Goal: Task Accomplishment & Management: Manage account settings

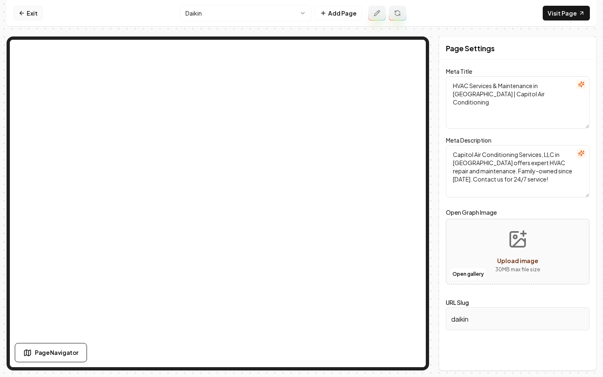
click at [23, 15] on icon at bounding box center [21, 13] width 7 height 7
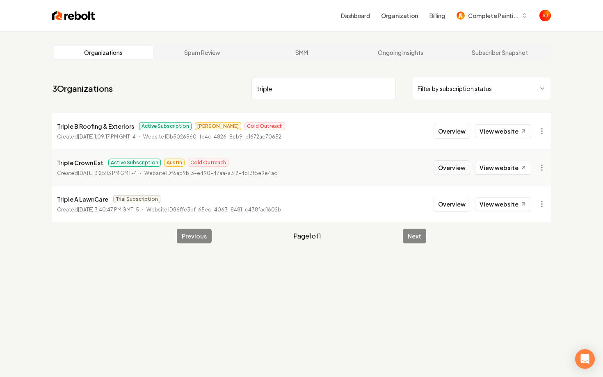
type input "triple"
click at [442, 166] on button "Overview" at bounding box center [451, 167] width 36 height 15
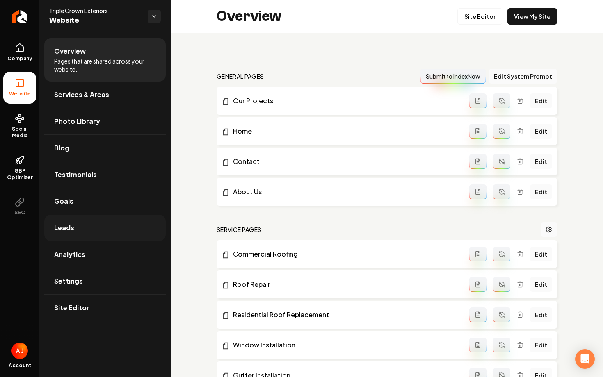
click at [107, 226] on link "Leads" at bounding box center [104, 228] width 121 height 26
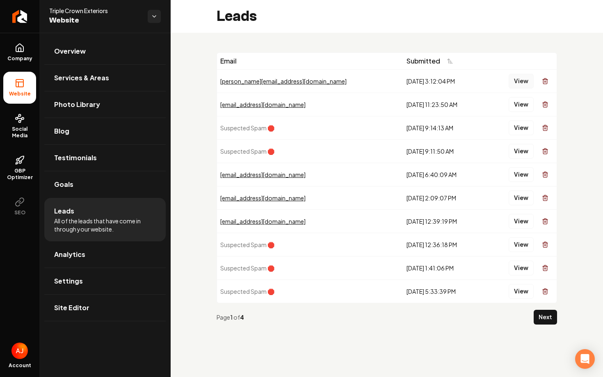
click at [519, 80] on button "View" at bounding box center [520, 81] width 25 height 15
click at [523, 104] on button "View" at bounding box center [520, 104] width 25 height 15
click at [522, 130] on button "View" at bounding box center [520, 128] width 25 height 15
click at [522, 150] on button "View" at bounding box center [520, 151] width 25 height 15
click at [516, 245] on button "View" at bounding box center [520, 244] width 25 height 15
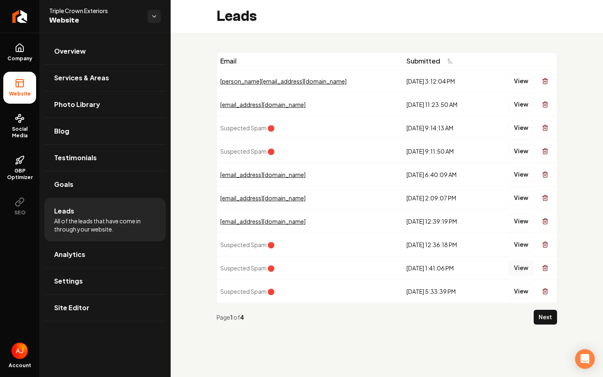
click at [524, 266] on button "View" at bounding box center [520, 268] width 25 height 15
click at [527, 294] on button "View" at bounding box center [520, 291] width 25 height 15
click at [551, 317] on button "Next" at bounding box center [544, 317] width 23 height 15
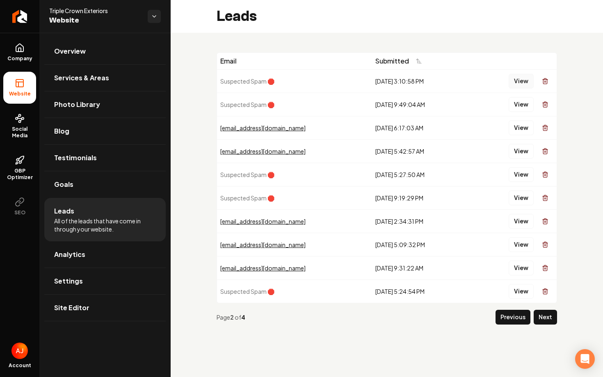
click at [521, 76] on button "View" at bounding box center [520, 81] width 25 height 15
click at [522, 109] on button "View" at bounding box center [520, 104] width 25 height 15
click at [520, 175] on button "View" at bounding box center [520, 174] width 25 height 15
click at [519, 198] on button "View" at bounding box center [520, 198] width 25 height 15
click at [519, 294] on button "View" at bounding box center [520, 291] width 25 height 15
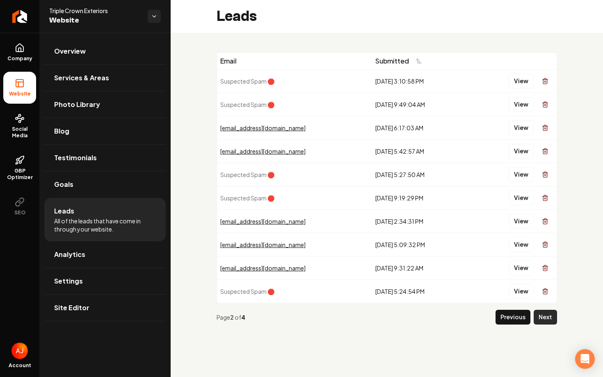
click at [544, 315] on button "Next" at bounding box center [544, 317] width 23 height 15
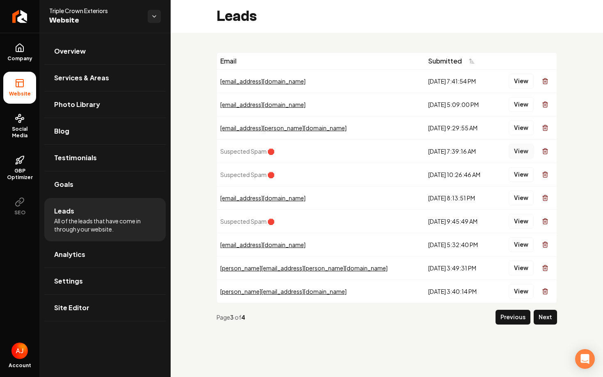
click at [523, 153] on button "View" at bounding box center [520, 151] width 25 height 15
click at [521, 156] on button "View" at bounding box center [520, 151] width 25 height 15
click at [522, 222] on button "View" at bounding box center [520, 221] width 25 height 15
click at [59, 246] on link "Analytics" at bounding box center [104, 254] width 121 height 26
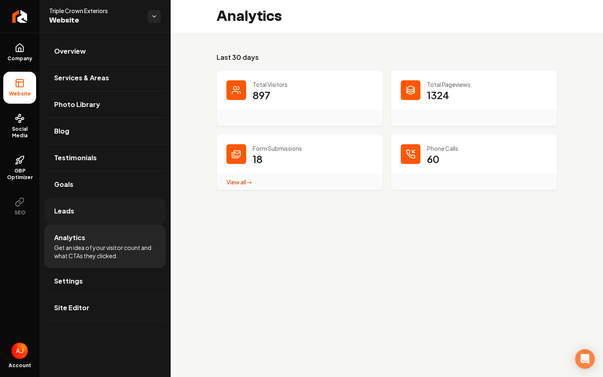
click at [61, 206] on link "Leads" at bounding box center [104, 211] width 121 height 26
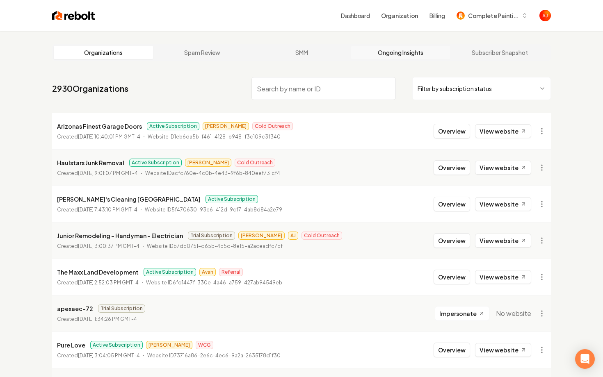
click at [388, 52] on link "Ongoing Insights" at bounding box center [400, 52] width 99 height 13
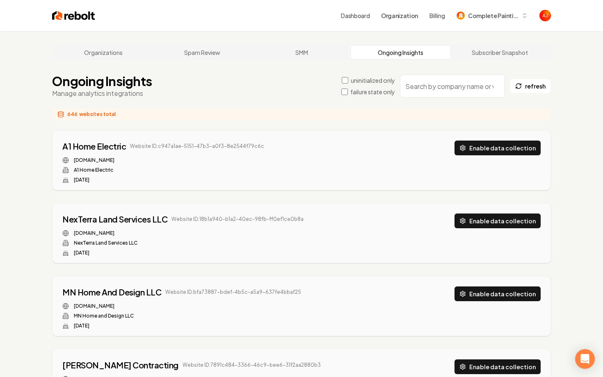
click at [430, 91] on input "search" at bounding box center [452, 86] width 105 height 23
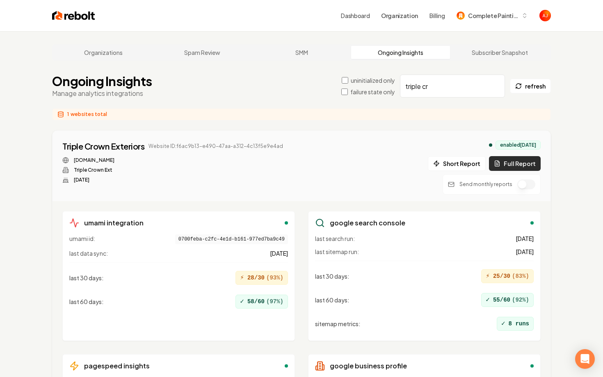
type input "triple cr"
click at [501, 169] on button "Full Report" at bounding box center [515, 163] width 52 height 15
click at [298, 148] on button "1 report" at bounding box center [301, 146] width 30 height 10
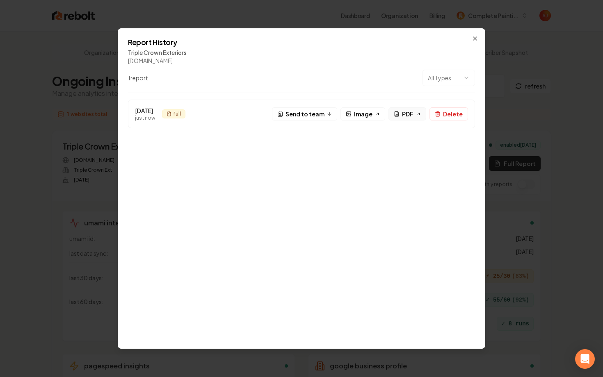
click at [401, 112] on link "PDF" at bounding box center [407, 113] width 38 height 13
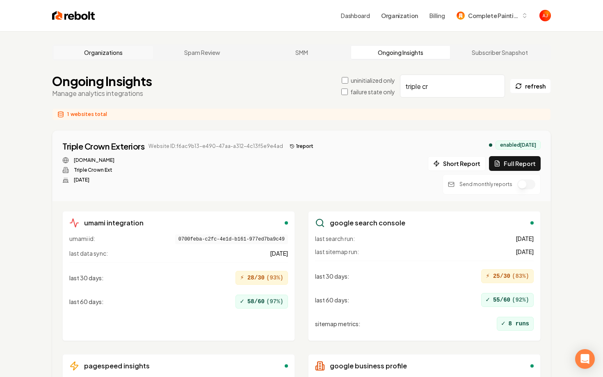
click at [114, 57] on link "Organizations" at bounding box center [103, 52] width 99 height 13
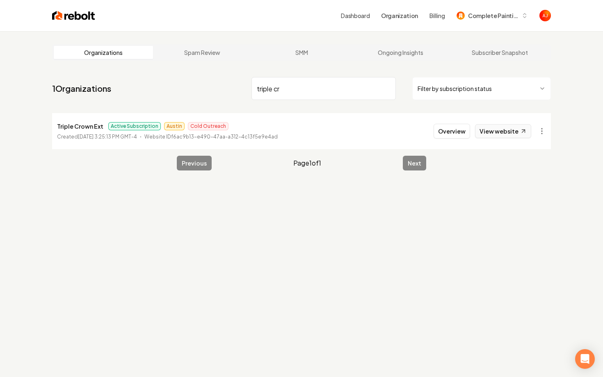
click at [500, 129] on link "View website" at bounding box center [503, 131] width 56 height 14
drag, startPoint x: 294, startPoint y: 97, endPoint x: 235, endPoint y: 91, distance: 59.8
click at [233, 91] on nav "1 Organizations triple cr Filter by subscription status" at bounding box center [301, 92] width 499 height 36
click at [485, 130] on link "View website" at bounding box center [503, 131] width 56 height 14
drag, startPoint x: 305, startPoint y: 89, endPoint x: 221, endPoint y: 89, distance: 84.1
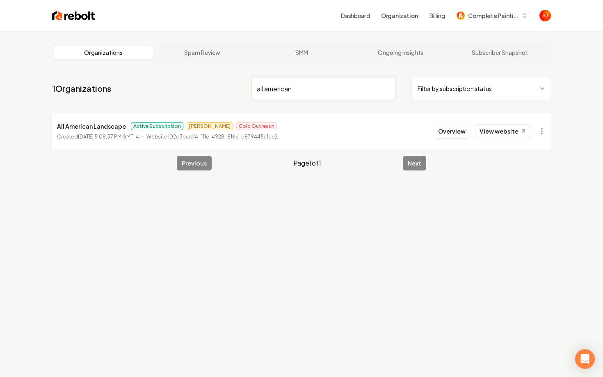
click at [224, 89] on nav "1 Organizations all american Filter by subscription status" at bounding box center [301, 92] width 499 height 36
type input "n"
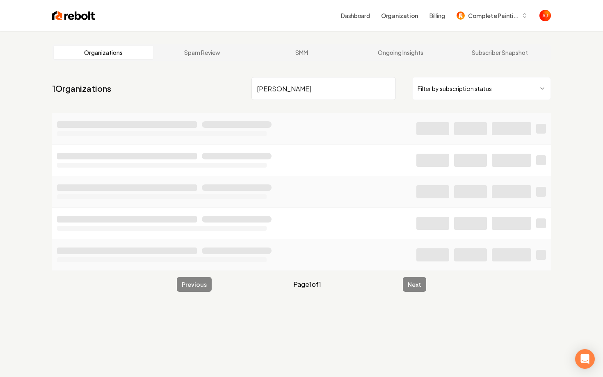
click at [511, 128] on div at bounding box center [511, 128] width 39 height 13
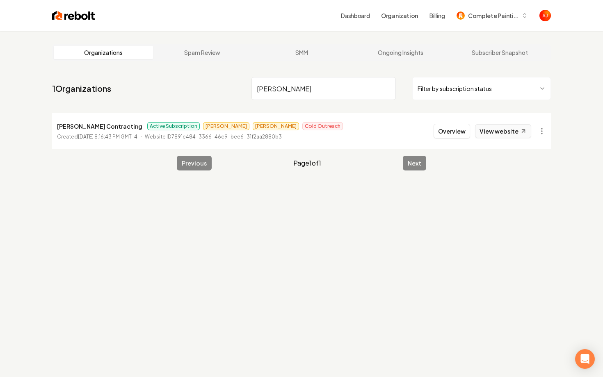
click at [512, 130] on link "View website" at bounding box center [503, 131] width 56 height 14
drag, startPoint x: 278, startPoint y: 90, endPoint x: 223, endPoint y: 87, distance: 55.0
click at [223, 87] on nav "1 Organizations borja Filter by subscription status" at bounding box center [301, 92] width 499 height 36
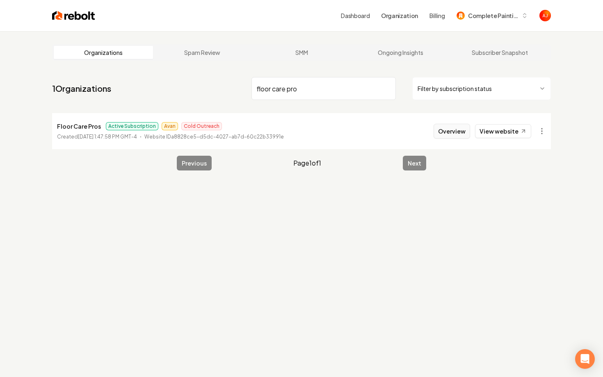
type input "floor care pro"
click at [452, 133] on button "Overview" at bounding box center [451, 131] width 36 height 15
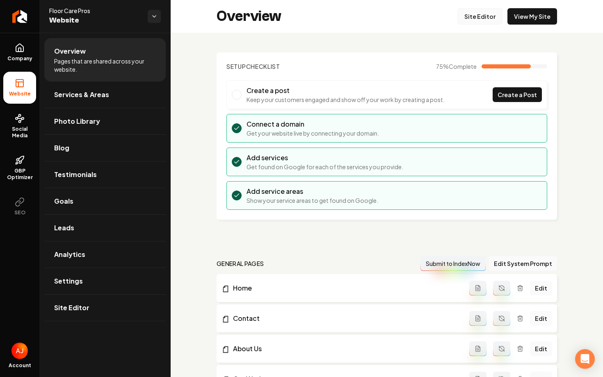
click at [476, 15] on link "Site Editor" at bounding box center [479, 16] width 45 height 16
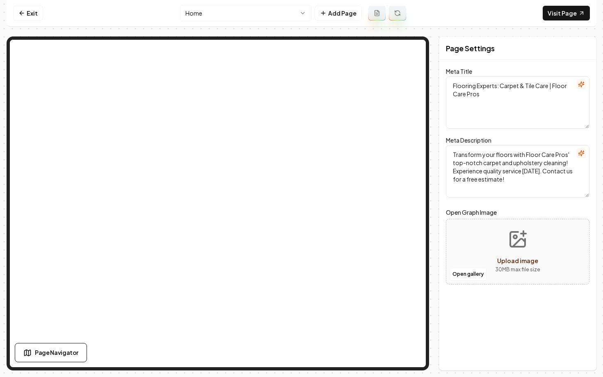
click at [234, 17] on html "Computer Required This feature is only available on a computer. Please switch t…" at bounding box center [301, 188] width 603 height 377
click at [220, 11] on html "Computer Required This feature is only available on a computer. Please switch t…" at bounding box center [301, 188] width 603 height 377
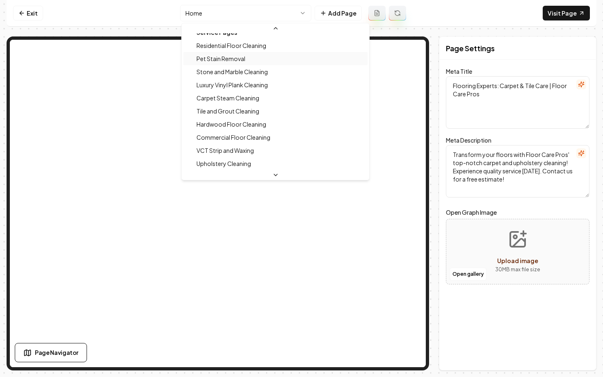
scroll to position [76, 0]
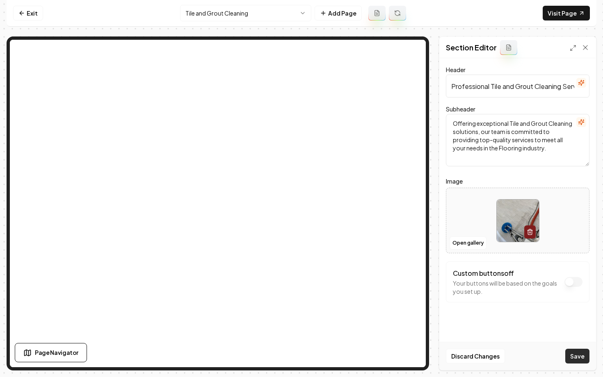
click at [573, 357] on button "Save" at bounding box center [577, 356] width 24 height 15
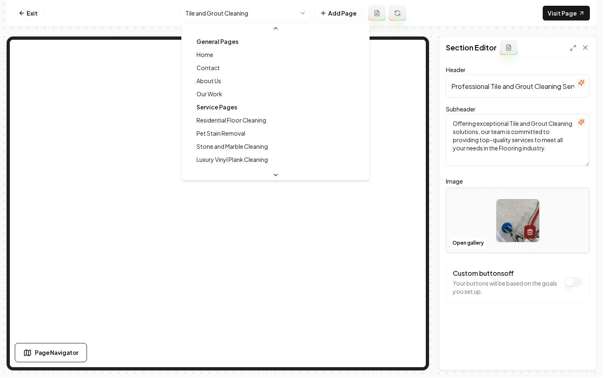
click at [222, 14] on html "Computer Required This feature is only available on a computer. Please switch t…" at bounding box center [301, 188] width 603 height 377
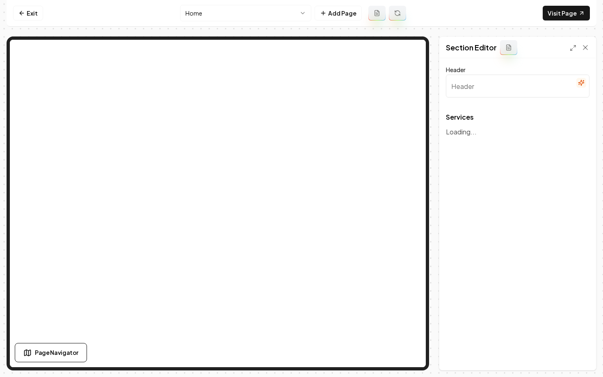
type input "Our Expert Floor Care Services"
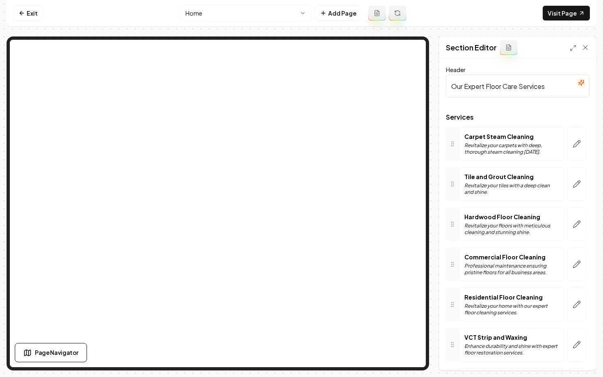
click at [504, 189] on p "Revitalize your tiles with a deep clean and shine." at bounding box center [511, 188] width 94 height 13
click at [575, 185] on icon "button" at bounding box center [576, 184] width 8 height 8
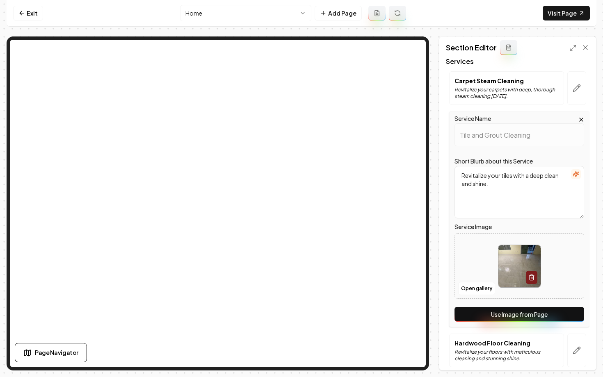
scroll to position [68, 0]
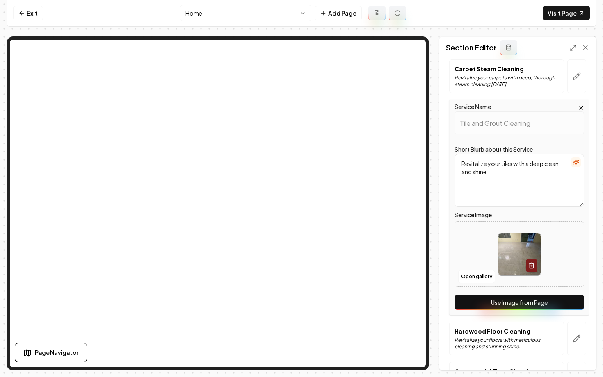
click at [499, 303] on button "Use Image from Page" at bounding box center [519, 302] width 130 height 15
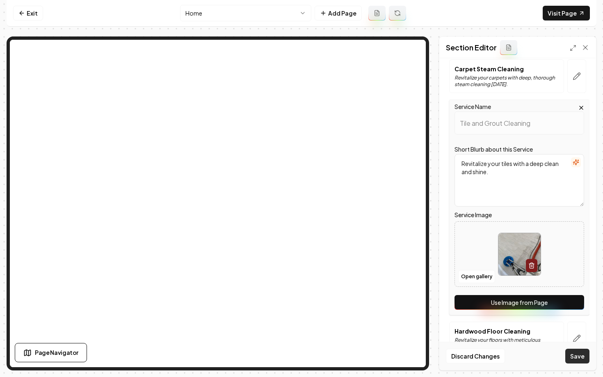
click at [580, 359] on button "Save" at bounding box center [577, 356] width 24 height 15
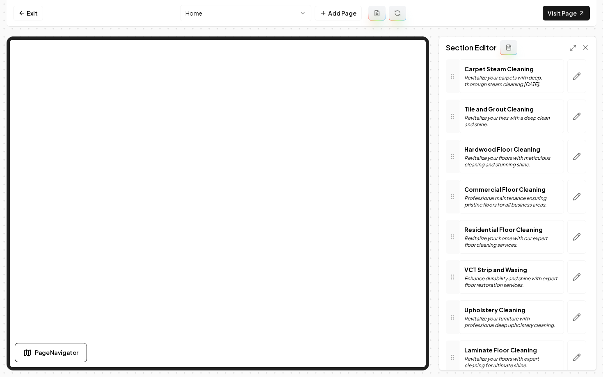
click at [221, 14] on html "Computer Required This feature is only available on a computer. Please switch t…" at bounding box center [301, 188] width 603 height 377
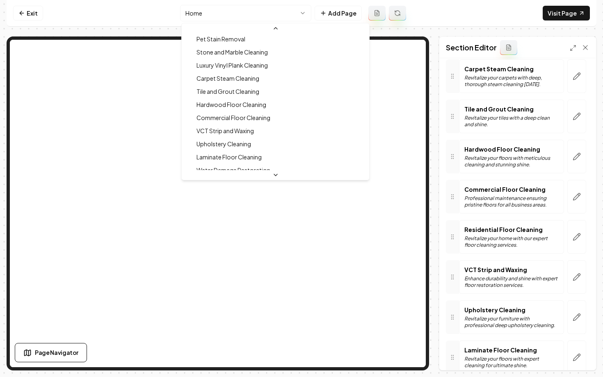
scroll to position [103, 0]
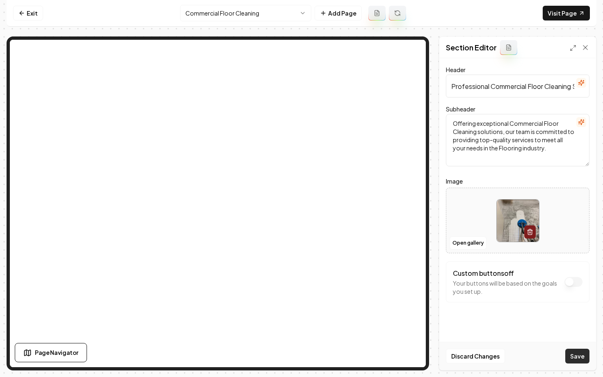
click at [585, 360] on button "Save" at bounding box center [577, 356] width 24 height 15
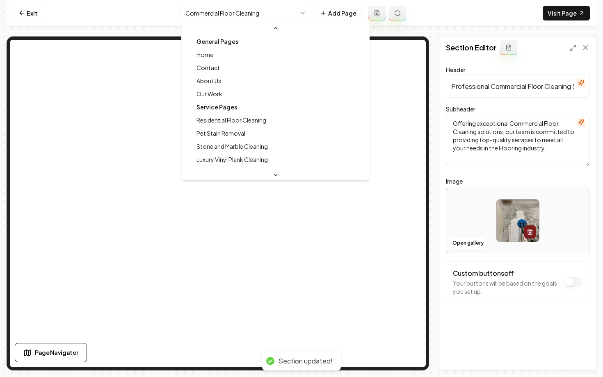
click at [218, 9] on html "Computer Required This feature is only available on a computer. Please switch t…" at bounding box center [301, 188] width 603 height 377
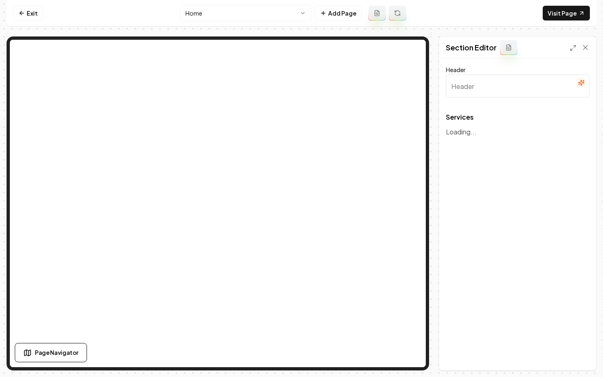
type input "Our Expert Floor Care Services"
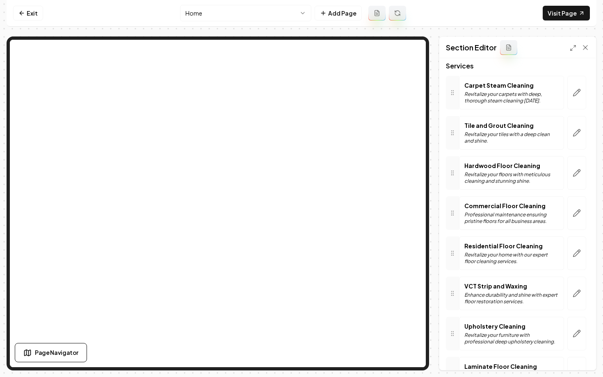
scroll to position [52, 0]
click at [571, 214] on button "button" at bounding box center [576, 213] width 19 height 34
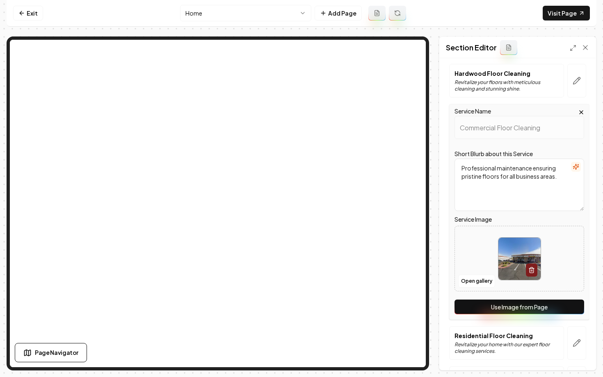
scroll to position [147, 0]
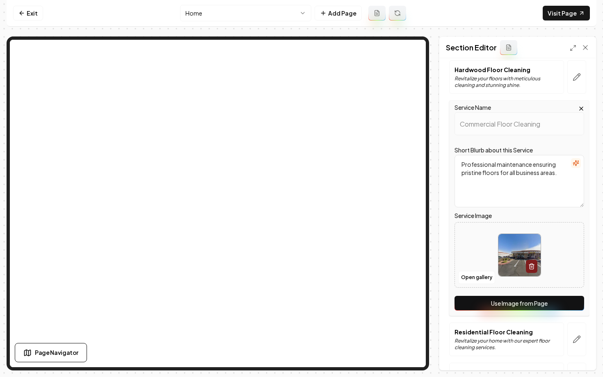
click at [482, 303] on button "Use Image from Page" at bounding box center [519, 303] width 130 height 15
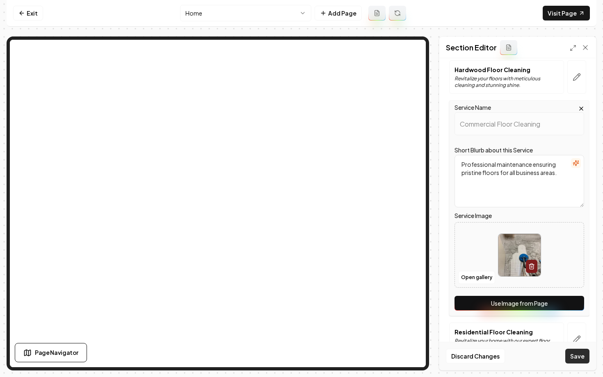
click at [570, 354] on button "Save" at bounding box center [577, 356] width 24 height 15
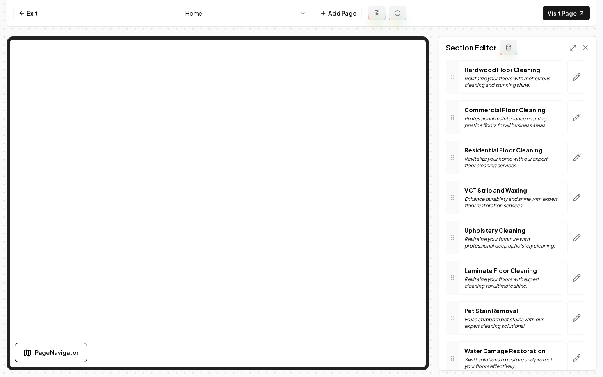
click at [210, 15] on html "Computer Required This feature is only available on a computer. Please switch t…" at bounding box center [301, 188] width 603 height 377
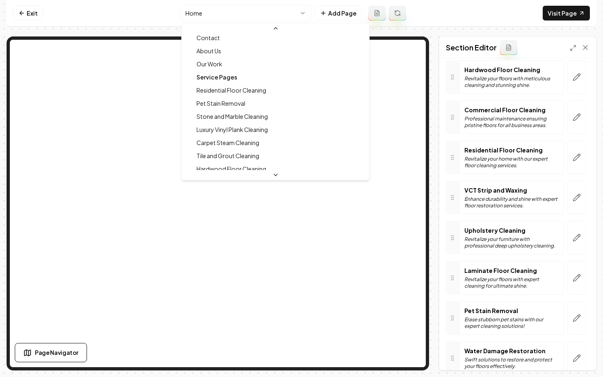
scroll to position [47, 0]
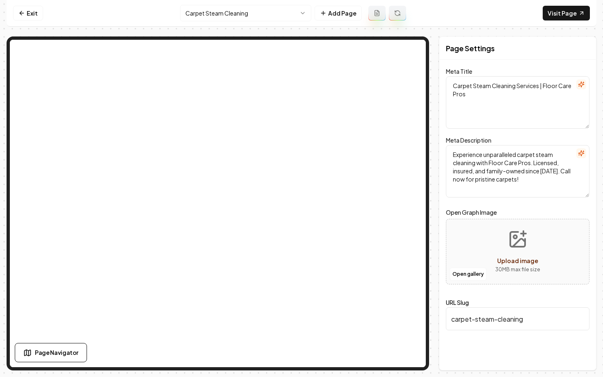
click at [213, 10] on html "Computer Required This feature is only available on a computer. Please switch t…" at bounding box center [301, 188] width 603 height 377
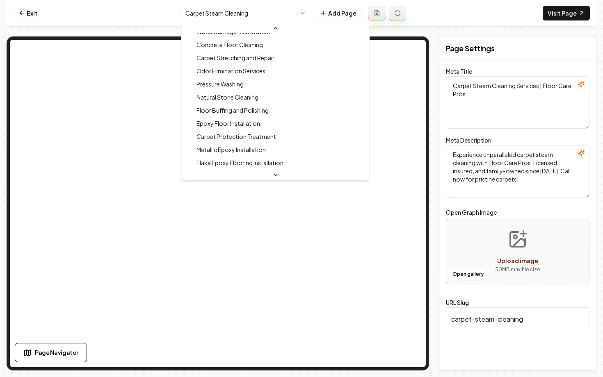
scroll to position [197, 0]
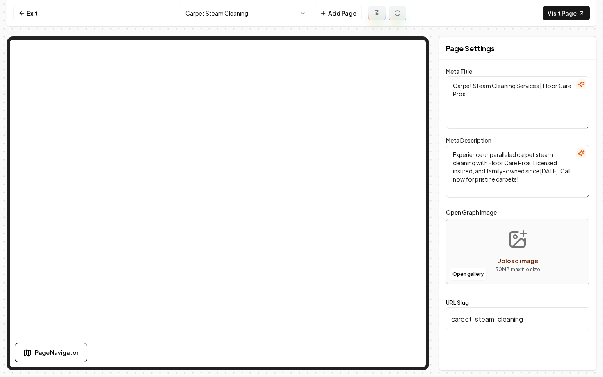
click at [212, 18] on html "Computer Required This feature is only available on a computer. Please switch t…" at bounding box center [301, 188] width 603 height 377
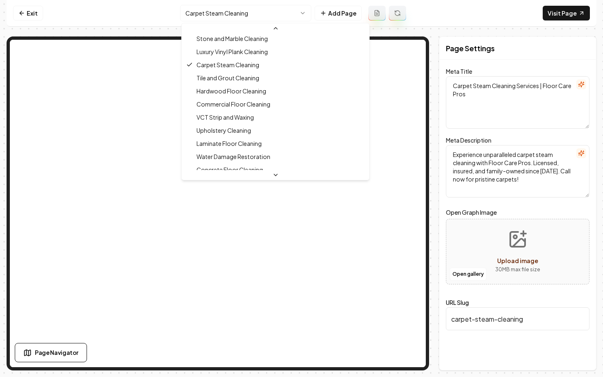
scroll to position [97, 0]
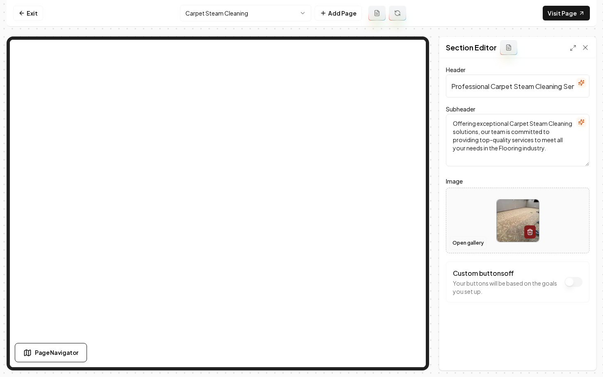
click at [467, 243] on button "Open gallery" at bounding box center [467, 243] width 37 height 13
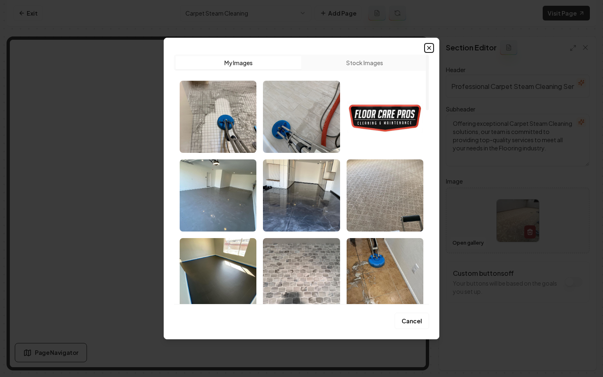
click at [428, 48] on icon "button" at bounding box center [429, 48] width 7 height 7
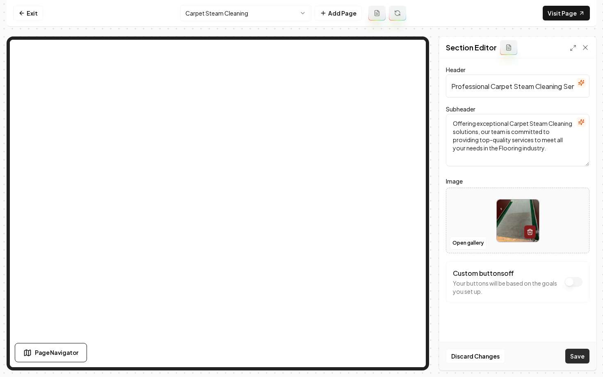
click at [572, 357] on button "Save" at bounding box center [577, 356] width 24 height 15
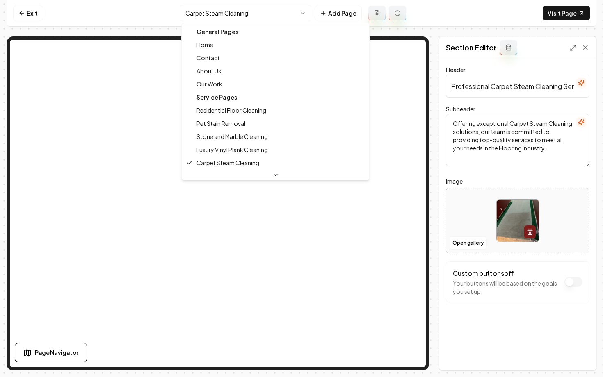
click at [214, 16] on html "Computer Required This feature is only available on a computer. Please switch t…" at bounding box center [301, 188] width 603 height 377
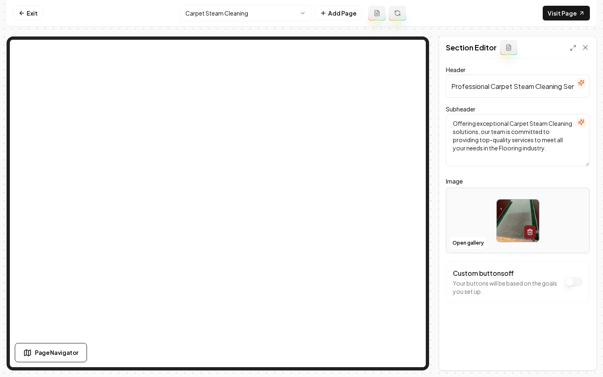
click at [214, 11] on html "Computer Required This feature is only available on a computer. Please switch t…" at bounding box center [301, 188] width 603 height 377
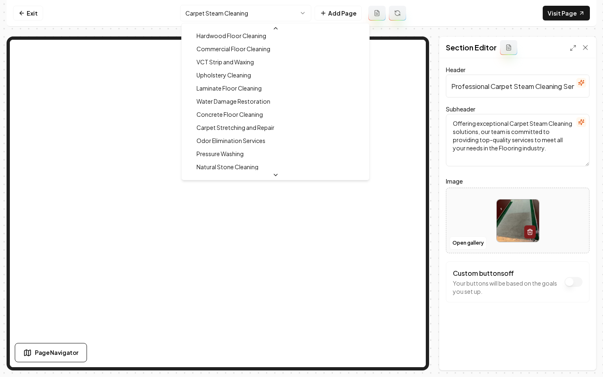
scroll to position [147, 0]
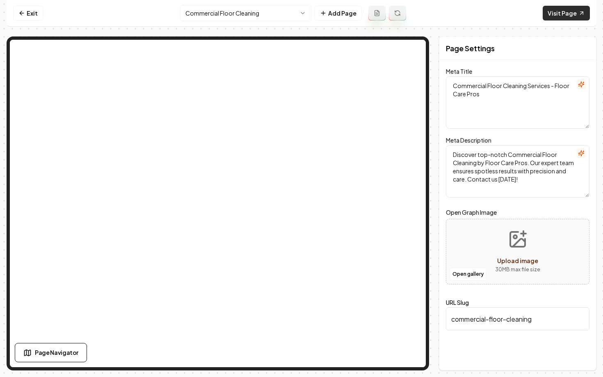
click at [559, 13] on link "Visit Page" at bounding box center [565, 13] width 47 height 15
click at [202, 9] on html "Computer Required This feature is only available on a computer. Please switch t…" at bounding box center [301, 188] width 603 height 377
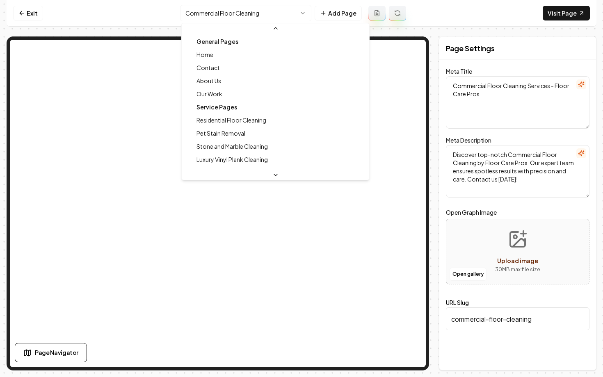
scroll to position [48, 0]
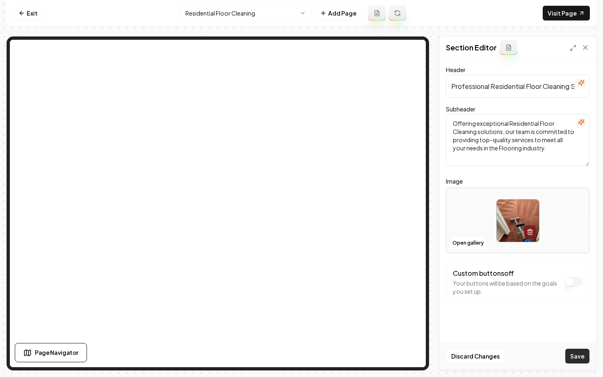
click at [580, 353] on button "Save" at bounding box center [577, 356] width 24 height 15
click at [235, 15] on html "Computer Required This feature is only available on a computer. Please switch t…" at bounding box center [301, 188] width 603 height 377
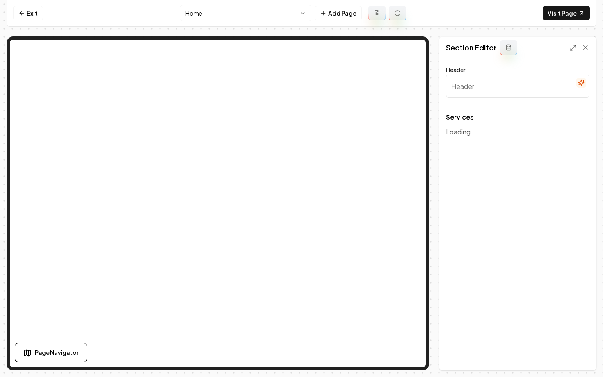
type input "Our Expert Floor Care Services"
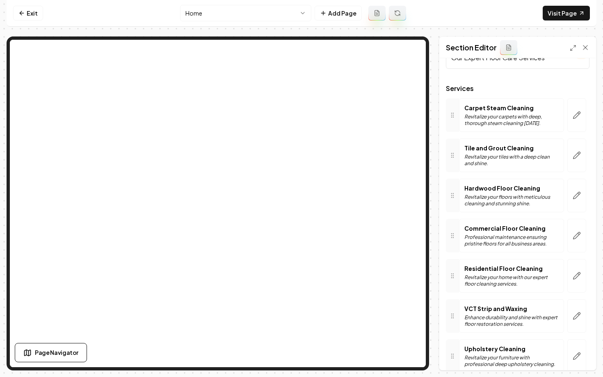
scroll to position [39, 0]
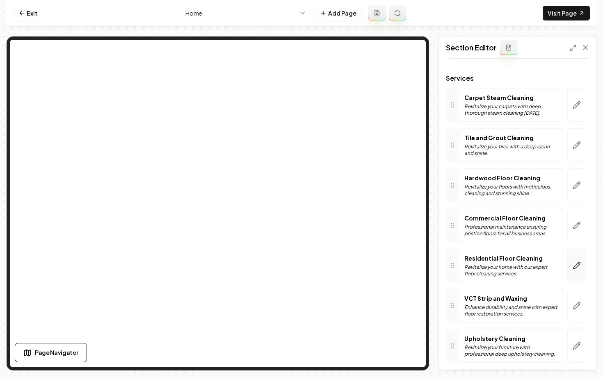
click at [567, 269] on button "button" at bounding box center [576, 266] width 19 height 34
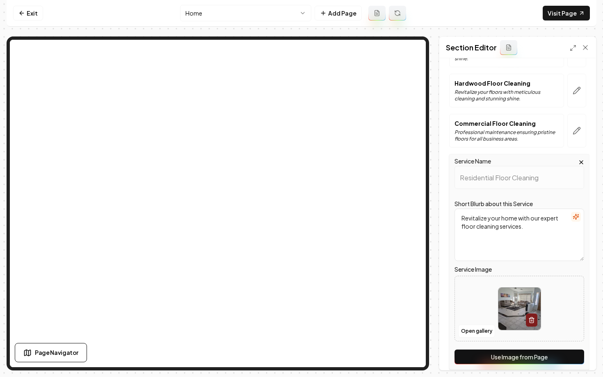
scroll to position [202, 0]
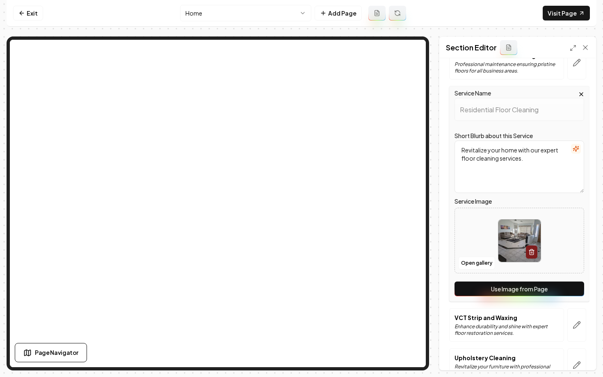
click at [503, 285] on button "Use Image from Page" at bounding box center [519, 289] width 130 height 15
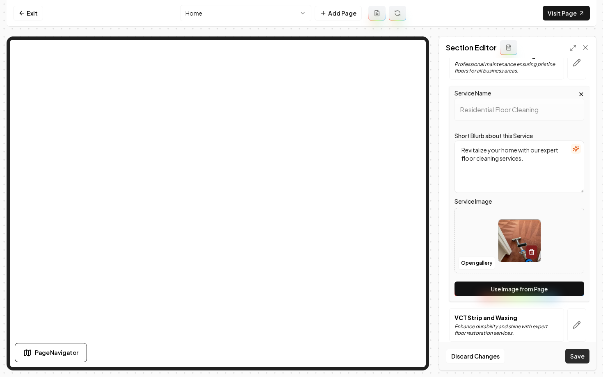
click at [581, 359] on button "Save" at bounding box center [577, 356] width 24 height 15
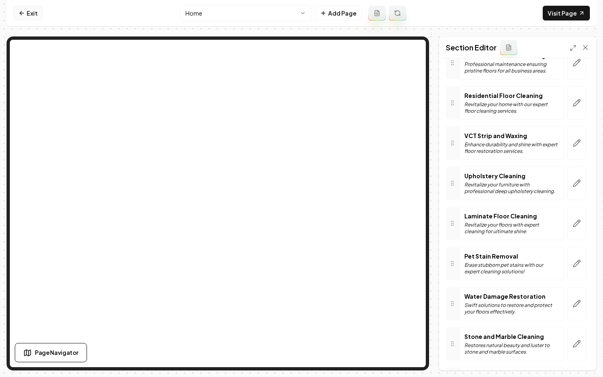
click at [25, 14] on icon at bounding box center [21, 13] width 7 height 7
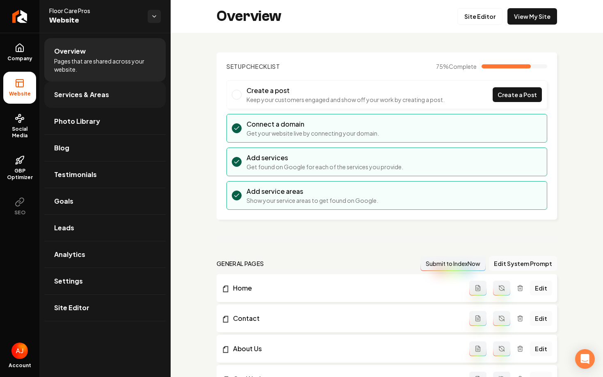
click at [71, 98] on span "Services & Areas" at bounding box center [81, 95] width 55 height 10
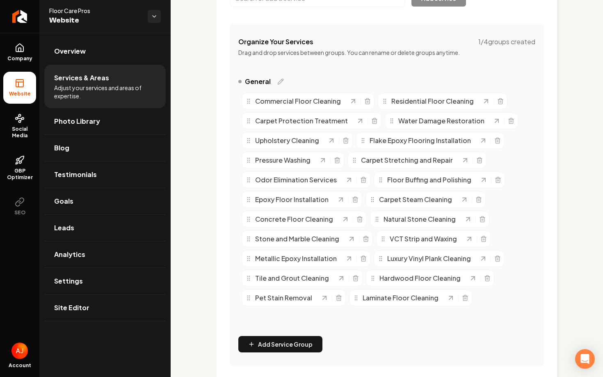
scroll to position [144, 0]
click at [421, 101] on span "Residential Floor Cleaning" at bounding box center [432, 102] width 82 height 10
click at [482, 103] on icon "Main content area" at bounding box center [486, 102] width 8 height 8
click at [59, 125] on span "Photo Library" at bounding box center [77, 121] width 46 height 10
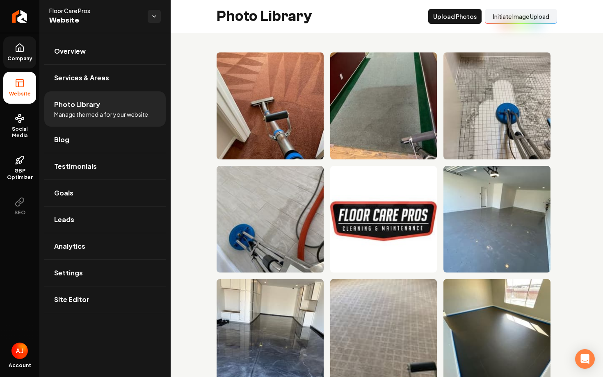
click at [22, 52] on icon at bounding box center [20, 48] width 10 height 10
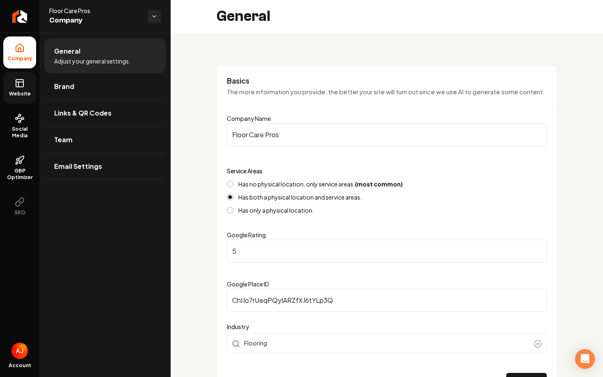
click at [28, 91] on span "Website" at bounding box center [20, 94] width 28 height 7
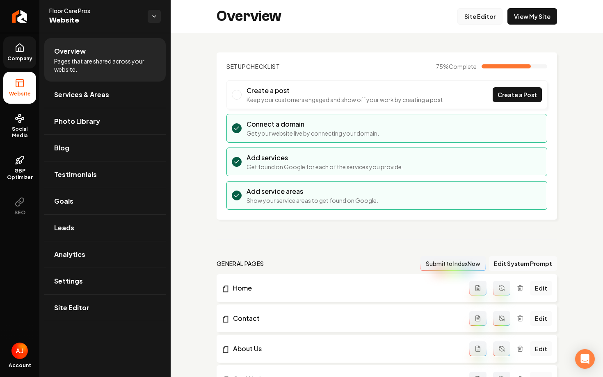
click at [466, 20] on link "Site Editor" at bounding box center [479, 16] width 45 height 16
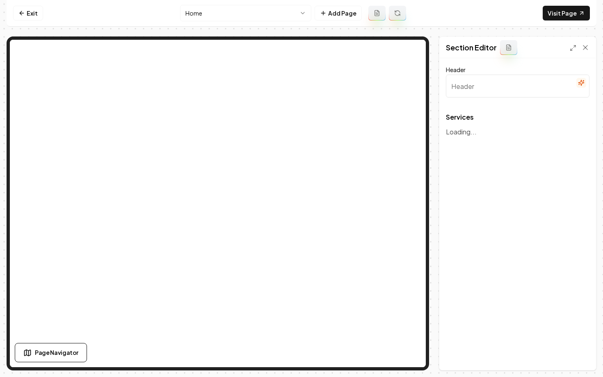
type input "Our Expert Floor Care Services"
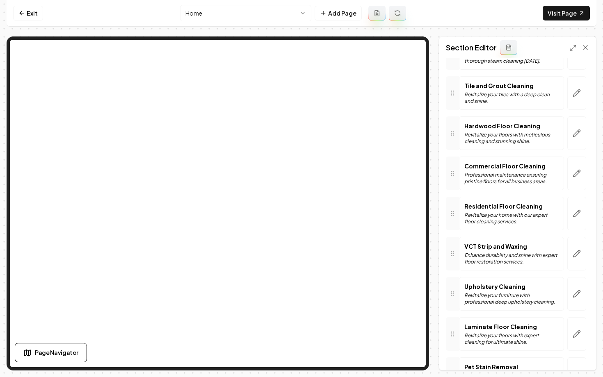
scroll to position [91, 0]
click at [571, 217] on button "button" at bounding box center [576, 213] width 19 height 34
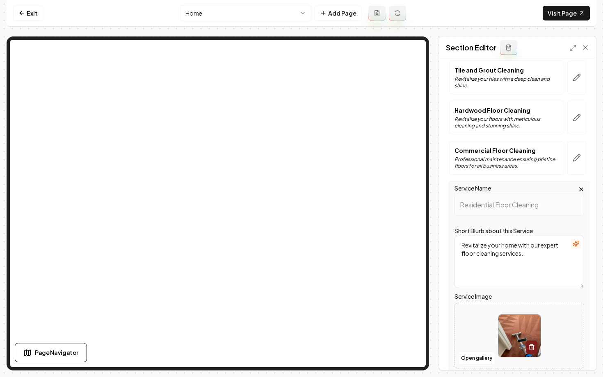
scroll to position [103, 0]
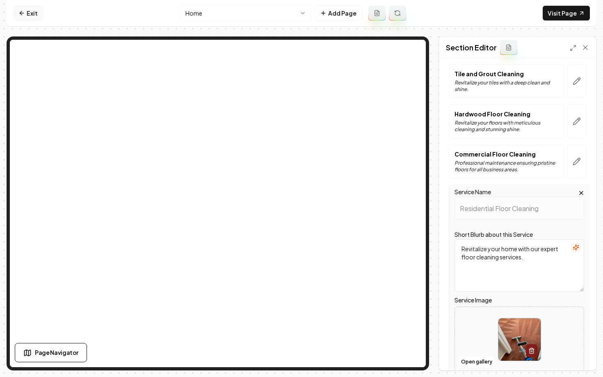
click at [29, 17] on link "Exit" at bounding box center [28, 13] width 30 height 15
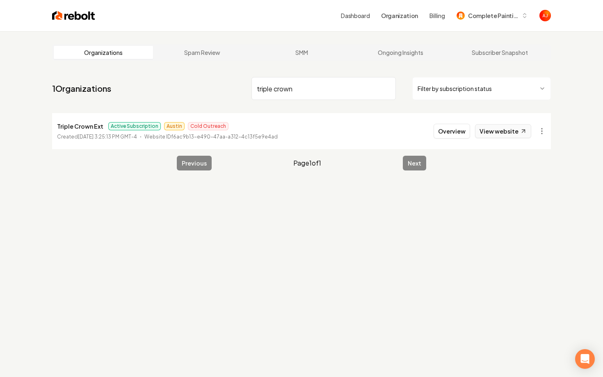
click at [487, 132] on link "View website" at bounding box center [503, 131] width 56 height 14
drag, startPoint x: 305, startPoint y: 87, endPoint x: 178, endPoint y: 82, distance: 126.8
click at [178, 82] on nav "1 Organizations triple crown Filter by subscription status" at bounding box center [301, 92] width 499 height 36
type input "apvm"
click at [448, 137] on button "Overview" at bounding box center [451, 131] width 36 height 15
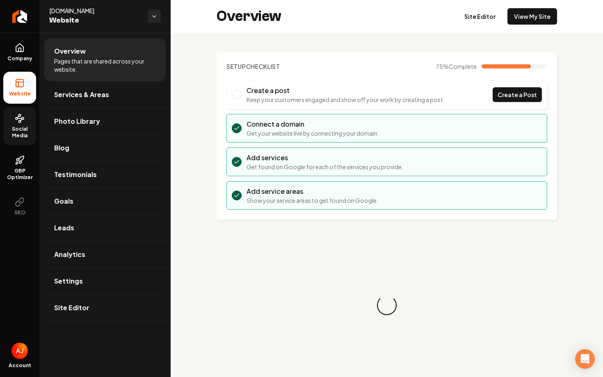
click at [18, 131] on span "Social Media" at bounding box center [19, 132] width 33 height 13
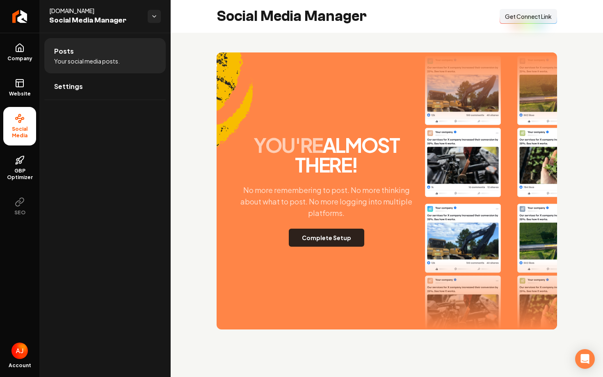
click at [332, 239] on button "Complete Setup" at bounding box center [326, 238] width 75 height 18
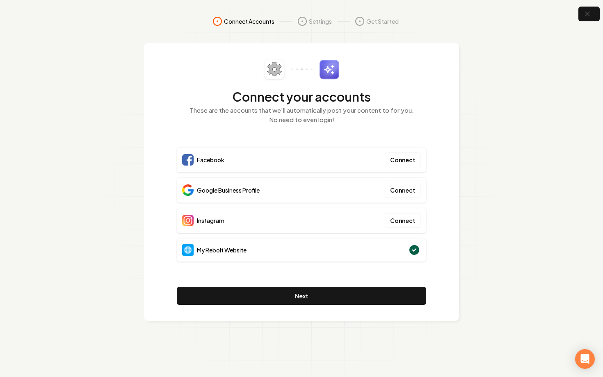
click at [375, 82] on div "Connect your accounts These are the accounts that we'll automatically post your…" at bounding box center [301, 96] width 249 height 75
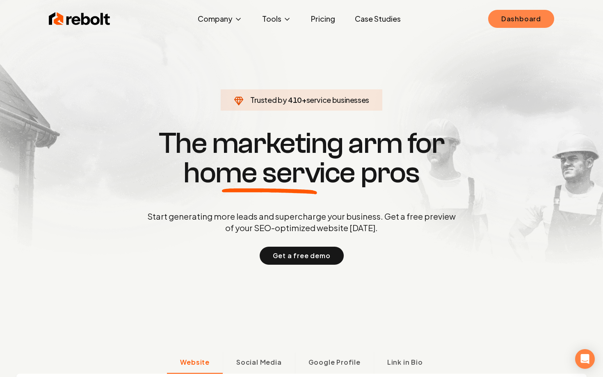
click at [509, 23] on link "Dashboard" at bounding box center [521, 19] width 66 height 18
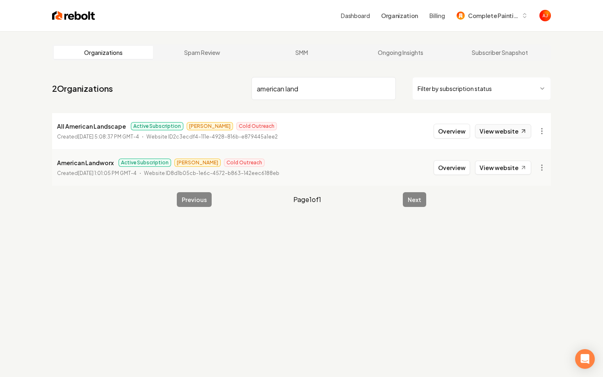
type input "american land"
click at [491, 128] on link "View website" at bounding box center [503, 131] width 56 height 14
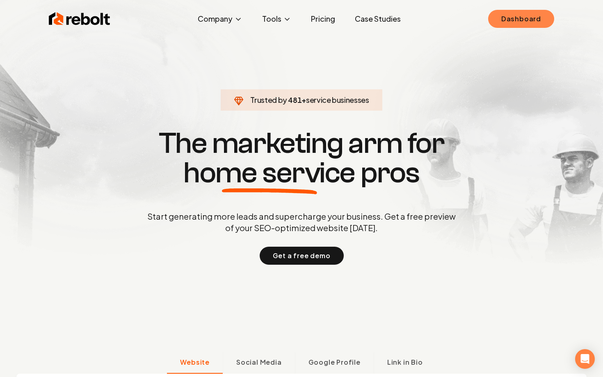
click at [509, 25] on link "Dashboard" at bounding box center [521, 19] width 66 height 18
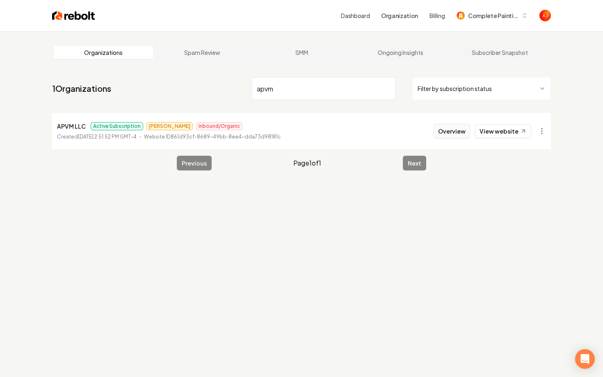
type input "apvm"
click at [447, 133] on button "Overview" at bounding box center [451, 131] width 36 height 15
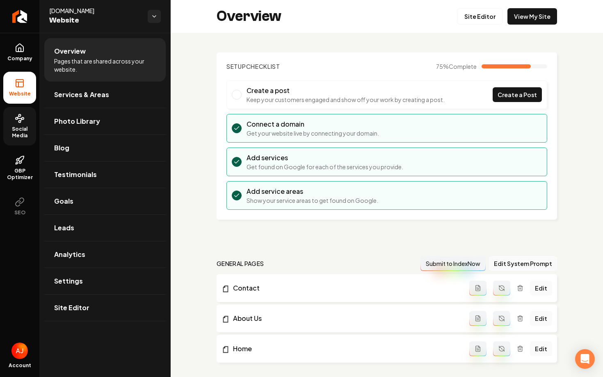
click at [12, 127] on span "Social Media" at bounding box center [19, 132] width 33 height 13
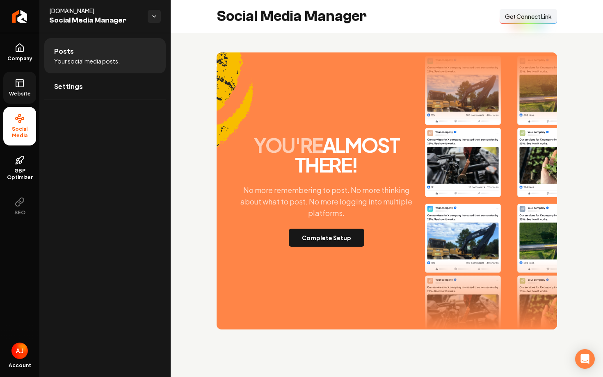
click at [19, 85] on icon at bounding box center [20, 83] width 10 height 10
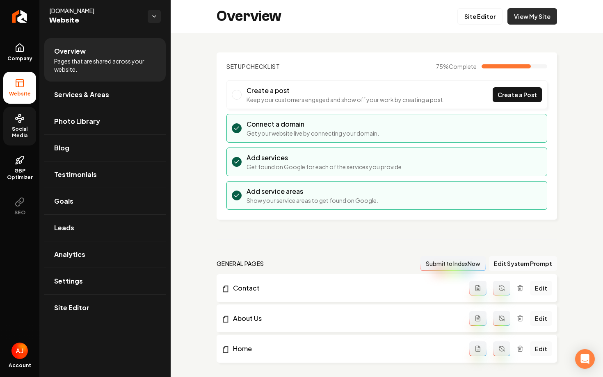
click at [529, 19] on link "View My Site" at bounding box center [532, 16] width 50 height 16
click at [70, 222] on link "Leads" at bounding box center [104, 228] width 121 height 26
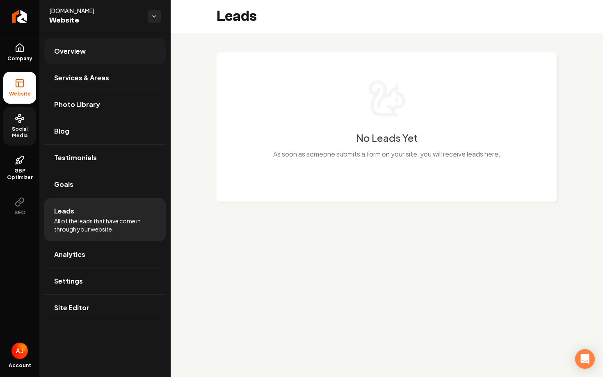
click at [82, 44] on link "Overview" at bounding box center [104, 51] width 121 height 26
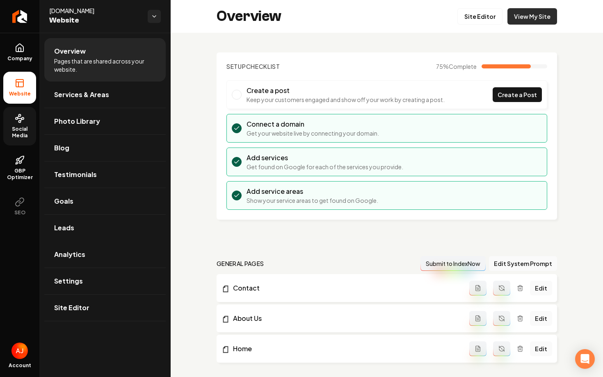
click at [526, 23] on link "View My Site" at bounding box center [532, 16] width 50 height 16
click at [20, 130] on span "Social Media" at bounding box center [19, 132] width 33 height 13
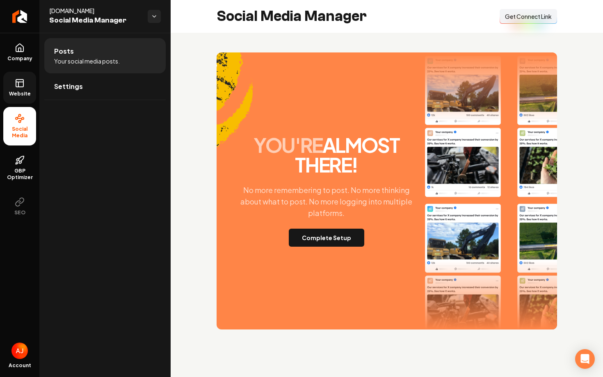
click at [20, 94] on span "Website" at bounding box center [20, 94] width 28 height 7
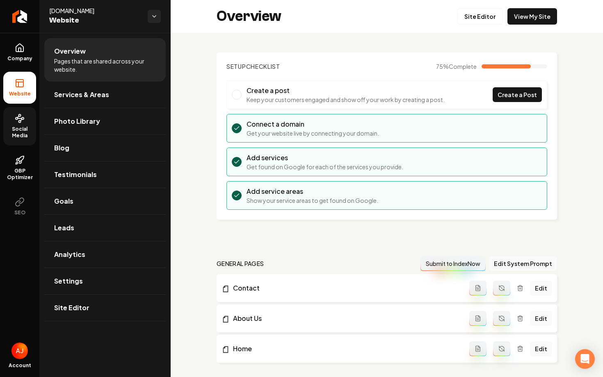
click at [18, 125] on link "Social Media" at bounding box center [19, 126] width 33 height 39
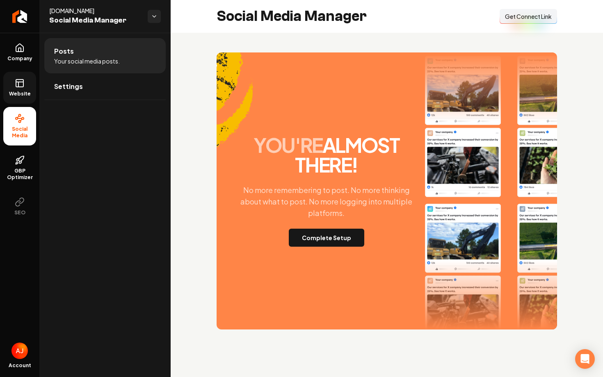
click at [20, 92] on span "Website" at bounding box center [20, 94] width 28 height 7
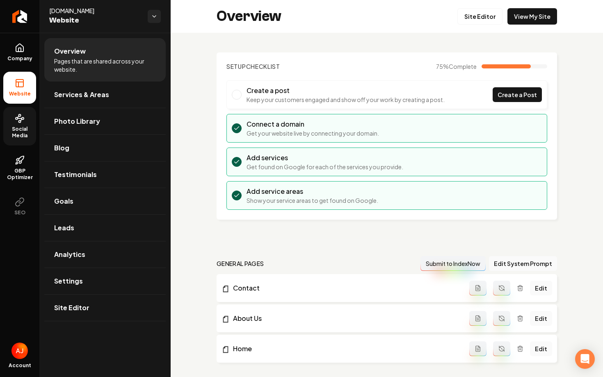
click at [19, 125] on link "Social Media" at bounding box center [19, 126] width 33 height 39
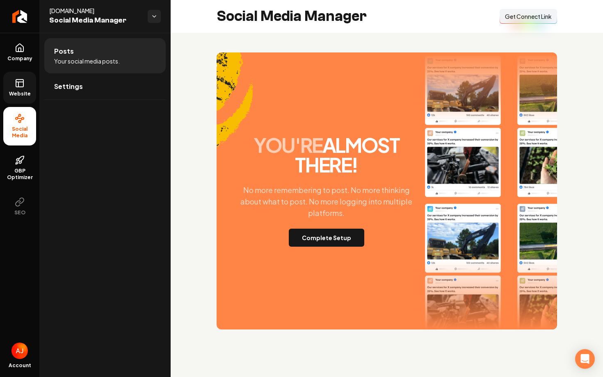
click at [510, 17] on span "Get Connect Link" at bounding box center [528, 16] width 47 height 8
click at [510, 17] on div "Connect Link Get Connect Link" at bounding box center [527, 16] width 57 height 15
click at [517, 17] on div "Connect Link Get Connect Link" at bounding box center [527, 16] width 57 height 15
click at [506, 18] on span "Get Connect Link" at bounding box center [528, 16] width 47 height 8
click at [314, 242] on button "Complete Setup" at bounding box center [326, 238] width 75 height 18
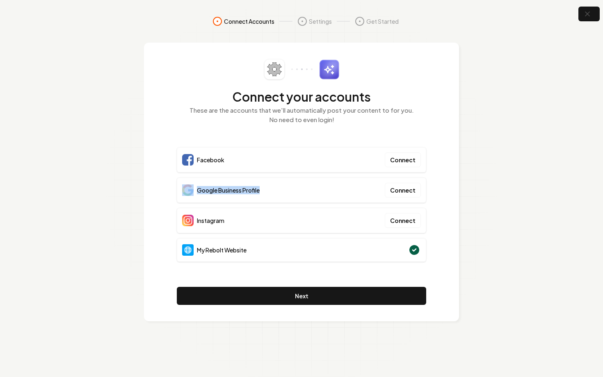
drag, startPoint x: 253, startPoint y: 190, endPoint x: 137, endPoint y: 190, distance: 116.4
click at [137, 190] on section "Connect Accounts Settings Get Started Connect your accounts These are the accou…" at bounding box center [301, 188] width 603 height 377
click at [156, 203] on div "Connect your accounts These are the accounts that we'll automatically post your…" at bounding box center [301, 182] width 315 height 279
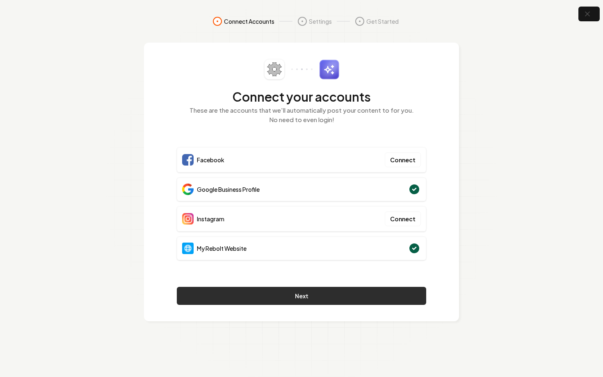
click at [353, 293] on button "Next" at bounding box center [301, 296] width 249 height 18
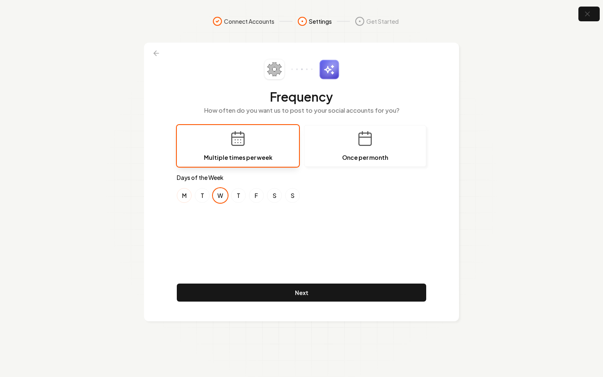
click at [185, 194] on button "M" at bounding box center [184, 195] width 15 height 15
click at [258, 197] on button "F" at bounding box center [256, 195] width 15 height 15
click at [255, 194] on button "F" at bounding box center [256, 195] width 15 height 15
click at [269, 195] on button "S" at bounding box center [274, 195] width 15 height 15
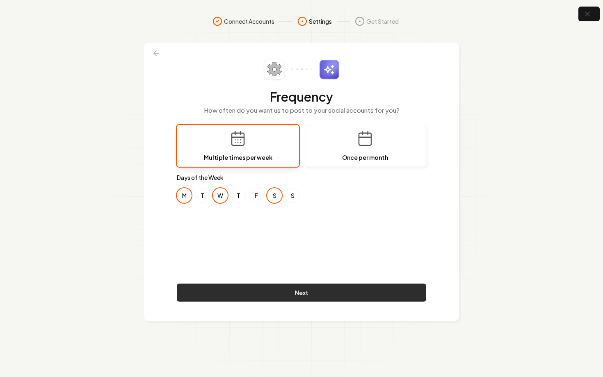
click at [298, 294] on button "Next" at bounding box center [301, 293] width 249 height 18
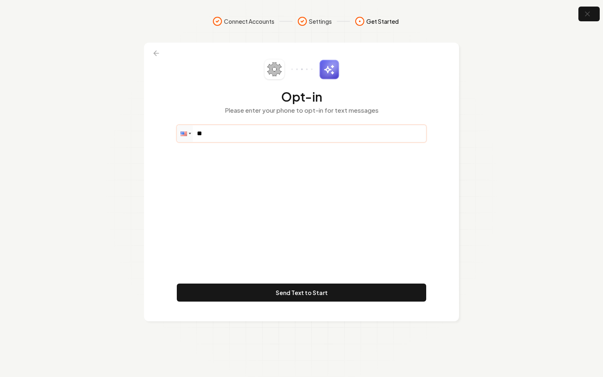
click at [272, 131] on input "**" at bounding box center [301, 133] width 248 height 16
click at [238, 132] on input "**" at bounding box center [301, 133] width 248 height 16
paste input "**********"
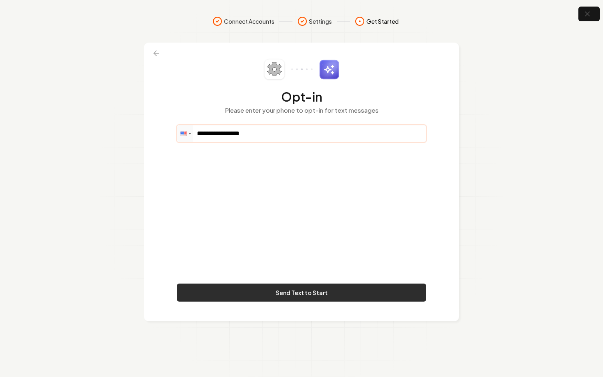
type input "**********"
click at [210, 290] on button "Send Text to Start" at bounding box center [301, 293] width 249 height 18
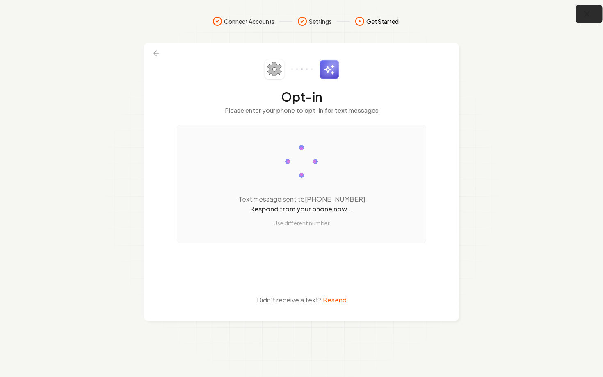
click at [588, 15] on icon "button" at bounding box center [587, 14] width 10 height 10
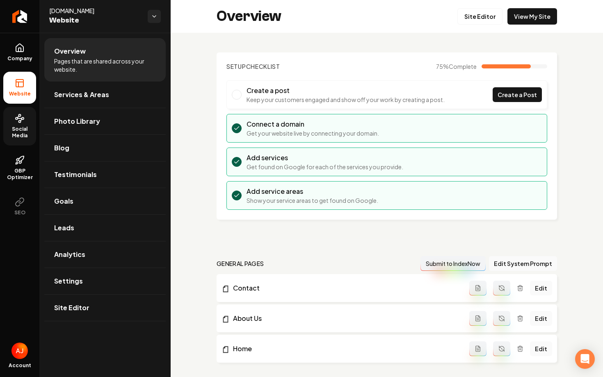
click at [26, 129] on span "Social Media" at bounding box center [19, 132] width 33 height 13
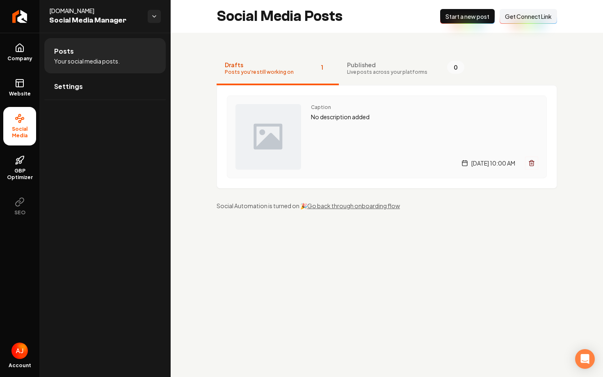
click at [327, 142] on div "Caption No description added Tuesday, August 12, 2025 | 10:00 AM" at bounding box center [424, 137] width 227 height 66
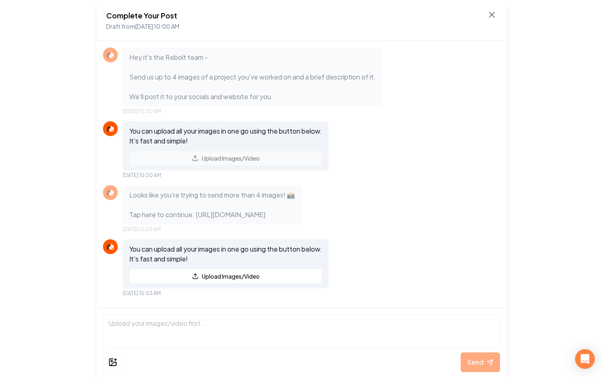
scroll to position [16, 0]
click at [491, 17] on icon at bounding box center [492, 15] width 10 height 10
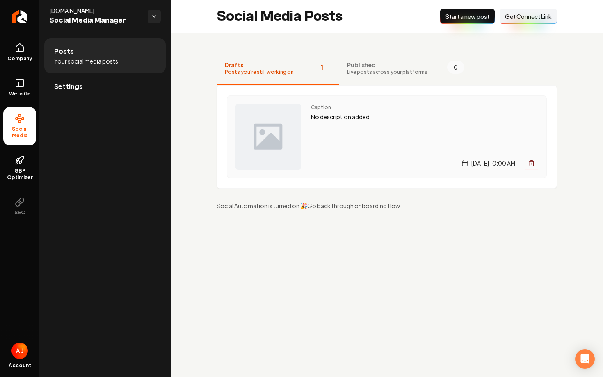
click at [389, 160] on div "Tuesday, August 12, 2025 | 10:00 AM" at bounding box center [424, 163] width 227 height 13
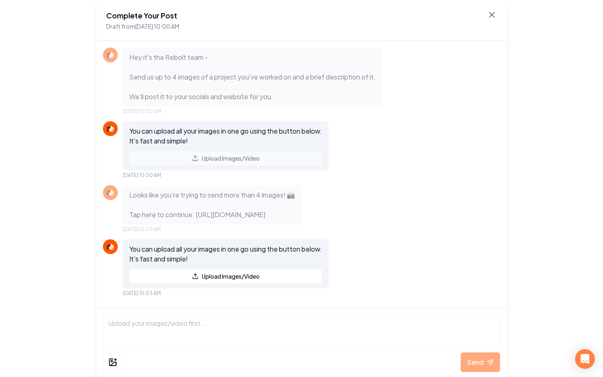
scroll to position [16, 0]
click at [301, 224] on div "Looks like you’re trying to send more than 4 images! 📸 Tap here to continue: ht…" at bounding box center [212, 204] width 179 height 39
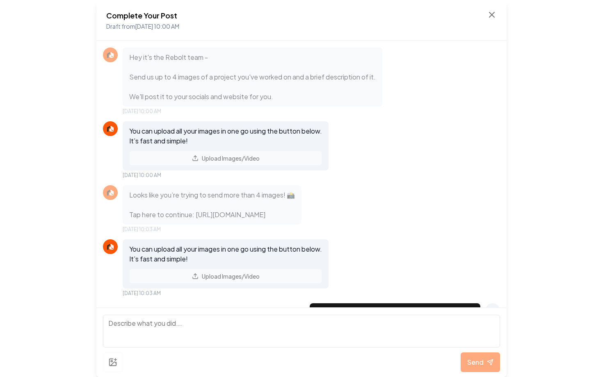
scroll to position [211, 0]
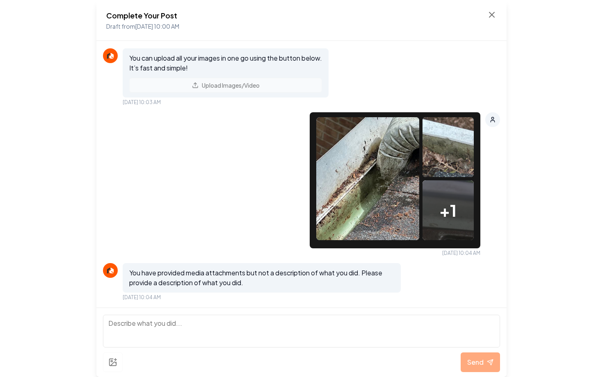
click at [370, 189] on img at bounding box center [367, 178] width 103 height 123
click at [432, 155] on img at bounding box center [447, 158] width 51 height 82
click at [493, 14] on icon at bounding box center [492, 15] width 10 height 10
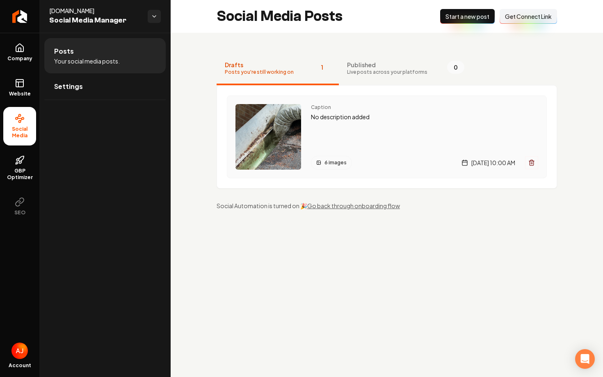
click at [257, 147] on img "Main content area" at bounding box center [268, 137] width 66 height 66
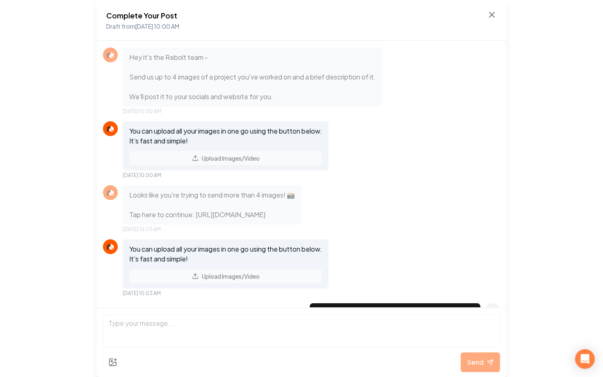
scroll to position [319, 0]
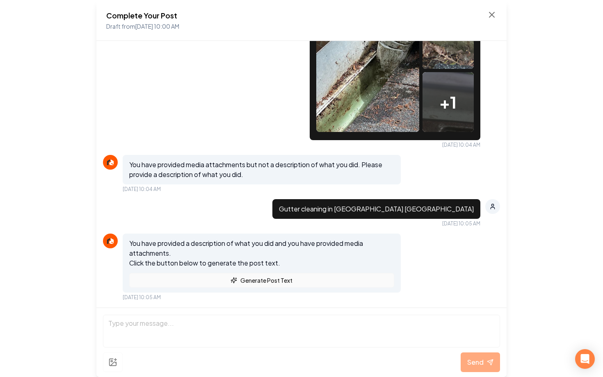
click at [284, 282] on button "Generate Post Text" at bounding box center [261, 280] width 265 height 15
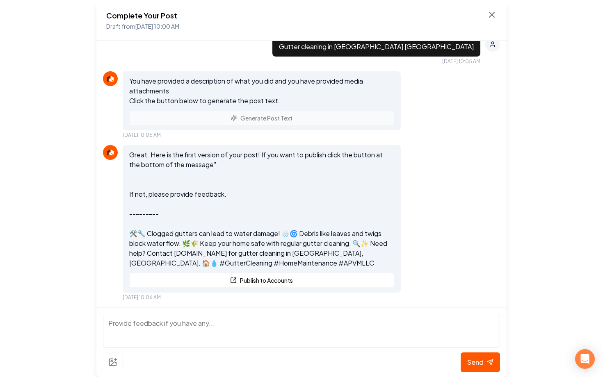
scroll to position [481, 0]
click at [264, 282] on button "Publish to Accounts" at bounding box center [261, 280] width 265 height 15
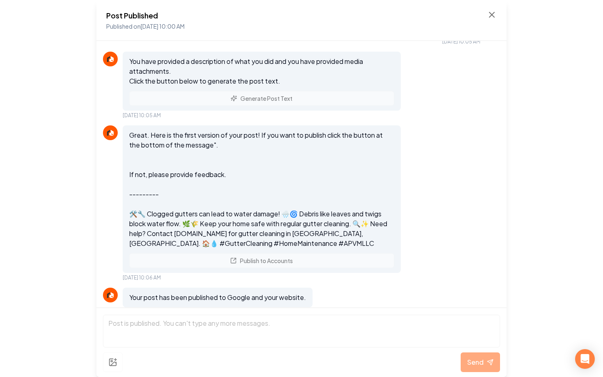
scroll to position [516, 0]
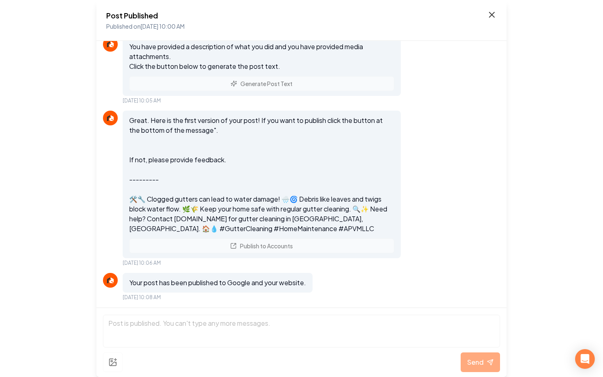
click at [490, 14] on icon at bounding box center [492, 15] width 10 height 10
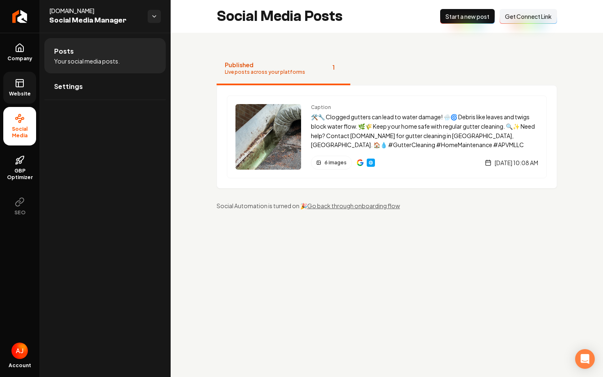
click at [23, 92] on span "Website" at bounding box center [20, 94] width 28 height 7
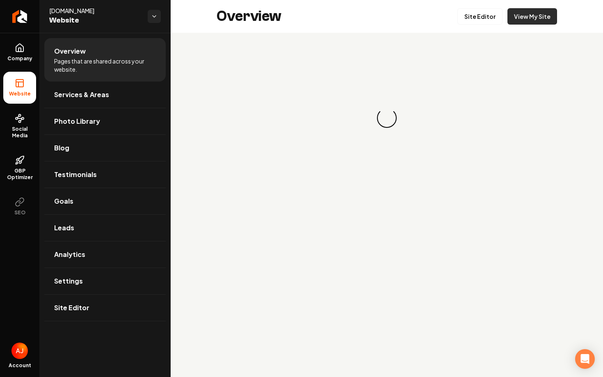
click at [533, 20] on link "View My Site" at bounding box center [532, 16] width 50 height 16
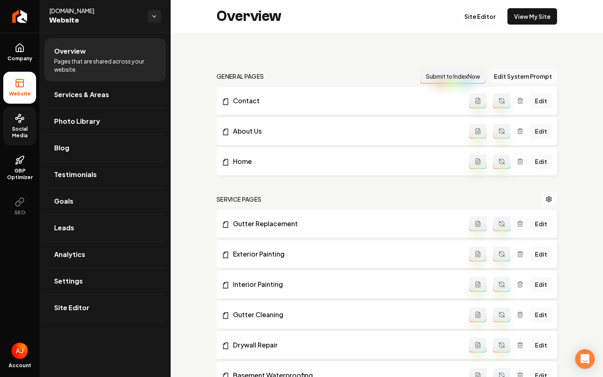
click at [10, 130] on span "Social Media" at bounding box center [19, 132] width 33 height 13
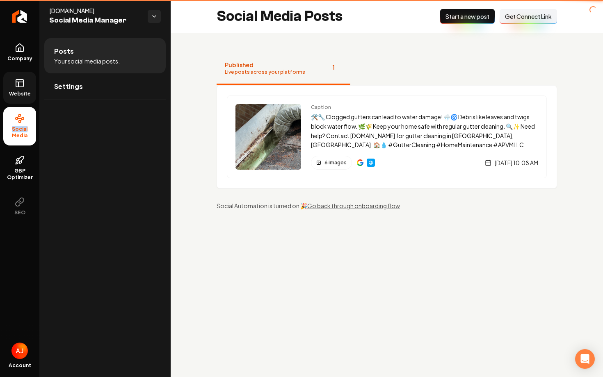
click at [10, 130] on span "Social Media" at bounding box center [19, 132] width 33 height 13
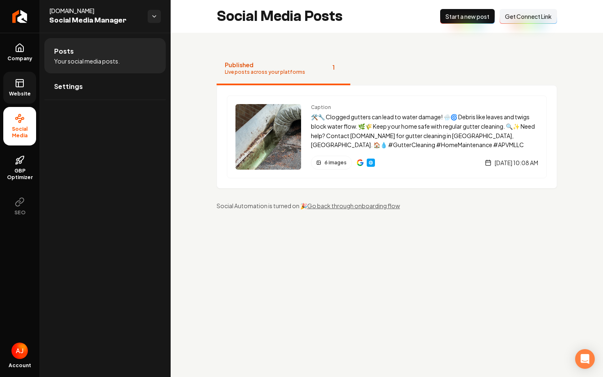
click at [176, 117] on div "Published Live posts across your platforms 1 Caption 🛠️🔧 Clogged gutters can le…" at bounding box center [387, 131] width 432 height 197
click at [122, 77] on link "Settings" at bounding box center [104, 86] width 121 height 26
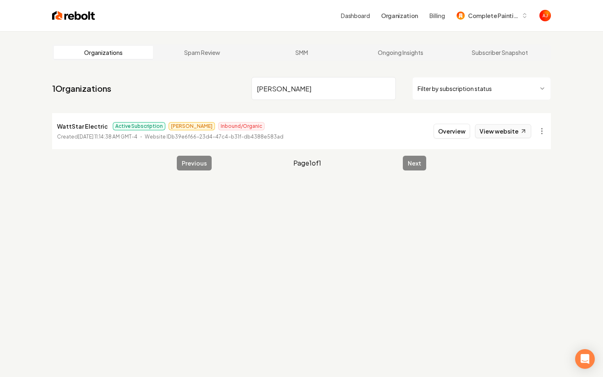
click at [504, 128] on link "View website" at bounding box center [503, 131] width 56 height 14
click at [159, 84] on nav "1 Organizations [PERSON_NAME] Filter by subscription status" at bounding box center [301, 92] width 499 height 36
type input "higher level"
click at [442, 134] on button "Overview" at bounding box center [451, 131] width 36 height 15
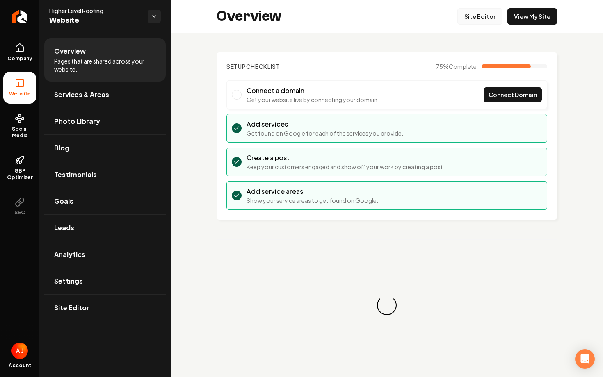
click at [465, 21] on link "Site Editor" at bounding box center [479, 16] width 45 height 16
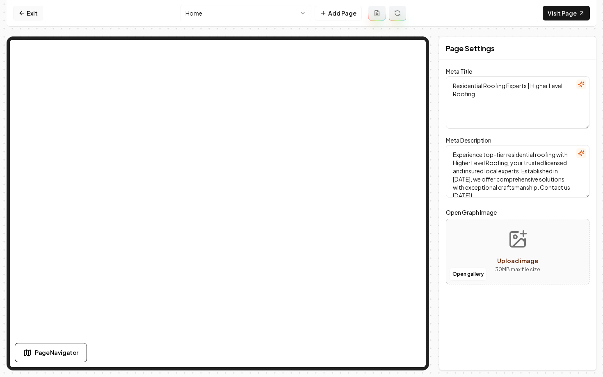
click at [28, 16] on link "Exit" at bounding box center [28, 13] width 30 height 15
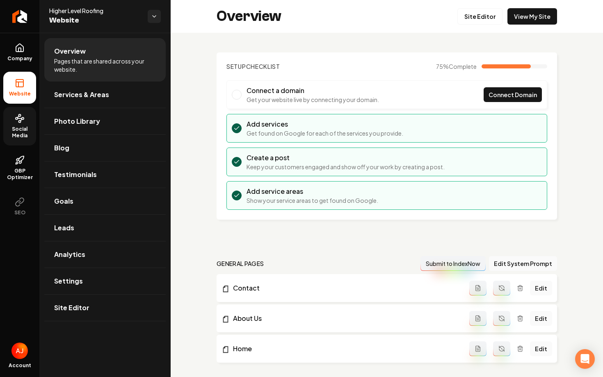
click at [12, 125] on link "Social Media" at bounding box center [19, 126] width 33 height 39
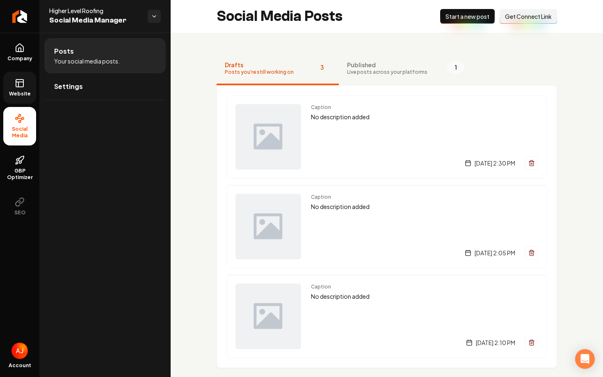
click at [23, 91] on span "Website" at bounding box center [20, 94] width 28 height 7
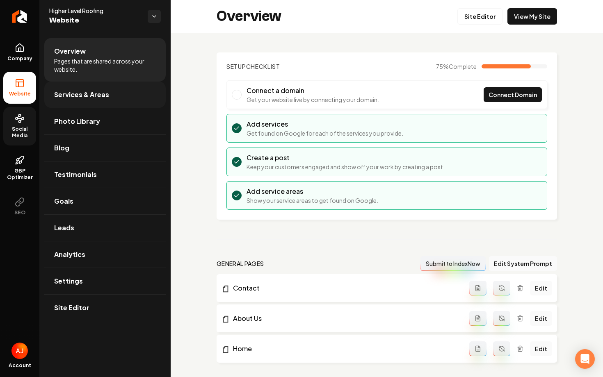
click at [108, 104] on link "Services & Areas" at bounding box center [104, 95] width 121 height 26
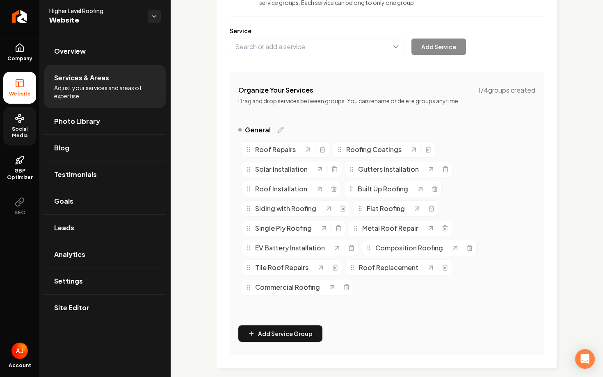
scroll to position [100, 0]
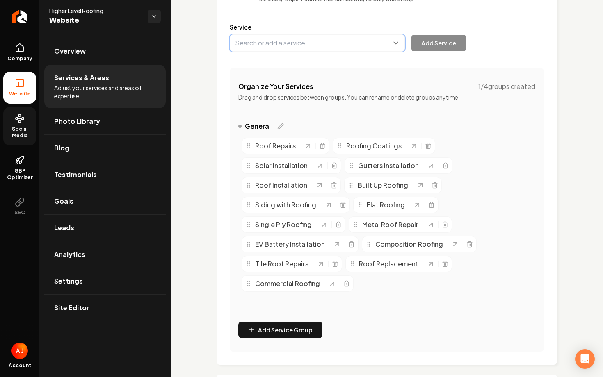
click at [259, 50] on button "Main content area" at bounding box center [317, 42] width 175 height 17
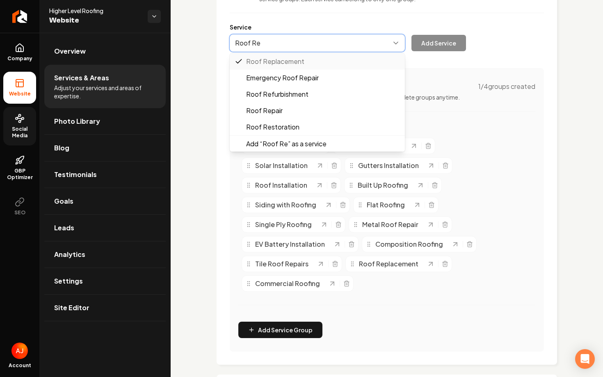
type input "Roof R"
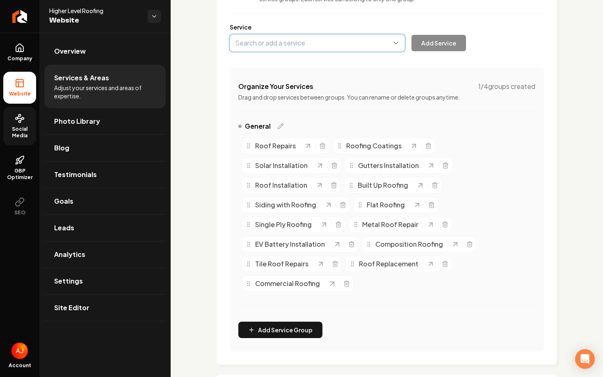
click at [280, 39] on button "Main content area" at bounding box center [317, 42] width 175 height 17
type input "Roof Rejuvenation"
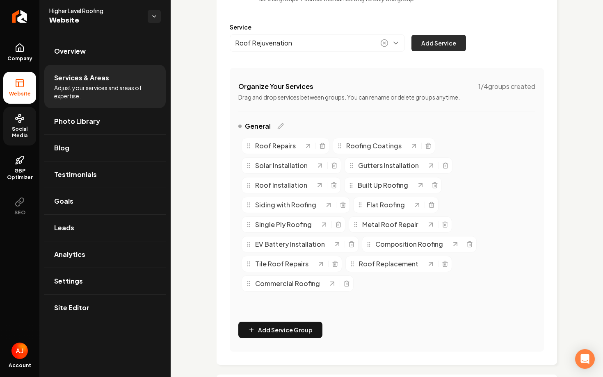
click at [434, 46] on button "Add Service" at bounding box center [438, 43] width 55 height 16
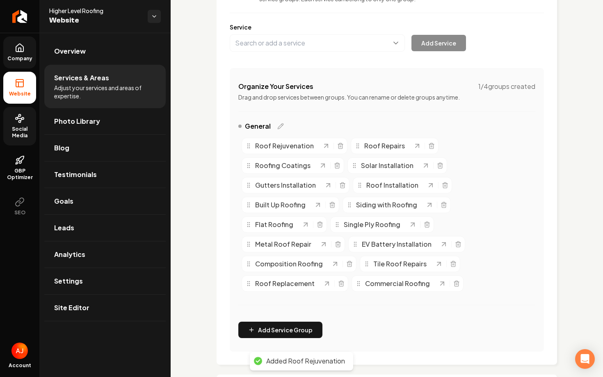
click at [21, 63] on link "Company" at bounding box center [19, 52] width 33 height 32
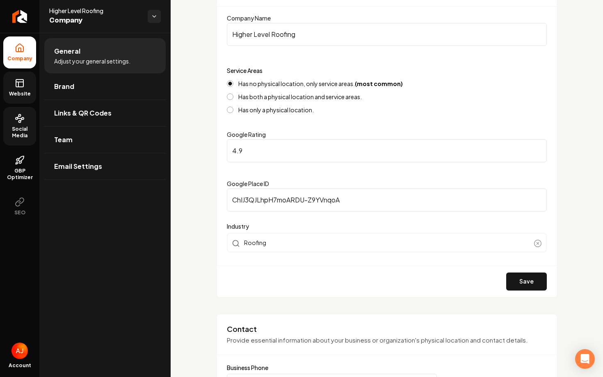
click at [19, 98] on link "Website" at bounding box center [19, 88] width 33 height 32
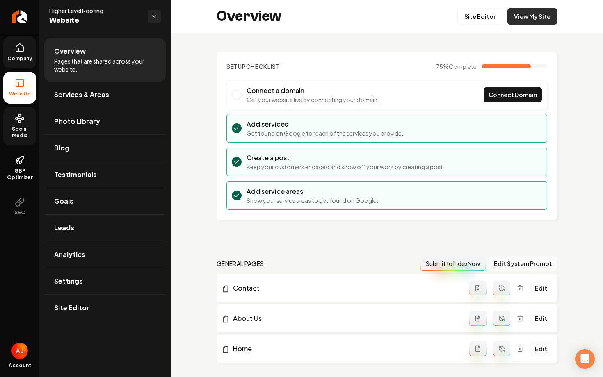
click at [523, 18] on link "View My Site" at bounding box center [532, 16] width 50 height 16
click at [478, 7] on div "Overview Site Editor View My Site" at bounding box center [387, 16] width 432 height 33
click at [478, 11] on link "Site Editor" at bounding box center [479, 16] width 45 height 16
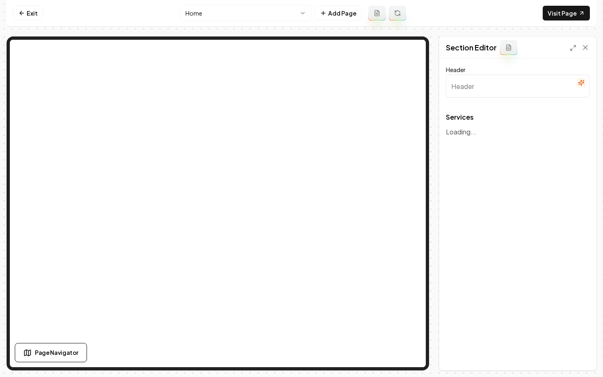
type input "Our Roofing Services"
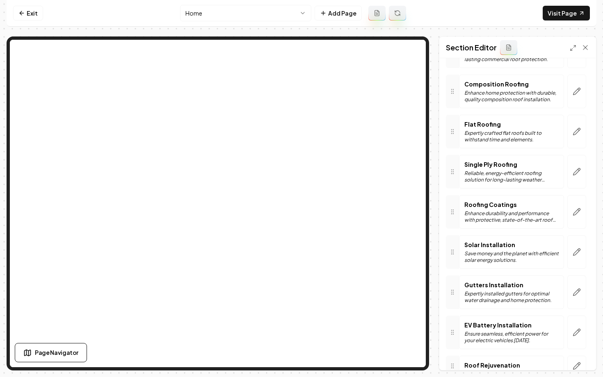
scroll to position [418, 0]
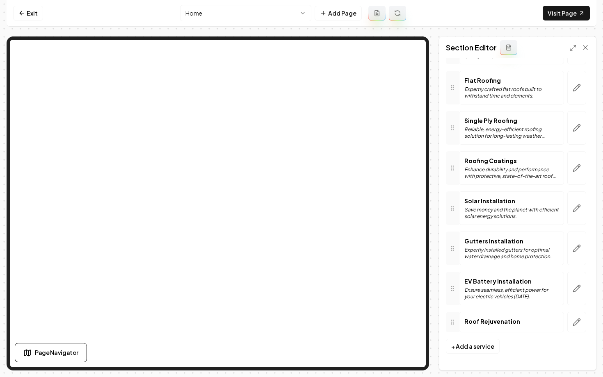
click at [498, 330] on div "Roof Rejuvenation" at bounding box center [511, 322] width 105 height 21
click at [504, 320] on p "Roof Rejuvenation" at bounding box center [492, 321] width 56 height 8
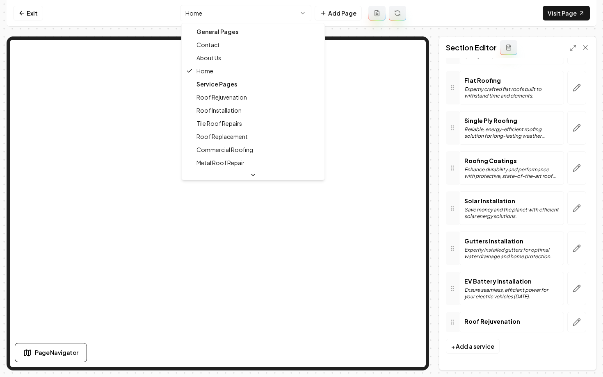
click at [229, 20] on html "Computer Required This feature is only available on a computer. Please switch t…" at bounding box center [301, 188] width 603 height 377
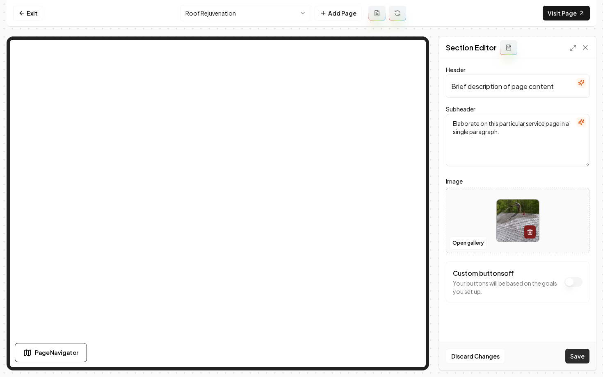
click at [573, 357] on button "Save" at bounding box center [577, 356] width 24 height 15
click at [205, 14] on html "Computer Required This feature is only available on a computer. Please switch t…" at bounding box center [301, 188] width 603 height 377
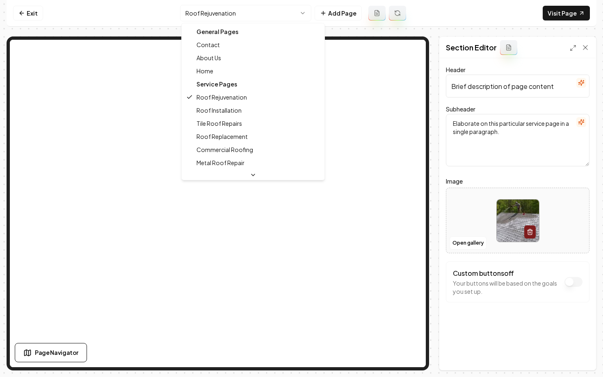
drag, startPoint x: 212, startPoint y: 60, endPoint x: 212, endPoint y: 75, distance: 15.2
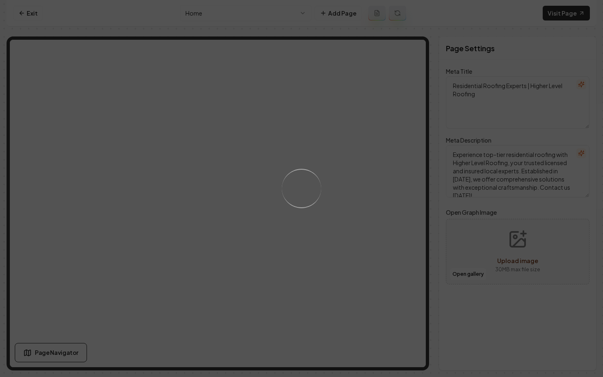
click at [212, 75] on div "Loading..." at bounding box center [301, 188] width 603 height 377
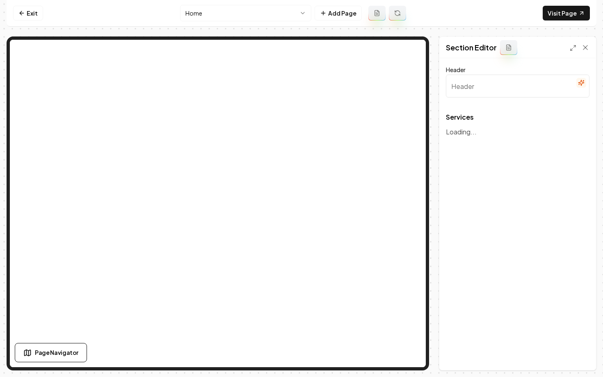
type input "Our Roofing Services"
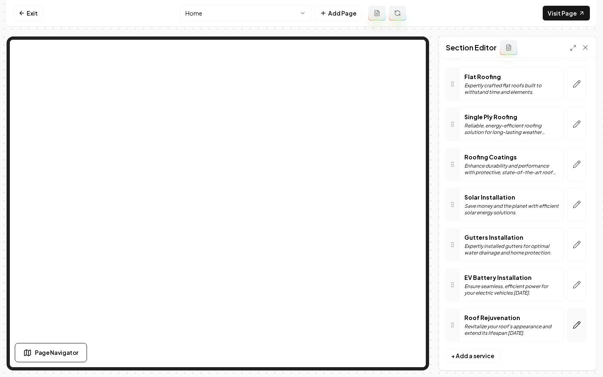
click at [576, 328] on icon "button" at bounding box center [576, 325] width 7 height 7
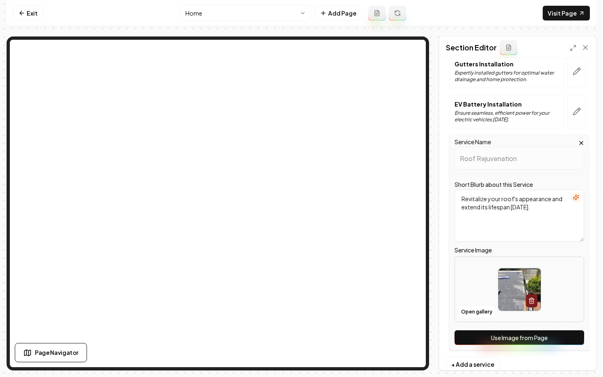
scroll to position [605, 0]
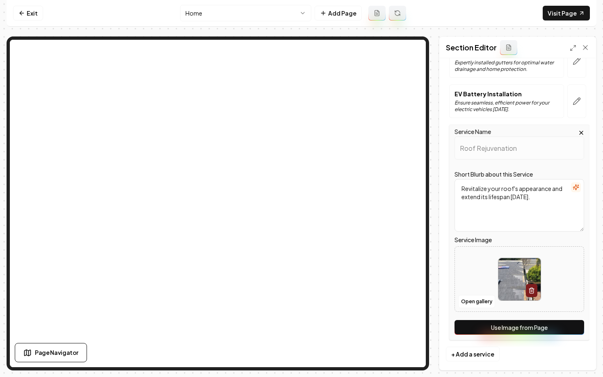
click at [513, 328] on button "Use Image from Page" at bounding box center [519, 327] width 130 height 15
click at [576, 363] on button "Save" at bounding box center [577, 356] width 24 height 15
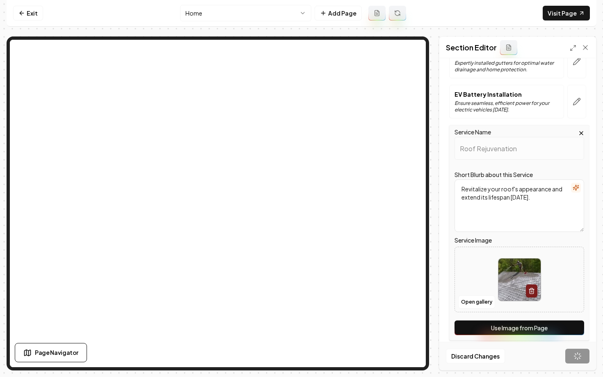
scroll to position [605, 0]
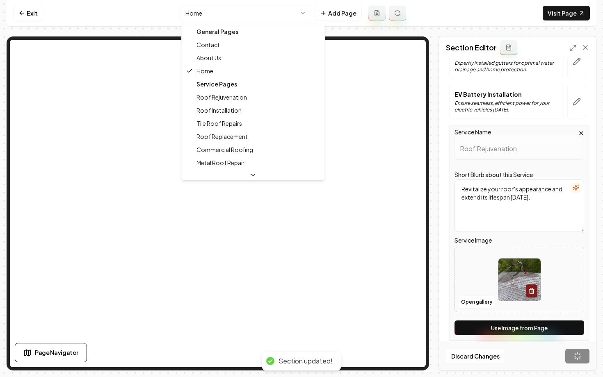
click at [209, 14] on html "Computer Required This feature is only available on a computer. Please switch t…" at bounding box center [301, 188] width 603 height 377
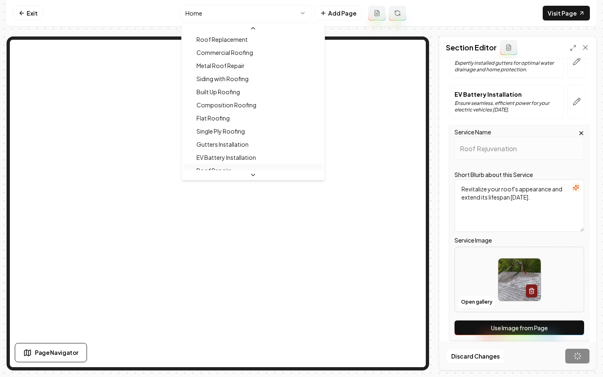
scroll to position [142, 0]
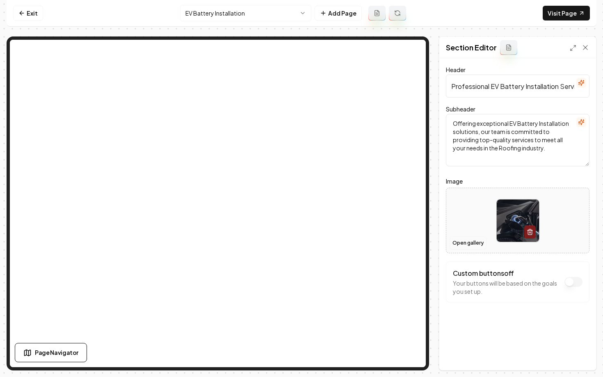
click at [462, 241] on button "Open gallery" at bounding box center [467, 243] width 37 height 13
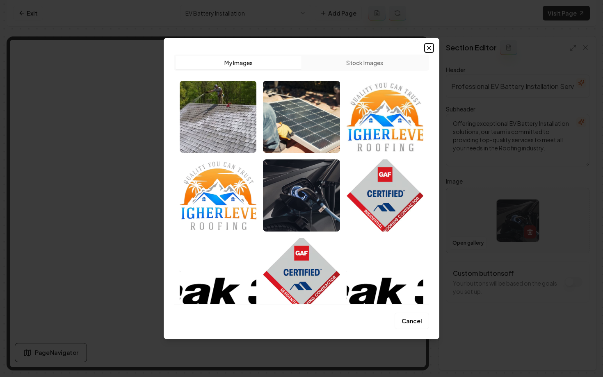
click at [431, 47] on icon "button" at bounding box center [429, 48] width 7 height 7
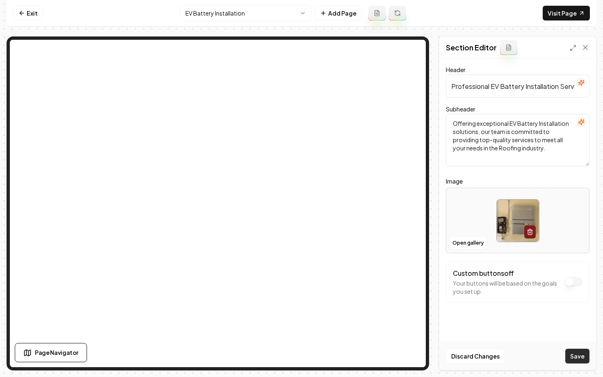
click at [582, 360] on button "Save" at bounding box center [577, 356] width 24 height 15
click at [223, 11] on html "Computer Required This feature is only available on a computer. Please switch t…" at bounding box center [301, 188] width 603 height 377
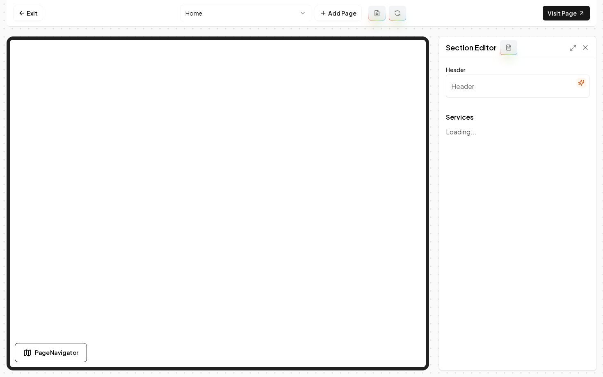
type input "Our Roofing Services"
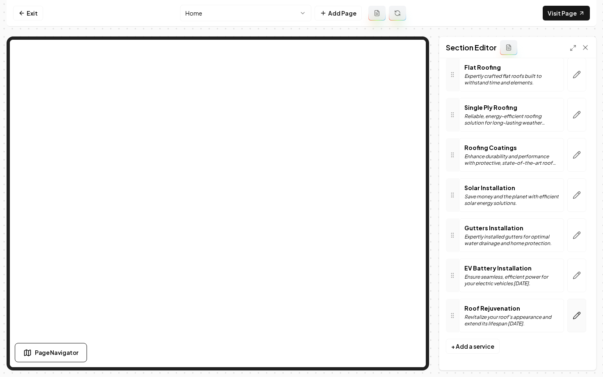
click at [575, 317] on icon "button" at bounding box center [576, 316] width 8 height 8
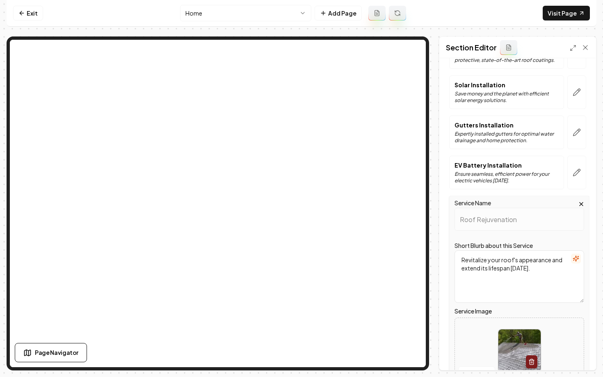
scroll to position [528, 0]
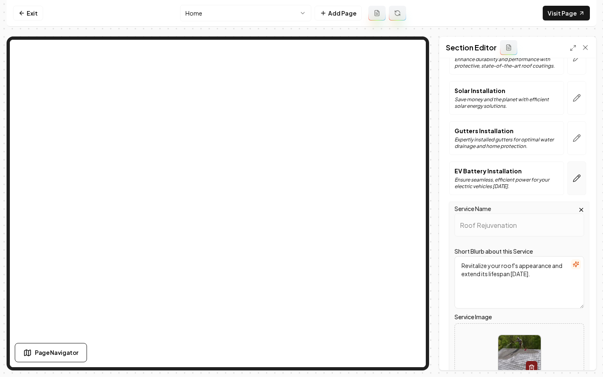
click at [581, 183] on button "button" at bounding box center [576, 179] width 19 height 34
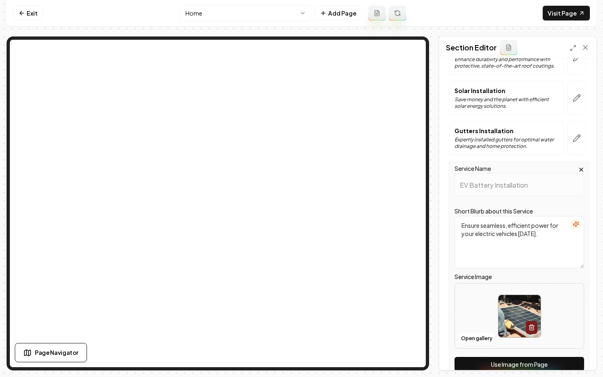
click at [516, 372] on div "Computer Required This feature is only available on a computer. Please switch t…" at bounding box center [301, 188] width 603 height 377
click at [513, 363] on button "Use Image from Page" at bounding box center [519, 364] width 130 height 15
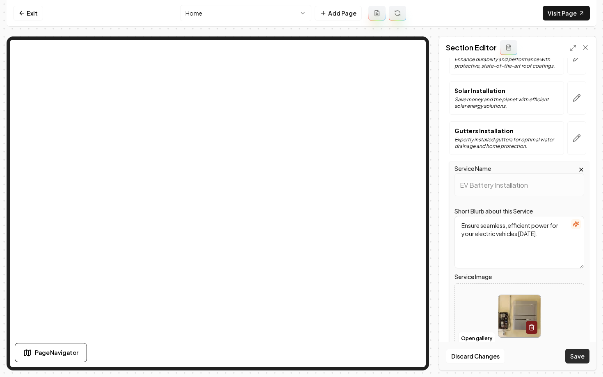
click at [573, 353] on button "Save" at bounding box center [577, 356] width 24 height 15
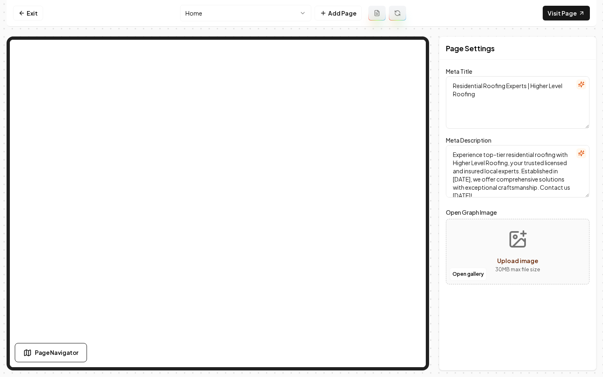
scroll to position [0, 0]
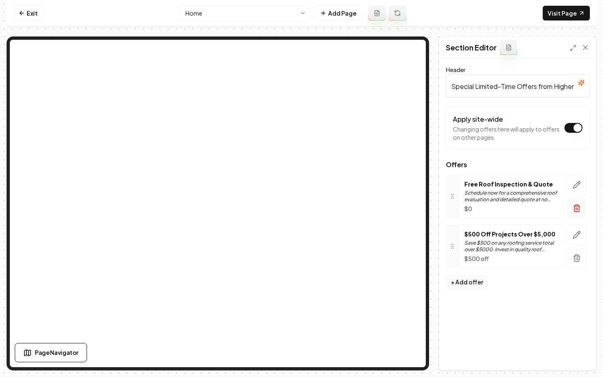
click at [578, 204] on icon "button" at bounding box center [576, 208] width 8 height 8
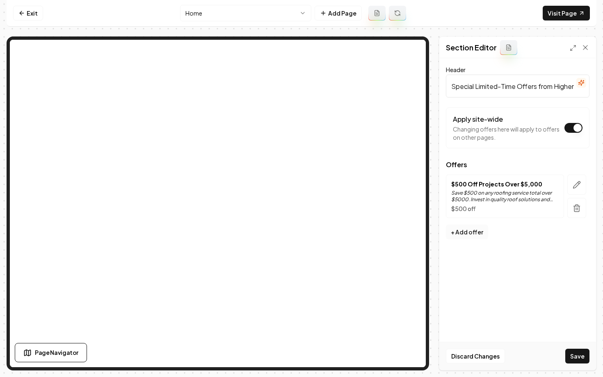
click at [466, 235] on button "+ Add offer" at bounding box center [467, 232] width 42 height 15
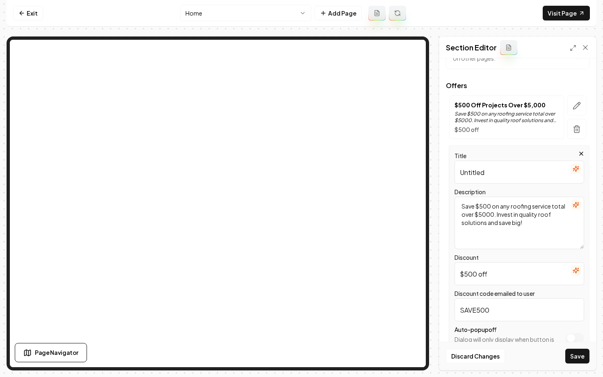
scroll to position [80, 0]
click at [498, 172] on input "Untitled" at bounding box center [519, 171] width 130 height 23
type input "%"
type input "5% Off Roof Rejuvenation"
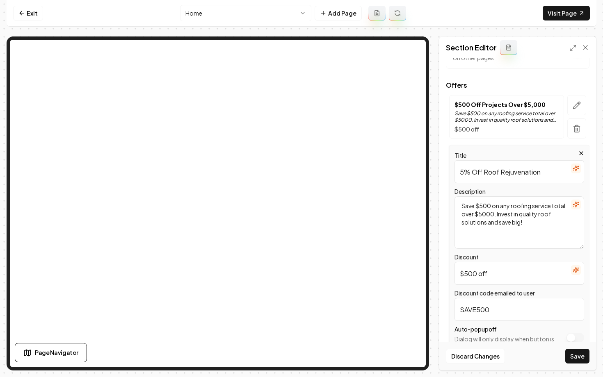
click at [570, 210] on textarea "Save $500 on any roofing service total over $5000. Invest in quality roof solut…" at bounding box center [519, 222] width 130 height 52
click at [572, 209] on button "button" at bounding box center [576, 205] width 10 height 10
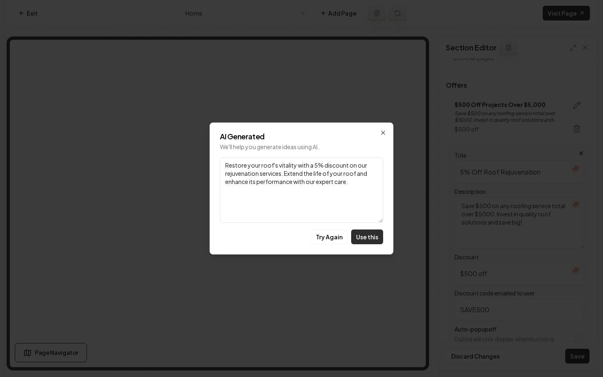
click at [364, 235] on button "Use this" at bounding box center [367, 237] width 32 height 15
type textarea "Restore your roof's vitality with a 5% discount on our rejuvenation services. E…"
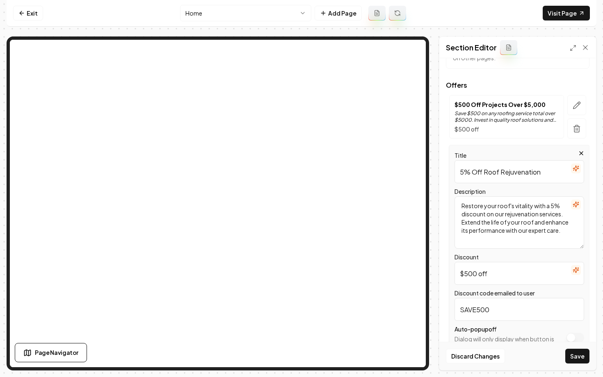
scroll to position [86, 0]
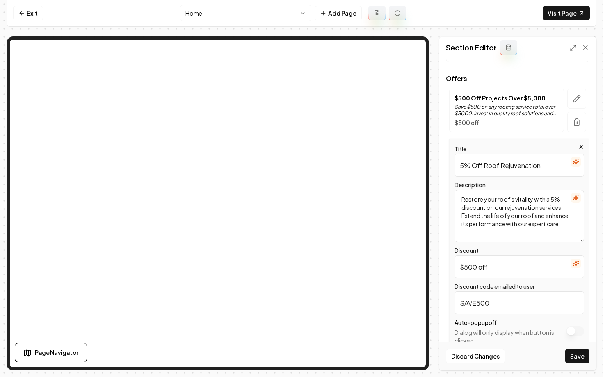
drag, startPoint x: 466, startPoint y: 265, endPoint x: 455, endPoint y: 265, distance: 11.1
click at [456, 265] on input "$500 off" at bounding box center [519, 266] width 130 height 23
type input "5% OFF"
click at [494, 302] on input "SAVE500" at bounding box center [519, 303] width 130 height 23
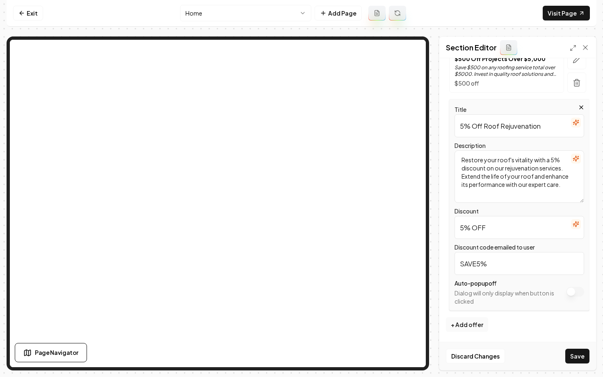
type input "SAVE5%"
click at [573, 293] on button "Apply site-wide" at bounding box center [575, 292] width 18 height 10
click at [571, 354] on button "Save" at bounding box center [577, 356] width 24 height 15
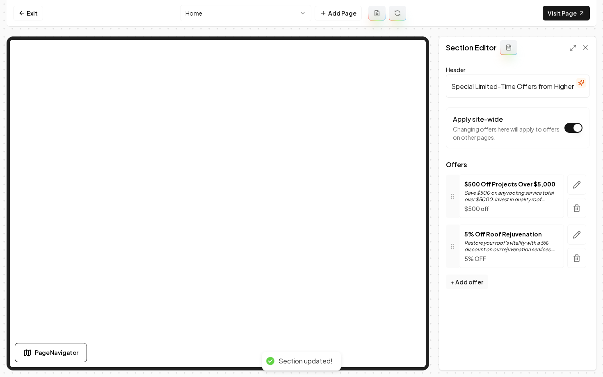
scroll to position [0, 0]
click at [18, 10] on link "Exit" at bounding box center [28, 13] width 30 height 15
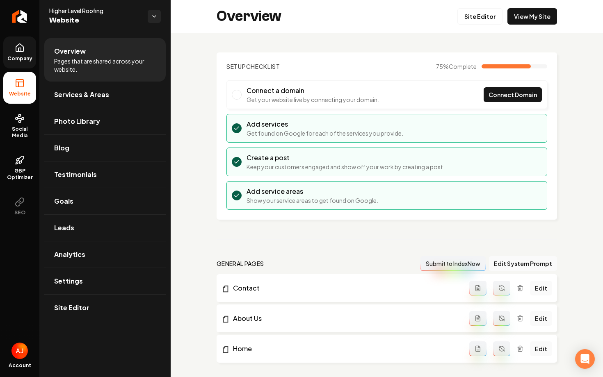
click at [28, 54] on link "Company" at bounding box center [19, 52] width 33 height 32
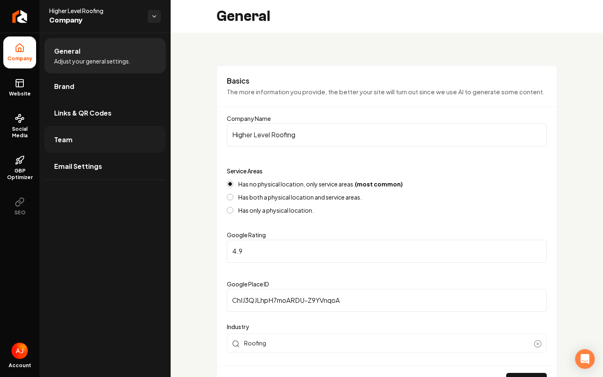
click at [69, 134] on link "Team" at bounding box center [104, 140] width 121 height 26
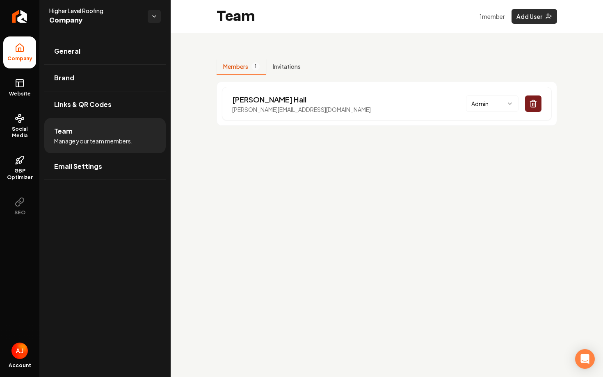
click at [527, 17] on button "Add User" at bounding box center [534, 16] width 46 height 15
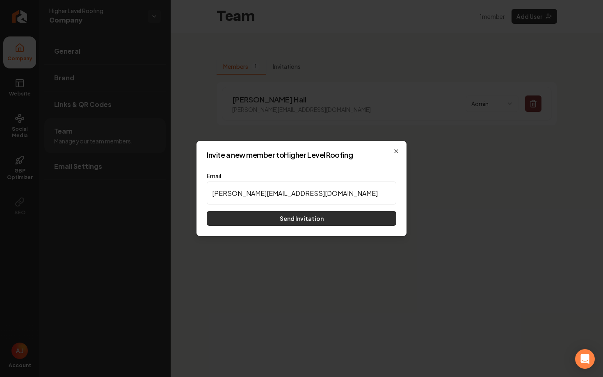
type input "cody@higherlevelroofing.com"
click at [254, 212] on button "Send Invitation" at bounding box center [301, 218] width 189 height 15
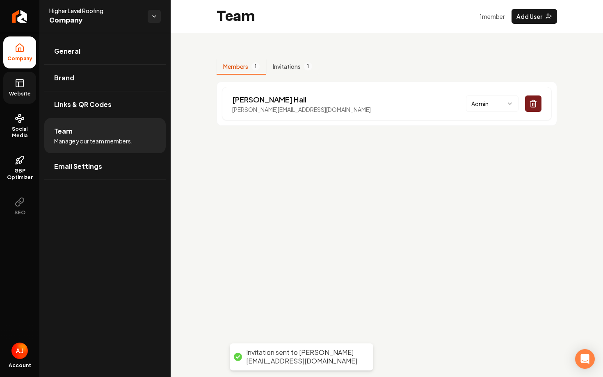
click at [23, 95] on span "Website" at bounding box center [20, 94] width 28 height 7
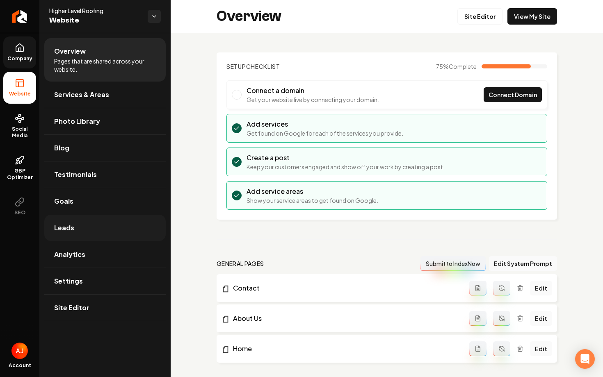
click at [103, 231] on link "Leads" at bounding box center [104, 228] width 121 height 26
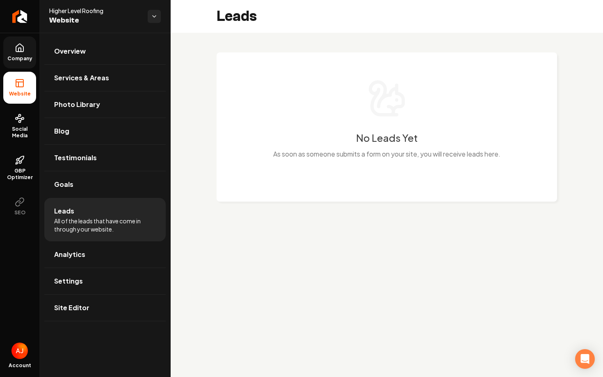
click at [24, 57] on span "Company" at bounding box center [20, 58] width 32 height 7
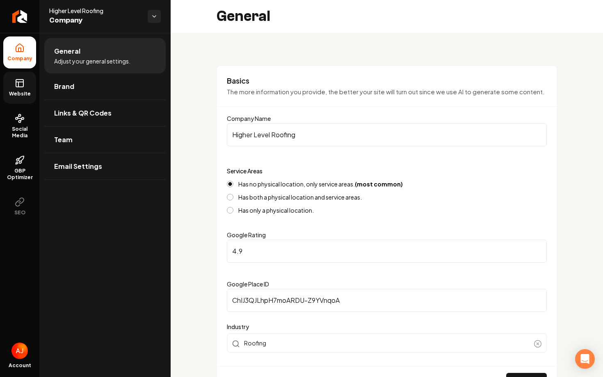
click at [23, 92] on span "Website" at bounding box center [20, 94] width 28 height 7
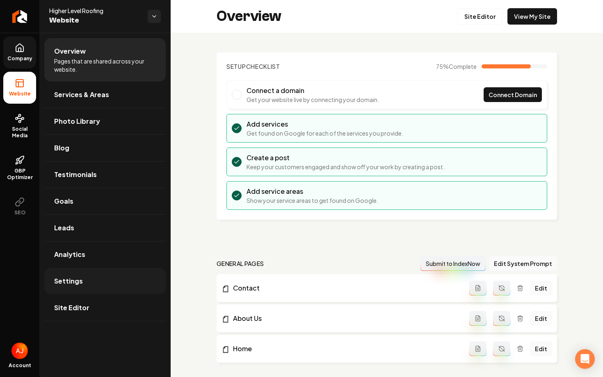
click at [99, 273] on link "Settings" at bounding box center [104, 281] width 121 height 26
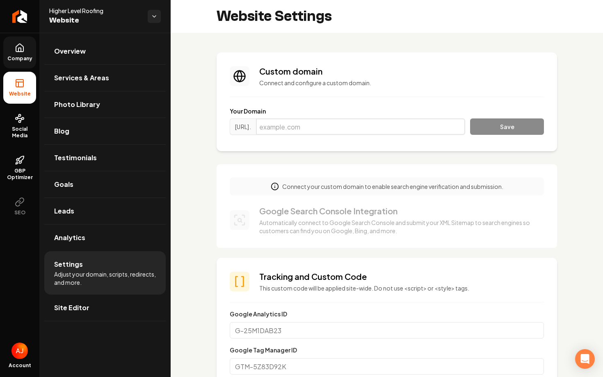
click at [330, 125] on input "Main content area" at bounding box center [360, 126] width 209 height 16
paste input "185067"
type input "185067"
drag, startPoint x: 330, startPoint y: 125, endPoint x: 255, endPoint y: 125, distance: 75.4
click at [255, 125] on div "https://www. 185067" at bounding box center [347, 126] width 235 height 16
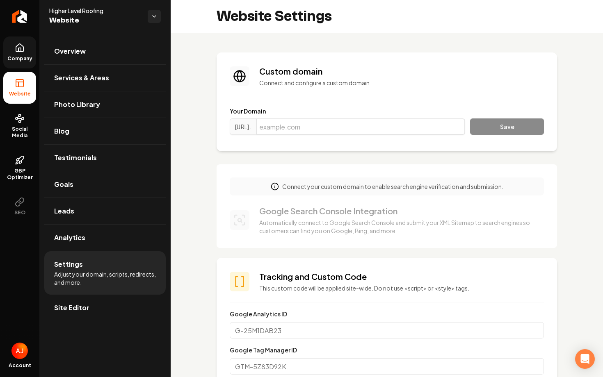
click at [304, 132] on input "Main content area" at bounding box center [360, 126] width 209 height 16
paste input "higherlevelroofing.com"
type input "higherlevelroofing.com"
click at [506, 131] on button "Save" at bounding box center [507, 126] width 74 height 16
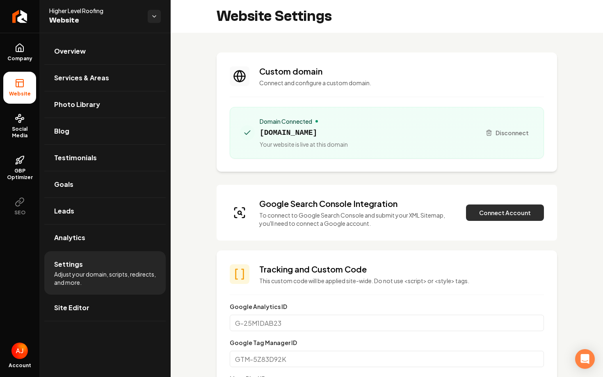
click at [492, 216] on button "Connect Account" at bounding box center [505, 213] width 78 height 16
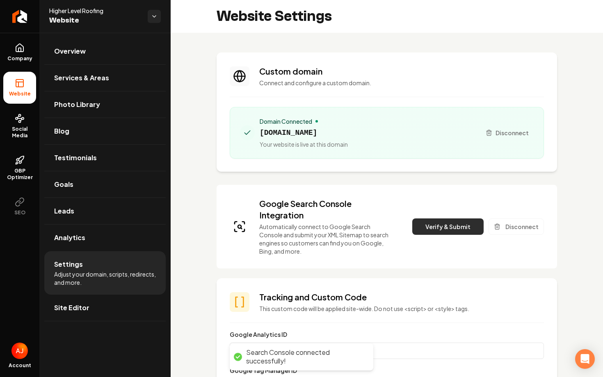
click at [432, 229] on button "Verify & Submit" at bounding box center [447, 227] width 71 height 16
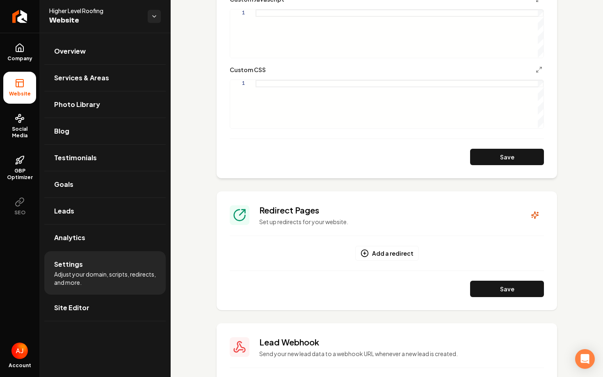
scroll to position [505, 0]
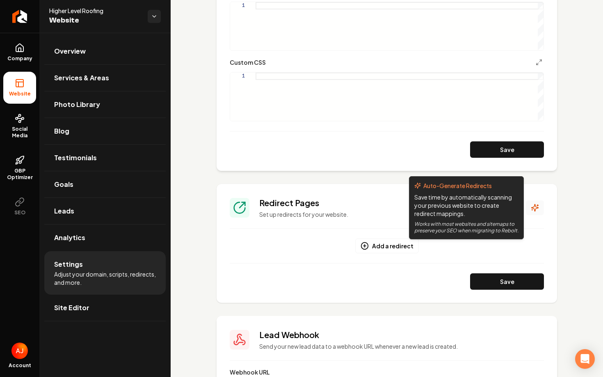
click at [530, 206] on button "Main content area" at bounding box center [535, 207] width 18 height 15
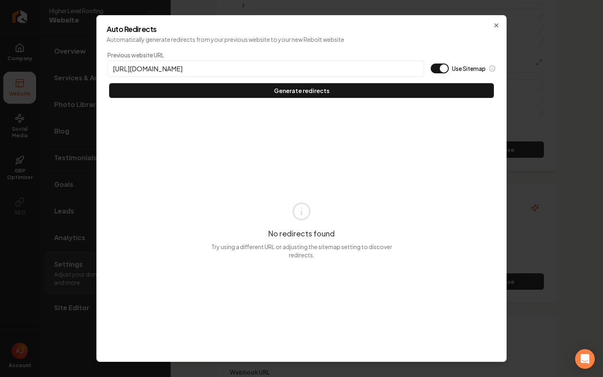
type input "[URL][DOMAIN_NAME]"
click at [362, 98] on div "Previous website URL [URL][DOMAIN_NAME] Use Sitemap Generate redirects" at bounding box center [302, 74] width 390 height 49
click at [434, 66] on button "Use Sitemap" at bounding box center [440, 69] width 18 height 10
click at [419, 81] on div "Previous website URL [URL][DOMAIN_NAME] Use Sitemap Generate redirects" at bounding box center [302, 74] width 390 height 49
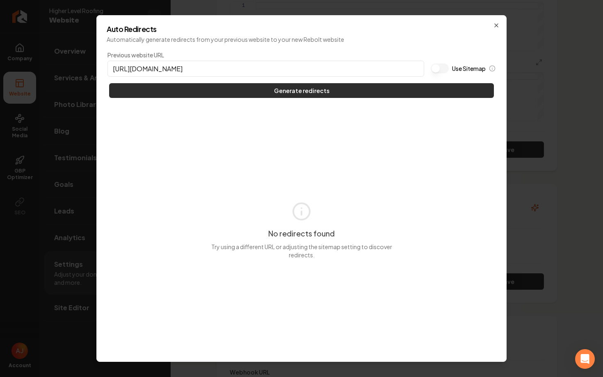
click at [422, 90] on button "Generate redirects" at bounding box center [301, 90] width 385 height 15
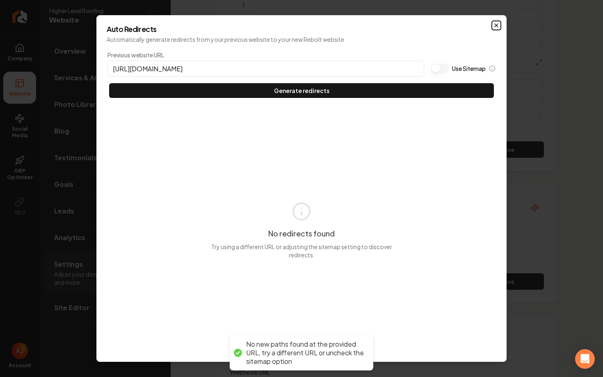
click at [494, 26] on icon "button" at bounding box center [496, 25] width 7 height 7
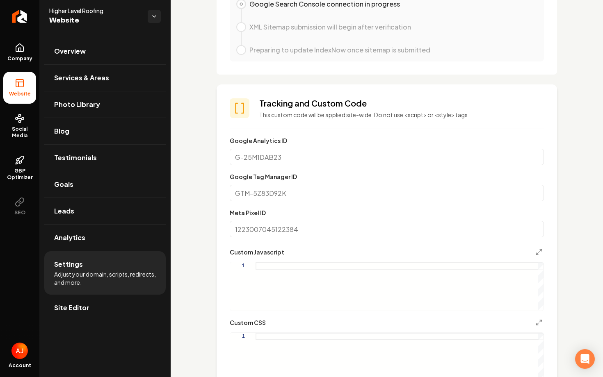
scroll to position [0, 0]
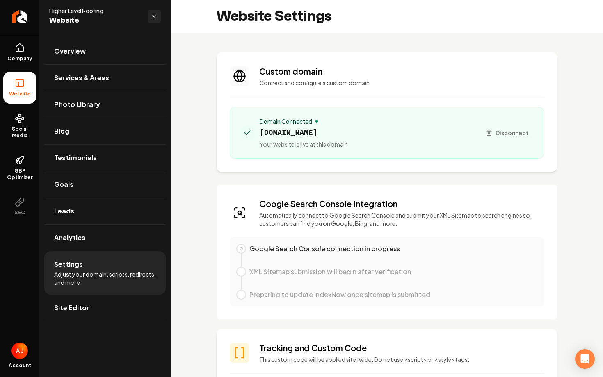
drag, startPoint x: 369, startPoint y: 133, endPoint x: 257, endPoint y: 132, distance: 112.3
click at [257, 132] on div "Domain Connected higherlevelroofing.com Your website is live at this domain" at bounding box center [357, 132] width 234 height 31
copy span "higherlevelroofing.com"
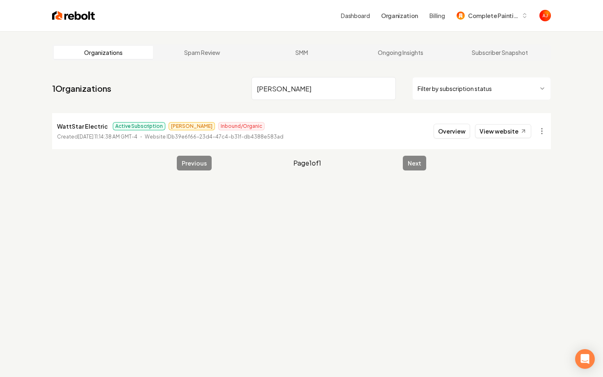
drag, startPoint x: 288, startPoint y: 91, endPoint x: 233, endPoint y: 91, distance: 54.5
click at [233, 91] on nav "1 Organizations watts Filter by subscription status" at bounding box center [301, 92] width 499 height 36
click at [510, 132] on link "View website" at bounding box center [503, 131] width 56 height 14
drag, startPoint x: 303, startPoint y: 89, endPoint x: 234, endPoint y: 68, distance: 71.6
click at [234, 68] on main "Organizations Spam Review SMM Ongoing Insights Subscriber Snapshot 1 Organizati…" at bounding box center [301, 107] width 525 height 153
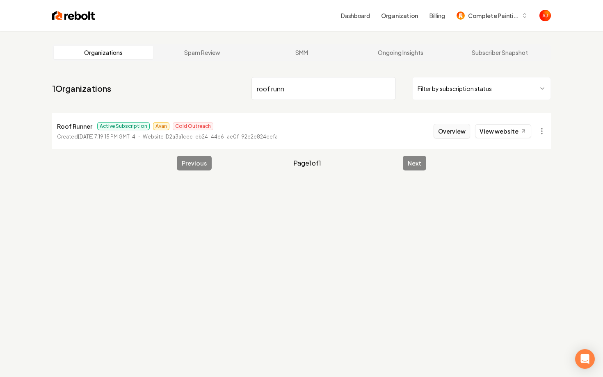
type input "roof runn"
click at [446, 132] on button "Overview" at bounding box center [451, 131] width 36 height 15
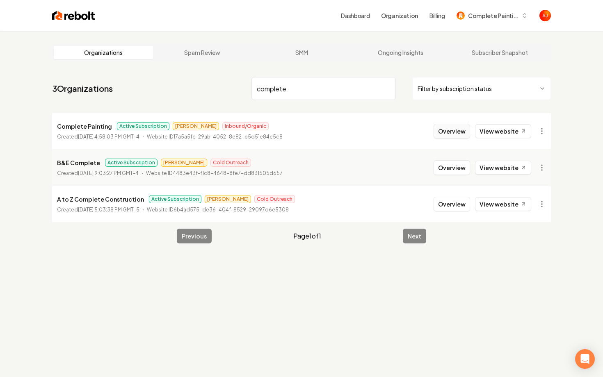
type input "complete"
click at [450, 130] on button "Overview" at bounding box center [451, 131] width 36 height 15
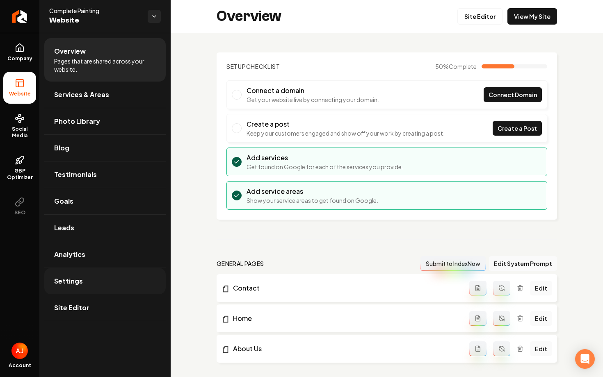
click at [115, 282] on link "Settings" at bounding box center [104, 281] width 121 height 26
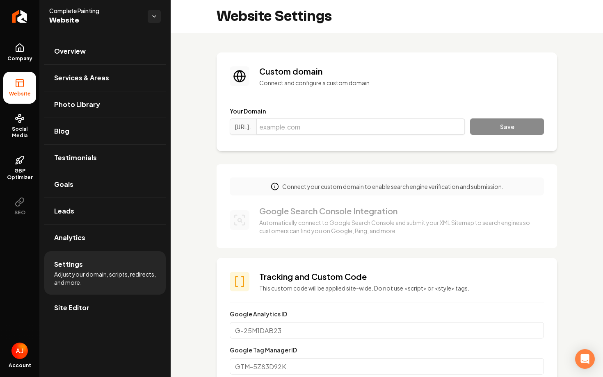
click at [298, 125] on input "Main content area" at bounding box center [360, 126] width 209 height 16
paste input "[DOMAIN_NAME]"
type input "[DOMAIN_NAME]"
click at [512, 128] on button "Save" at bounding box center [507, 126] width 74 height 16
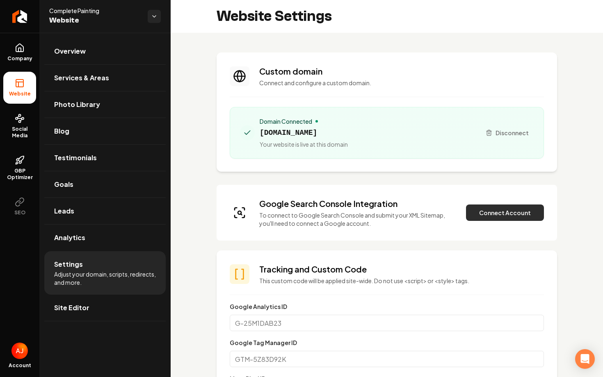
click at [532, 214] on button "Connect Account" at bounding box center [505, 213] width 78 height 16
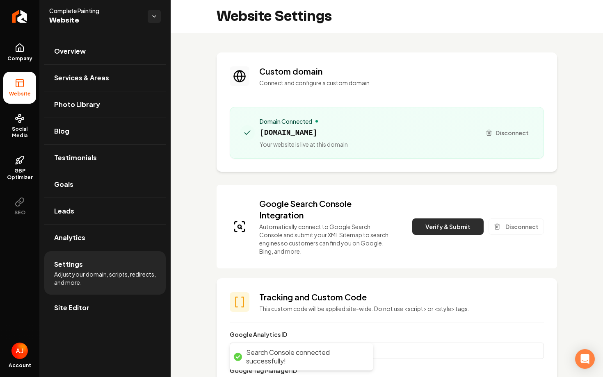
click at [430, 224] on button "Verify & Submit" at bounding box center [447, 227] width 71 height 16
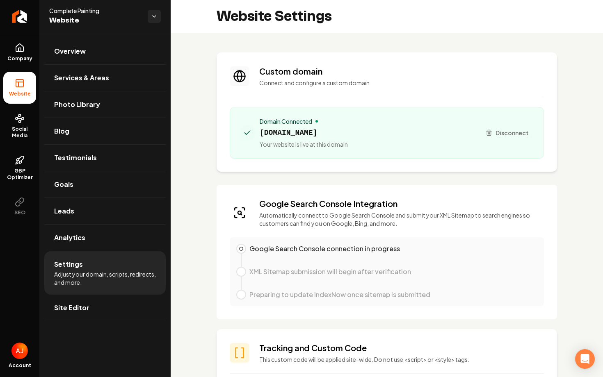
drag, startPoint x: 376, startPoint y: 134, endPoint x: 277, endPoint y: 126, distance: 99.2
click at [277, 126] on div "Domain Connected completepainting2012.com Your website is live at this domain" at bounding box center [357, 132] width 234 height 31
copy span "[DOMAIN_NAME]"
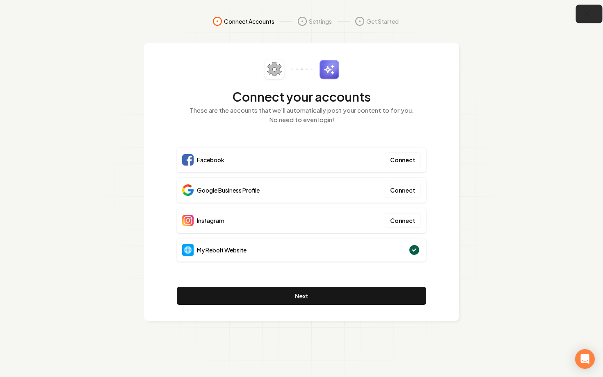
click at [588, 14] on icon "button" at bounding box center [587, 14] width 10 height 10
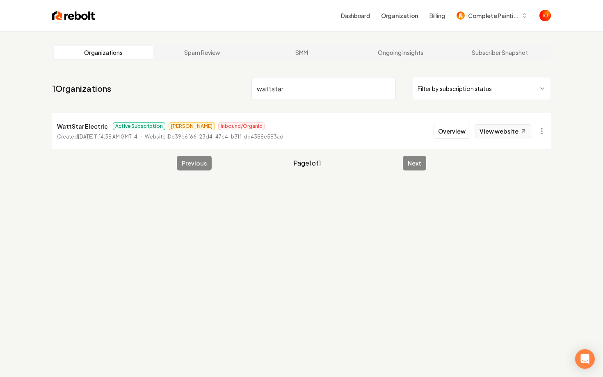
type input "wattstar"
click at [501, 133] on link "View website" at bounding box center [503, 131] width 56 height 14
click at [503, 135] on link "View website" at bounding box center [503, 131] width 56 height 14
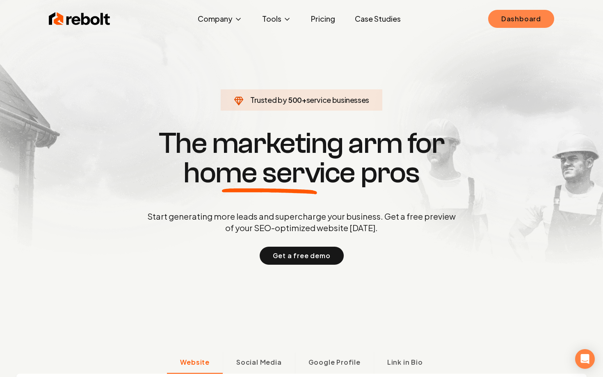
click at [519, 20] on link "Dashboard" at bounding box center [521, 19] width 66 height 18
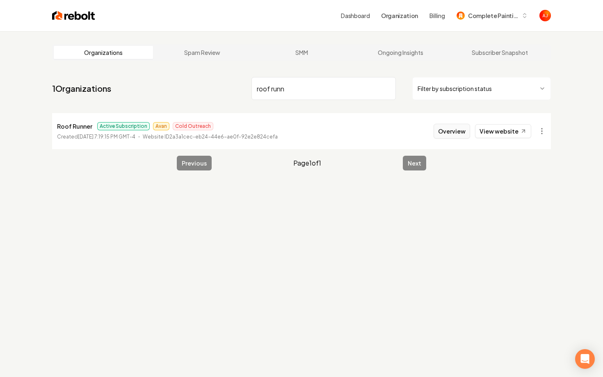
type input "roof runn"
click at [453, 137] on button "Overview" at bounding box center [451, 131] width 36 height 15
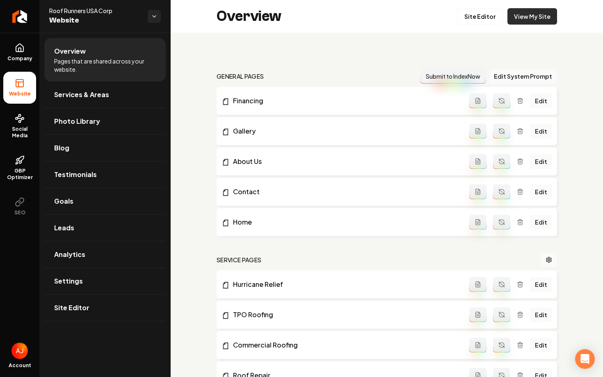
click at [533, 18] on link "View My Site" at bounding box center [532, 16] width 50 height 16
click at [18, 57] on span "Company" at bounding box center [20, 58] width 32 height 7
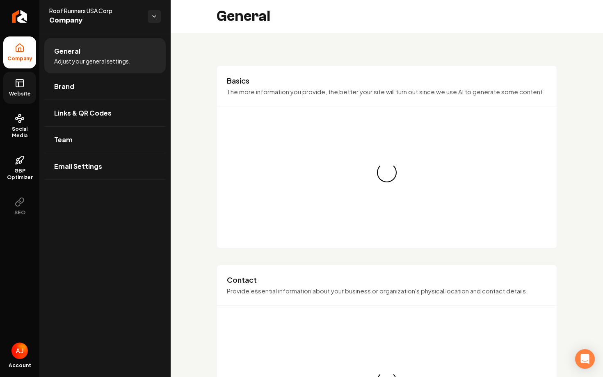
click at [18, 80] on icon at bounding box center [20, 83] width 10 height 10
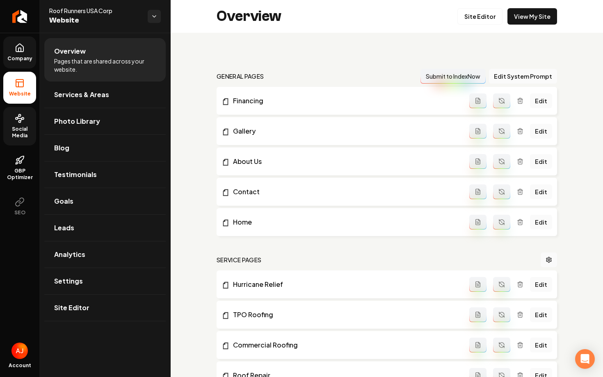
click at [10, 129] on span "Social Media" at bounding box center [19, 132] width 33 height 13
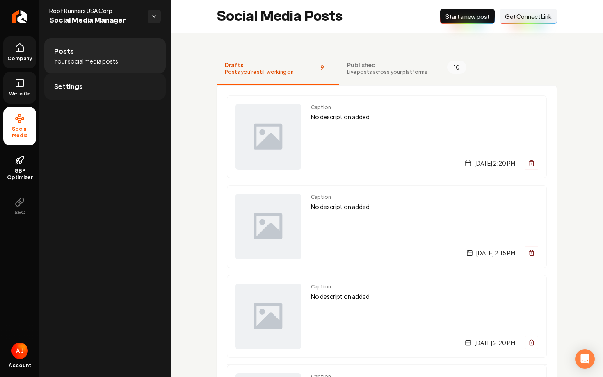
click at [129, 88] on link "Settings" at bounding box center [104, 86] width 121 height 26
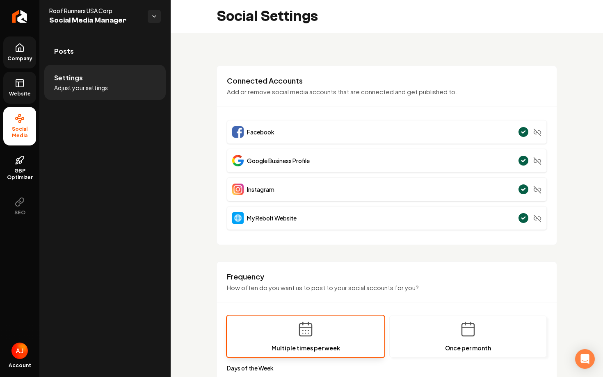
click at [25, 83] on link "Website" at bounding box center [19, 88] width 33 height 32
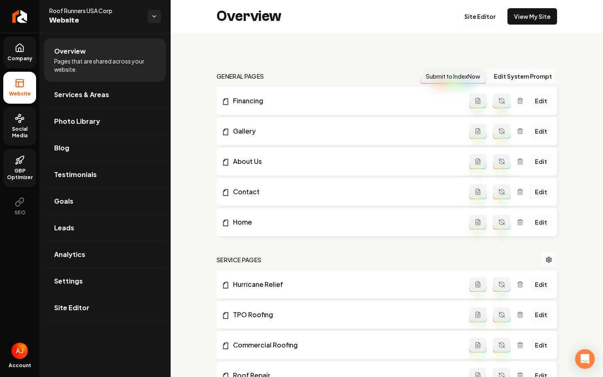
click at [20, 162] on icon at bounding box center [20, 158] width 5 height 5
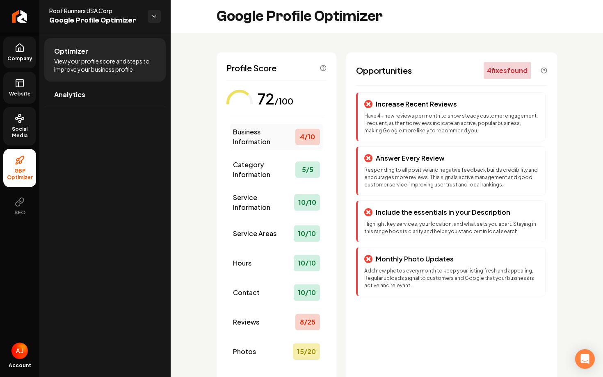
click at [282, 141] on span "Business Information" at bounding box center [264, 137] width 62 height 20
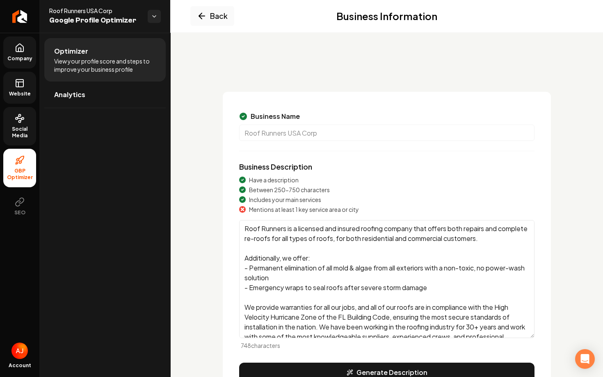
scroll to position [17, 0]
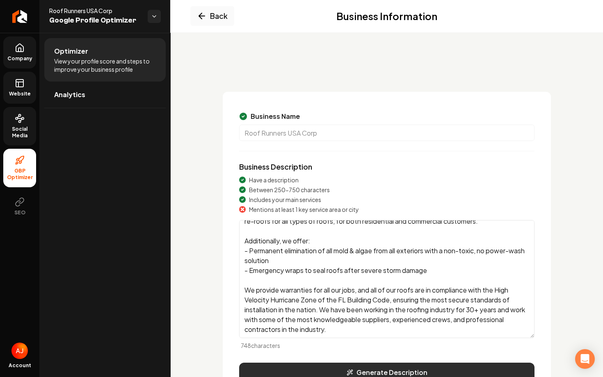
click at [383, 366] on button "Generate Description" at bounding box center [386, 373] width 295 height 20
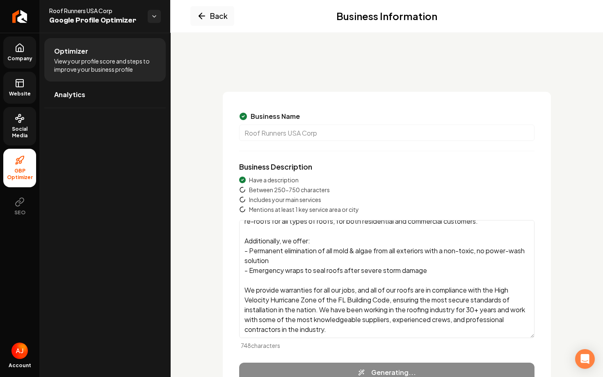
scroll to position [69, 0]
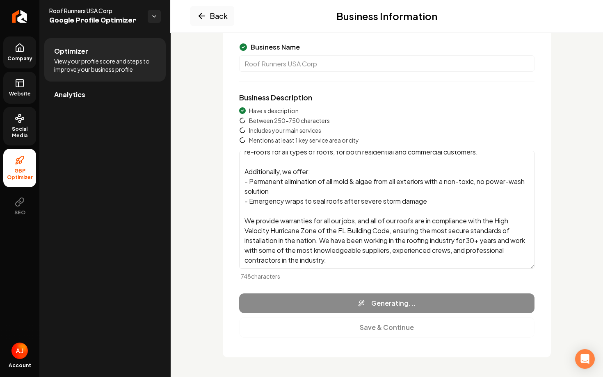
type textarea "Roof Runners USA Corp is a premier roofing company based in Florida, serving ma…"
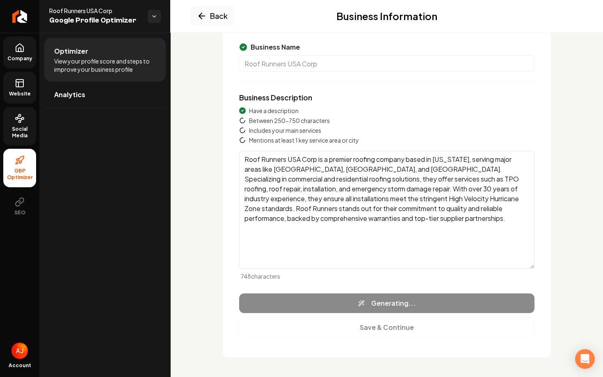
scroll to position [0, 0]
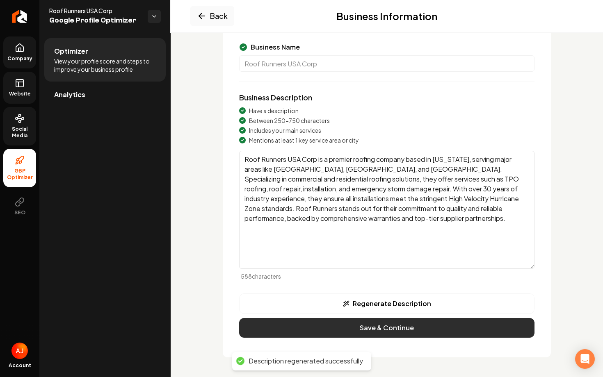
click at [397, 330] on button "Save & Continue" at bounding box center [386, 328] width 295 height 20
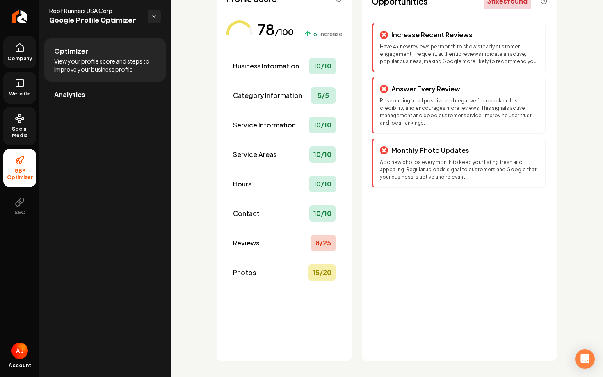
click at [23, 85] on rect at bounding box center [19, 83] width 7 height 7
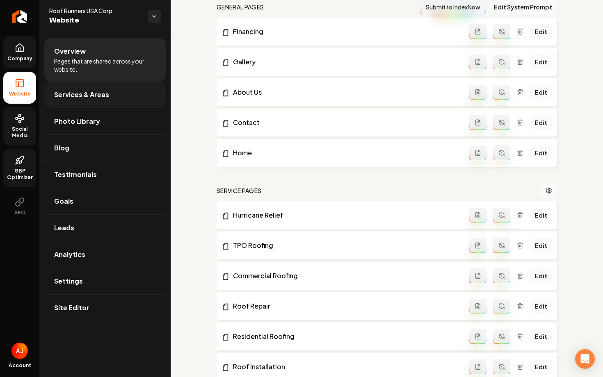
click at [64, 95] on span "Services & Areas" at bounding box center [81, 95] width 55 height 10
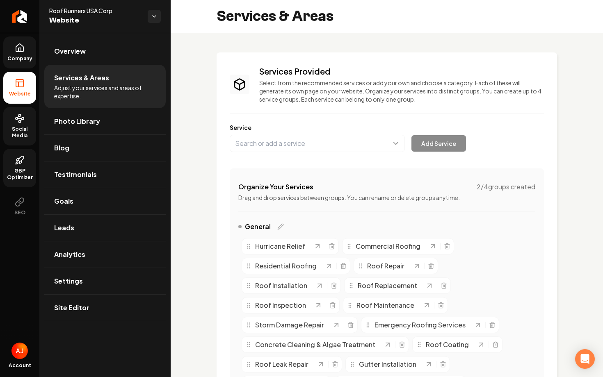
click at [16, 52] on icon at bounding box center [19, 48] width 7 height 8
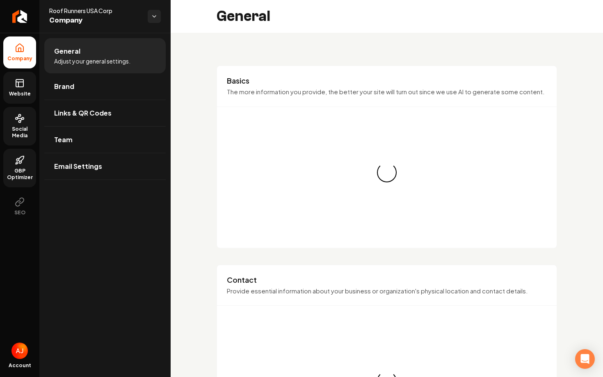
click at [19, 92] on span "Website" at bounding box center [20, 94] width 28 height 7
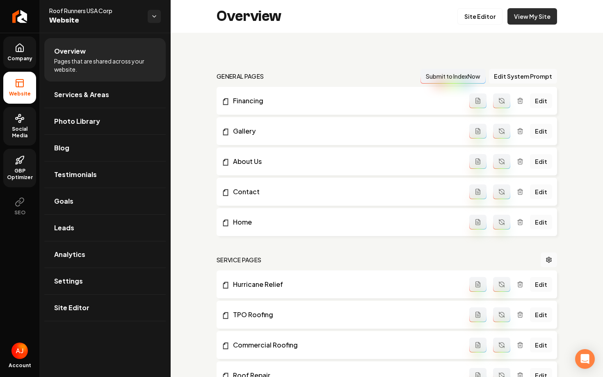
click at [531, 21] on link "View My Site" at bounding box center [532, 16] width 50 height 16
click at [21, 131] on span "Social Media" at bounding box center [19, 132] width 33 height 13
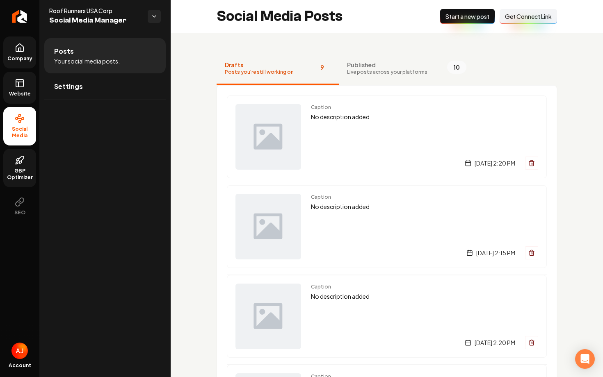
click at [29, 86] on link "Website" at bounding box center [19, 88] width 33 height 32
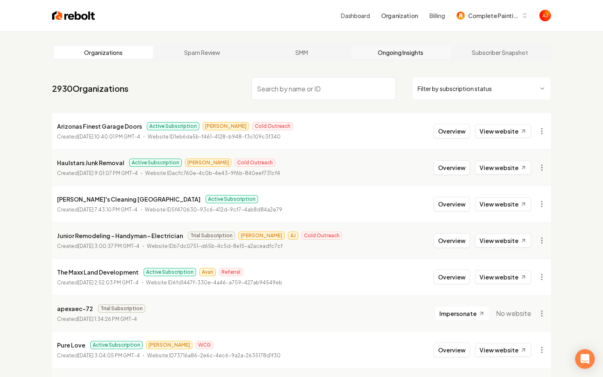
click at [407, 55] on link "Ongoing Insights" at bounding box center [400, 52] width 99 height 13
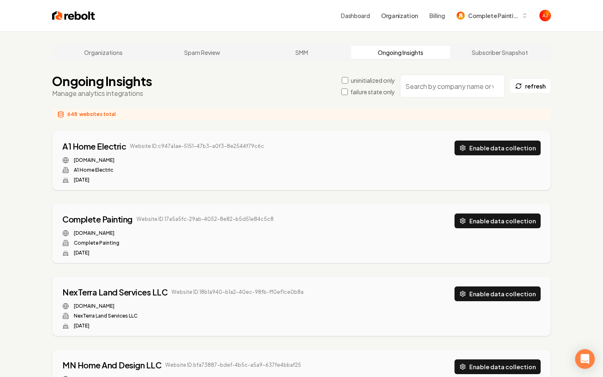
click at [429, 89] on input "search" at bounding box center [452, 86] width 105 height 23
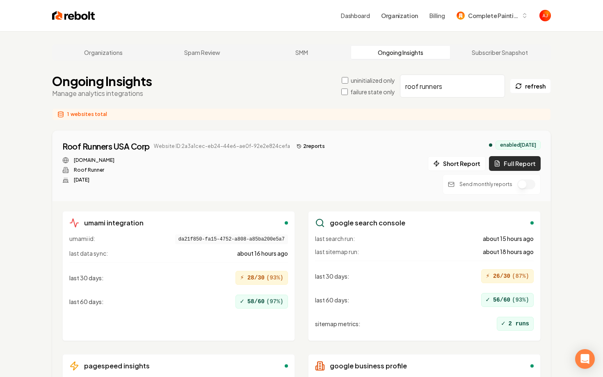
type input "roof runners"
click at [510, 165] on button "Full Report" at bounding box center [515, 163] width 52 height 15
click at [308, 148] on button "3 report s" at bounding box center [310, 146] width 35 height 10
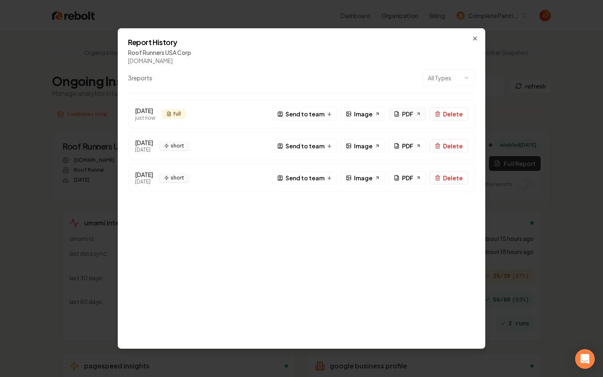
click at [399, 114] on icon at bounding box center [397, 114] width 6 height 6
click at [474, 40] on icon "button" at bounding box center [475, 38] width 7 height 7
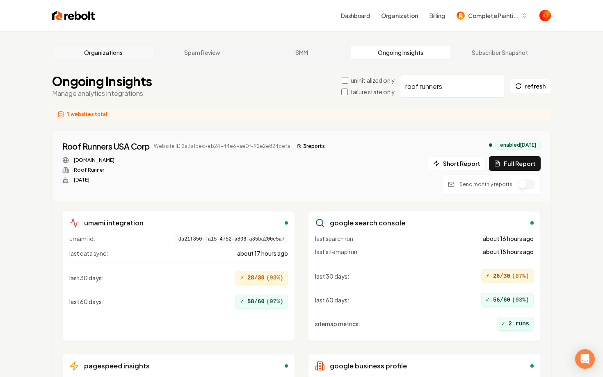
click at [107, 57] on link "Organizations" at bounding box center [103, 52] width 99 height 13
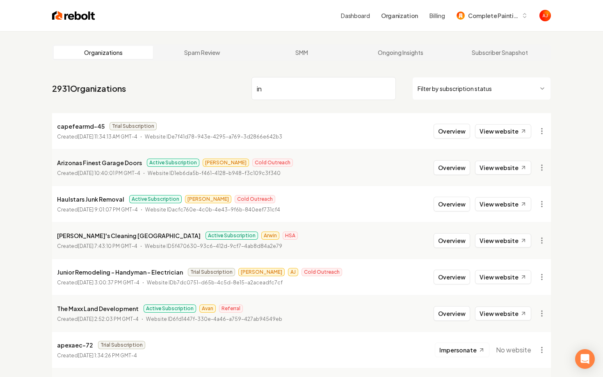
type input "i"
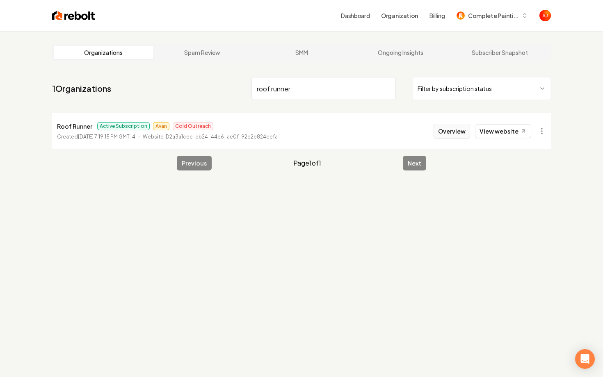
type input "roof runner"
click at [445, 134] on button "Overview" at bounding box center [451, 131] width 36 height 15
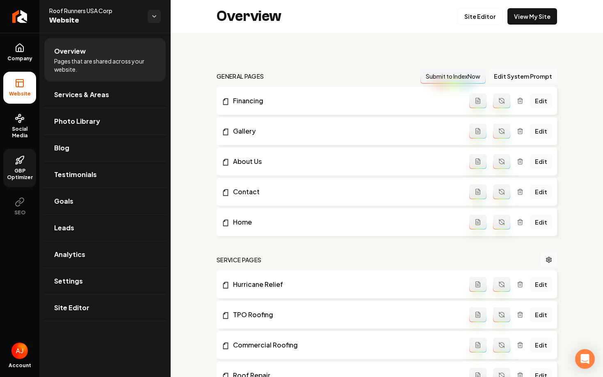
click at [24, 159] on icon at bounding box center [20, 160] width 10 height 10
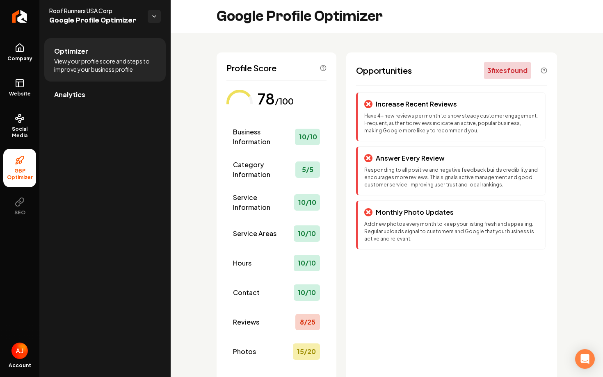
scroll to position [73, 0]
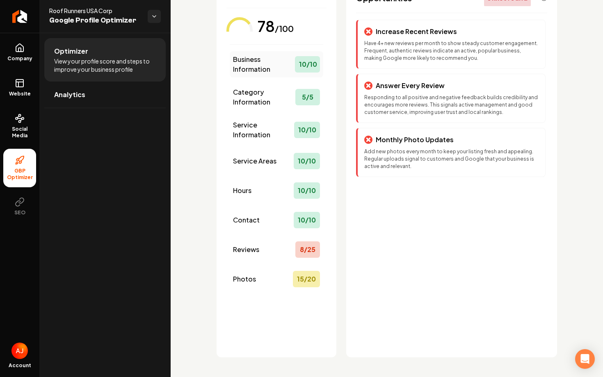
click at [265, 55] on span "Business Information" at bounding box center [264, 65] width 62 height 20
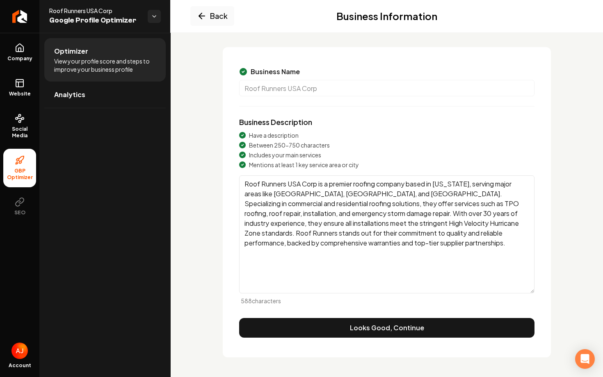
scroll to position [45, 0]
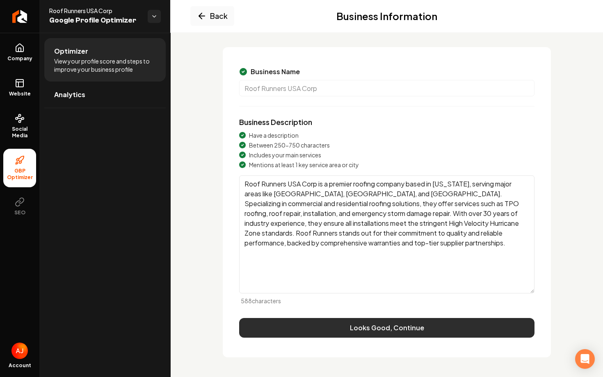
click at [378, 328] on button "Looks Good, Continue" at bounding box center [386, 328] width 295 height 20
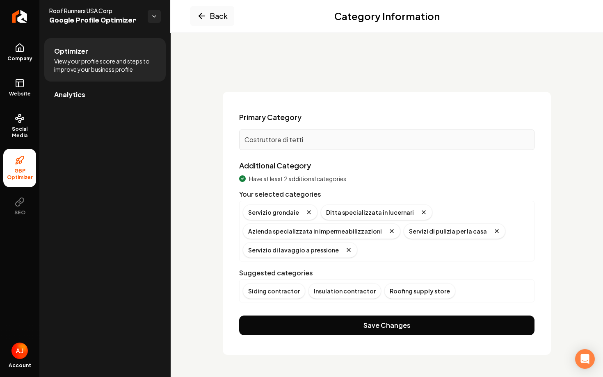
scroll to position [0, 0]
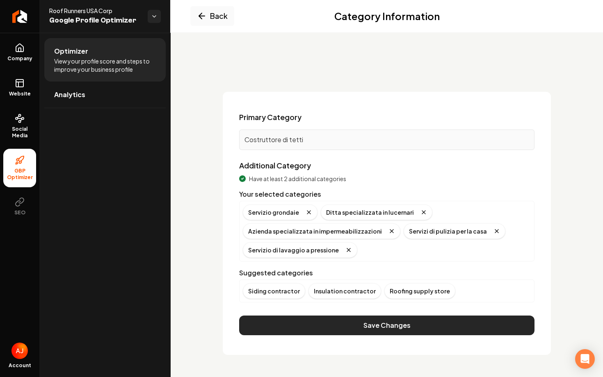
click at [364, 327] on button "Save Changes" at bounding box center [386, 326] width 295 height 20
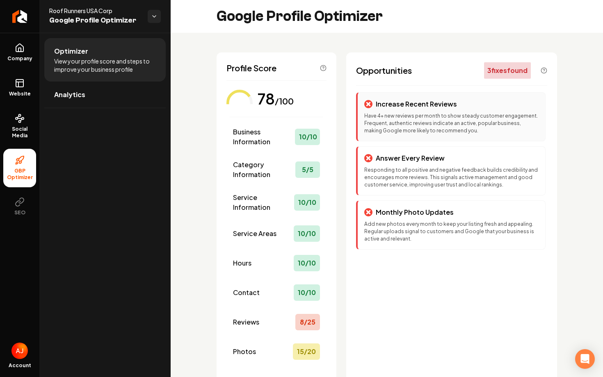
click at [395, 116] on p "Have 4+ new reviews per month to show steady customer engagement. Frequent, aut…" at bounding box center [451, 123] width 174 height 22
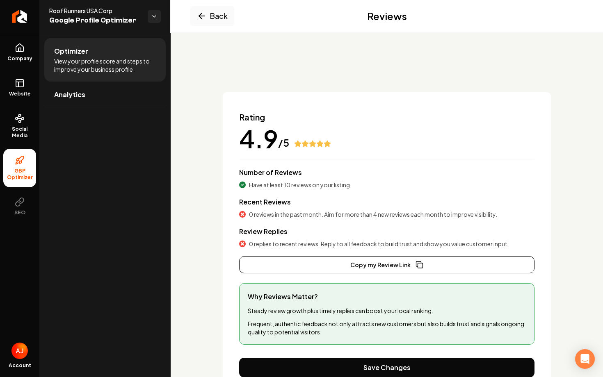
scroll to position [40, 0]
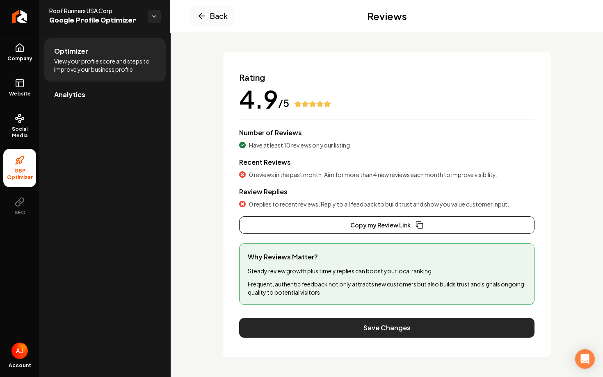
click at [356, 319] on button "Save Changes" at bounding box center [386, 328] width 295 height 20
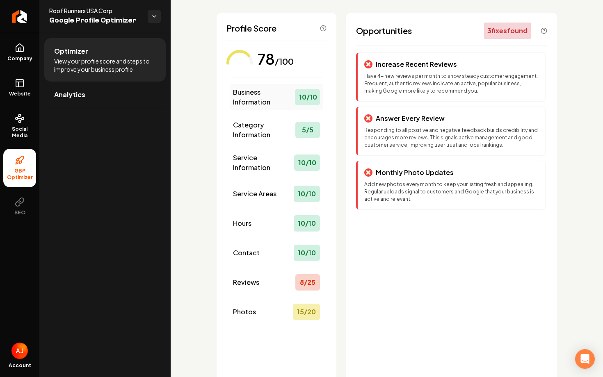
click at [253, 106] on span "Business Information" at bounding box center [264, 97] width 62 height 20
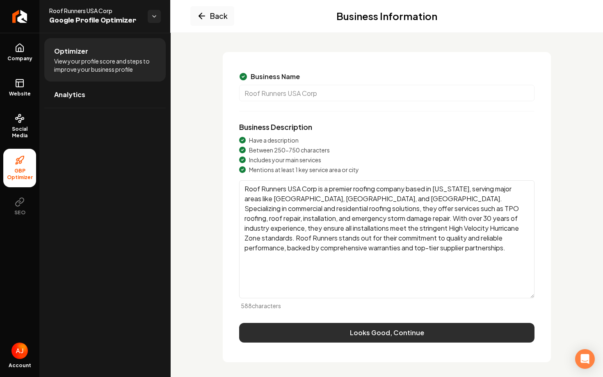
click at [349, 330] on button "Looks Good, Continue" at bounding box center [386, 333] width 295 height 20
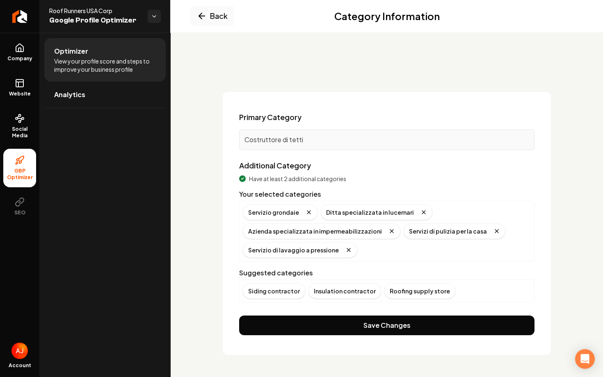
scroll to position [0, 0]
click at [301, 143] on p "Costruttore di tetti" at bounding box center [386, 140] width 285 height 10
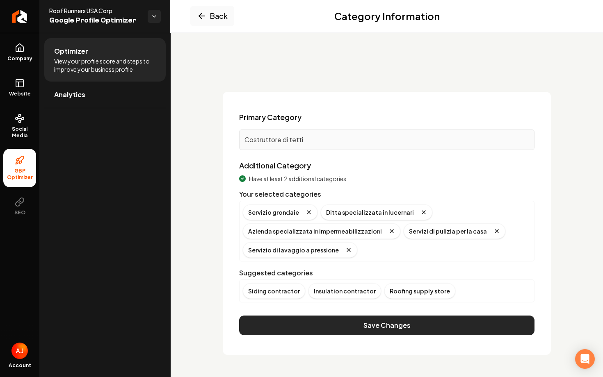
click at [279, 319] on button "Save Changes" at bounding box center [386, 326] width 295 height 20
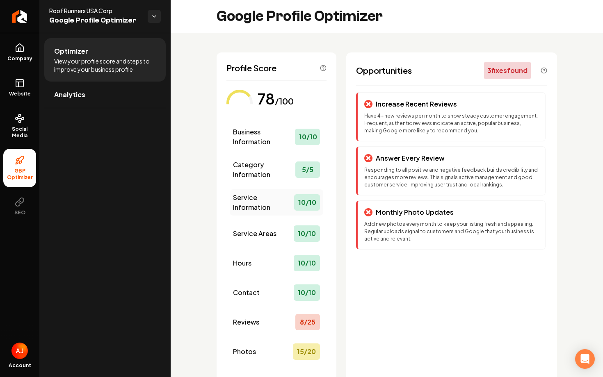
click at [260, 196] on span "Service Information" at bounding box center [263, 203] width 61 height 20
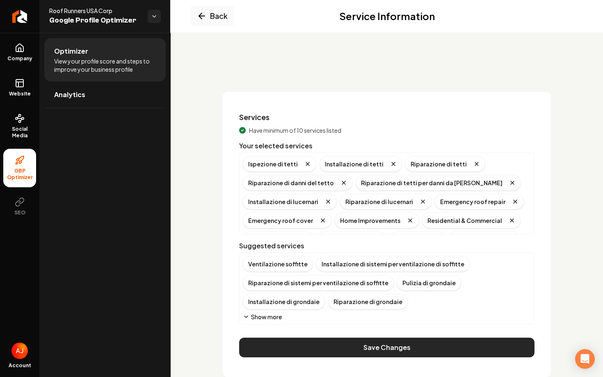
click at [443, 346] on button "Save Changes" at bounding box center [386, 348] width 295 height 20
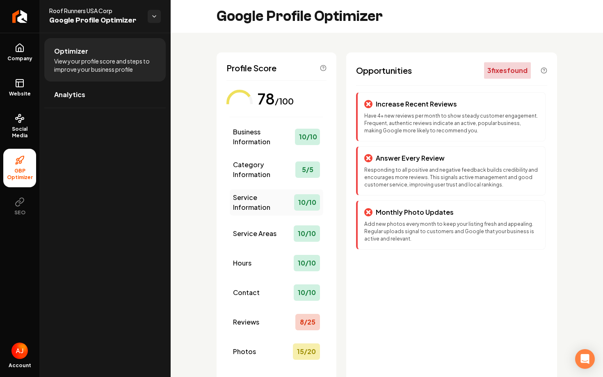
click at [234, 211] on span "Service Information" at bounding box center [263, 203] width 61 height 20
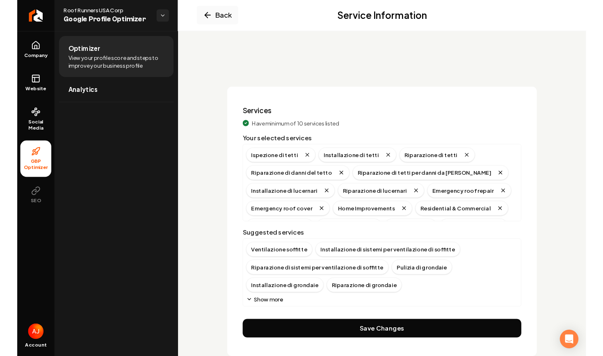
scroll to position [20, 0]
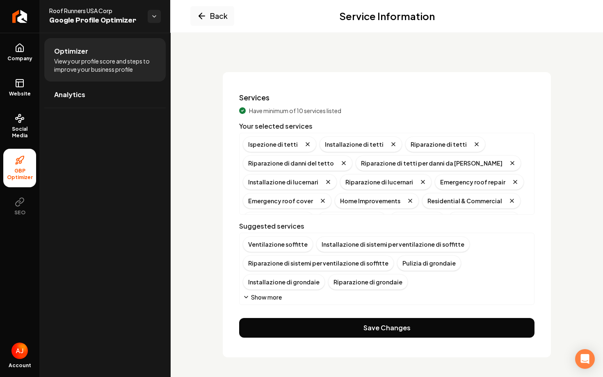
click at [243, 298] on icon "Main content area" at bounding box center [246, 297] width 7 height 7
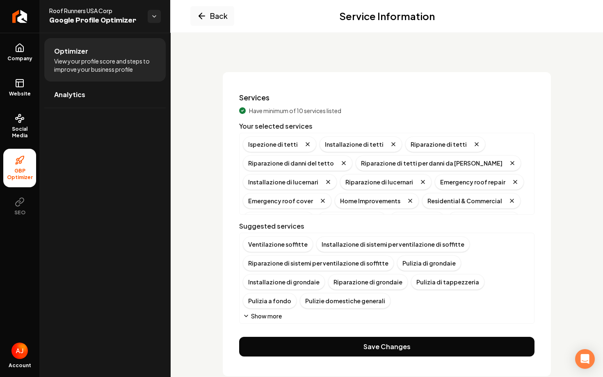
click at [252, 313] on button "Show more" at bounding box center [262, 316] width 39 height 8
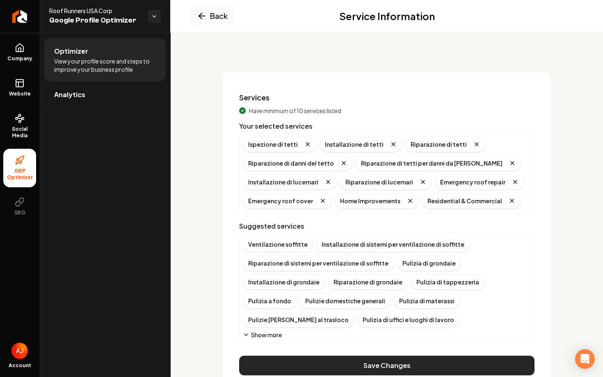
click at [267, 363] on button "Save Changes" at bounding box center [386, 366] width 295 height 20
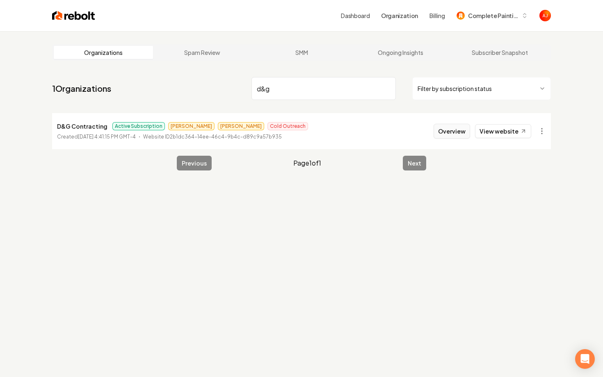
type input "d&g"
click at [466, 129] on button "Overview" at bounding box center [451, 131] width 36 height 15
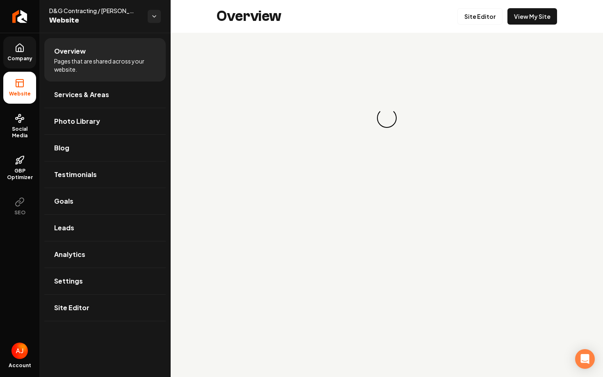
click at [18, 59] on span "Company" at bounding box center [20, 58] width 32 height 7
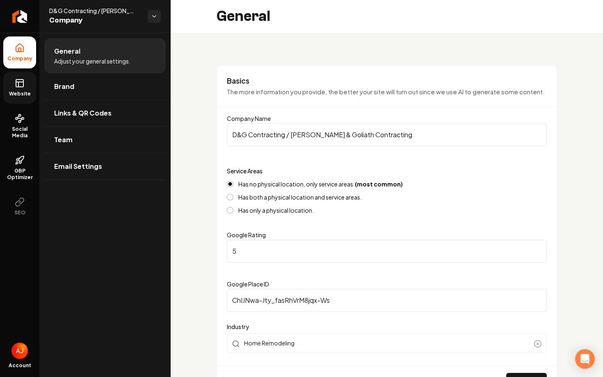
click at [9, 91] on span "Website" at bounding box center [20, 94] width 28 height 7
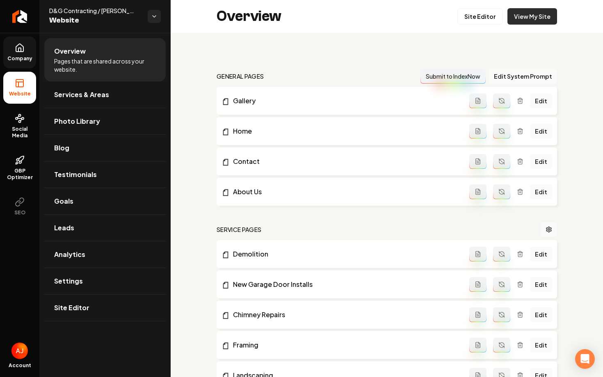
click at [525, 10] on link "View My Site" at bounding box center [532, 16] width 50 height 16
click at [533, 22] on link "View My Site" at bounding box center [532, 16] width 50 height 16
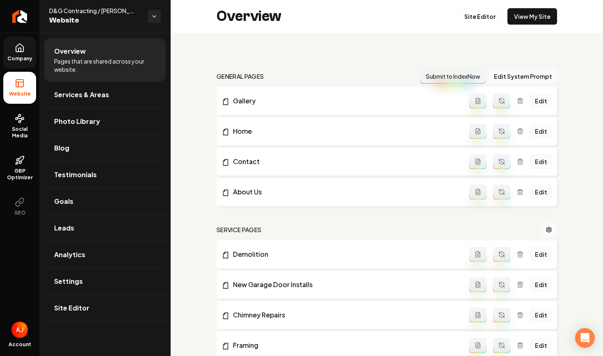
click at [21, 55] on link "Company" at bounding box center [19, 52] width 33 height 32
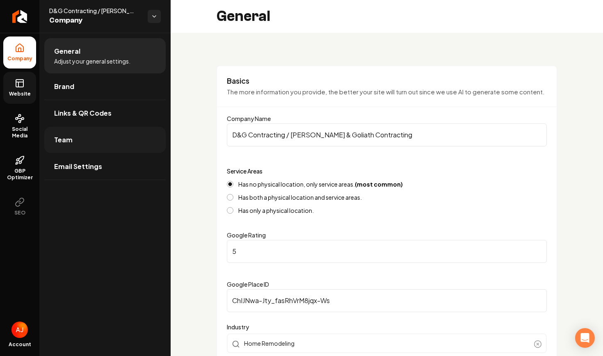
click at [113, 140] on link "Team" at bounding box center [104, 140] width 121 height 26
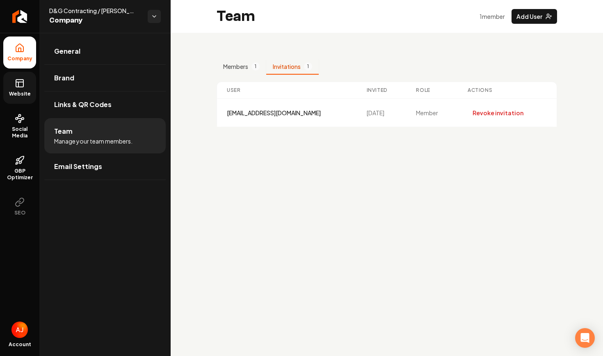
click at [298, 70] on button "Invitations 1" at bounding box center [292, 67] width 52 height 16
drag, startPoint x: 328, startPoint y: 115, endPoint x: 222, endPoint y: 114, distance: 106.2
click at [222, 114] on td "estimator@dngcontracting.com" at bounding box center [287, 113] width 140 height 28
copy div "estimator@dngcontracting.com"
click at [497, 116] on button "Revoke invitation" at bounding box center [497, 112] width 61 height 15
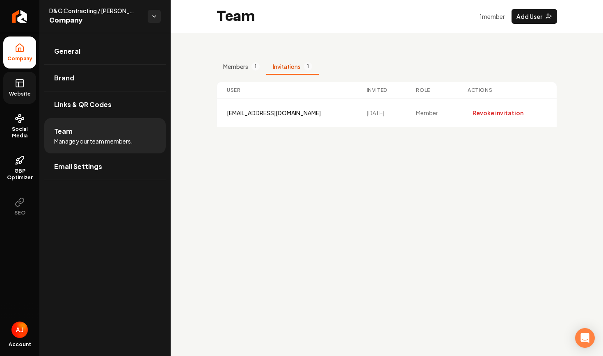
click at [391, 69] on div "Members 1 Invitations 1 User Invited Role Actions estimator@dngcontracting.com …" at bounding box center [386, 93] width 340 height 68
click at [492, 113] on button "Revoke invitation" at bounding box center [497, 112] width 61 height 15
click at [531, 13] on button "Add User" at bounding box center [534, 16] width 46 height 15
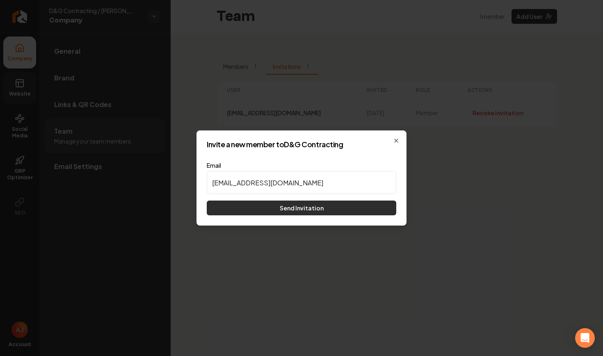
type input "estimator@dngcontracting.com"
click at [294, 209] on button "Send Invitation" at bounding box center [301, 207] width 189 height 15
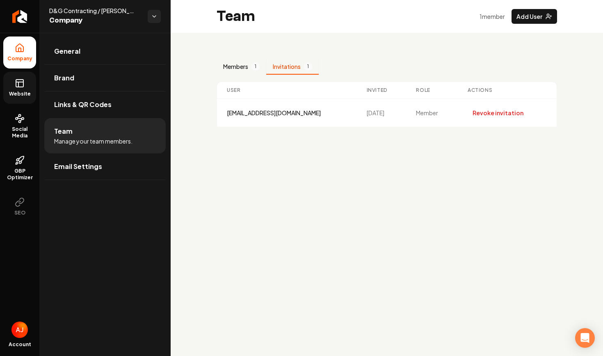
click at [243, 66] on button "Members 1" at bounding box center [241, 67] width 50 height 16
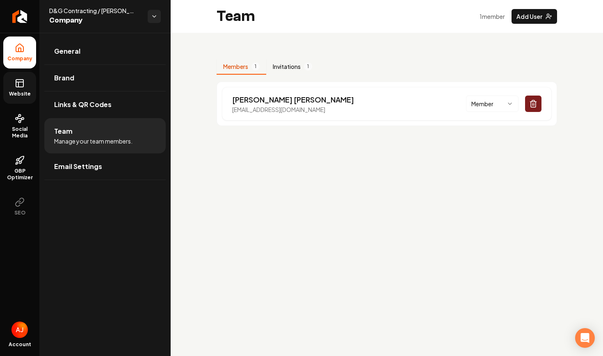
click at [281, 65] on button "Invitations 1" at bounding box center [292, 67] width 52 height 16
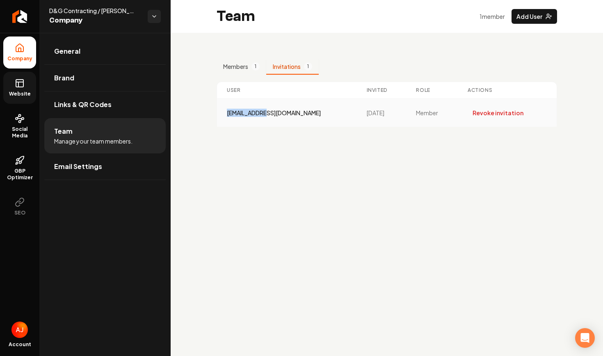
drag, startPoint x: 225, startPoint y: 114, endPoint x: 297, endPoint y: 115, distance: 72.2
click at [291, 114] on td "estimator@dngcontracting.com" at bounding box center [287, 113] width 140 height 28
click at [20, 91] on span "Website" at bounding box center [20, 94] width 28 height 7
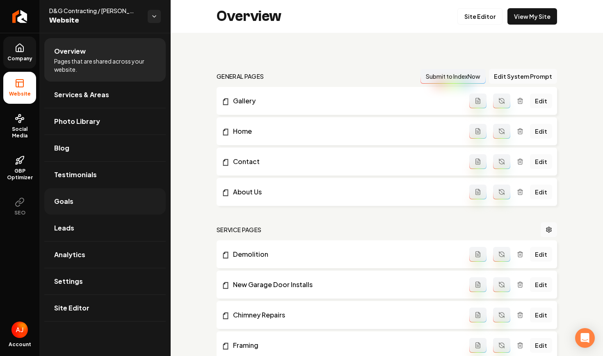
click at [105, 203] on link "Goals" at bounding box center [104, 201] width 121 height 26
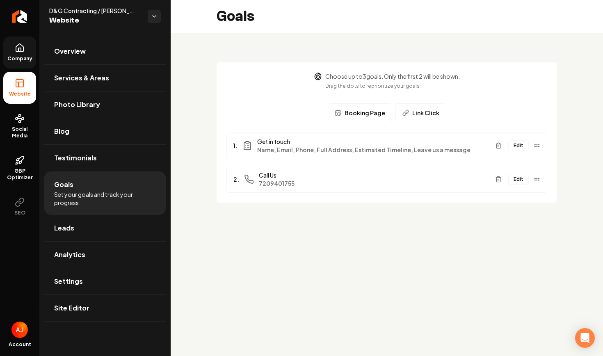
click at [517, 145] on button "Edit" at bounding box center [518, 145] width 21 height 11
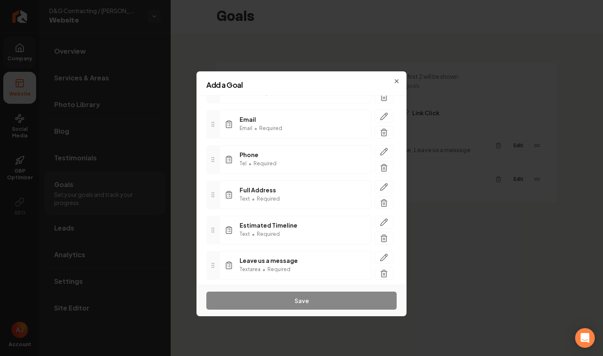
scroll to position [109, 0]
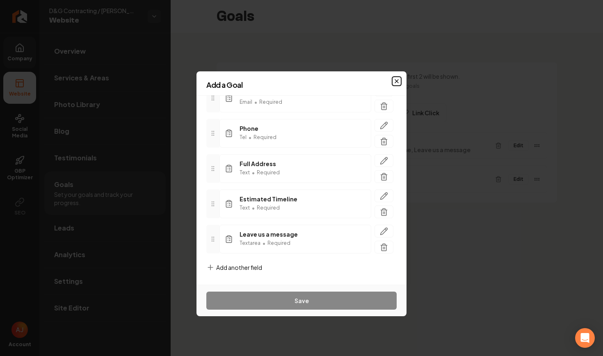
click at [397, 80] on icon "button" at bounding box center [396, 81] width 3 height 3
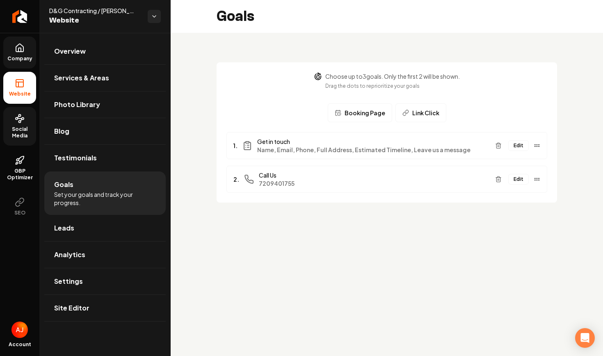
click at [20, 125] on link "Social Media" at bounding box center [19, 126] width 33 height 39
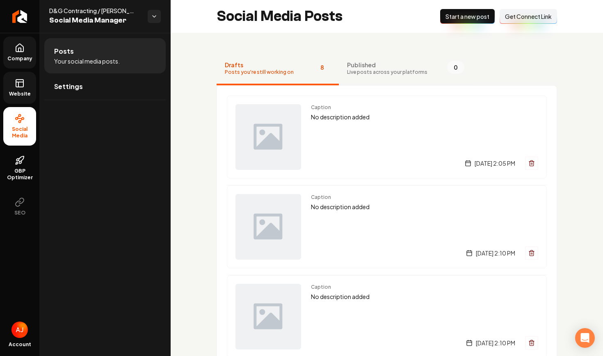
click at [349, 76] on button "Published Live posts across your platforms 0" at bounding box center [406, 68] width 134 height 33
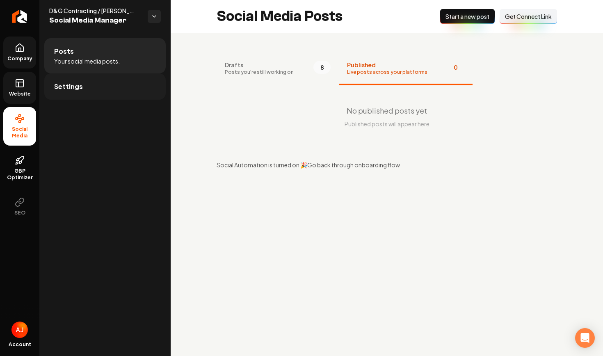
click at [95, 92] on link "Settings" at bounding box center [104, 86] width 121 height 26
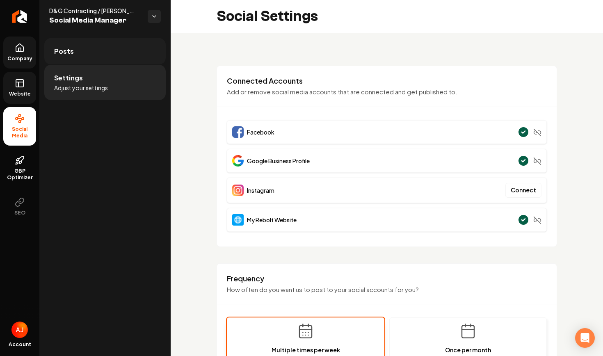
click at [83, 63] on link "Posts" at bounding box center [104, 51] width 121 height 26
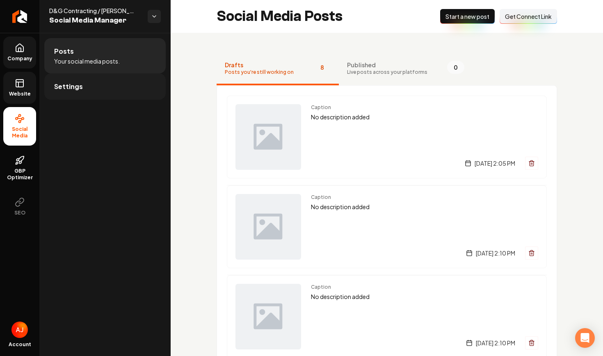
click at [59, 89] on span "Settings" at bounding box center [68, 87] width 29 height 10
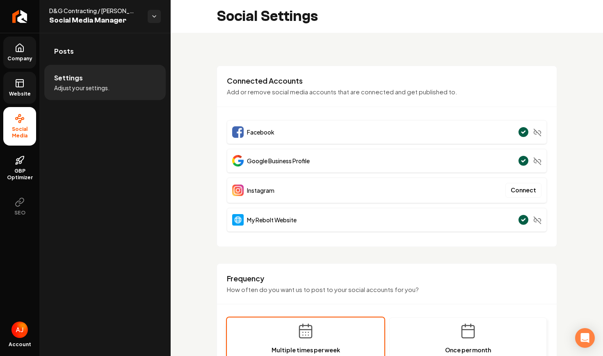
click at [28, 85] on link "Website" at bounding box center [19, 88] width 33 height 32
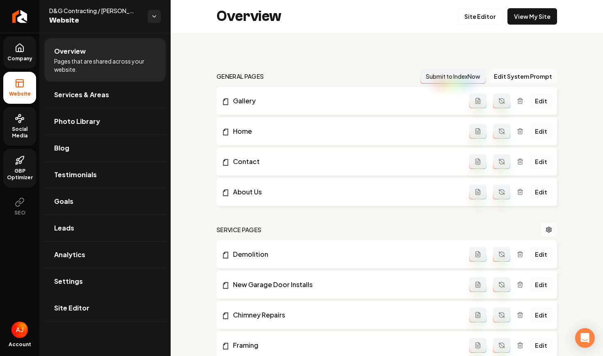
click at [27, 157] on link "GBP Optimizer" at bounding box center [19, 168] width 33 height 39
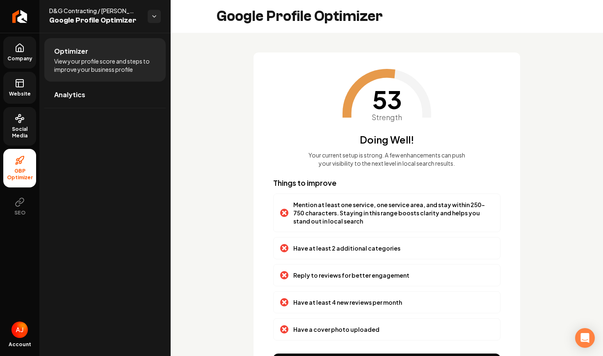
scroll to position [53, 0]
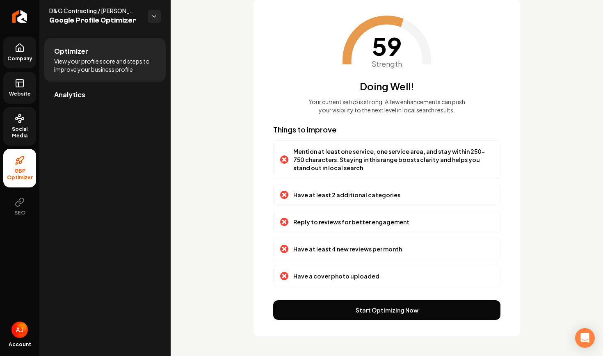
click at [366, 312] on button "Start Optimizing Now" at bounding box center [386, 310] width 227 height 20
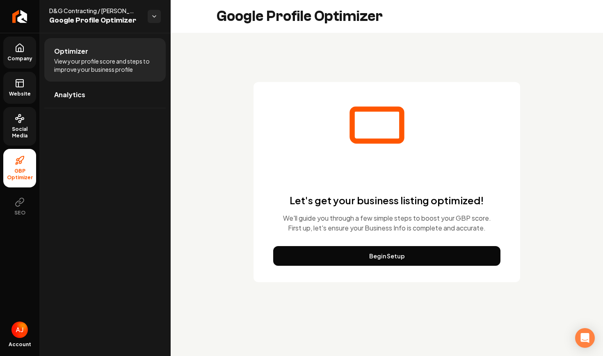
scroll to position [0, 0]
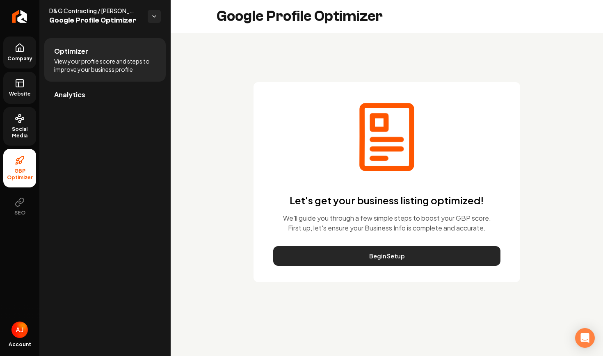
click at [355, 257] on button "Begin Setup" at bounding box center [386, 256] width 227 height 20
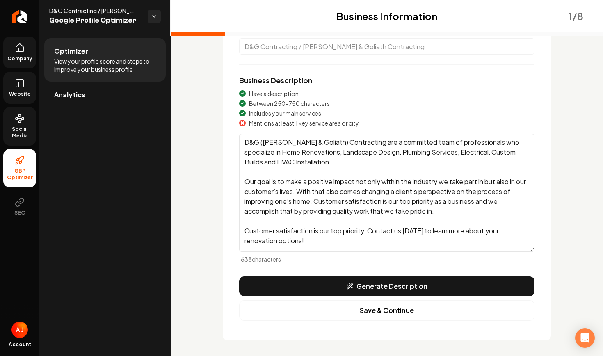
scroll to position [91, 0]
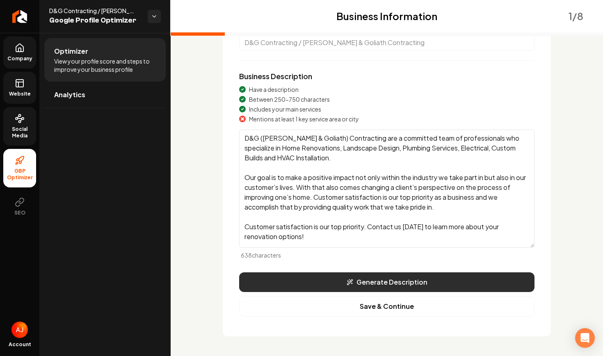
click at [334, 284] on button "Generate Description" at bounding box center [386, 282] width 295 height 20
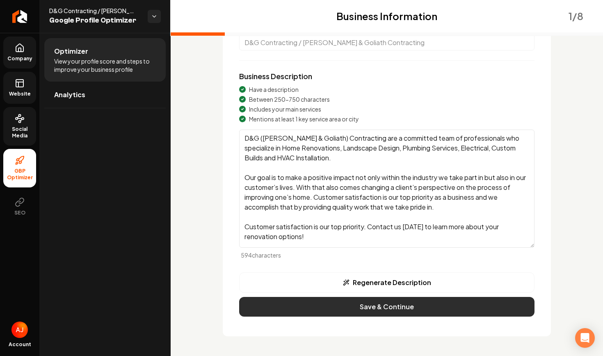
click at [368, 310] on button "Save & Continue" at bounding box center [386, 307] width 295 height 20
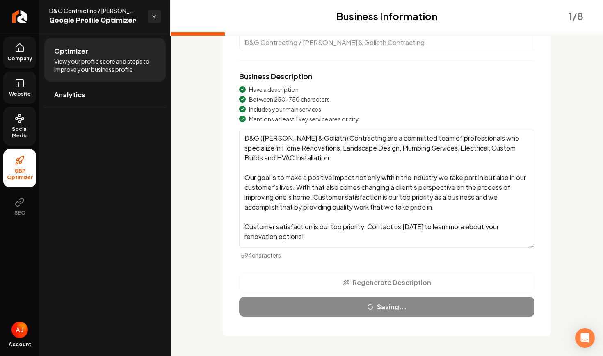
scroll to position [23, 0]
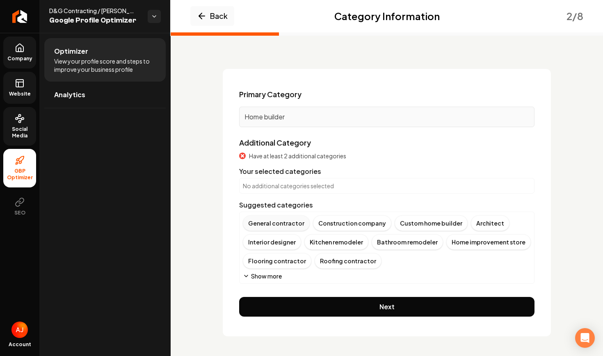
click at [282, 226] on div "General contractor" at bounding box center [276, 223] width 67 height 16
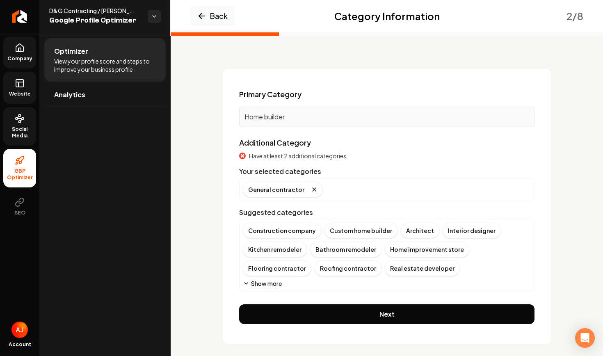
scroll to position [30, 0]
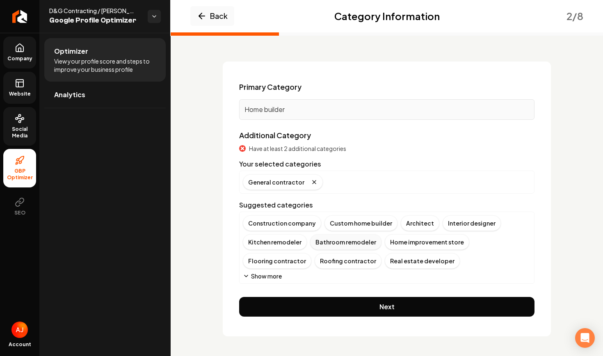
click at [329, 242] on div "Bathroom remodeler" at bounding box center [345, 242] width 71 height 16
click at [293, 224] on div "Construction company" at bounding box center [282, 223] width 78 height 16
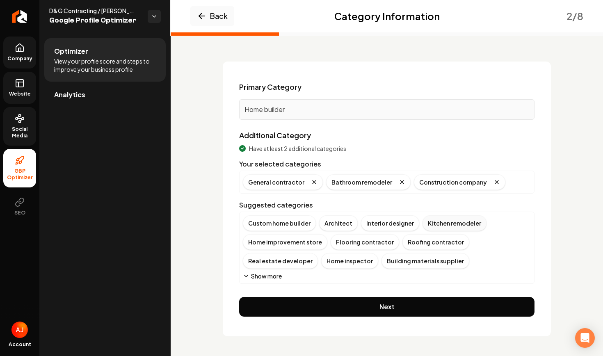
click at [438, 223] on div "Kitchen remodeler" at bounding box center [454, 223] width 64 height 16
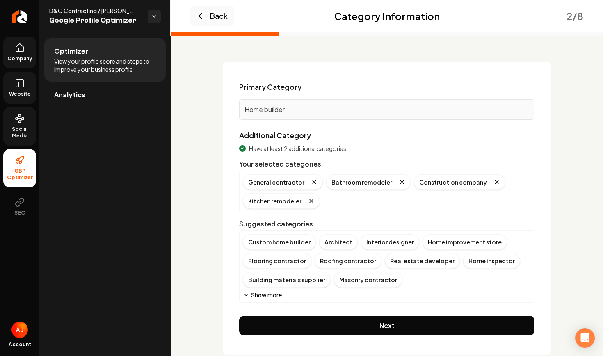
scroll to position [49, 0]
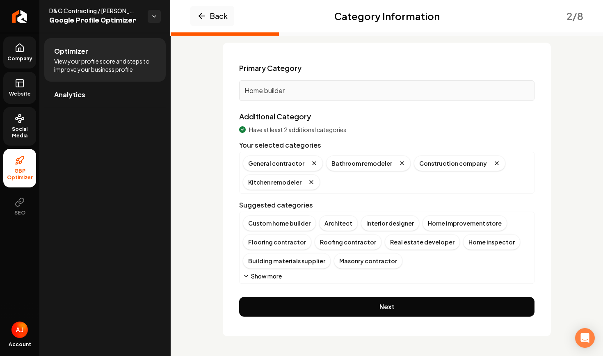
click at [262, 276] on button "Show more" at bounding box center [262, 276] width 39 height 8
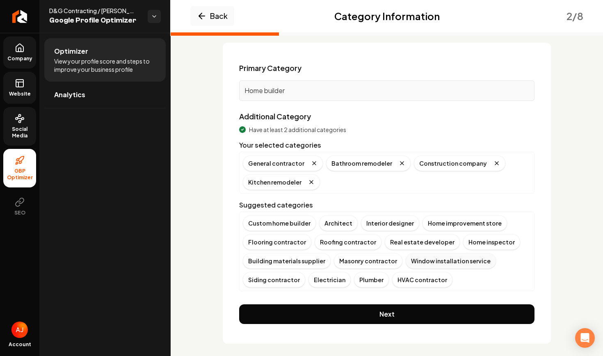
click at [414, 261] on div "Window installation service" at bounding box center [450, 261] width 90 height 16
click at [411, 266] on div "Siding contractor" at bounding box center [436, 261] width 62 height 16
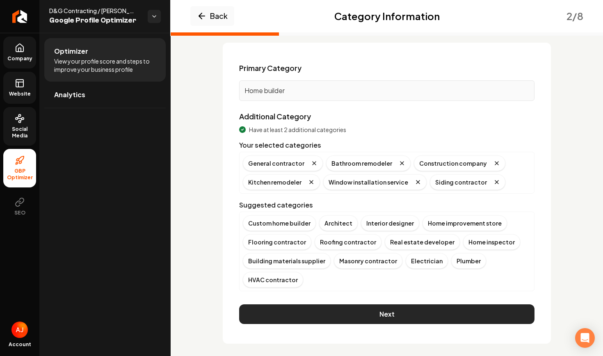
click at [389, 312] on button "Next" at bounding box center [386, 314] width 295 height 20
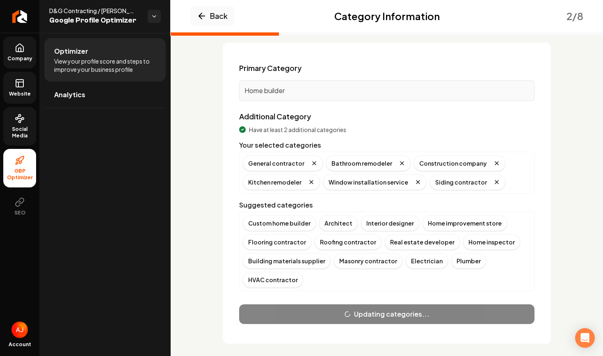
scroll to position [22, 0]
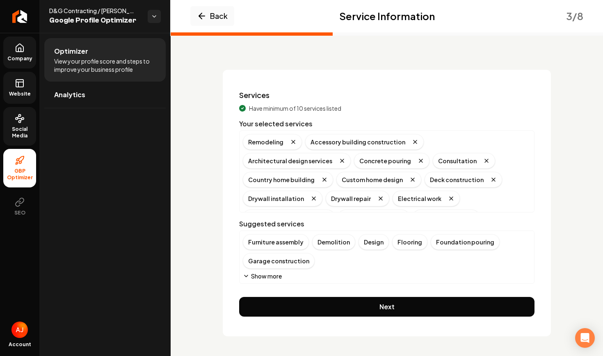
click at [257, 276] on button "Show more" at bounding box center [262, 276] width 39 height 8
click at [397, 244] on div "Flooring" at bounding box center [409, 242] width 35 height 16
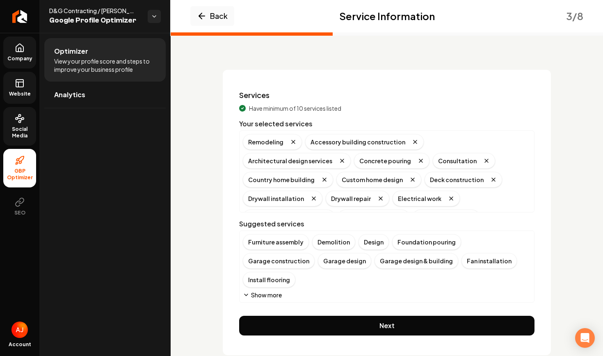
click at [258, 291] on button "Show more" at bounding box center [262, 295] width 39 height 8
click at [428, 285] on div "Interior finishing" at bounding box center [456, 280] width 57 height 16
click at [298, 275] on div "Tile work installation" at bounding box center [333, 280] width 71 height 16
click at [374, 258] on div "Garage design & building" at bounding box center [416, 261] width 84 height 16
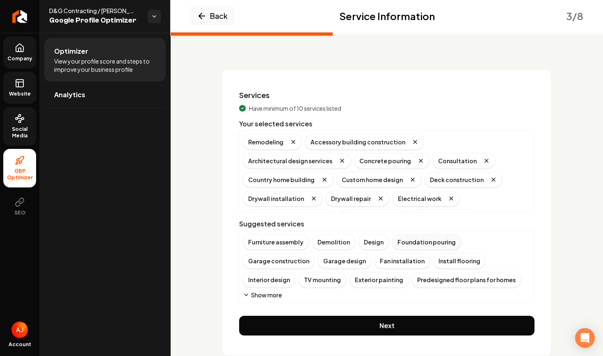
click at [422, 241] on div "Foundation pouring" at bounding box center [426, 242] width 69 height 16
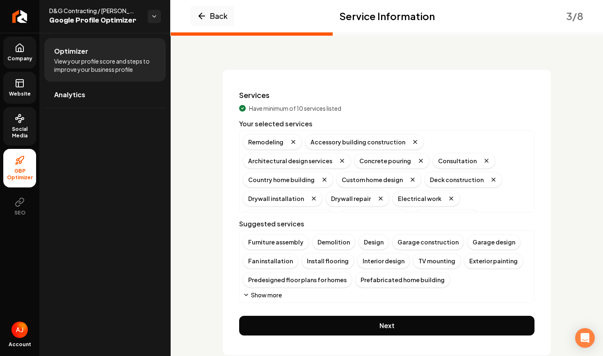
click at [249, 296] on icon "Main content area" at bounding box center [246, 295] width 7 height 7
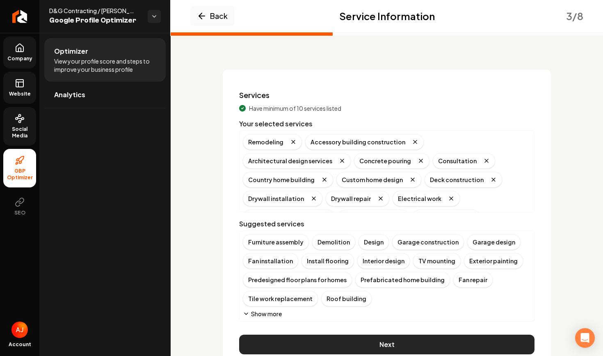
click at [383, 341] on button "Next" at bounding box center [386, 345] width 295 height 20
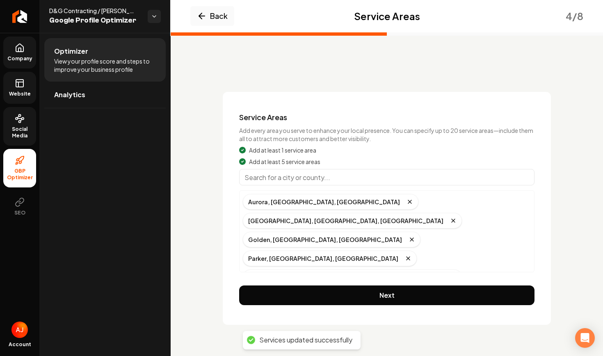
scroll to position [0, 0]
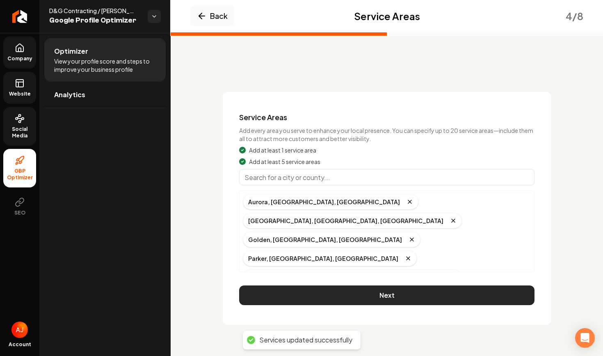
click at [383, 299] on button "Next" at bounding box center [386, 295] width 295 height 20
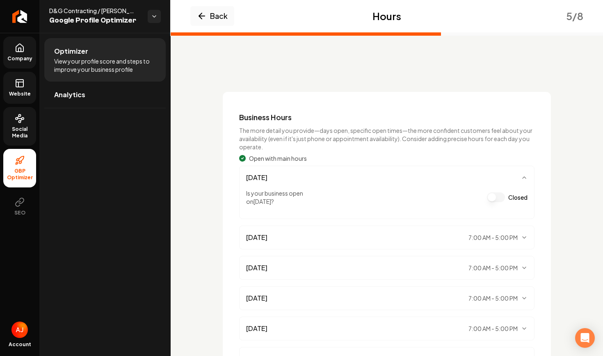
scroll to position [117, 0]
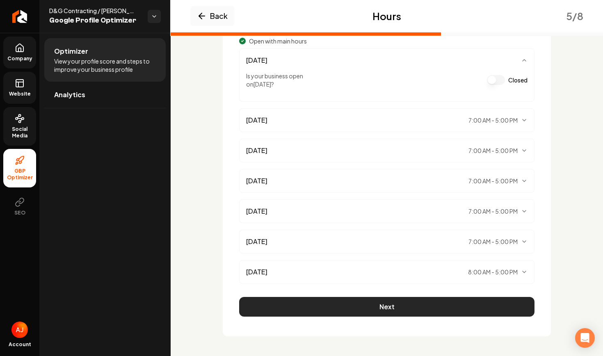
click at [353, 307] on button "Next" at bounding box center [386, 307] width 295 height 20
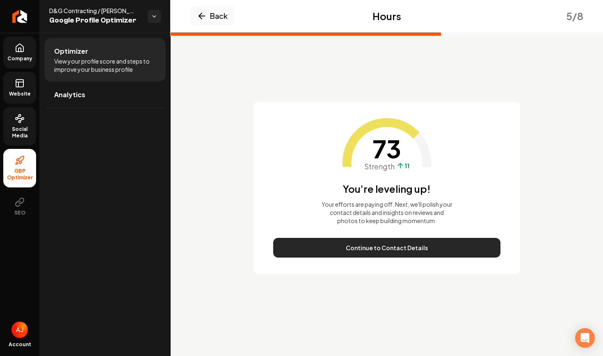
click at [408, 249] on button "Continue to Contact Details" at bounding box center [386, 248] width 227 height 20
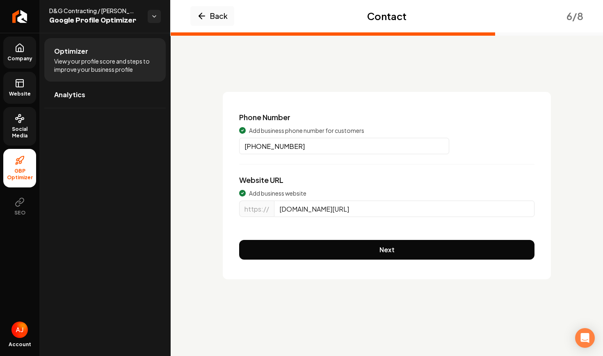
click at [408, 249] on div "Phone Number Add business phone number for customers (720) 940-1755 Website URL…" at bounding box center [387, 185] width 328 height 187
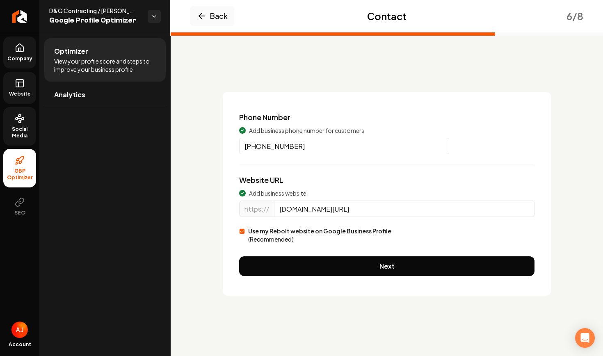
click at [408, 249] on div "Phone Number Add business phone number for customers (720) 940-1755 Website URL…" at bounding box center [387, 194] width 328 height 204
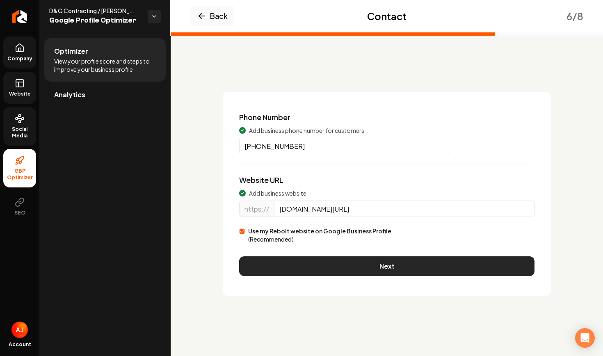
click at [409, 260] on button "Next" at bounding box center [386, 266] width 295 height 20
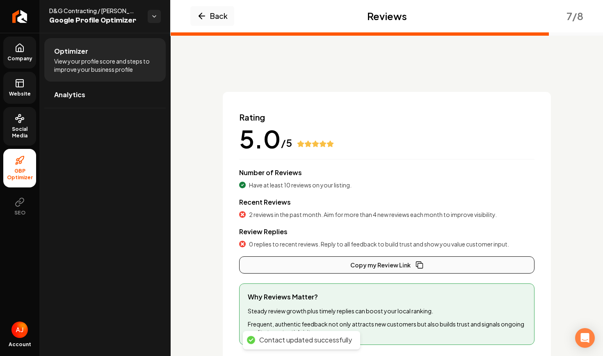
scroll to position [61, 0]
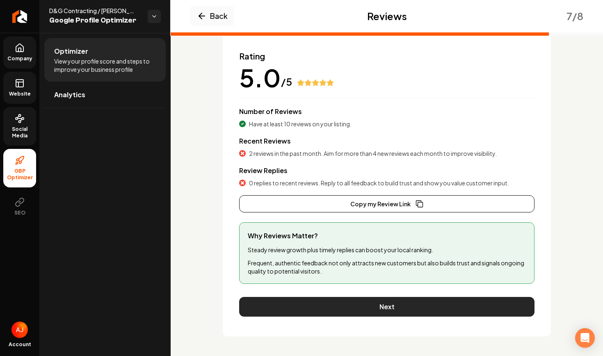
click at [383, 303] on button "Next" at bounding box center [386, 307] width 295 height 20
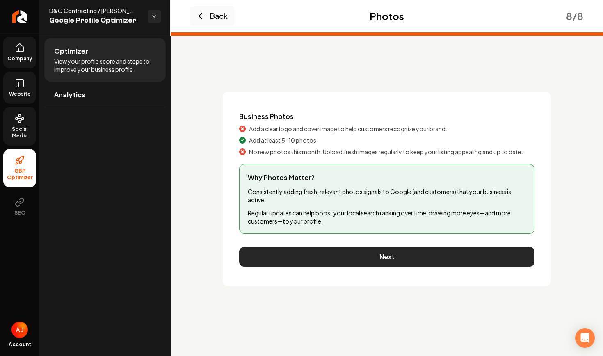
click at [369, 255] on button "Next" at bounding box center [386, 257] width 295 height 20
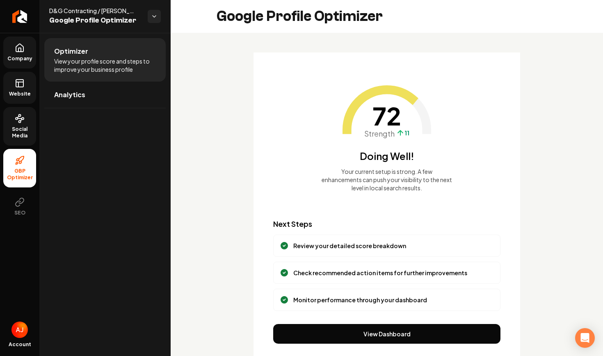
scroll to position [24, 0]
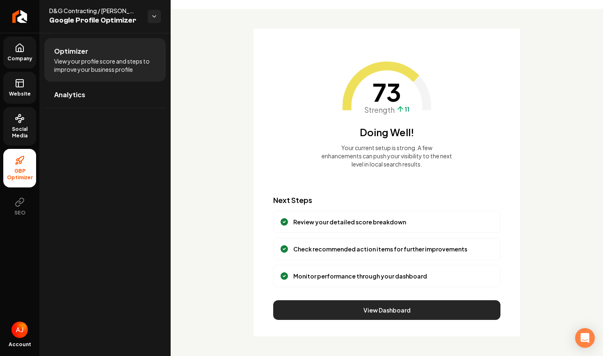
click at [349, 313] on button "View Dashboard" at bounding box center [386, 310] width 227 height 20
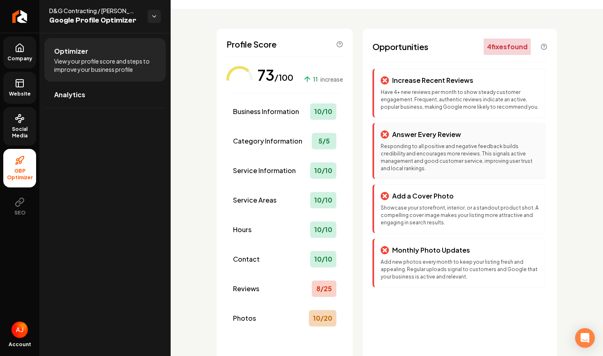
click at [412, 139] on p "Answer Every Review" at bounding box center [426, 135] width 69 height 10
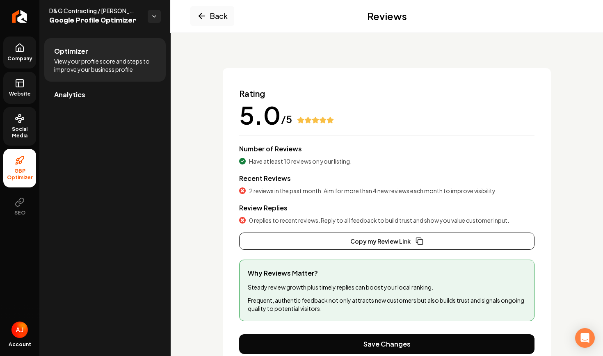
scroll to position [61, 0]
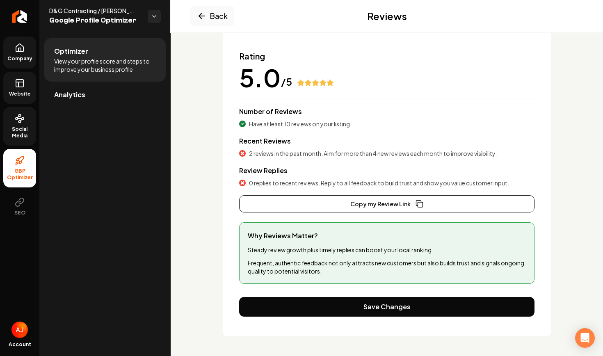
click at [19, 118] on icon at bounding box center [20, 119] width 10 height 10
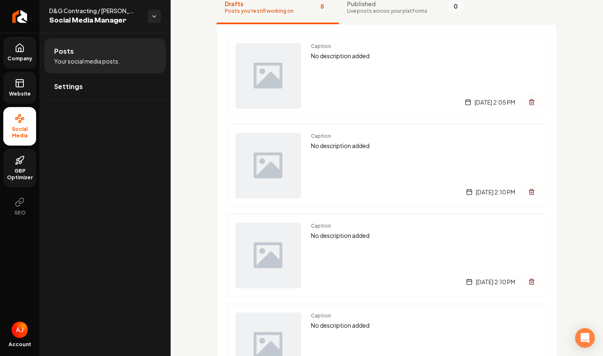
click at [23, 93] on span "Website" at bounding box center [20, 94] width 28 height 7
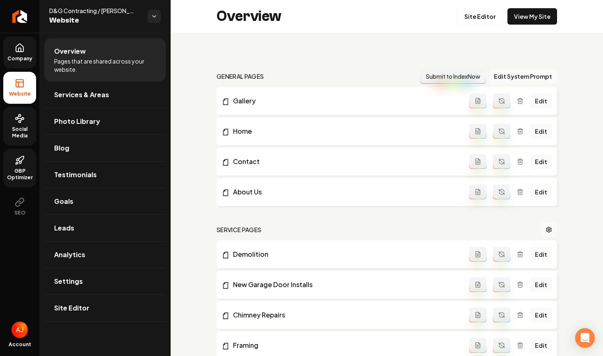
click at [30, 125] on link "Social Media" at bounding box center [19, 126] width 33 height 39
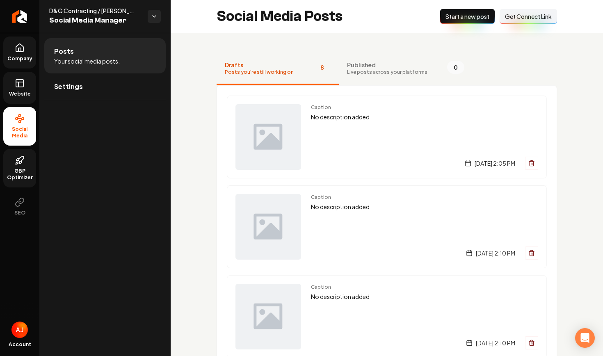
click at [35, 89] on link "Website" at bounding box center [19, 88] width 33 height 32
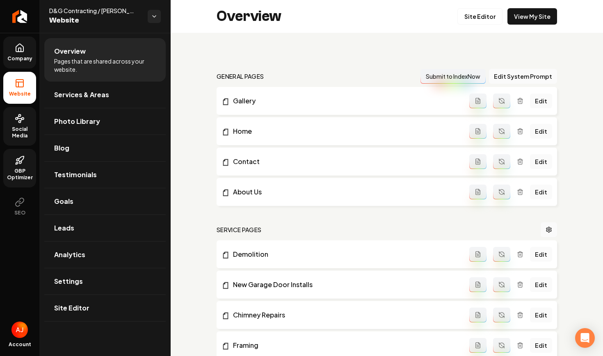
click at [29, 52] on link "Company" at bounding box center [19, 52] width 33 height 32
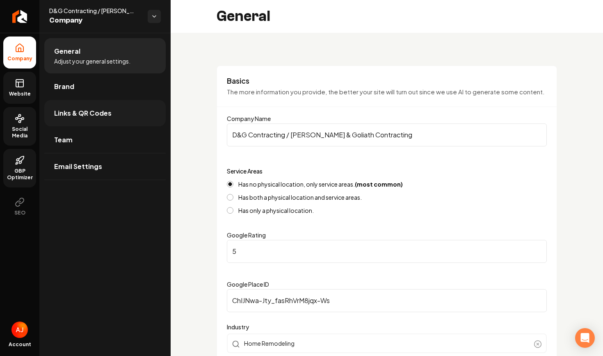
click at [101, 123] on link "Links & QR Codes" at bounding box center [104, 113] width 121 height 26
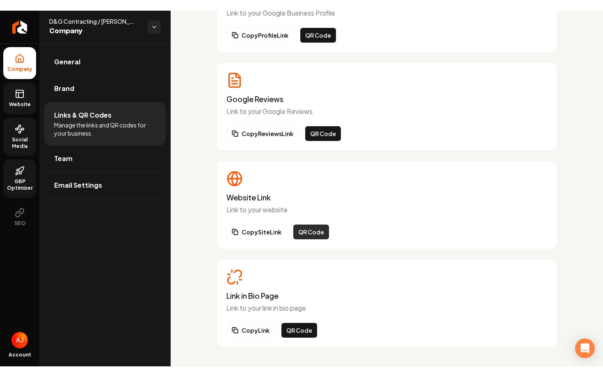
scroll to position [100, 0]
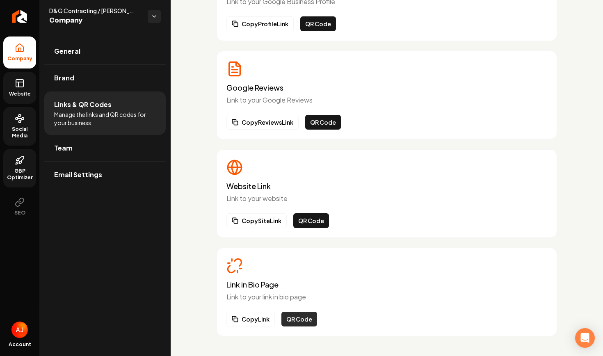
click at [287, 321] on button "QR Code" at bounding box center [299, 319] width 36 height 15
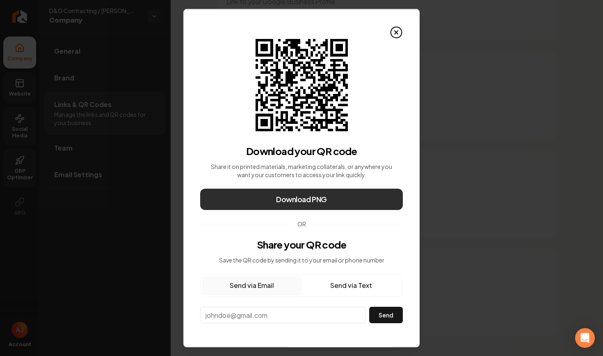
click at [318, 200] on span "Download PNG" at bounding box center [301, 199] width 51 height 11
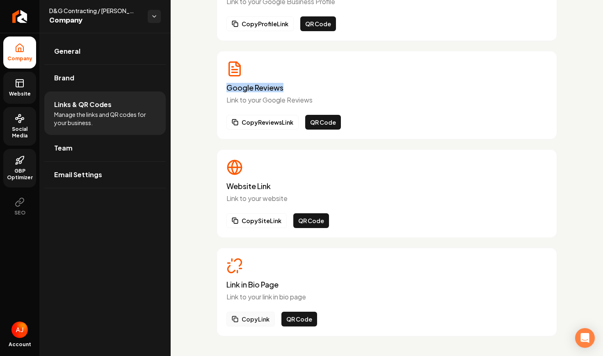
click at [241, 323] on button "Copy Link" at bounding box center [250, 319] width 48 height 15
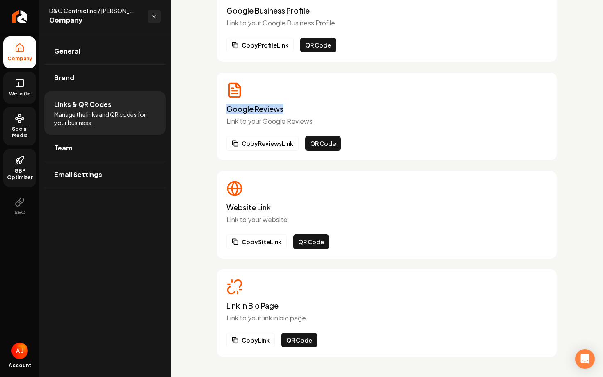
scroll to position [79, 0]
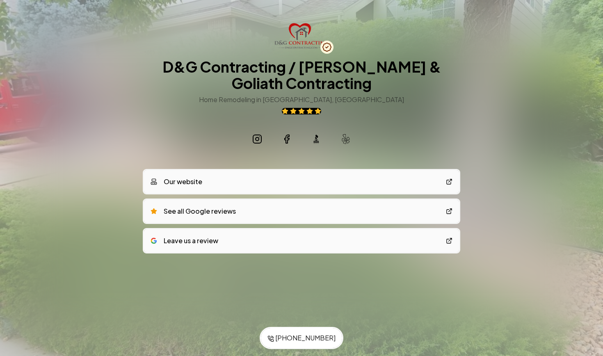
click at [346, 142] on icon at bounding box center [346, 139] width 10 height 10
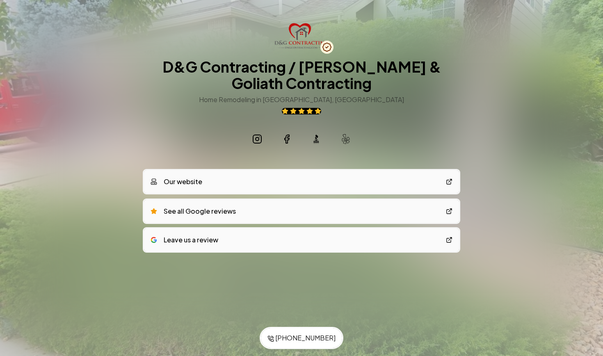
click at [186, 244] on div "Leave us a review" at bounding box center [184, 240] width 68 height 10
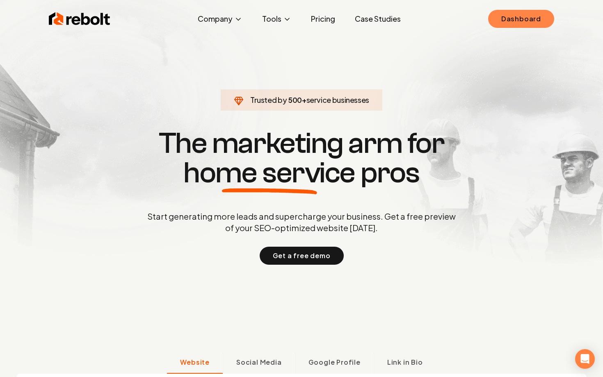
click at [496, 16] on link "Dashboard" at bounding box center [521, 19] width 66 height 18
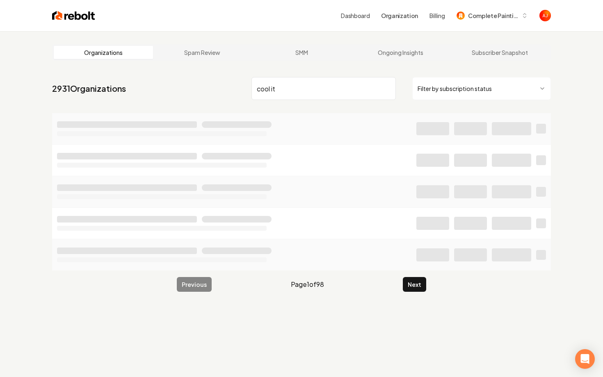
type input "cool it"
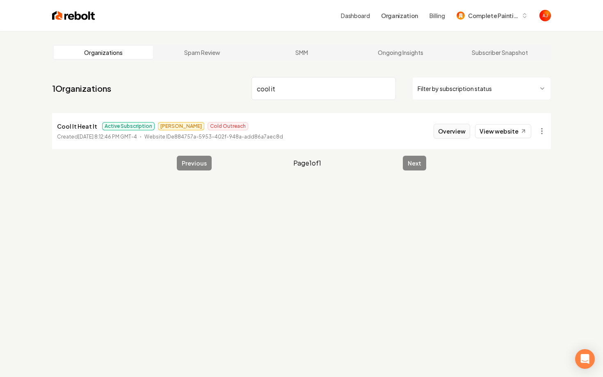
click at [445, 138] on li "Cool It Heat It Active Subscription [PERSON_NAME] Outreach Created [DATE] 8:12:…" at bounding box center [301, 131] width 499 height 36
click at [445, 138] on button "Overview" at bounding box center [451, 131] width 36 height 15
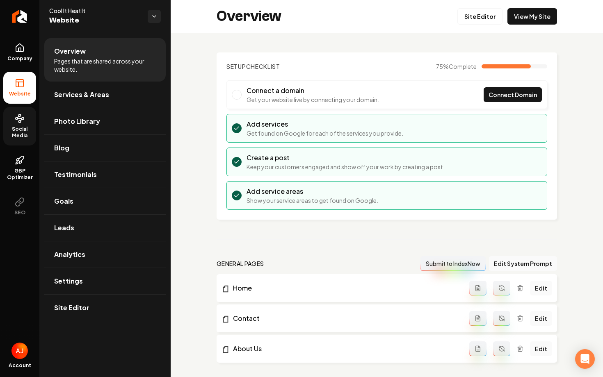
click at [28, 139] on link "Social Media" at bounding box center [19, 126] width 33 height 39
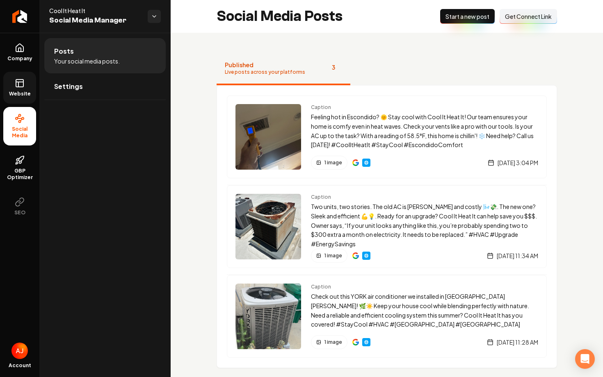
click at [21, 92] on span "Website" at bounding box center [20, 94] width 28 height 7
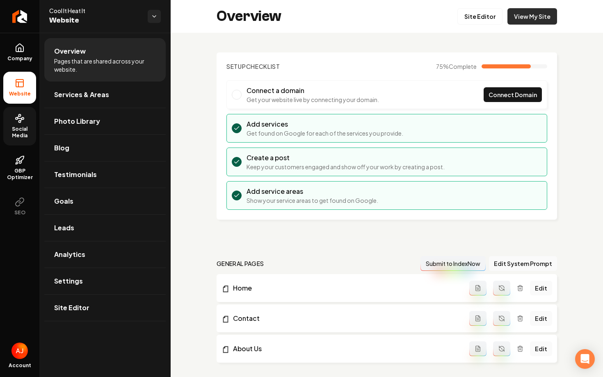
click at [532, 18] on link "View My Site" at bounding box center [532, 16] width 50 height 16
click at [18, 124] on link "Social Media" at bounding box center [19, 126] width 33 height 39
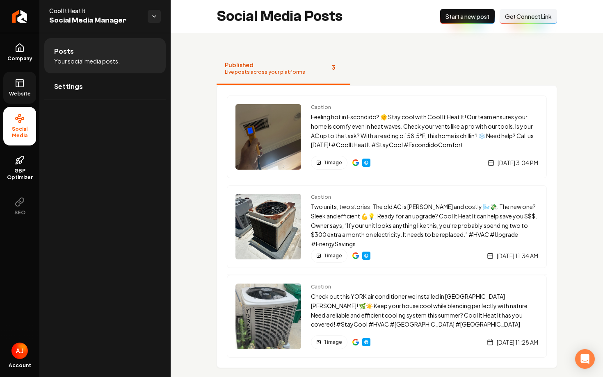
click at [18, 100] on link "Website" at bounding box center [19, 88] width 33 height 32
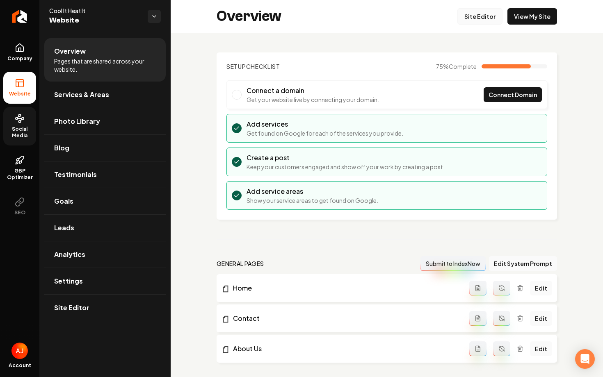
click at [476, 24] on link "Site Editor" at bounding box center [479, 16] width 45 height 16
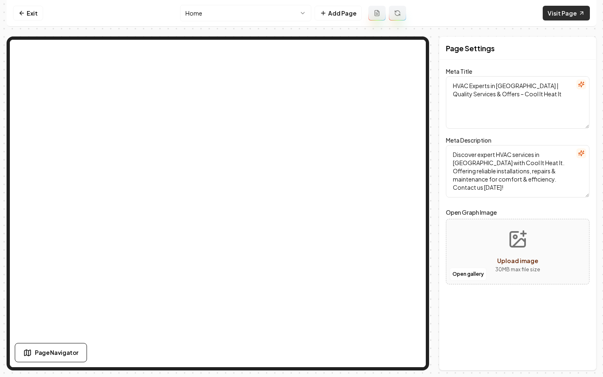
click at [560, 16] on link "Visit Page" at bounding box center [565, 13] width 47 height 15
click at [34, 22] on nav "Exit Home Add Page Visit Page" at bounding box center [302, 13] width 590 height 27
click at [30, 18] on link "Exit" at bounding box center [28, 13] width 30 height 15
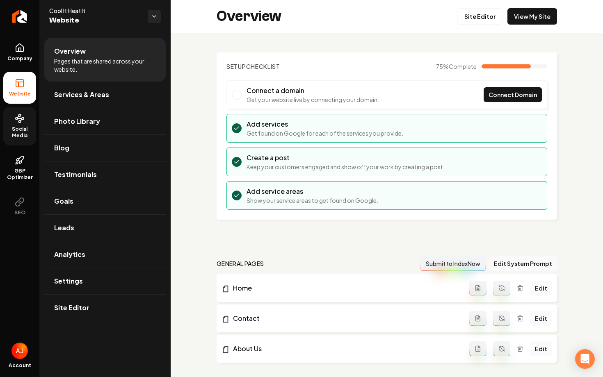
click at [22, 132] on span "Social Media" at bounding box center [19, 132] width 33 height 13
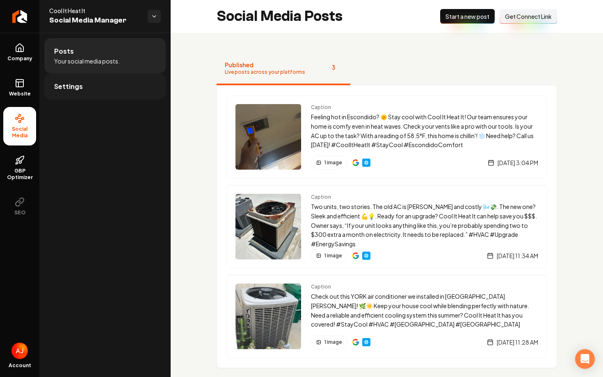
click at [94, 94] on link "Settings" at bounding box center [104, 86] width 121 height 26
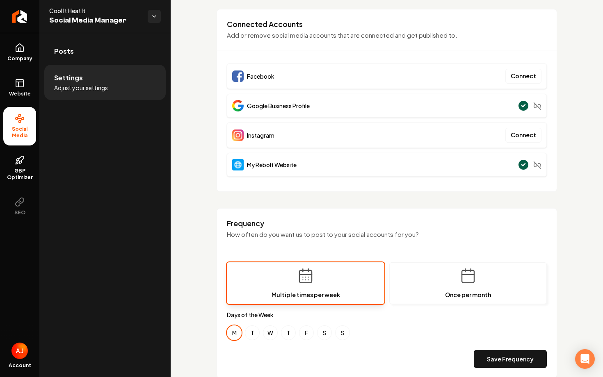
scroll to position [54, 0]
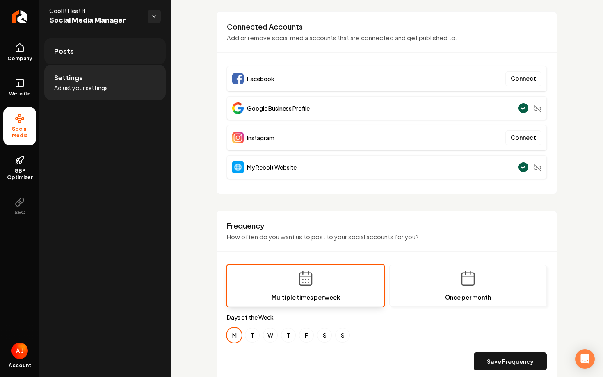
click at [90, 50] on link "Posts" at bounding box center [104, 51] width 121 height 26
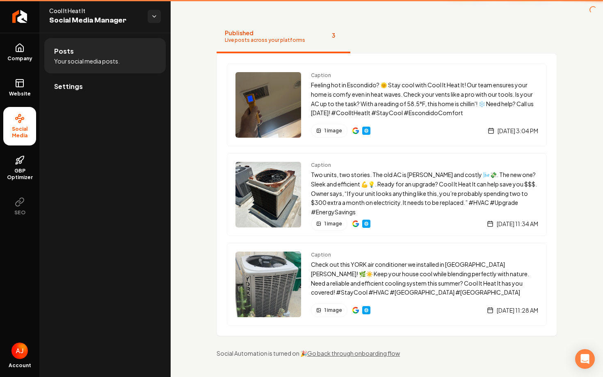
scroll to position [32, 0]
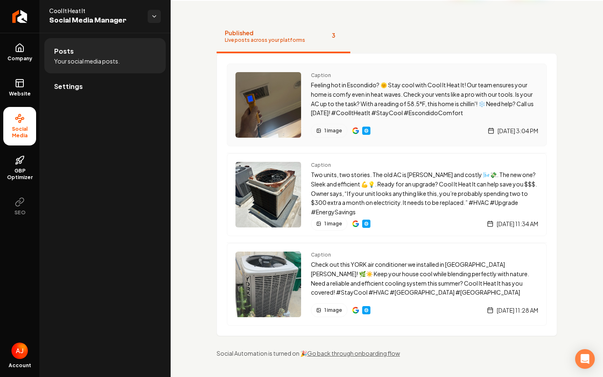
click at [392, 76] on span "Caption" at bounding box center [424, 75] width 227 height 7
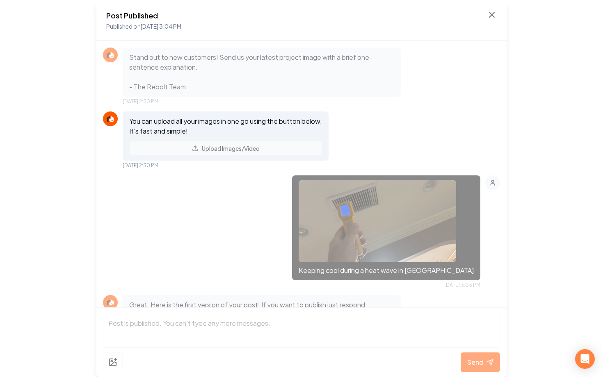
scroll to position [199, 0]
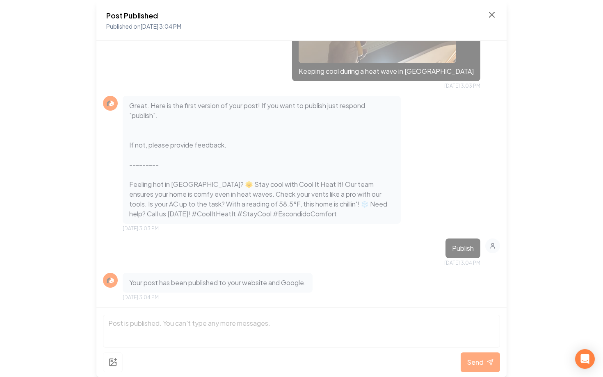
click at [492, 20] on div "Post Published Published on [DATE] 3:04 PM" at bounding box center [301, 20] width 390 height 21
click at [491, 16] on icon at bounding box center [492, 15] width 10 height 10
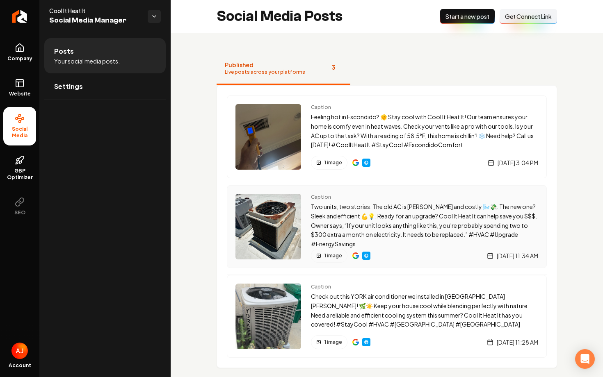
click at [454, 229] on p "Two units, two stories. The old AC is [PERSON_NAME] and costly 🌬️💸. The new one…" at bounding box center [424, 225] width 227 height 47
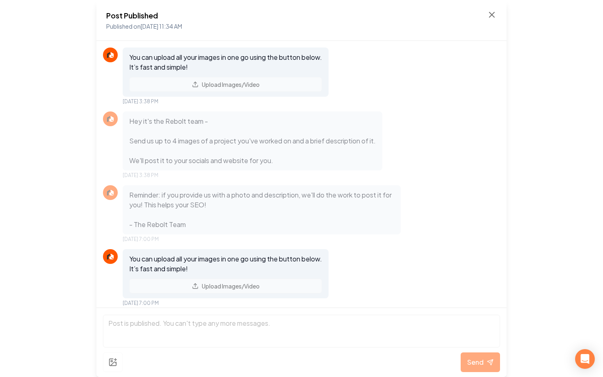
scroll to position [347, 0]
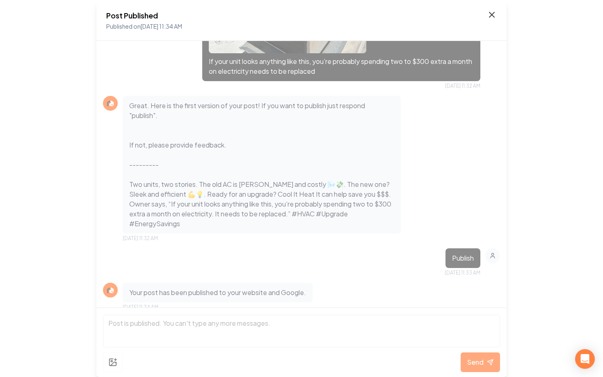
click at [493, 16] on icon at bounding box center [492, 15] width 10 height 10
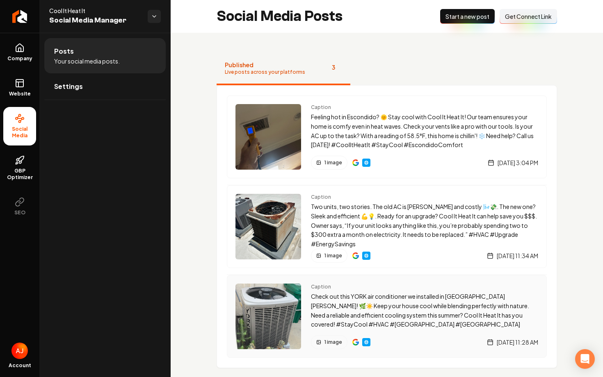
click at [428, 285] on span "Caption" at bounding box center [424, 287] width 227 height 7
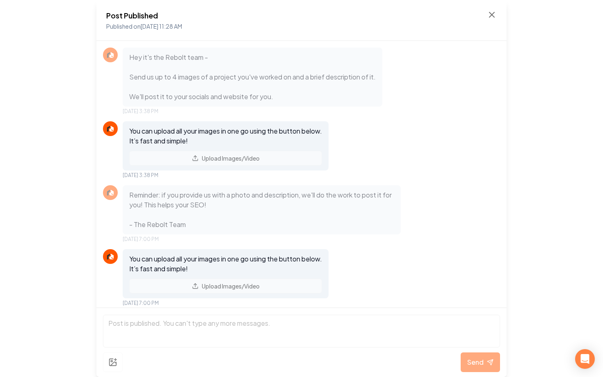
scroll to position [337, 0]
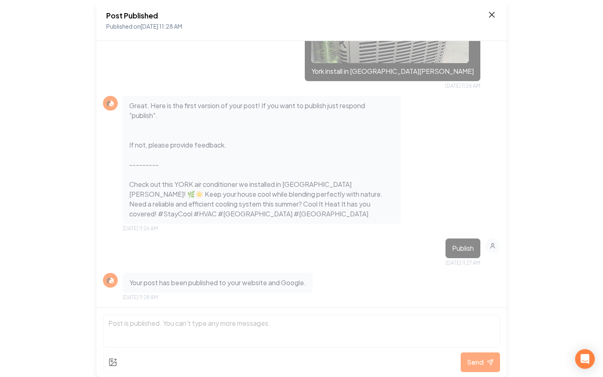
click at [491, 15] on icon at bounding box center [491, 14] width 5 height 5
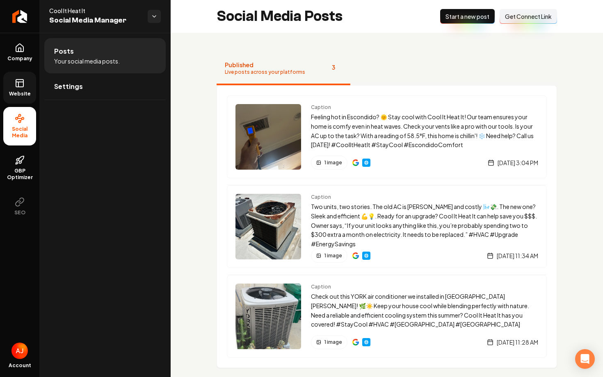
click at [24, 84] on icon at bounding box center [20, 83] width 10 height 10
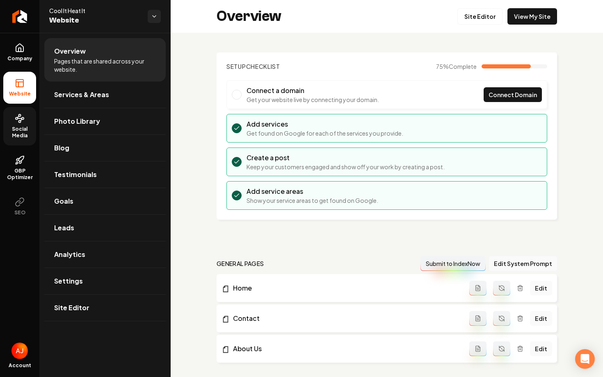
click at [23, 130] on span "Social Media" at bounding box center [19, 132] width 33 height 13
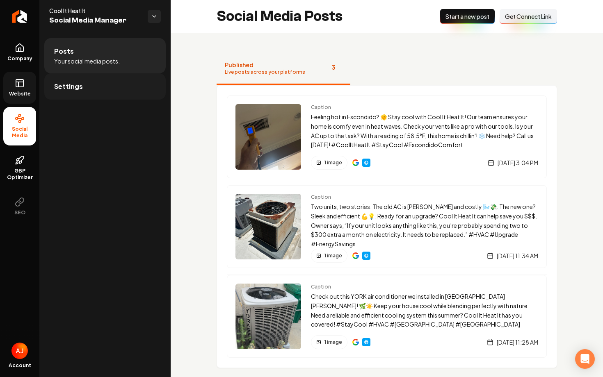
click at [108, 92] on link "Settings" at bounding box center [104, 86] width 121 height 26
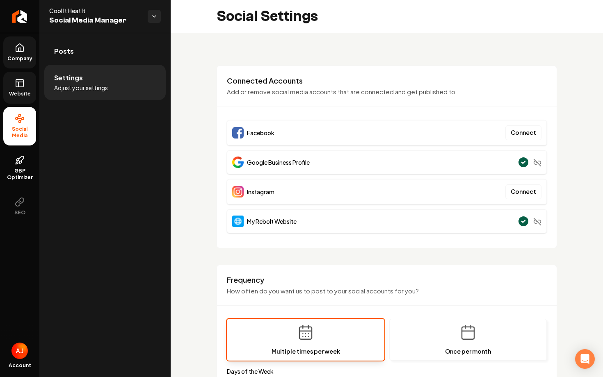
click at [23, 50] on icon at bounding box center [19, 48] width 7 height 8
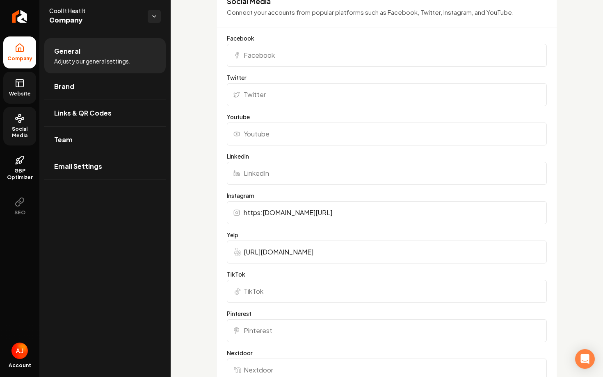
scroll to position [864, 0]
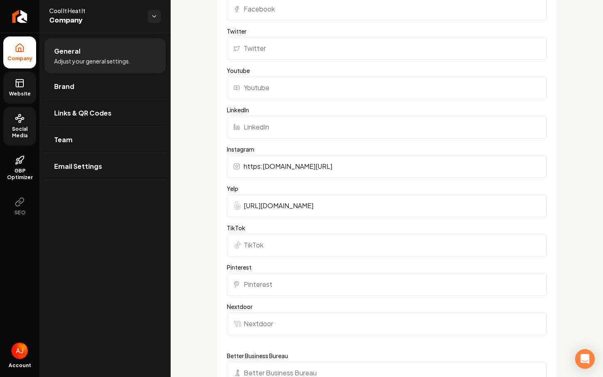
drag, startPoint x: 396, startPoint y: 168, endPoint x: 261, endPoint y: 170, distance: 134.9
click at [261, 170] on input "https:www.instagram.com/acman_2025/" at bounding box center [387, 166] width 320 height 23
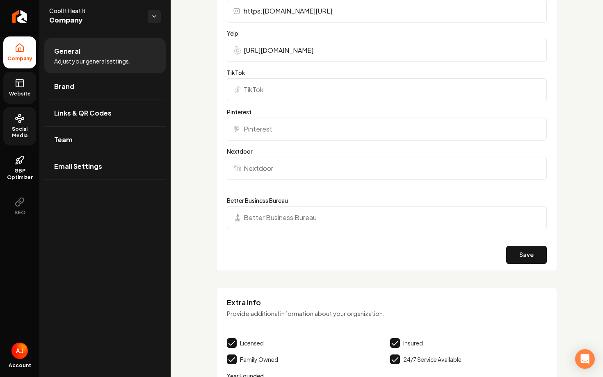
scroll to position [1029, 0]
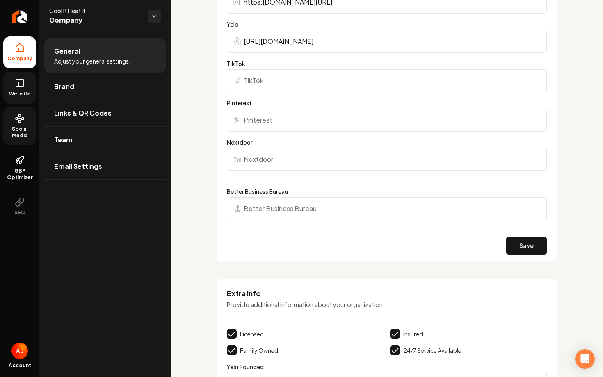
click at [343, 248] on div "Save" at bounding box center [386, 246] width 339 height 32
click at [31, 93] on span "Website" at bounding box center [20, 94] width 28 height 7
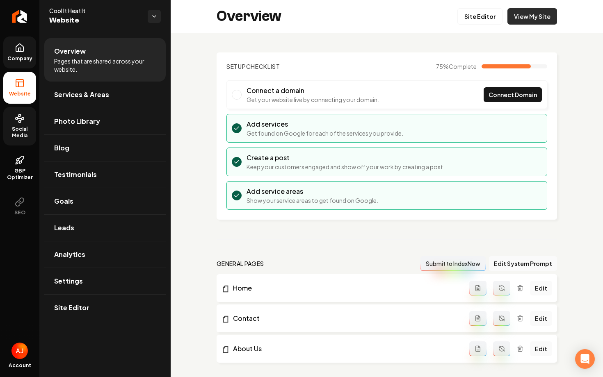
click at [534, 15] on link "View My Site" at bounding box center [532, 16] width 50 height 16
click at [16, 128] on span "Social Media" at bounding box center [19, 132] width 33 height 13
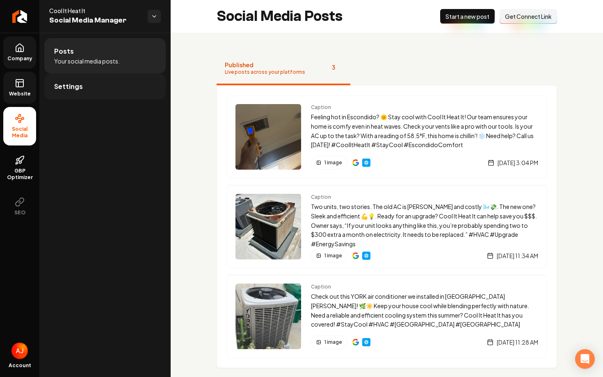
click at [70, 79] on link "Settings" at bounding box center [104, 86] width 121 height 26
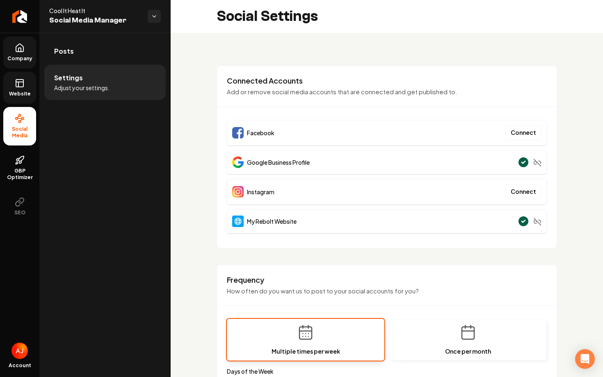
scroll to position [36, 0]
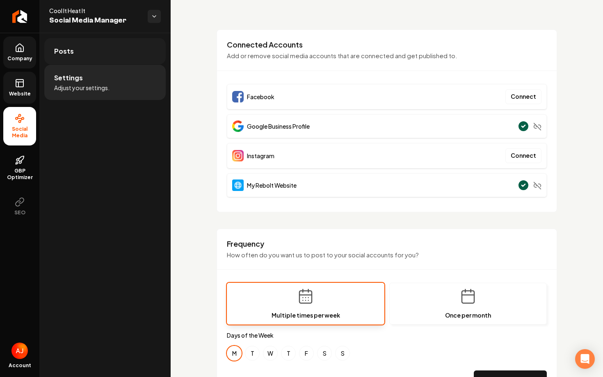
click at [80, 45] on link "Posts" at bounding box center [104, 51] width 121 height 26
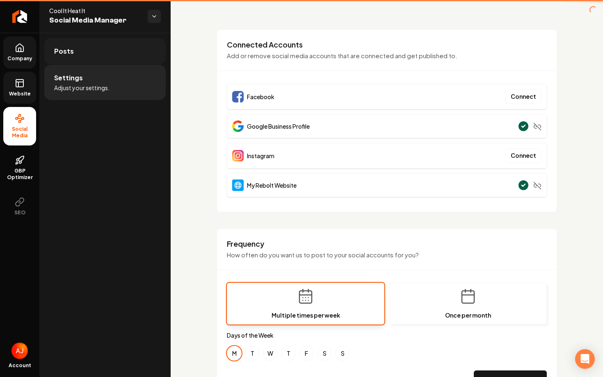
scroll to position [32, 0]
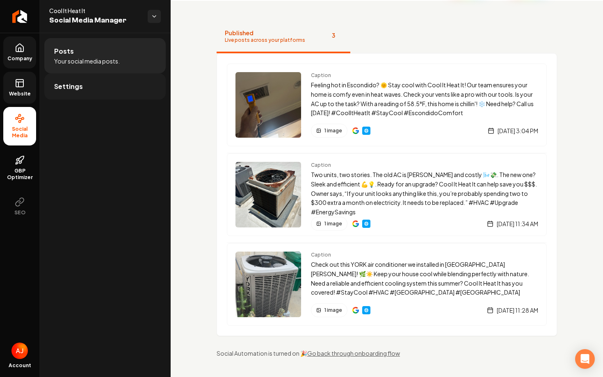
click at [79, 88] on span "Settings" at bounding box center [68, 87] width 29 height 10
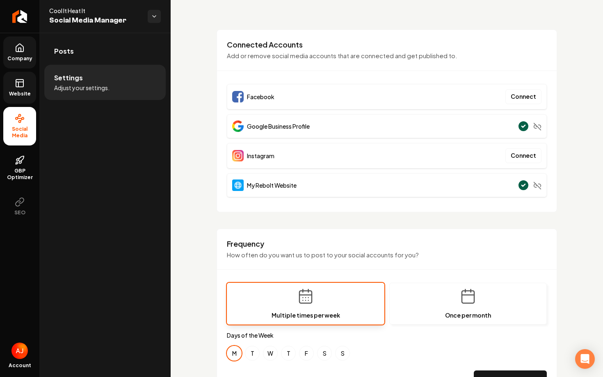
click at [24, 89] on link "Website" at bounding box center [19, 88] width 33 height 32
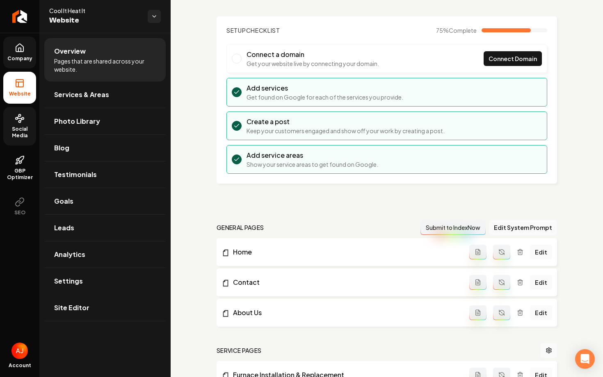
click at [14, 53] on link "Company" at bounding box center [19, 52] width 33 height 32
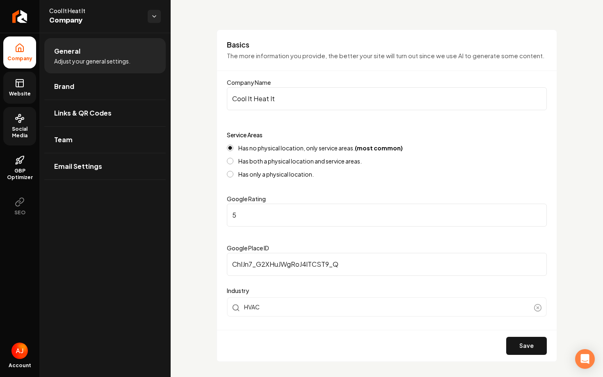
click at [25, 87] on link "Website" at bounding box center [19, 88] width 33 height 32
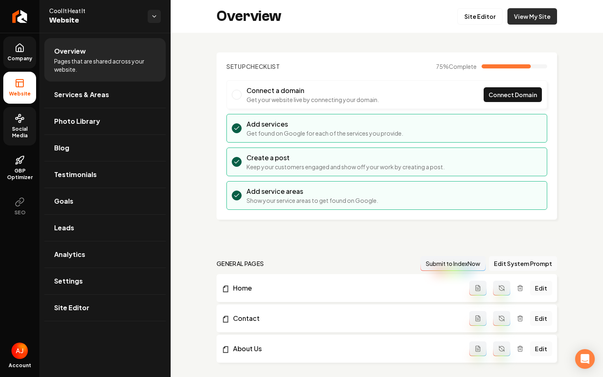
click at [528, 18] on link "View My Site" at bounding box center [532, 16] width 50 height 16
click at [12, 123] on link "Social Media" at bounding box center [19, 126] width 33 height 39
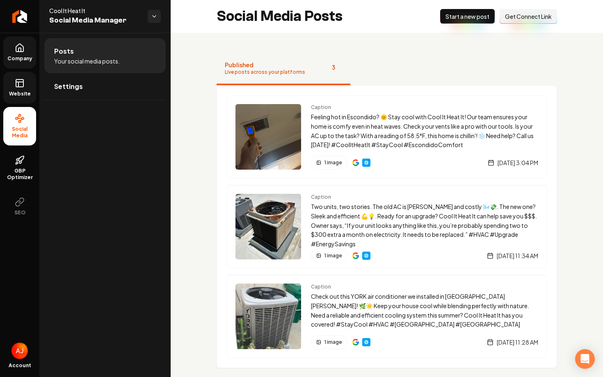
click at [16, 100] on link "Website" at bounding box center [19, 88] width 33 height 32
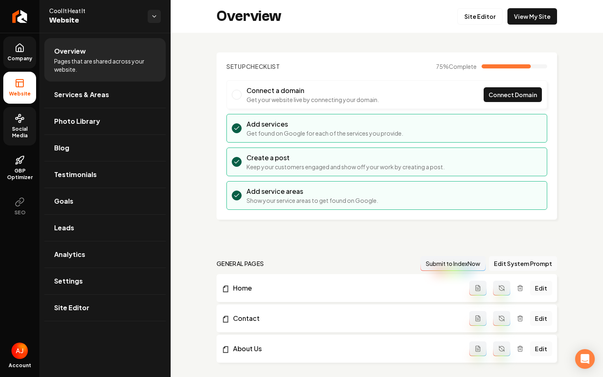
click at [23, 119] on circle at bounding box center [23, 119] width 2 height 2
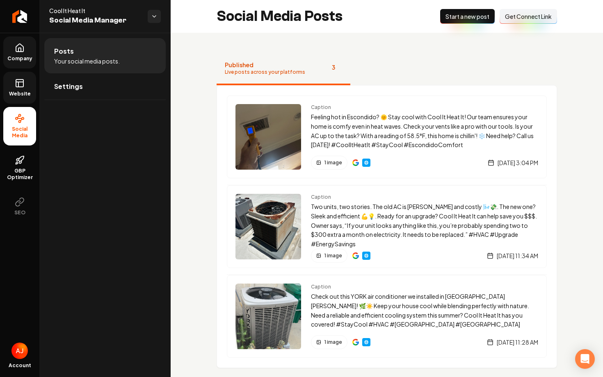
click at [91, 101] on ul "Posts Your social media posts. Settings" at bounding box center [104, 69] width 131 height 72
click at [92, 97] on link "Settings" at bounding box center [104, 86] width 121 height 26
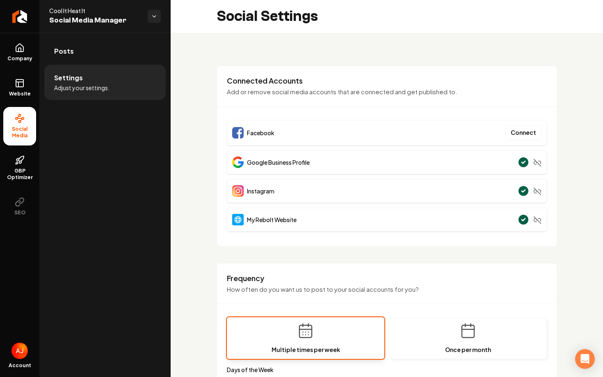
click at [219, 91] on div "Connected Accounts Add or remove social media accounts that are connected and g…" at bounding box center [386, 91] width 339 height 31
click at [17, 90] on link "Website" at bounding box center [19, 88] width 33 height 32
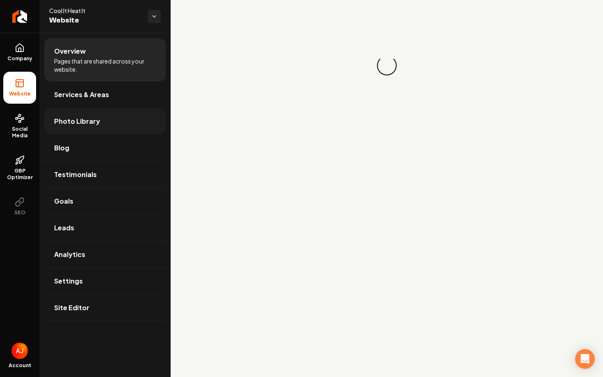
click at [91, 129] on link "Photo Library" at bounding box center [104, 121] width 121 height 26
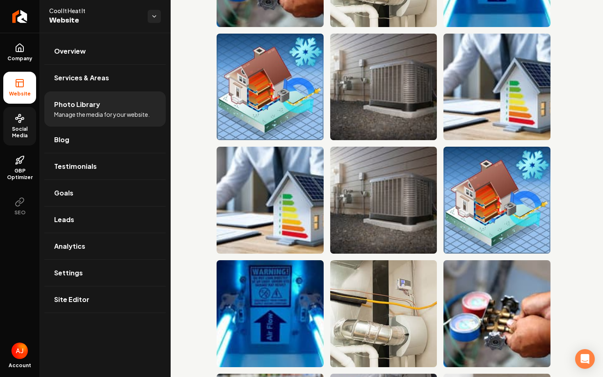
click at [20, 124] on link "Social Media" at bounding box center [19, 126] width 33 height 39
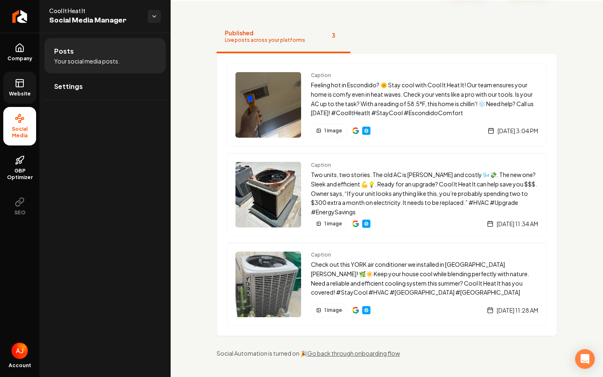
click at [22, 93] on span "Website" at bounding box center [20, 94] width 28 height 7
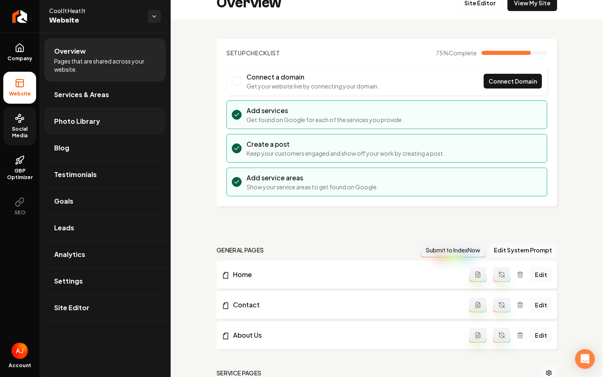
scroll to position [473, 0]
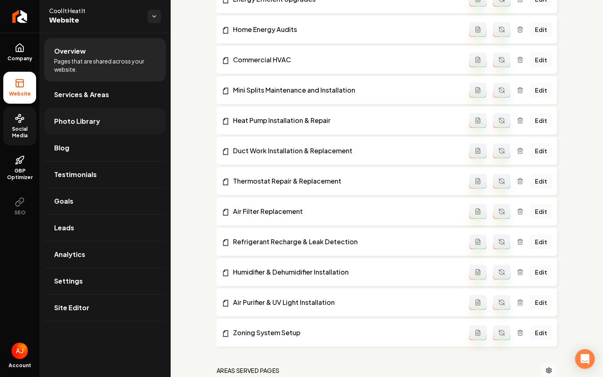
click at [85, 124] on span "Photo Library" at bounding box center [77, 121] width 46 height 10
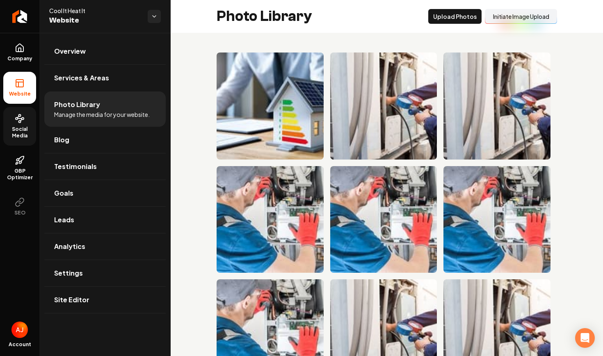
click at [504, 15] on button "Initiate Image Upload" at bounding box center [521, 16] width 72 height 15
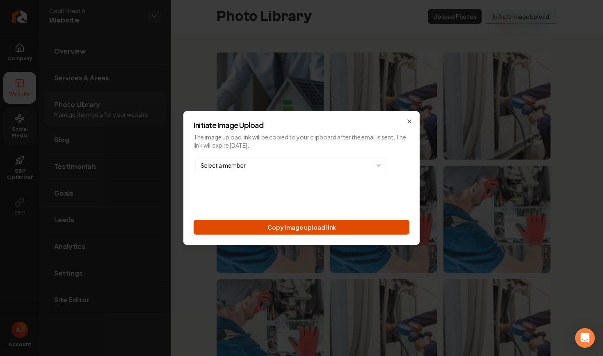
click at [304, 230] on button "Copy image upload link" at bounding box center [302, 227] width 216 height 15
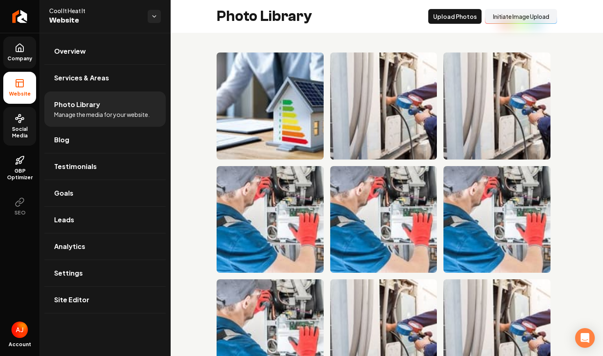
click at [25, 55] on span "Company" at bounding box center [20, 58] width 32 height 7
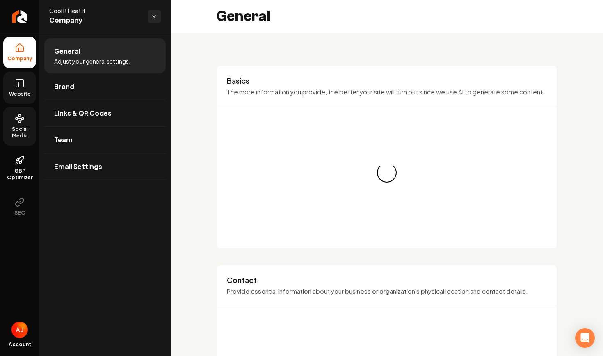
click at [23, 84] on icon at bounding box center [20, 83] width 10 height 10
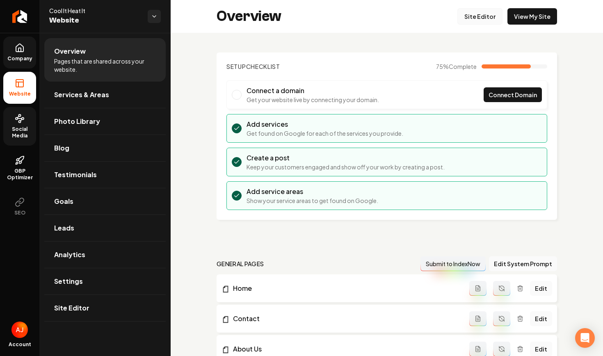
click at [483, 23] on link "Site Editor" at bounding box center [479, 16] width 45 height 16
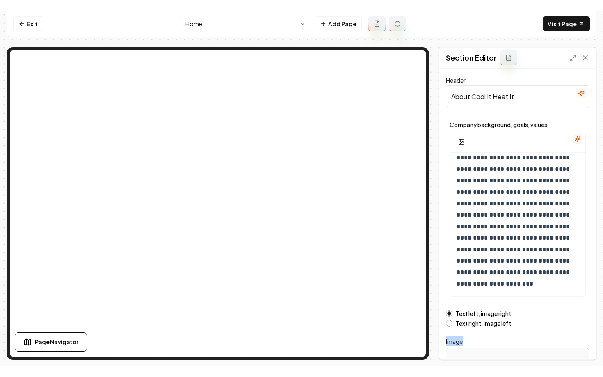
scroll to position [87, 0]
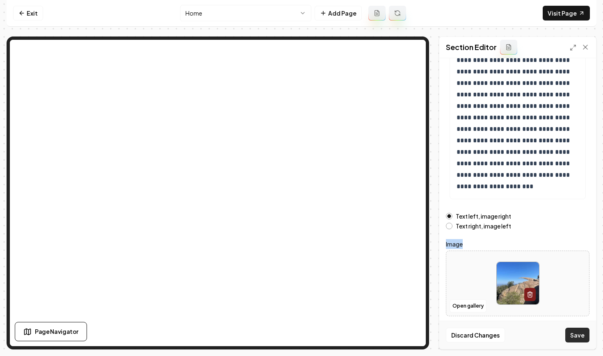
click at [578, 338] on button "Save" at bounding box center [577, 335] width 24 height 15
click at [556, 15] on link "Visit Page" at bounding box center [565, 13] width 47 height 15
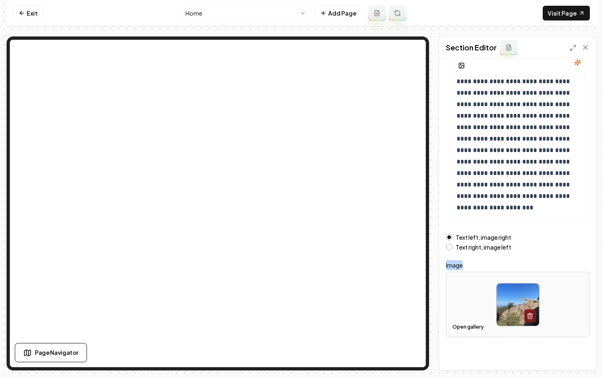
scroll to position [66, 0]
click at [571, 354] on button "Save" at bounding box center [577, 356] width 24 height 15
click at [32, 18] on link "Exit" at bounding box center [28, 13] width 30 height 15
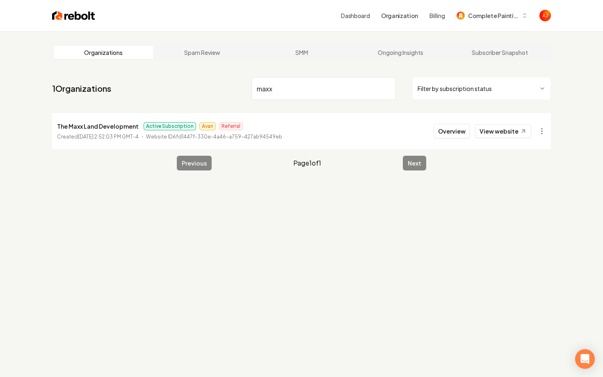
type input "maxx"
click at [460, 136] on button "Overview" at bounding box center [451, 131] width 36 height 15
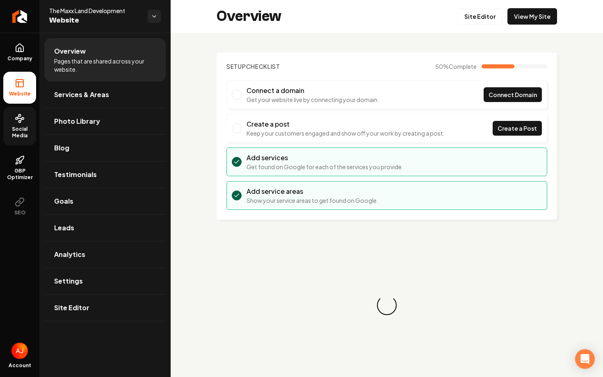
click at [15, 129] on span "Social Media" at bounding box center [19, 132] width 33 height 13
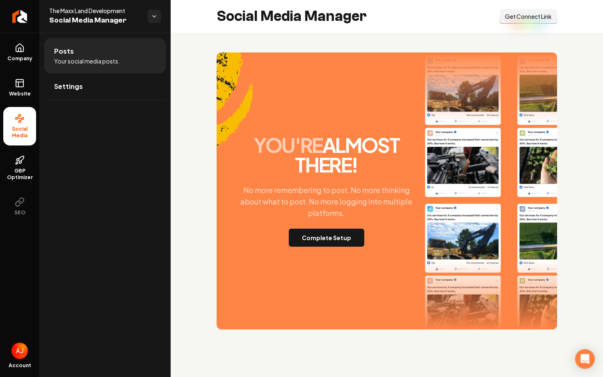
click at [518, 18] on span "Get Connect Link" at bounding box center [528, 16] width 47 height 8
click at [12, 49] on link "Company" at bounding box center [19, 52] width 33 height 32
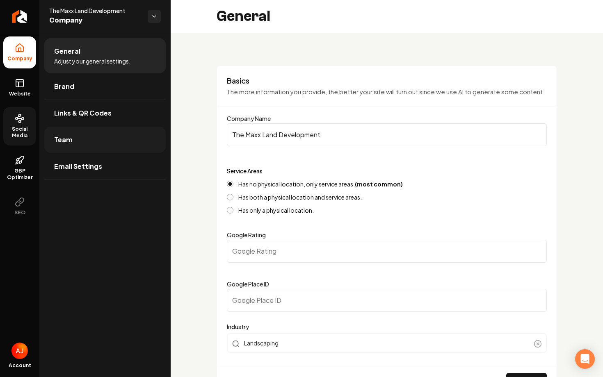
click at [98, 141] on link "Team" at bounding box center [104, 140] width 121 height 26
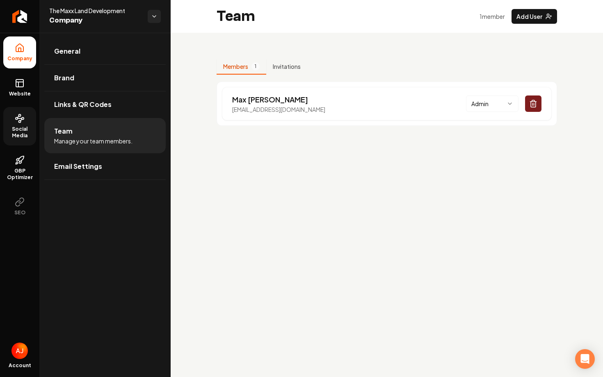
drag, startPoint x: 331, startPoint y: 108, endPoint x: 214, endPoint y: 112, distance: 116.9
click at [214, 112] on div "Members 1 Invitations [PERSON_NAME] [EMAIL_ADDRESS][DOMAIN_NAME] Admin" at bounding box center [387, 89] width 432 height 113
copy p "[EMAIL_ADDRESS][DOMAIN_NAME]"
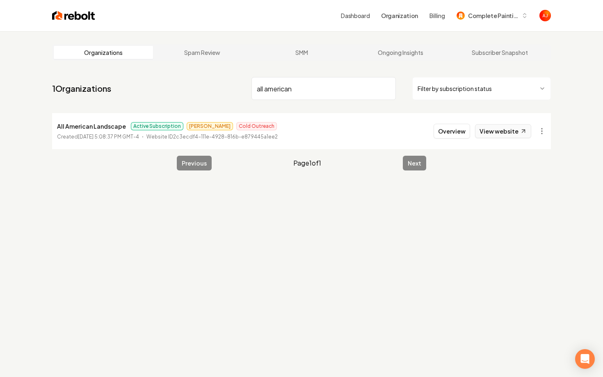
click at [492, 130] on link "View website" at bounding box center [503, 131] width 56 height 14
drag, startPoint x: 308, startPoint y: 93, endPoint x: 207, endPoint y: 89, distance: 100.9
click at [207, 89] on nav "1 Organizations all american Filter by subscription status" at bounding box center [301, 92] width 499 height 36
type input "apv"
click at [479, 133] on link "View website" at bounding box center [503, 131] width 56 height 14
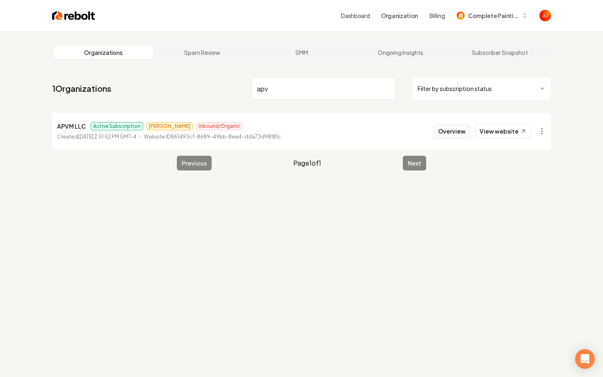
click at [449, 133] on button "Overview" at bounding box center [451, 131] width 36 height 15
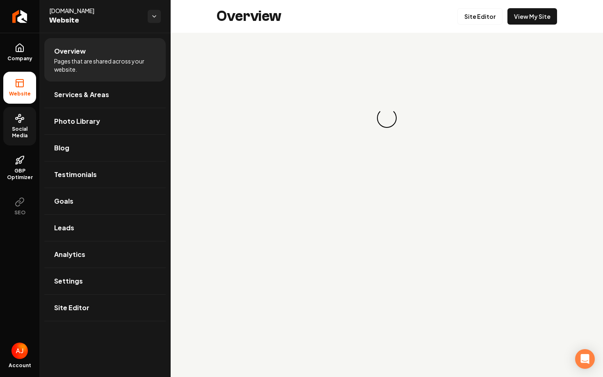
click at [25, 137] on span "Social Media" at bounding box center [19, 132] width 33 height 13
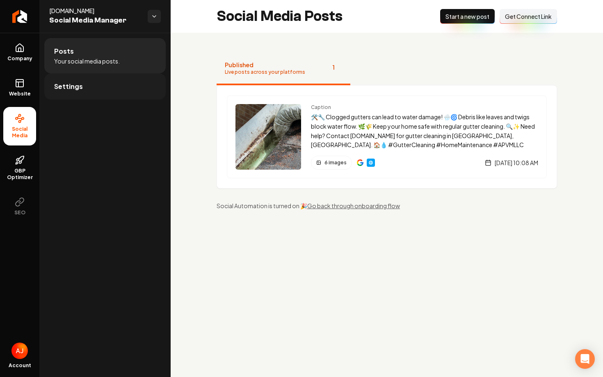
click at [72, 87] on span "Settings" at bounding box center [68, 87] width 29 height 10
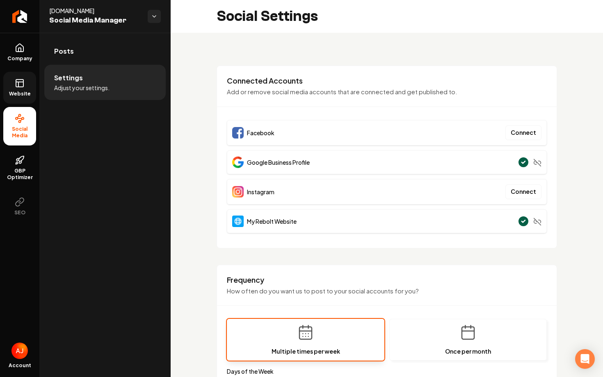
click at [14, 88] on link "Website" at bounding box center [19, 88] width 33 height 32
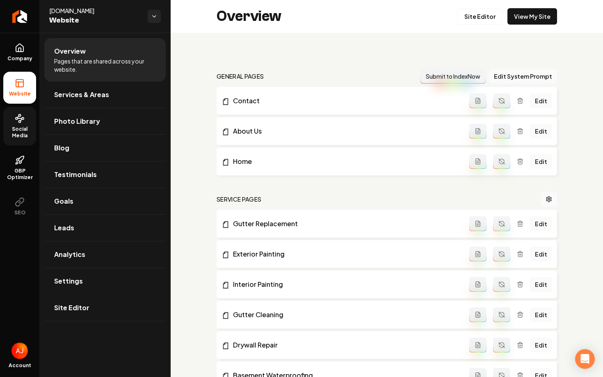
click at [15, 132] on span "Social Media" at bounding box center [19, 132] width 33 height 13
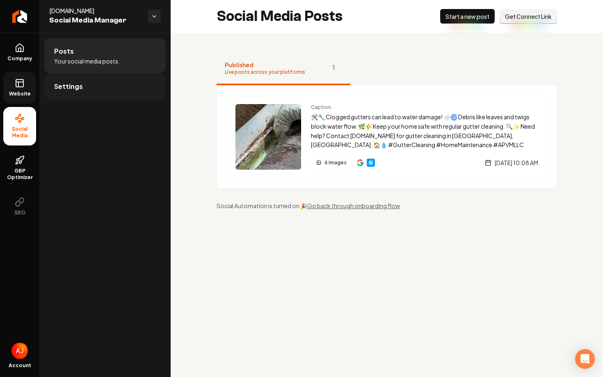
click at [116, 87] on link "Settings" at bounding box center [104, 86] width 121 height 26
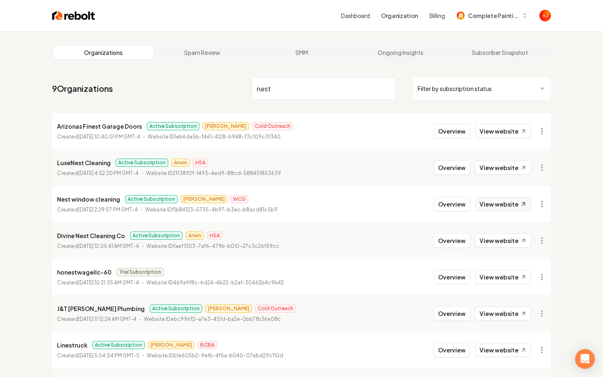
type input "nest"
click at [493, 205] on link "View website" at bounding box center [503, 204] width 56 height 14
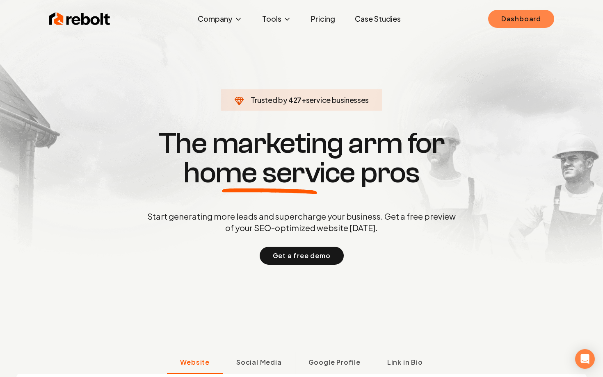
click at [525, 16] on link "Dashboard" at bounding box center [521, 19] width 66 height 18
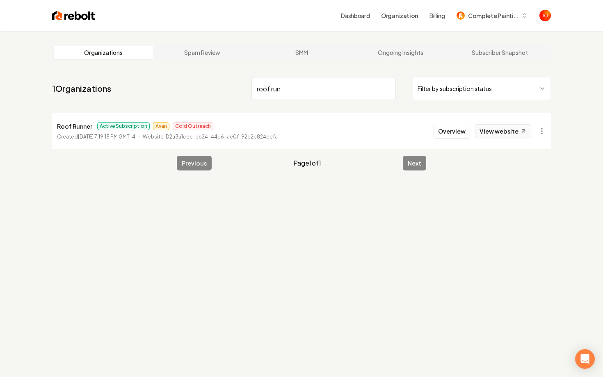
type input "roof run"
click at [493, 136] on link "View website" at bounding box center [503, 131] width 56 height 14
click at [448, 131] on button "Overview" at bounding box center [451, 131] width 36 height 15
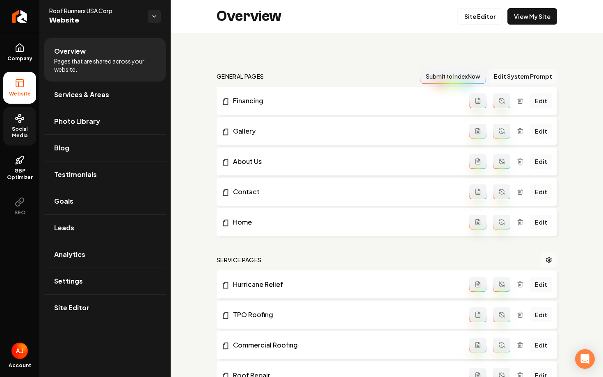
click at [13, 138] on span "Social Media" at bounding box center [19, 132] width 33 height 13
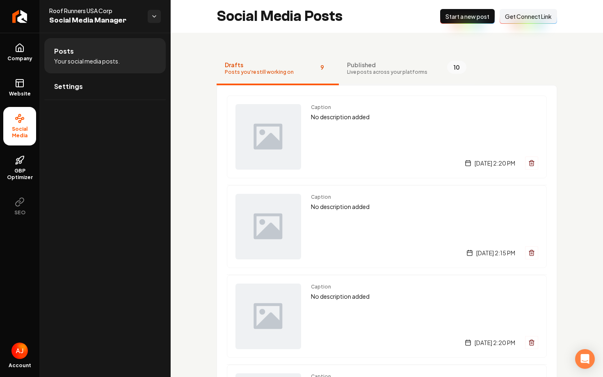
click at [356, 76] on button "Published Live posts across your platforms 10" at bounding box center [407, 68] width 136 height 33
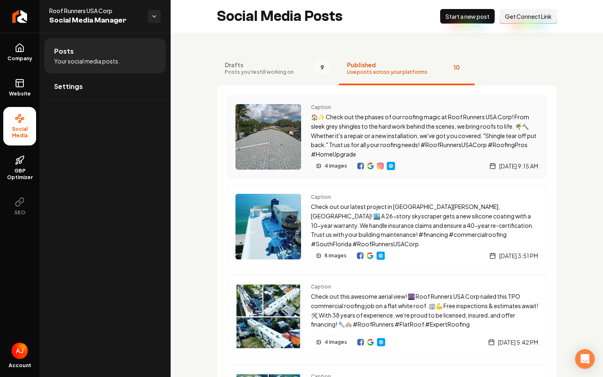
click at [379, 164] on img "Main content area" at bounding box center [380, 166] width 7 height 7
click at [360, 255] on img "Main content area" at bounding box center [360, 256] width 7 height 7
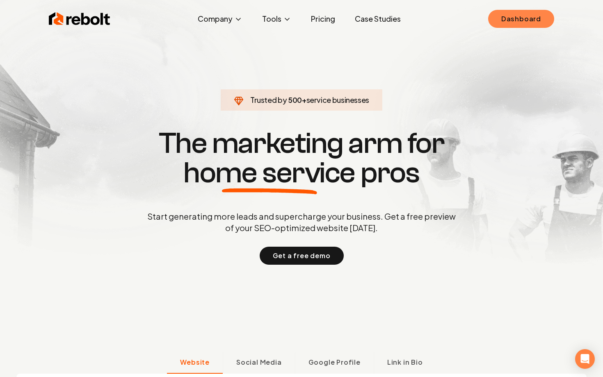
click at [521, 26] on link "Dashboard" at bounding box center [521, 19] width 66 height 18
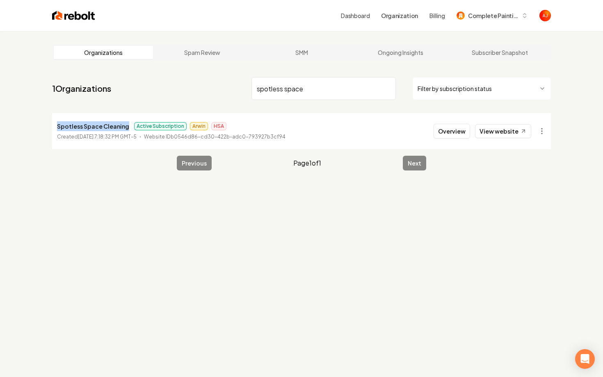
drag, startPoint x: 126, startPoint y: 127, endPoint x: 34, endPoint y: 126, distance: 92.3
click at [34, 126] on div "Organizations Spam Review SMM Ongoing Insights Subscriber Snapshot 1 Organizati…" at bounding box center [301, 219] width 603 height 377
copy p "Spotless Space Cleaning"
click at [282, 89] on input "spotless space" at bounding box center [323, 88] width 144 height 23
drag, startPoint x: 305, startPoint y: 89, endPoint x: 288, endPoint y: 89, distance: 17.2
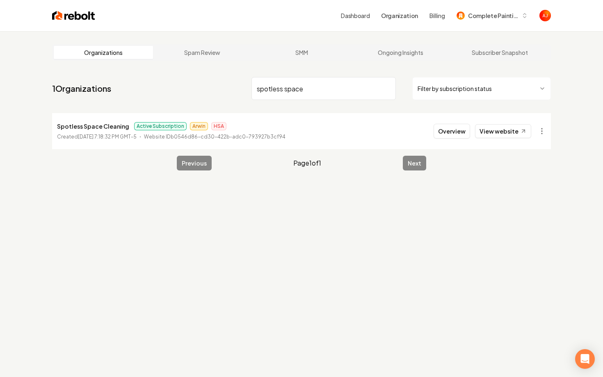
click at [288, 89] on input "spotless space" at bounding box center [323, 88] width 144 height 23
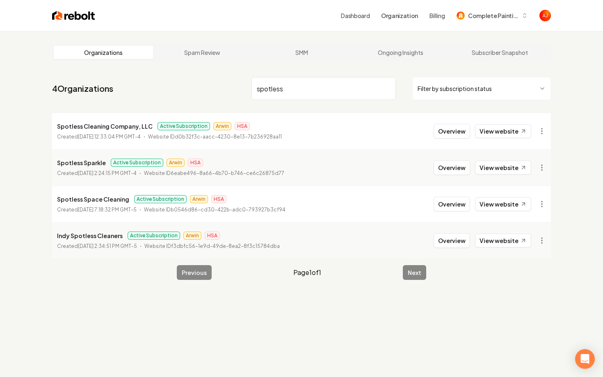
drag, startPoint x: 295, startPoint y: 94, endPoint x: 180, endPoint y: 83, distance: 114.9
click at [180, 83] on nav "4 Organizations spotless Filter by subscription status" at bounding box center [301, 92] width 499 height 36
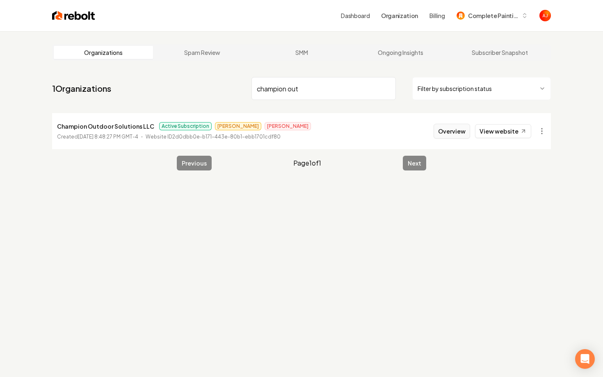
type input "champion out"
click at [453, 131] on button "Overview" at bounding box center [451, 131] width 36 height 15
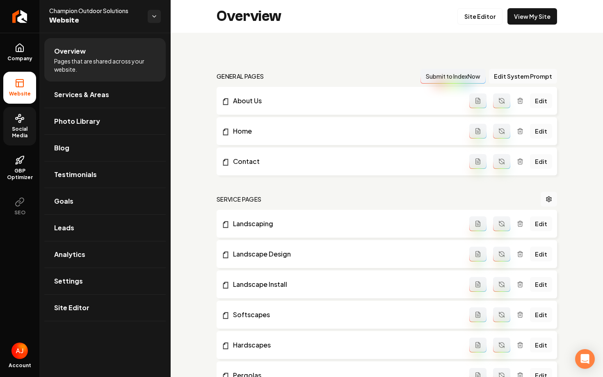
click at [17, 121] on icon at bounding box center [20, 119] width 10 height 10
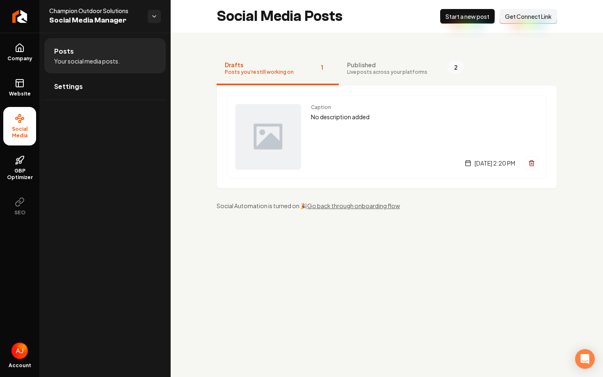
click at [362, 69] on span "Live posts across your platforms" at bounding box center [387, 72] width 80 height 7
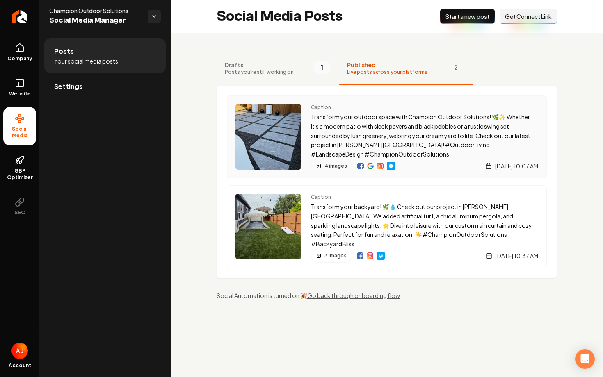
click at [310, 135] on div "Caption Transform your outdoor space with Champion Outdoor Solutions! 🌿✨ Whethe…" at bounding box center [387, 137] width 320 height 83
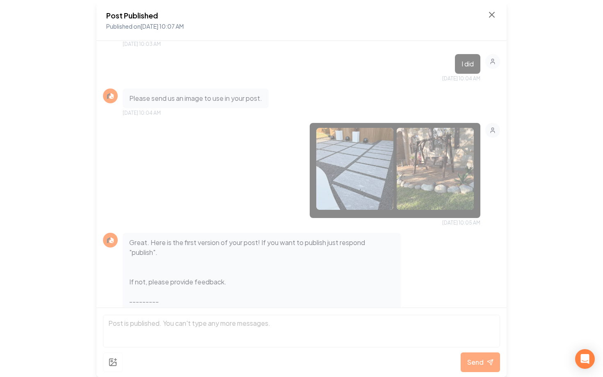
scroll to position [321, 0]
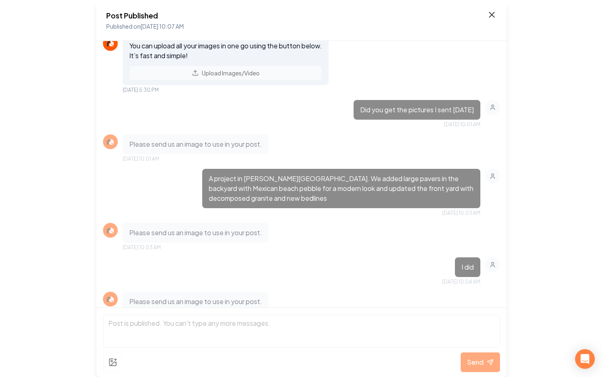
click at [492, 14] on icon at bounding box center [491, 14] width 5 height 5
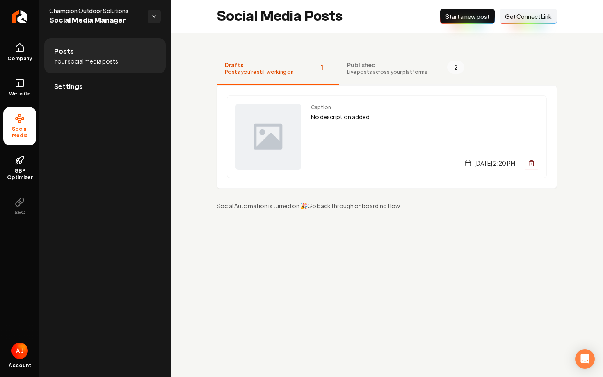
click at [389, 63] on span "Published" at bounding box center [387, 65] width 80 height 8
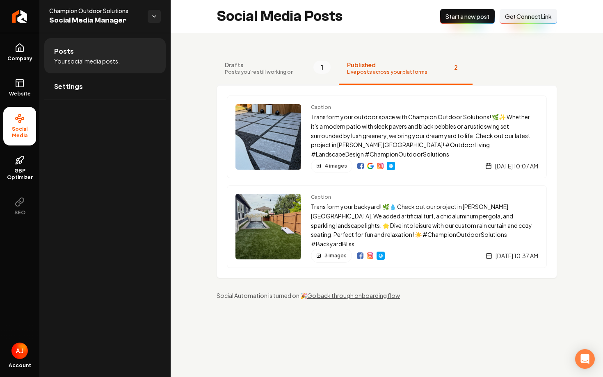
click at [259, 70] on span "Posts you're still working on" at bounding box center [259, 72] width 69 height 7
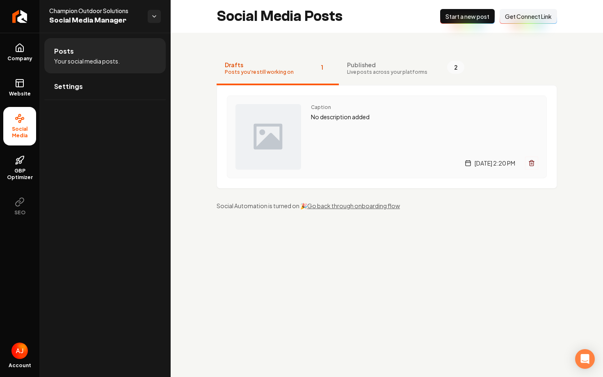
click at [332, 139] on div "Caption No description added [DATE] 2:20 PM" at bounding box center [424, 137] width 227 height 66
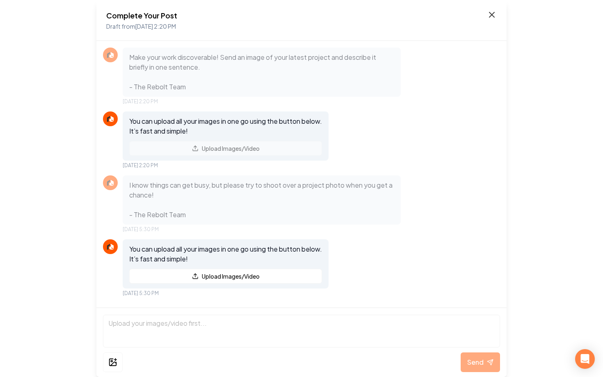
click at [492, 11] on icon at bounding box center [492, 15] width 10 height 10
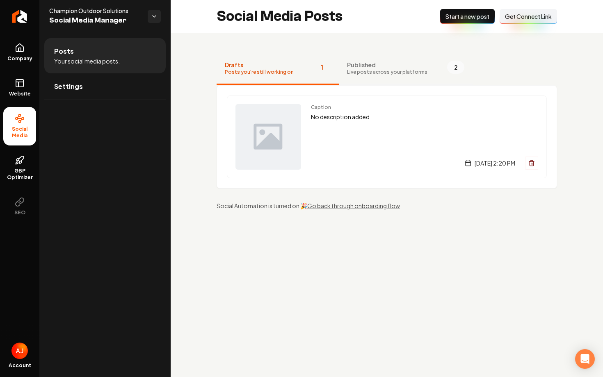
click at [385, 74] on span "Live posts across your platforms" at bounding box center [387, 72] width 80 height 7
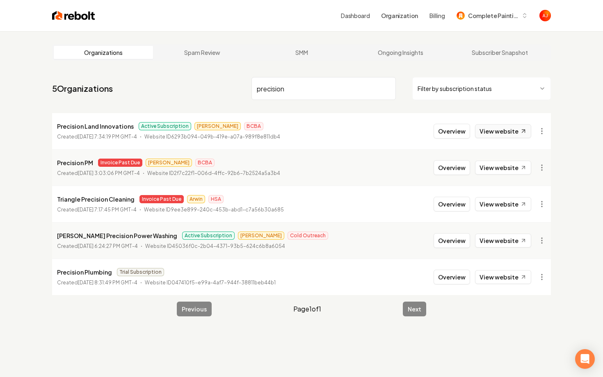
type input "precision"
click at [495, 134] on link "View website" at bounding box center [503, 131] width 56 height 14
click at [446, 132] on button "Overview" at bounding box center [451, 131] width 36 height 15
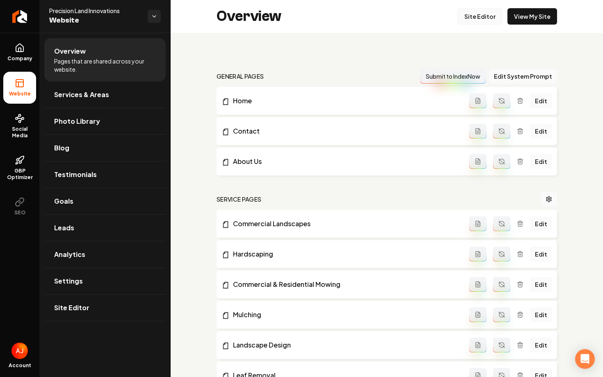
click at [472, 22] on link "Site Editor" at bounding box center [479, 16] width 45 height 16
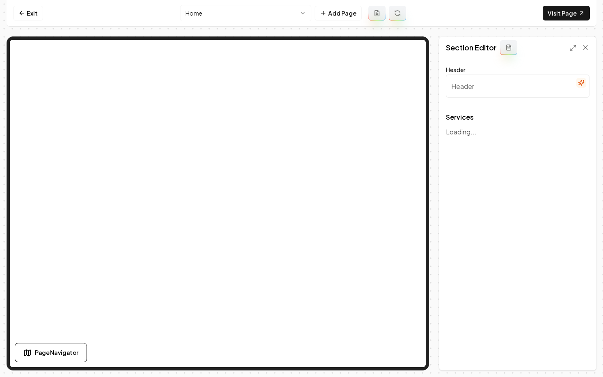
type input "Our Expert Landscaping Services"
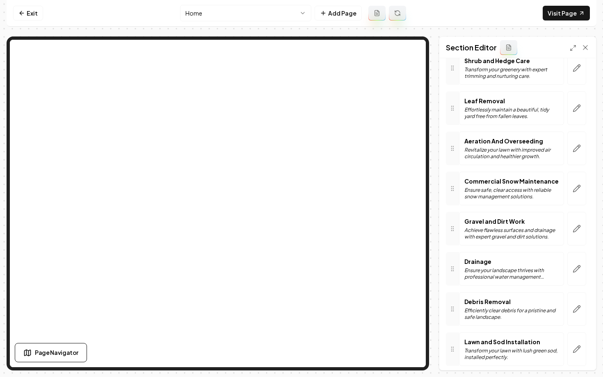
scroll to position [319, 0]
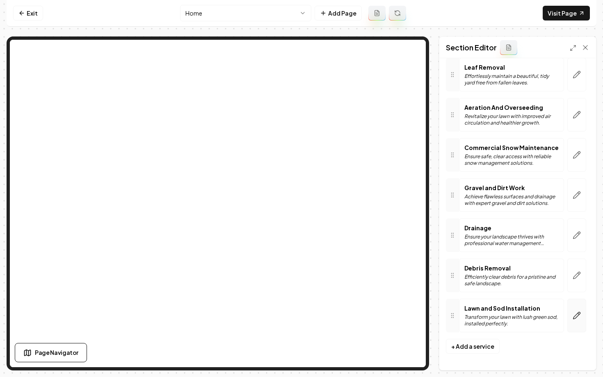
click at [573, 317] on icon "button" at bounding box center [576, 316] width 8 height 8
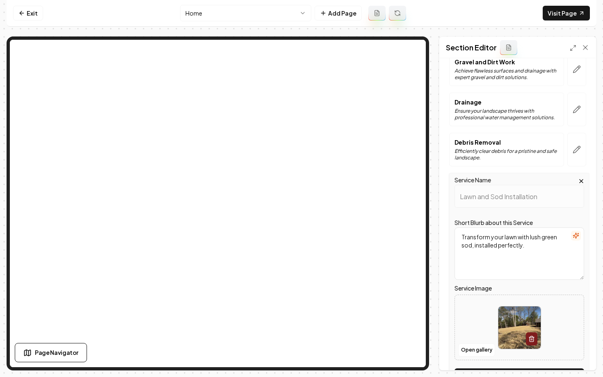
scroll to position [492, 0]
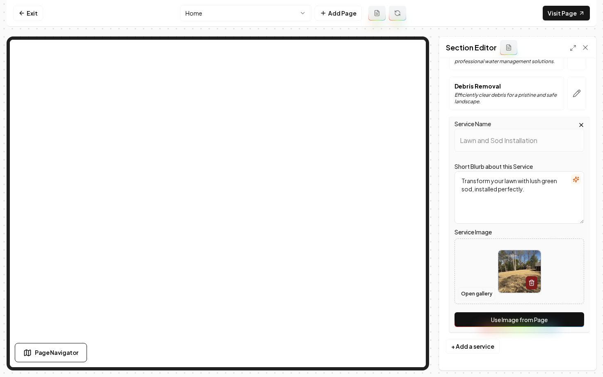
click at [475, 292] on button "Open gallery" at bounding box center [476, 293] width 37 height 13
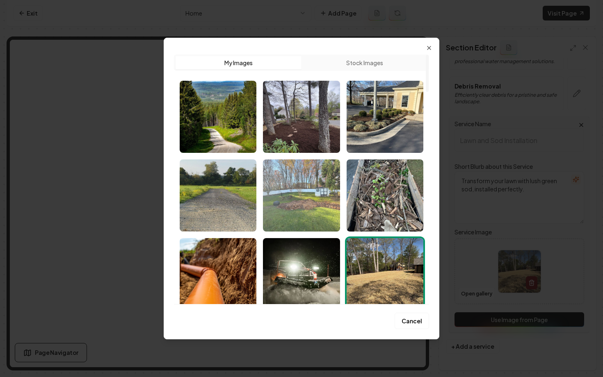
click at [284, 199] on img "Select image image_689b83dc5c7cd75eb804dcf5.jpg" at bounding box center [301, 195] width 77 height 72
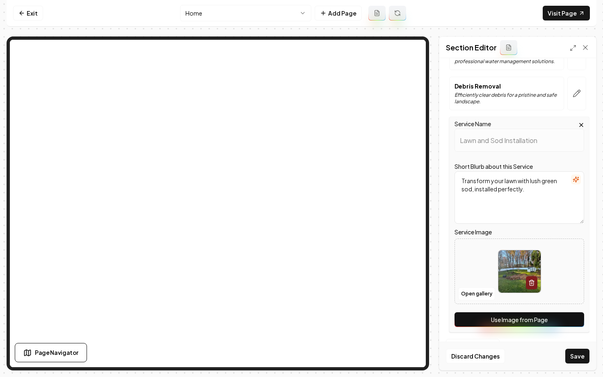
click at [514, 317] on button "Use Image from Page" at bounding box center [519, 319] width 130 height 15
click at [465, 356] on button "Discard Changes" at bounding box center [475, 356] width 59 height 15
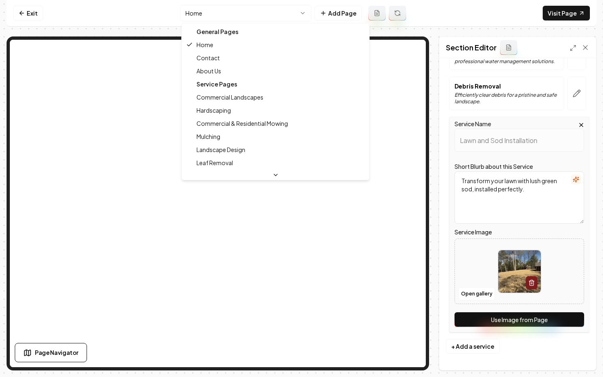
click at [237, 9] on html "Computer Required This feature is only available on a computer. Please switch t…" at bounding box center [301, 188] width 603 height 377
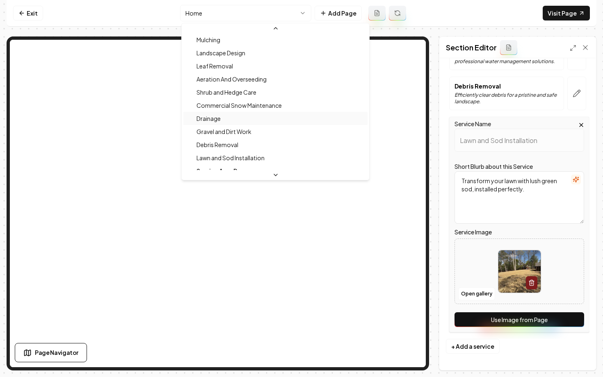
scroll to position [107, 0]
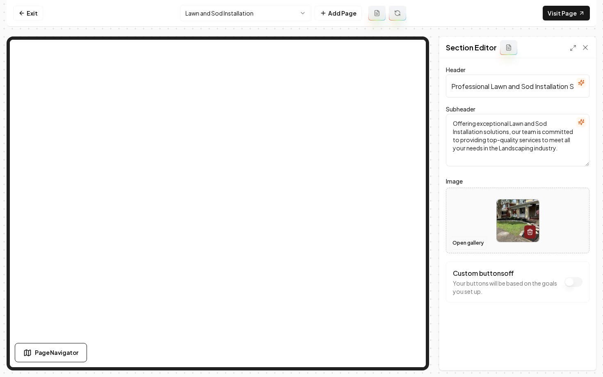
click at [458, 249] on button "Open gallery" at bounding box center [467, 243] width 37 height 13
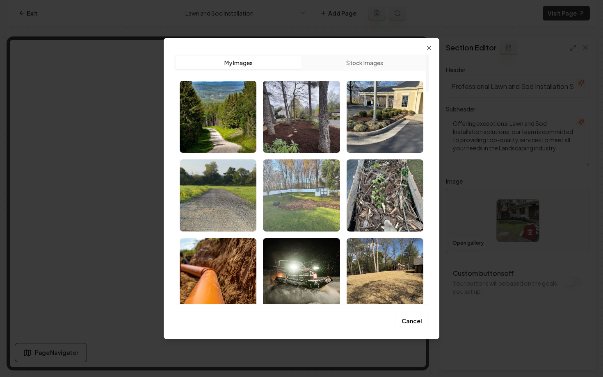
click at [304, 203] on img "Select image image_689b83dc5c7cd75eb804dcf5.jpg" at bounding box center [301, 195] width 77 height 72
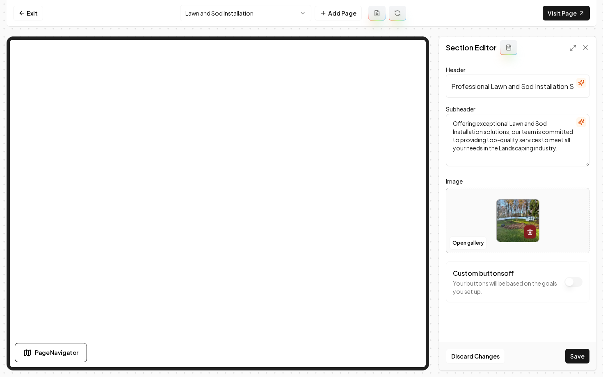
click at [577, 364] on div "Discard Changes Save" at bounding box center [517, 356] width 157 height 28
click at [577, 360] on button "Save" at bounding box center [577, 356] width 24 height 15
click at [220, 12] on html "Computer Required This feature is only available on a computer. Please switch t…" at bounding box center [301, 188] width 603 height 377
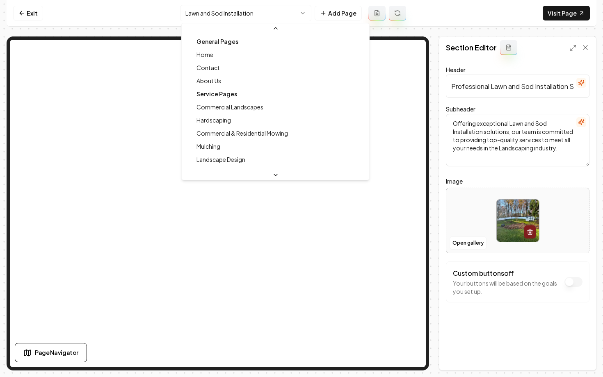
scroll to position [101, 0]
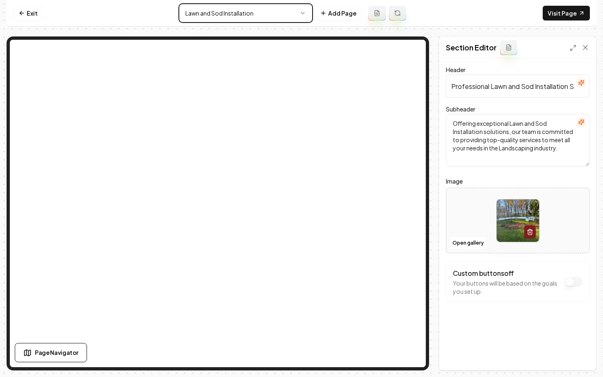
click at [123, 13] on html "Computer Required This feature is only available on a computer. Please switch t…" at bounding box center [301, 188] width 603 height 377
click at [192, 16] on html "Computer Required This feature is only available on a computer. Please switch t…" at bounding box center [301, 188] width 603 height 377
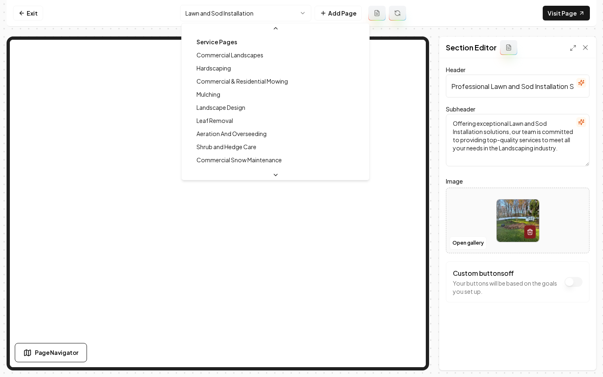
scroll to position [0, 0]
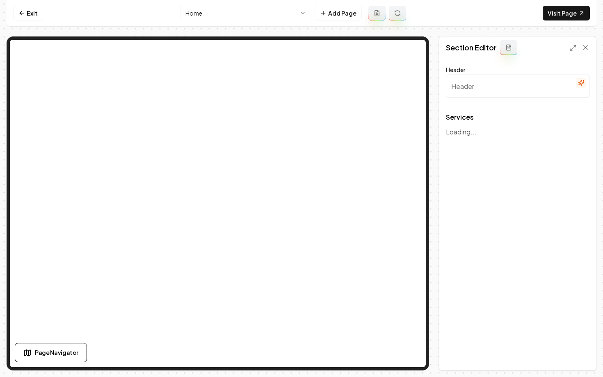
type input "Our Expert Landscaping Services"
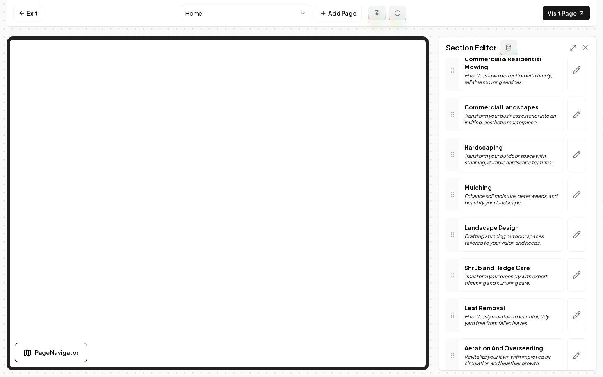
scroll to position [319, 0]
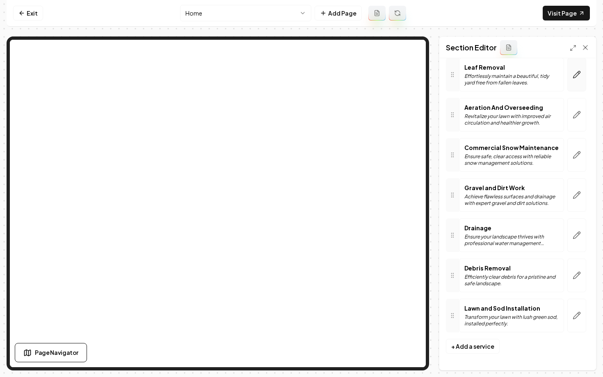
click at [572, 80] on button "button" at bounding box center [576, 75] width 19 height 34
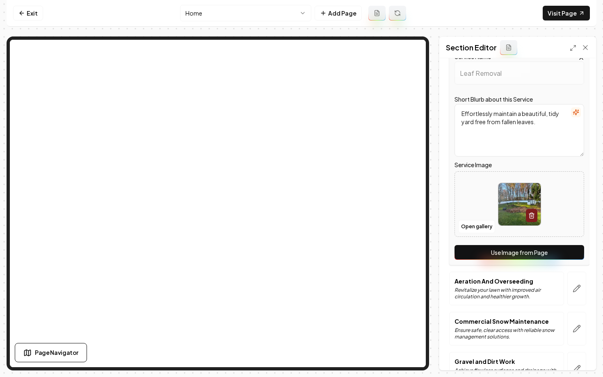
click at [491, 248] on button "Use Image from Page" at bounding box center [519, 252] width 130 height 15
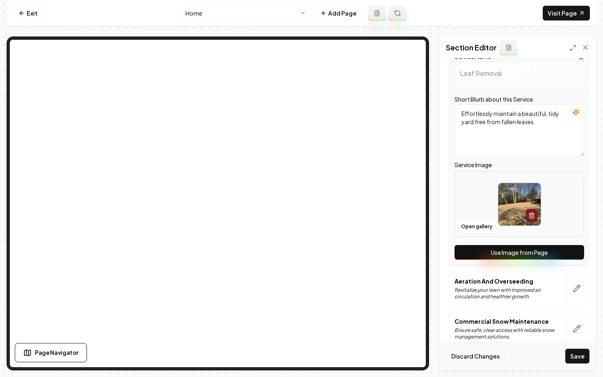
click at [466, 353] on button "Discard Changes" at bounding box center [475, 356] width 59 height 15
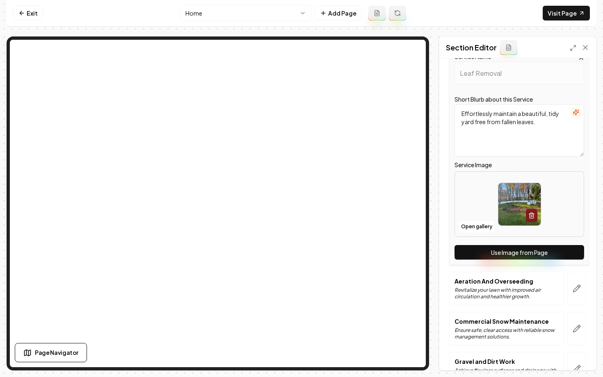
click at [199, 14] on html "Computer Required This feature is only available on a computer. Please switch t…" at bounding box center [301, 188] width 603 height 377
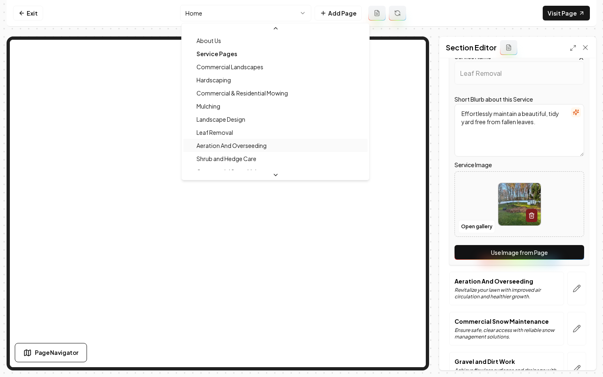
scroll to position [44, 0]
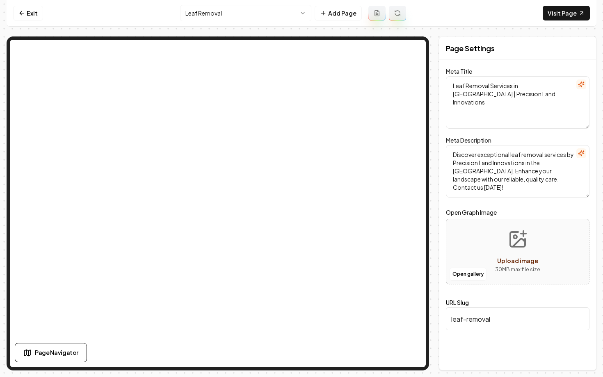
click at [234, 8] on html "Computer Required This feature is only available on a computer. Please switch t…" at bounding box center [301, 188] width 603 height 377
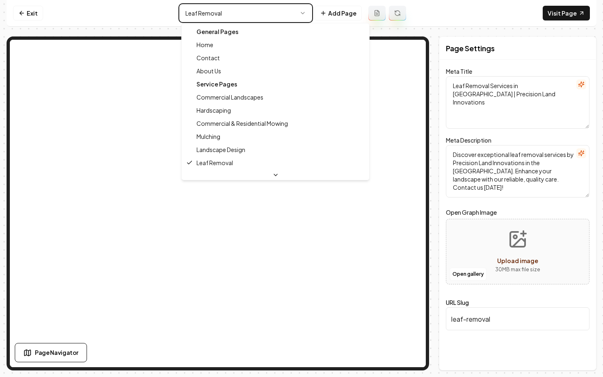
type textarea "Landscaping & Hardscaping Experts | Precision Land Innovations"
type textarea "Discover Precision Land Innovations in [GEOGRAPHIC_DATA]—transforming landscape…"
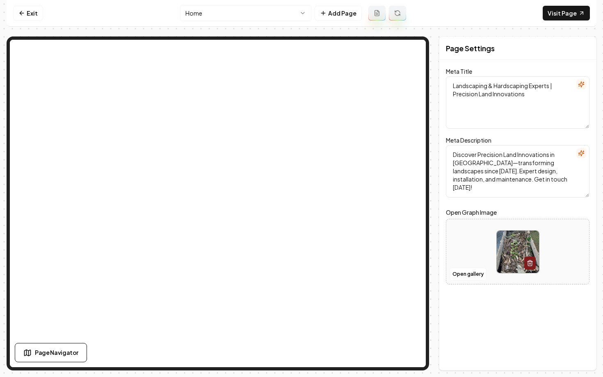
click at [199, 16] on html "Computer Required This feature is only available on a computer. Please switch t…" at bounding box center [301, 188] width 603 height 377
click at [565, 21] on nav "Exit Home Add Page Visit Page" at bounding box center [302, 13] width 590 height 27
click at [565, 16] on link "Visit Page" at bounding box center [565, 13] width 47 height 15
click at [28, 15] on link "Exit" at bounding box center [28, 13] width 30 height 15
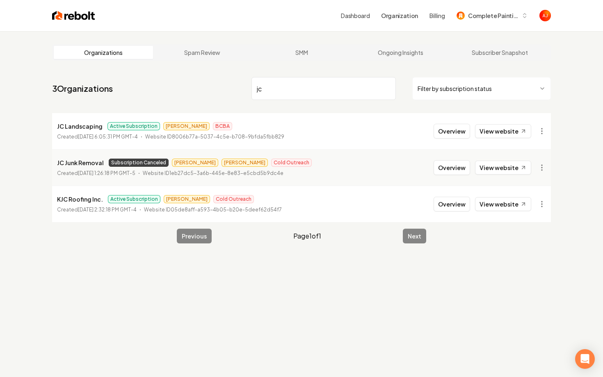
drag, startPoint x: 269, startPoint y: 87, endPoint x: 189, endPoint y: 87, distance: 79.5
click at [189, 87] on nav "3 Organizations jc Filter by subscription status" at bounding box center [301, 92] width 499 height 36
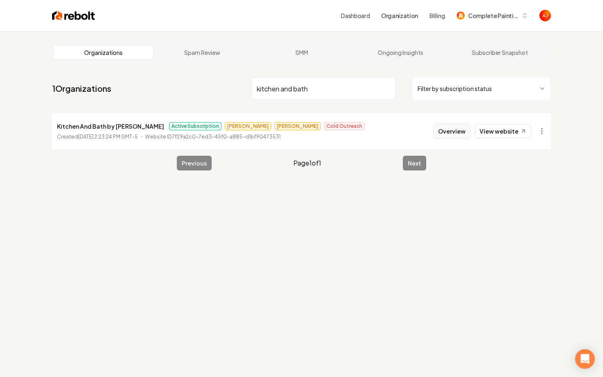
type input "kitchen and bath"
click at [439, 131] on button "Overview" at bounding box center [451, 131] width 36 height 15
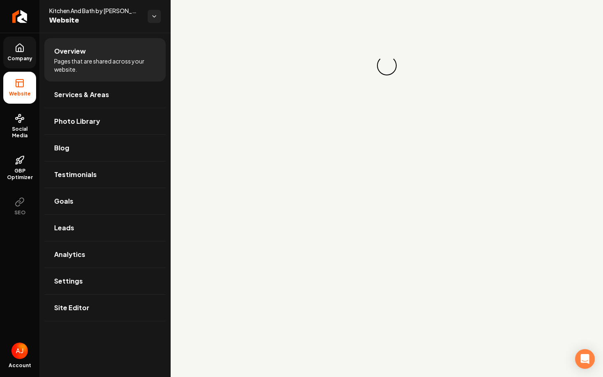
click at [25, 60] on span "Company" at bounding box center [20, 58] width 32 height 7
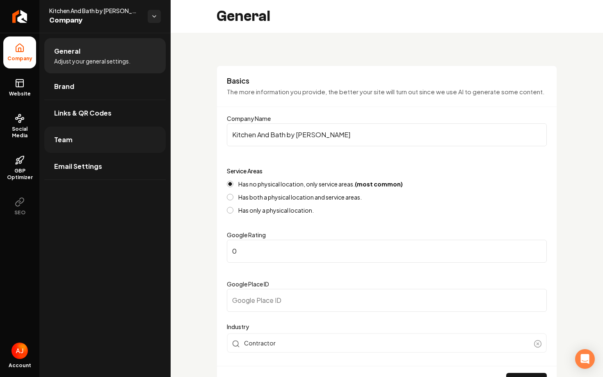
click at [84, 137] on link "Team" at bounding box center [104, 140] width 121 height 26
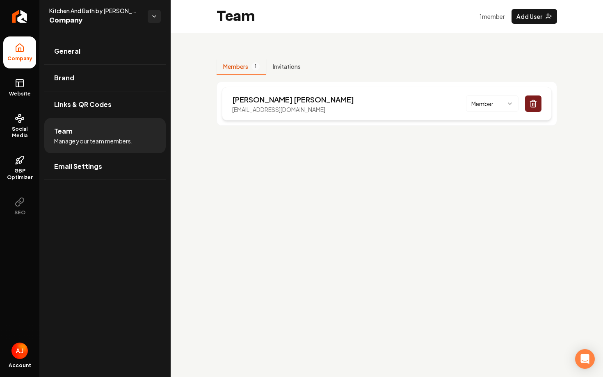
drag, startPoint x: 343, startPoint y: 113, endPoint x: 232, endPoint y: 111, distance: 111.5
click at [232, 111] on div "[PERSON_NAME] [EMAIL_ADDRESS][DOMAIN_NAME] Member" at bounding box center [387, 104] width 330 height 34
copy p "[EMAIL_ADDRESS][DOMAIN_NAME]"
click at [18, 128] on span "Social Media" at bounding box center [19, 132] width 33 height 13
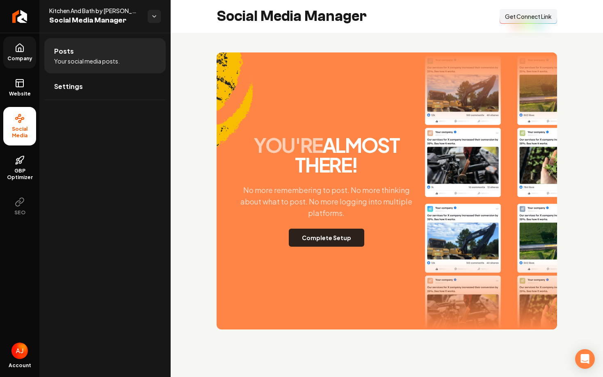
click at [293, 232] on button "Complete Setup" at bounding box center [326, 238] width 75 height 18
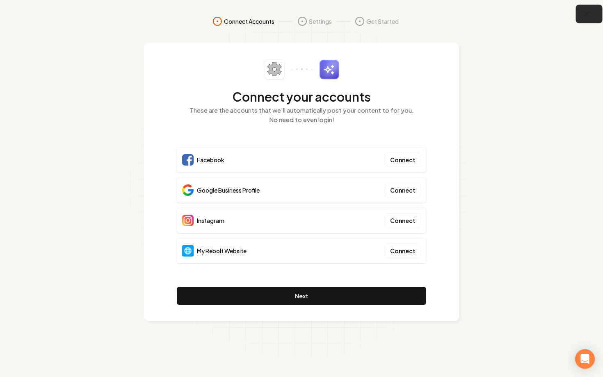
click at [579, 12] on button "button" at bounding box center [589, 14] width 27 height 18
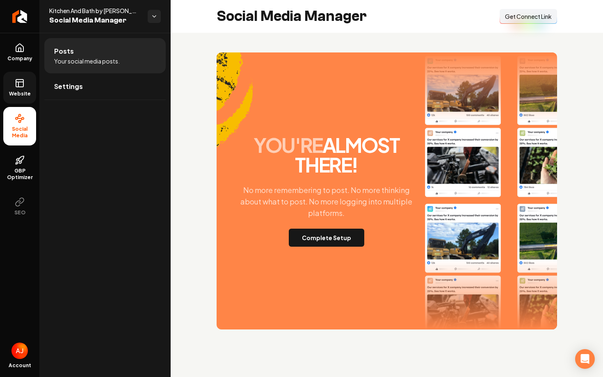
click at [20, 73] on link "Website" at bounding box center [19, 88] width 33 height 32
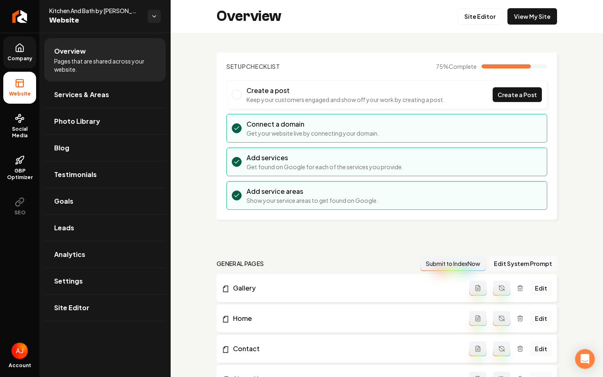
click at [21, 59] on span "Company" at bounding box center [20, 58] width 32 height 7
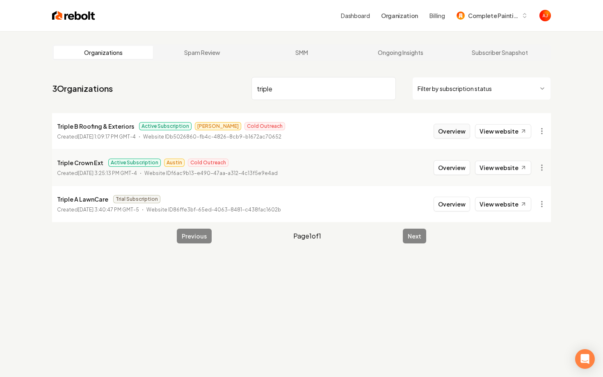
type input "triple"
click at [449, 130] on button "Overview" at bounding box center [451, 131] width 36 height 15
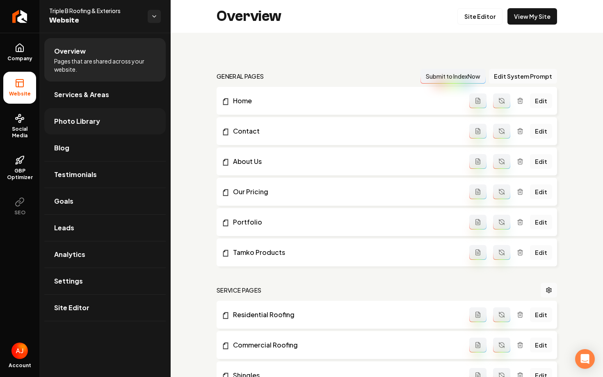
click at [50, 123] on link "Photo Library" at bounding box center [104, 121] width 121 height 26
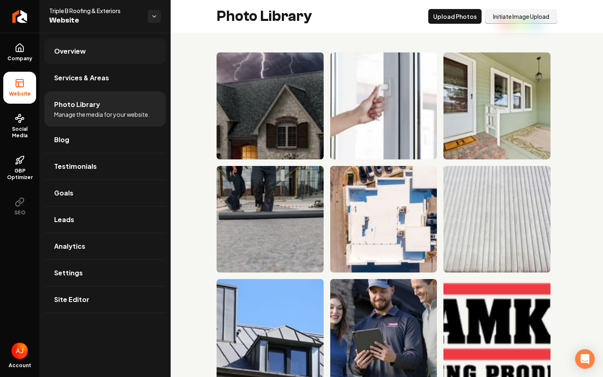
click at [75, 57] on link "Overview" at bounding box center [104, 51] width 121 height 26
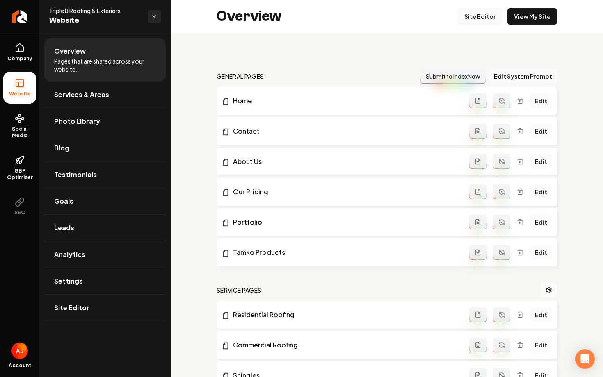
click at [487, 21] on link "Site Editor" at bounding box center [479, 16] width 45 height 16
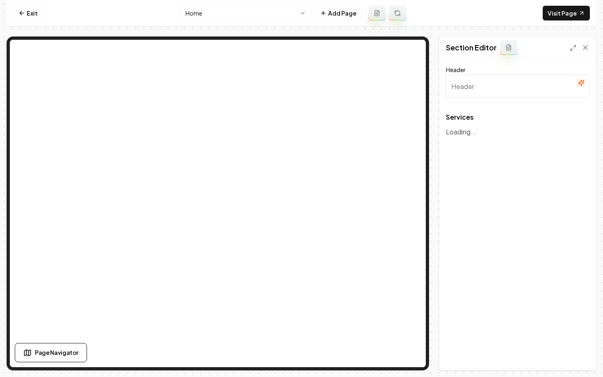
type input "Our Expert Roofing Services"
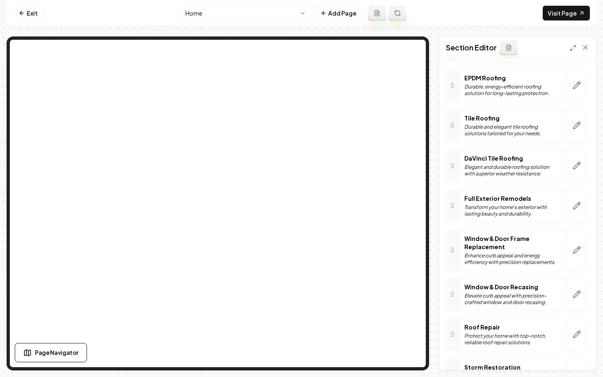
scroll to position [424, 0]
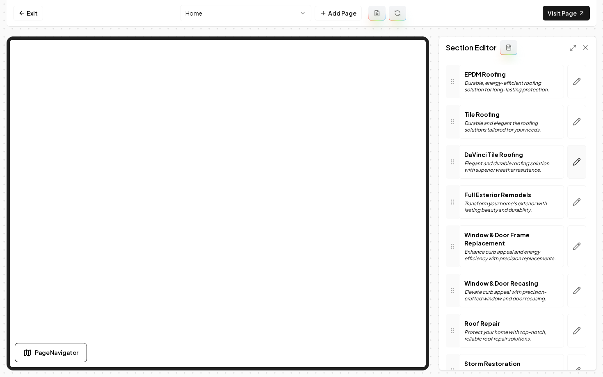
click at [581, 167] on button "button" at bounding box center [576, 162] width 19 height 34
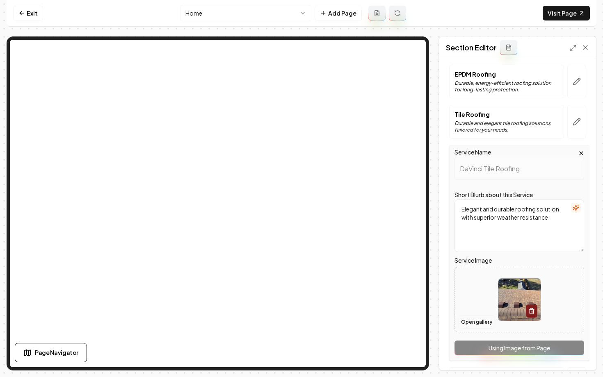
click at [469, 323] on button "Open gallery" at bounding box center [476, 322] width 37 height 13
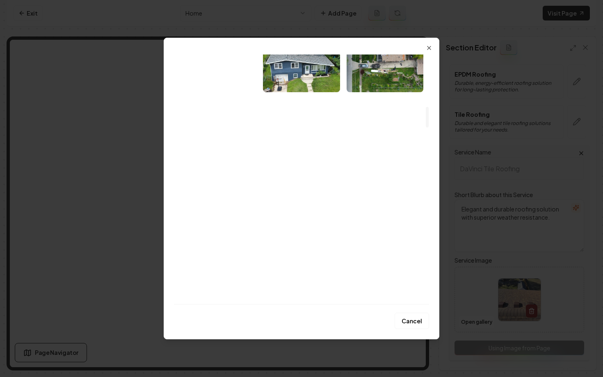
scroll to position [809, 0]
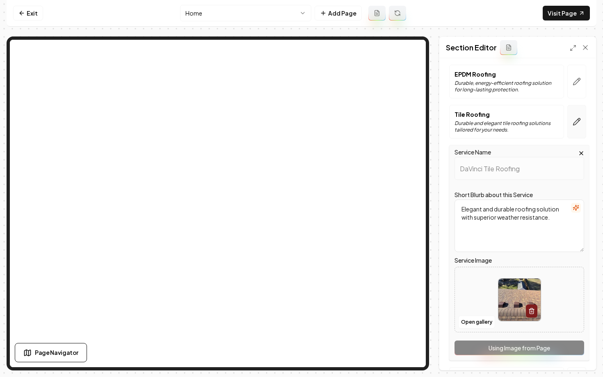
click at [583, 119] on button "button" at bounding box center [576, 122] width 19 height 34
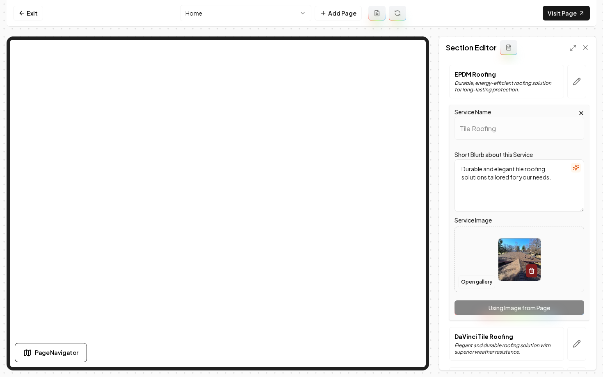
click at [467, 279] on button "Open gallery" at bounding box center [476, 282] width 37 height 13
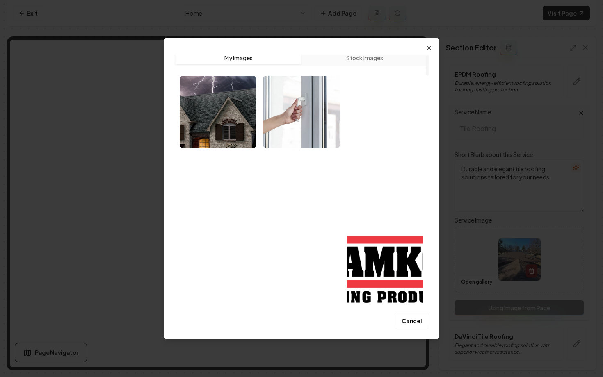
scroll to position [0, 0]
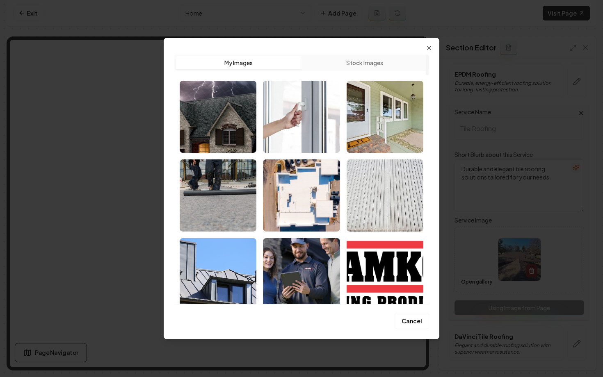
click at [351, 65] on button "Stock Images" at bounding box center [364, 62] width 126 height 13
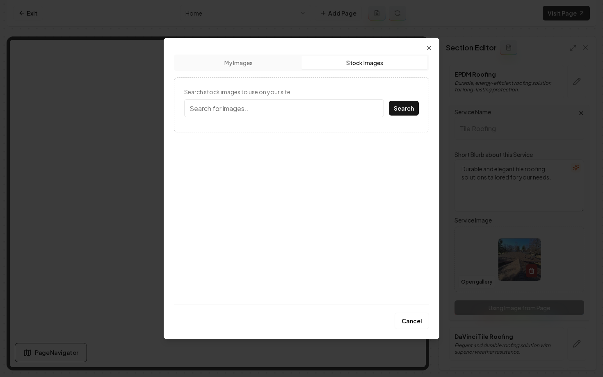
click at [302, 115] on input "Search stock images to use on your site." at bounding box center [284, 108] width 200 height 18
type input "Tile Roof"
click at [389, 101] on button "Search" at bounding box center [404, 108] width 30 height 15
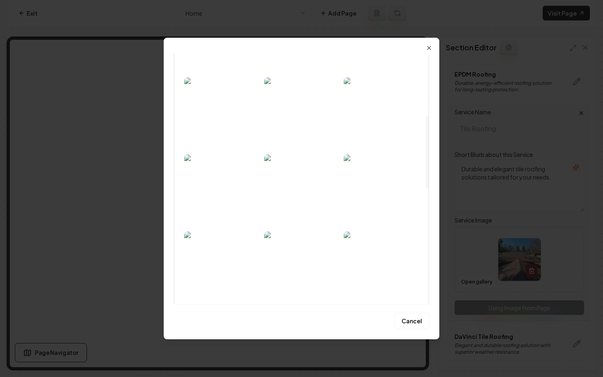
click at [385, 130] on img at bounding box center [381, 113] width 75 height 72
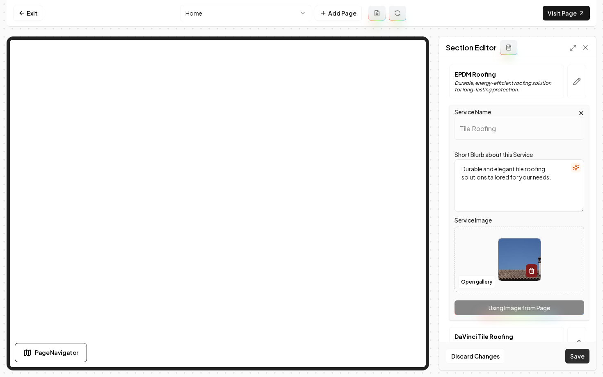
click at [574, 356] on button "Save" at bounding box center [577, 356] width 24 height 15
click at [211, 7] on html "Computer Required This feature is only available on a computer. Please switch t…" at bounding box center [301, 188] width 603 height 377
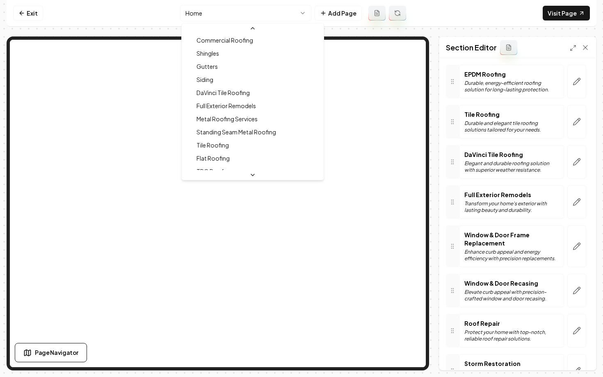
scroll to position [123, 0]
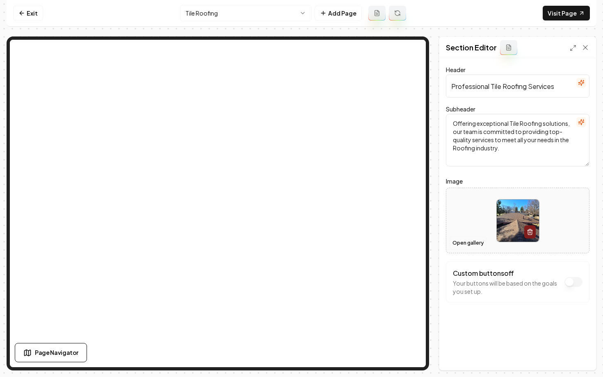
click at [468, 240] on button "Open gallery" at bounding box center [467, 243] width 37 height 13
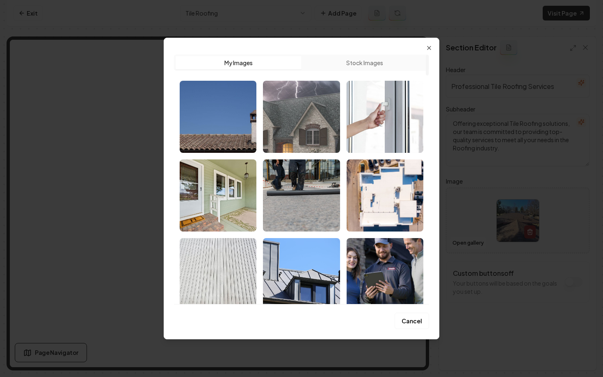
click at [290, 133] on img "Select image image_68938a8c5c7cd75eb80bdaad.webp" at bounding box center [301, 117] width 77 height 72
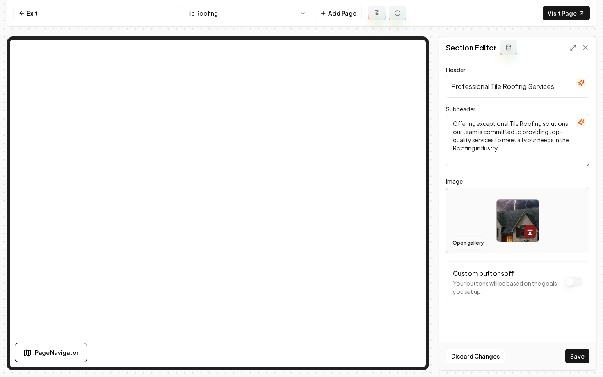
click at [464, 241] on button "Open gallery" at bounding box center [467, 243] width 37 height 13
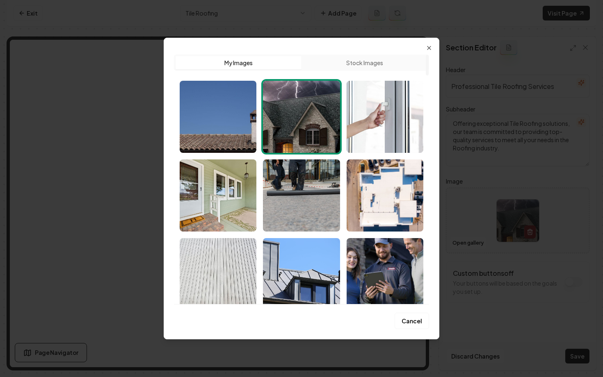
click at [171, 111] on div "Upload My Images Stock Images Cancel Close" at bounding box center [302, 189] width 276 height 302
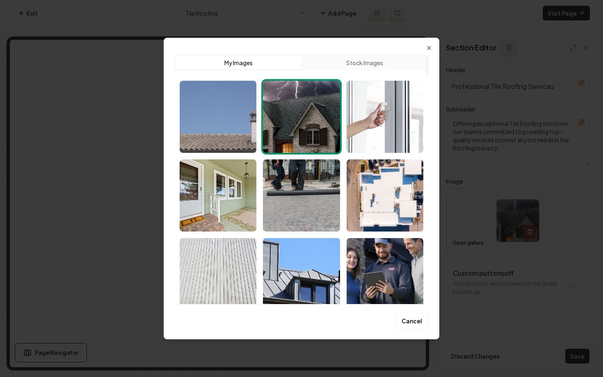
click at [191, 114] on img "Select image image_689b8ea35c7cd75eb8464461.jpeg" at bounding box center [218, 117] width 77 height 72
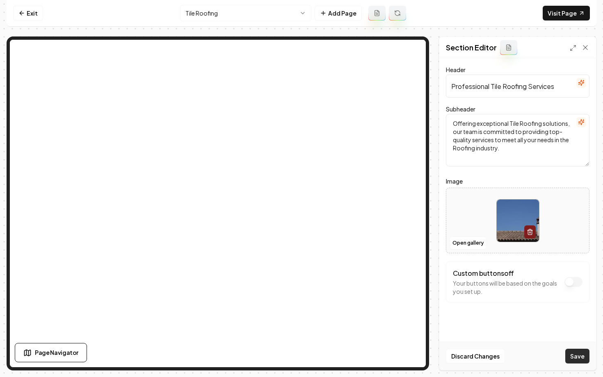
click at [571, 357] on button "Save" at bounding box center [577, 356] width 24 height 15
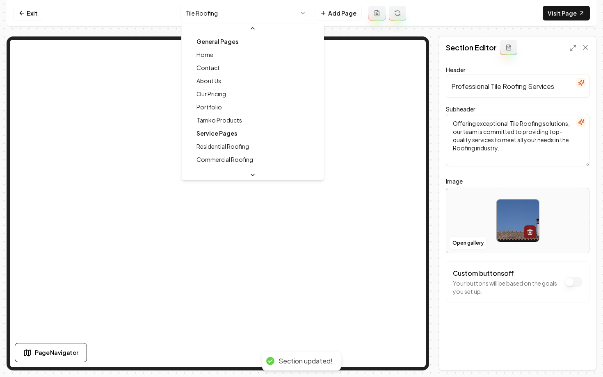
click at [202, 15] on html "Computer Required This feature is only available on a computer. Please switch t…" at bounding box center [301, 188] width 603 height 377
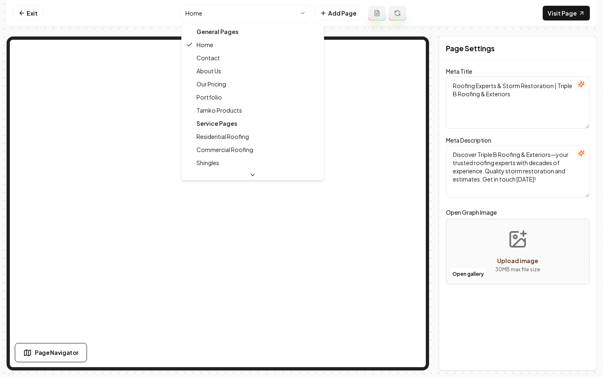
click at [229, 8] on html "Computer Required This feature is only available on a computer. Please switch t…" at bounding box center [301, 188] width 603 height 377
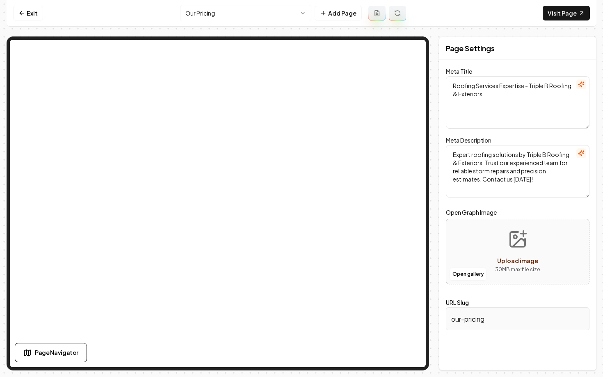
click at [235, 17] on html "Computer Required This feature is only available on a computer. Please switch t…" at bounding box center [301, 188] width 603 height 377
type textarea "Roofing Services Expertise - Triple B Roofing & Exteriors"
type textarea "Expert roofing solutions by Triple B Roofing & Exteriors. Trust our experienced…"
type input "our-pricing"
click at [215, 11] on html "Computer Required This feature is only available on a computer. Please switch t…" at bounding box center [301, 188] width 603 height 377
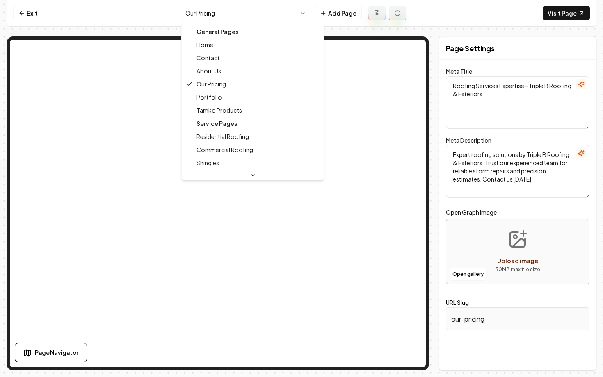
click at [217, 37] on div "General Pages" at bounding box center [252, 31] width 139 height 13
type textarea "Roofing Experts & Storm Restoration | Triple B Roofing & Exteriors"
type textarea "Discover Triple B Roofing & Exteriors—your trusted roofing experts with decades…"
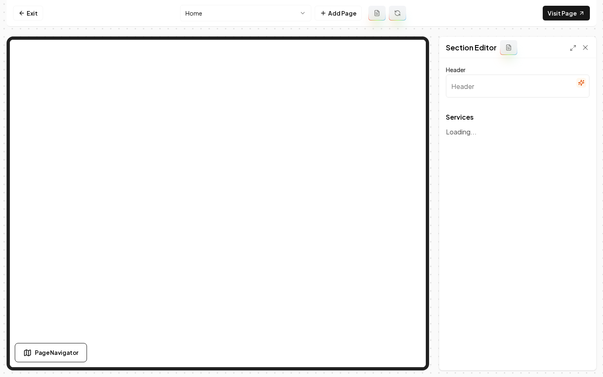
type input "Our Expert Roofing Services"
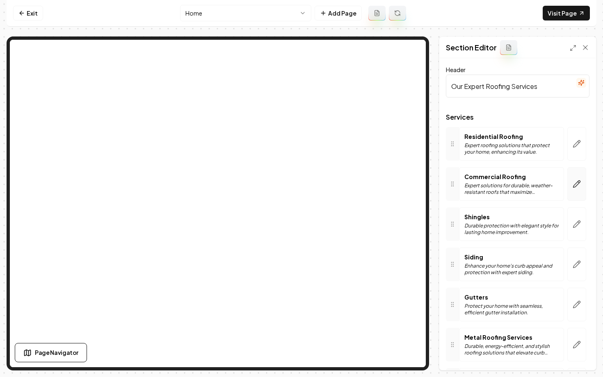
click at [575, 187] on icon "button" at bounding box center [576, 184] width 7 height 7
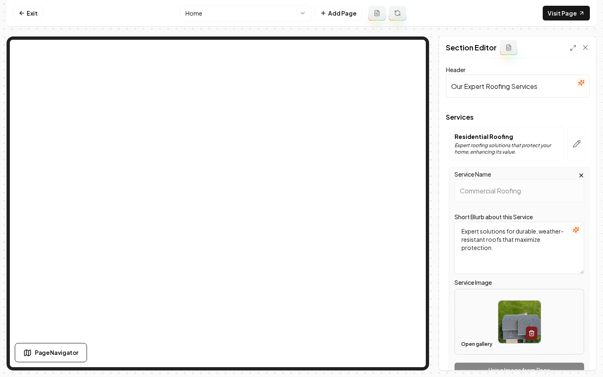
click at [467, 343] on button "Open gallery" at bounding box center [476, 344] width 37 height 13
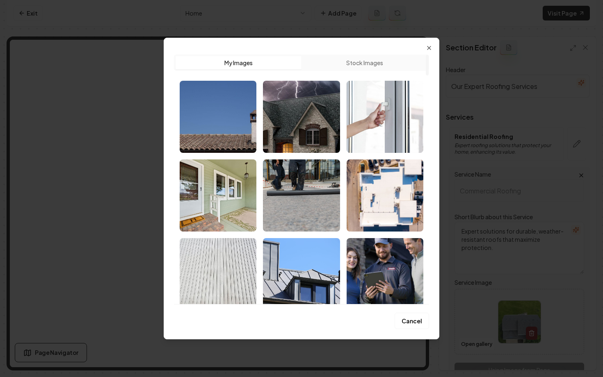
click at [364, 70] on div "Upload My Images Stock Images" at bounding box center [301, 63] width 255 height 16
click at [363, 66] on button "Stock Images" at bounding box center [364, 62] width 126 height 13
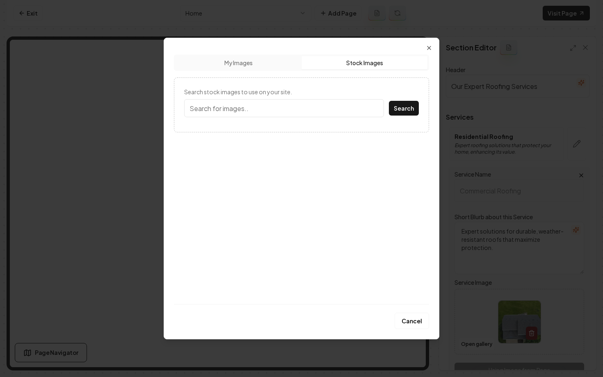
click at [314, 103] on input "Search stock images to use on your site." at bounding box center [284, 108] width 200 height 18
click at [389, 101] on button "Search" at bounding box center [404, 108] width 30 height 15
type input "r"
type input "commercial roof"
click at [389, 101] on button "Search" at bounding box center [404, 108] width 30 height 15
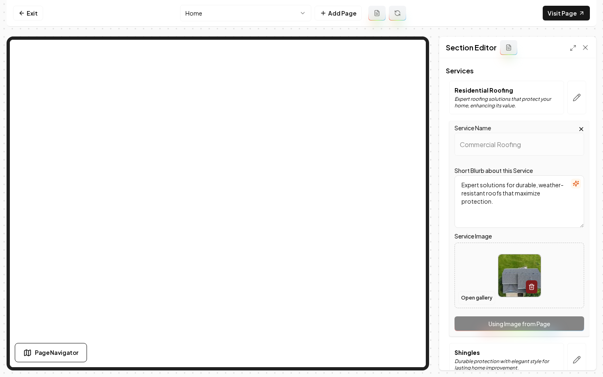
scroll to position [68, 0]
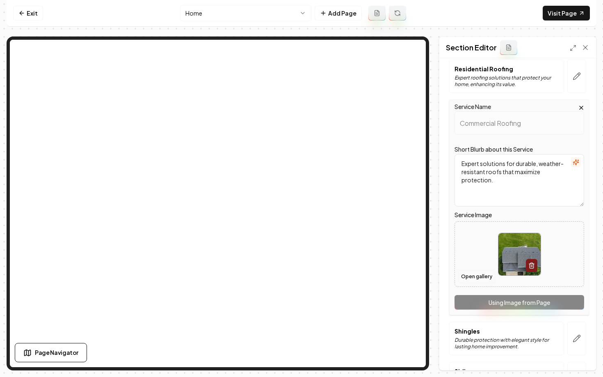
click at [471, 279] on button "Open gallery" at bounding box center [476, 276] width 37 height 13
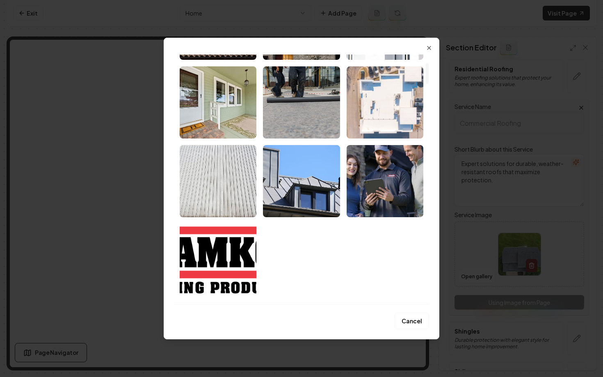
scroll to position [346, 0]
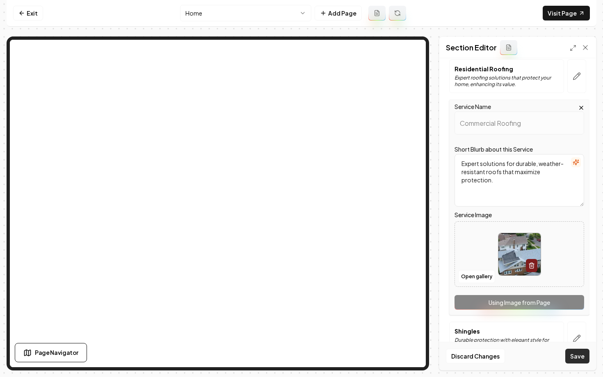
click at [574, 357] on button "Save" at bounding box center [577, 356] width 24 height 15
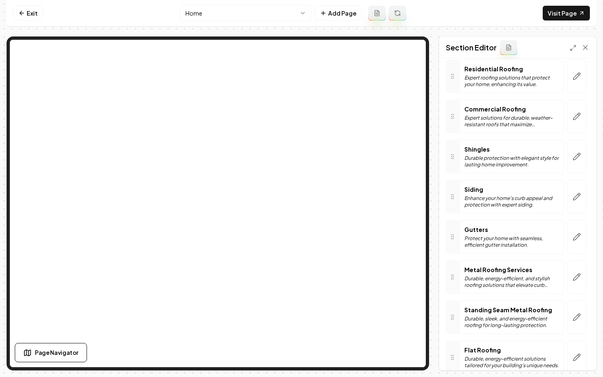
click at [232, 12] on html "Computer Required This feature is only available on a computer. Please switch t…" at bounding box center [301, 188] width 603 height 377
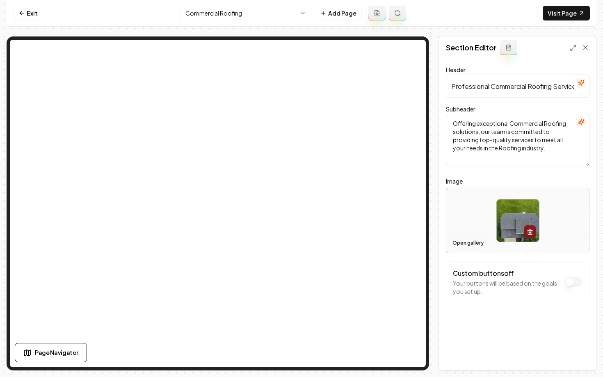
click at [468, 241] on button "Open gallery" at bounding box center [467, 243] width 37 height 13
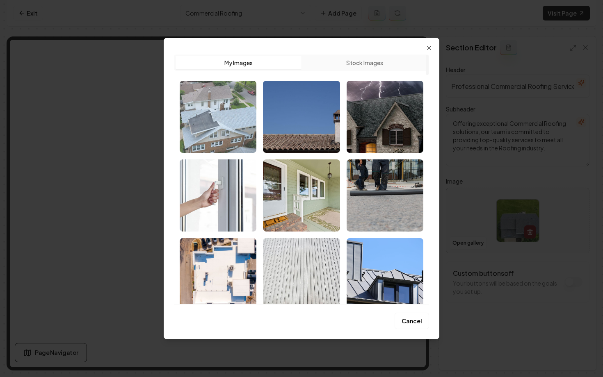
click at [197, 116] on img "Select image image_689b900d5c7cd75eb84f963a.webp" at bounding box center [218, 117] width 77 height 72
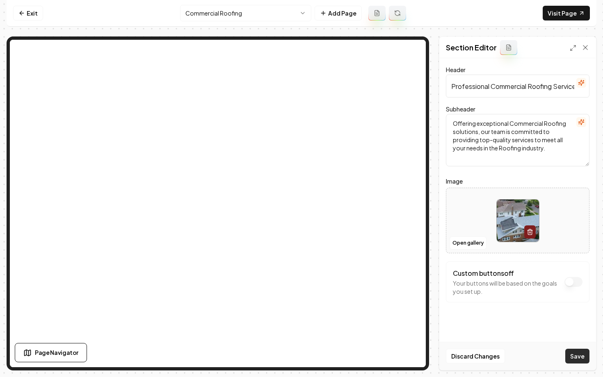
click at [585, 361] on button "Save" at bounding box center [577, 356] width 24 height 15
click at [228, 17] on html "Computer Required This feature is only available on a computer. Please switch t…" at bounding box center [301, 188] width 603 height 377
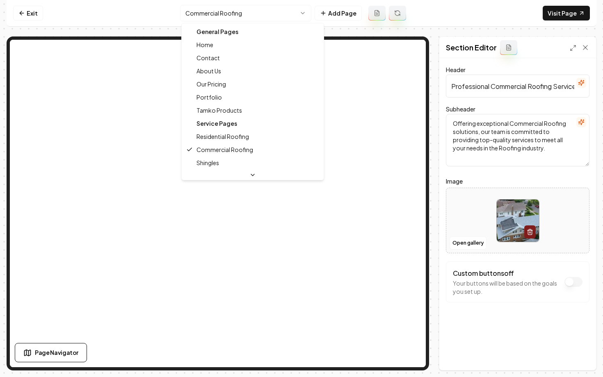
click at [198, 124] on div "Service Pages" at bounding box center [252, 123] width 139 height 13
drag, startPoint x: 216, startPoint y: 144, endPoint x: 213, endPoint y: 134, distance: 9.7
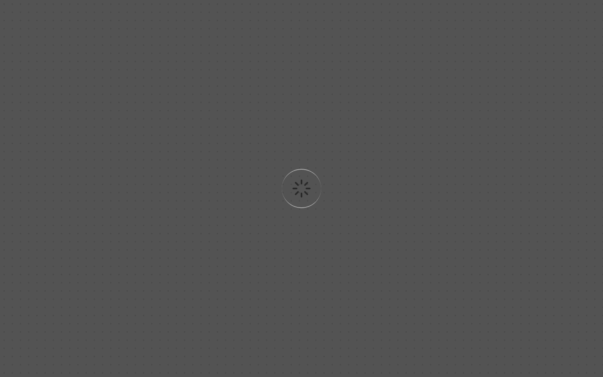
click at [214, 135] on div "Loading..." at bounding box center [301, 188] width 603 height 377
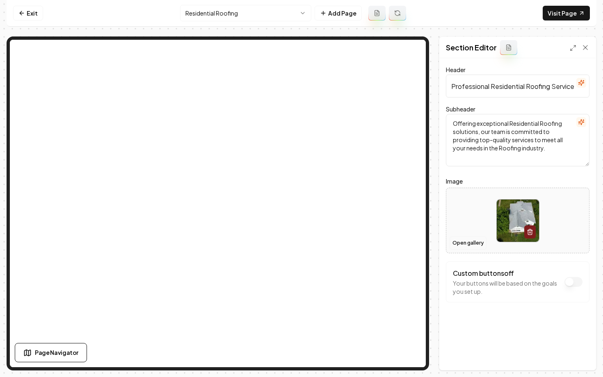
click at [464, 242] on button "Open gallery" at bounding box center [467, 243] width 37 height 13
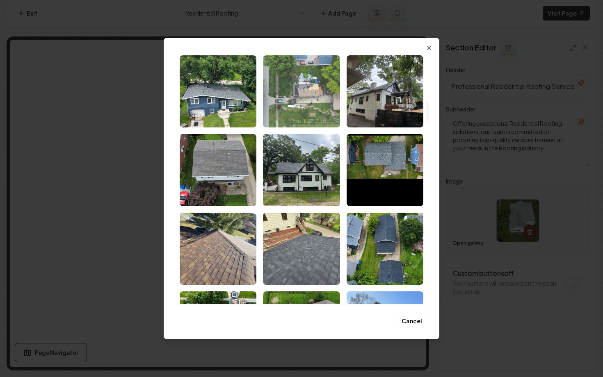
scroll to position [576, 0]
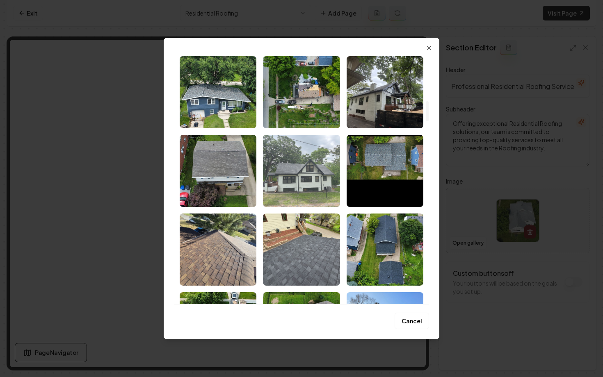
click at [297, 176] on img "Select image image_688d02635c7cd75eb84a14fc.jpeg" at bounding box center [301, 171] width 77 height 72
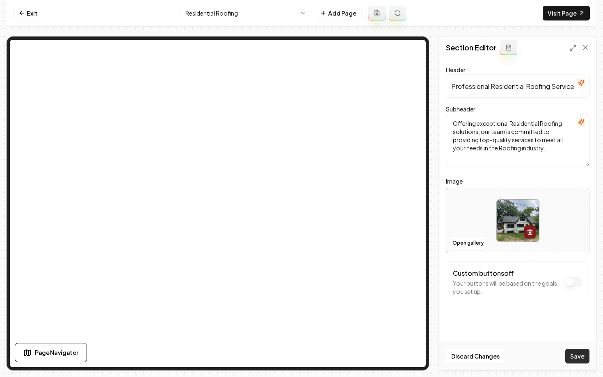
click at [575, 358] on button "Save" at bounding box center [577, 356] width 24 height 15
click at [207, 12] on html "Computer Required This feature is only available on a computer. Please switch t…" at bounding box center [301, 188] width 603 height 377
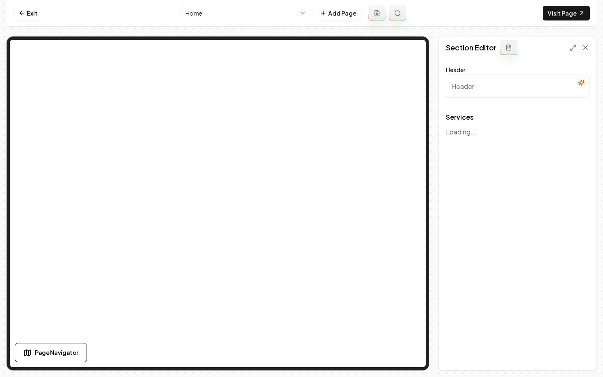
type input "Our Expert Roofing Services"
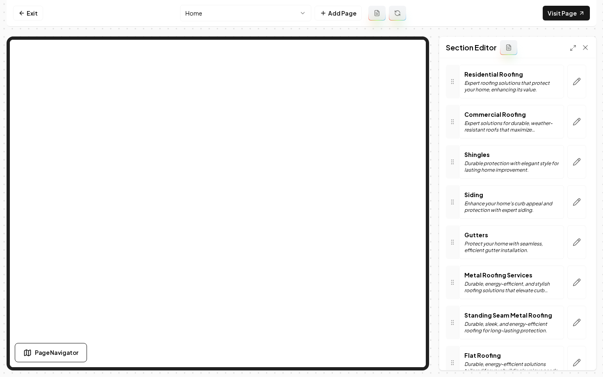
scroll to position [63, 0]
click at [575, 82] on icon "button" at bounding box center [576, 81] width 8 height 8
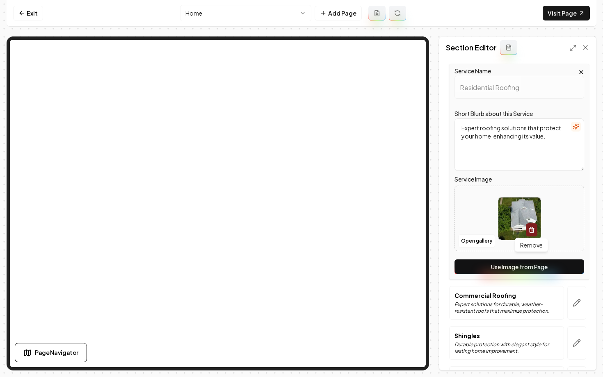
click at [524, 271] on button "Use Image from Page" at bounding box center [519, 267] width 130 height 15
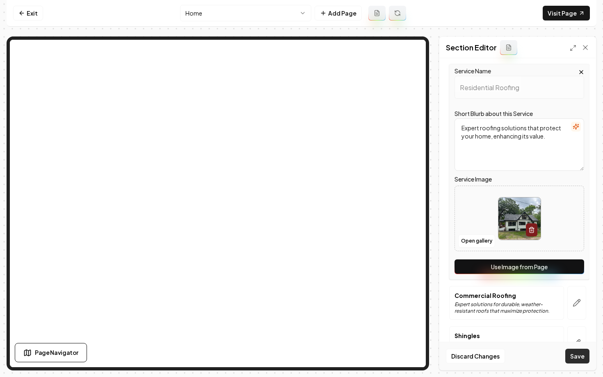
click at [574, 360] on button "Save" at bounding box center [577, 356] width 24 height 15
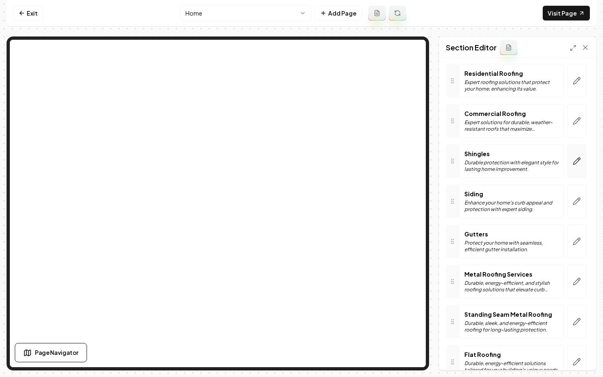
click at [575, 163] on icon "button" at bounding box center [576, 161] width 7 height 7
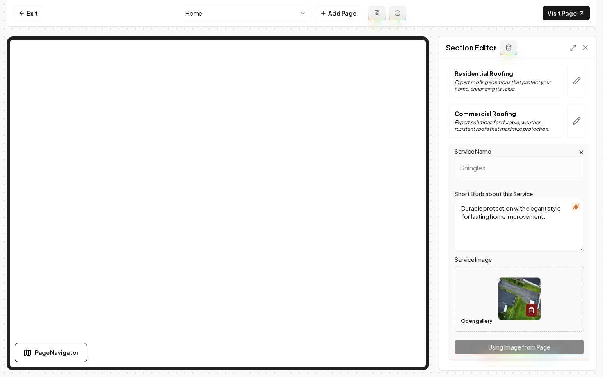
click at [472, 323] on button "Open gallery" at bounding box center [476, 321] width 37 height 13
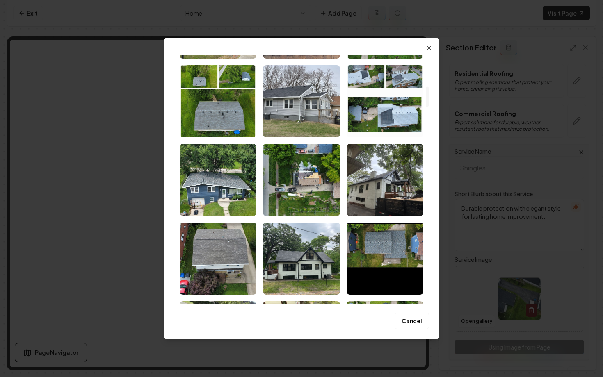
scroll to position [575, 0]
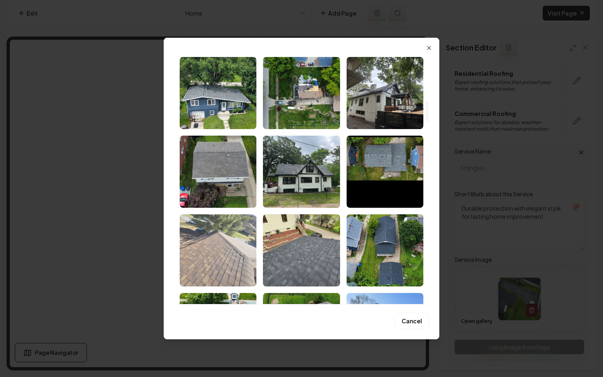
click at [234, 257] on img "Select image image_688d02635c7cd75eb84a13b1.jpeg" at bounding box center [218, 250] width 77 height 72
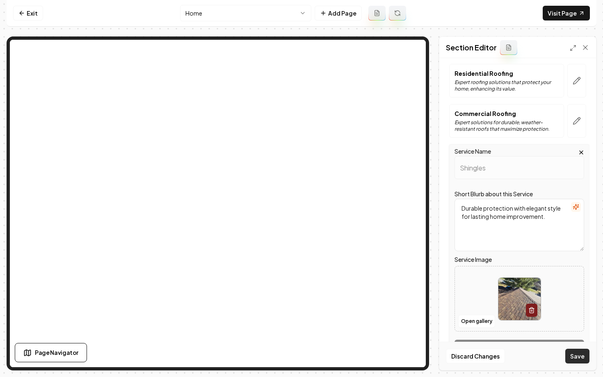
click at [572, 354] on button "Save" at bounding box center [577, 356] width 24 height 15
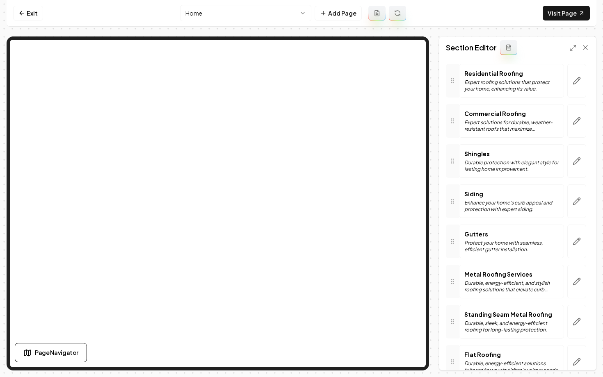
click at [209, 14] on html "Computer Required This feature is only available on a computer. Please switch t…" at bounding box center [301, 188] width 603 height 377
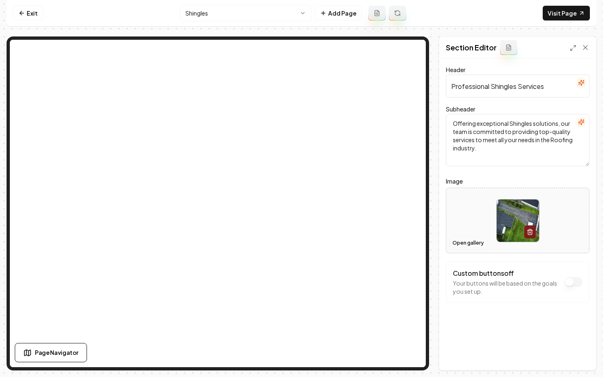
click at [468, 241] on button "Open gallery" at bounding box center [467, 243] width 37 height 13
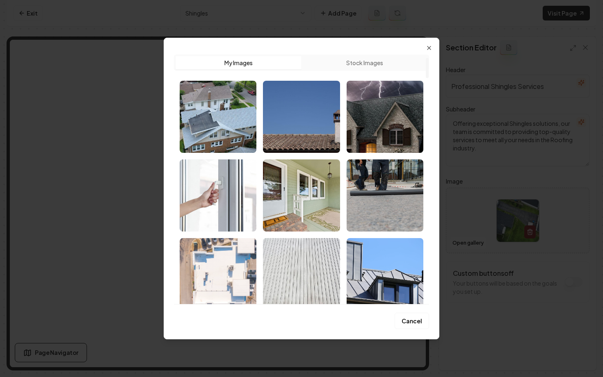
scroll to position [280, 0]
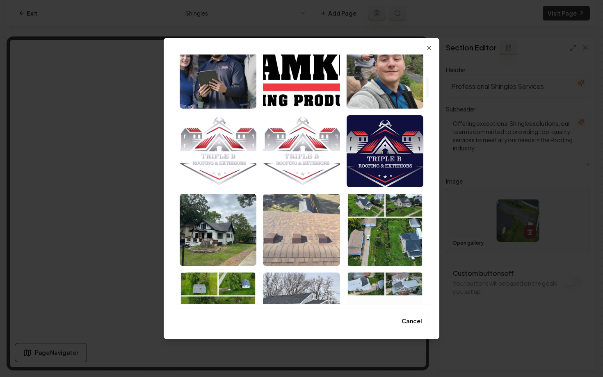
click at [282, 244] on img "Select image image_688d02645c7cd75eb84a19cd.jpeg" at bounding box center [301, 230] width 77 height 72
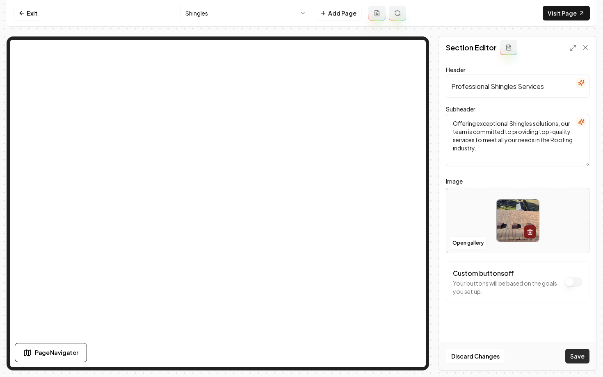
click at [577, 363] on button "Save" at bounding box center [577, 356] width 24 height 15
click at [241, 17] on html "Computer Required This feature is only available on a computer. Please switch t…" at bounding box center [301, 188] width 603 height 377
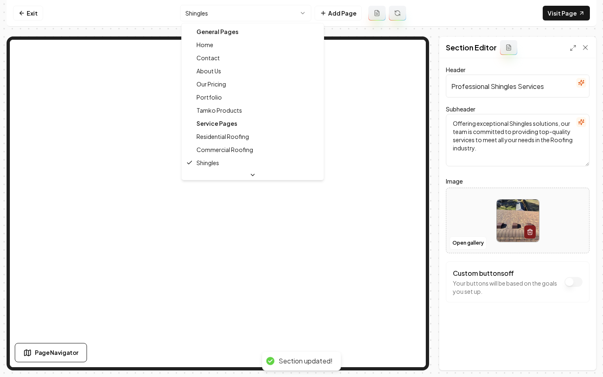
click at [208, 32] on div "General Pages" at bounding box center [252, 31] width 139 height 13
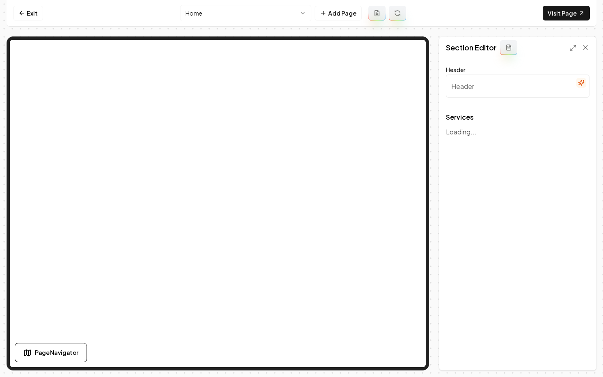
type input "Our Expert Roofing Services"
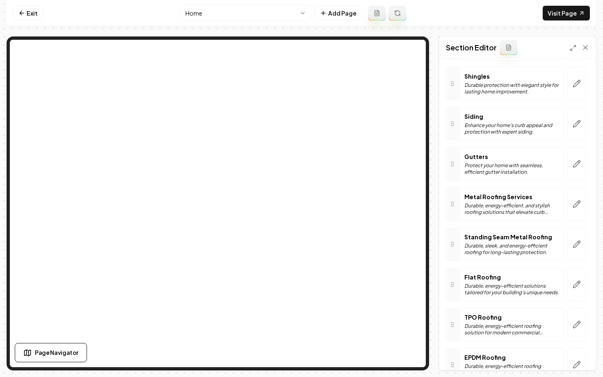
scroll to position [150, 0]
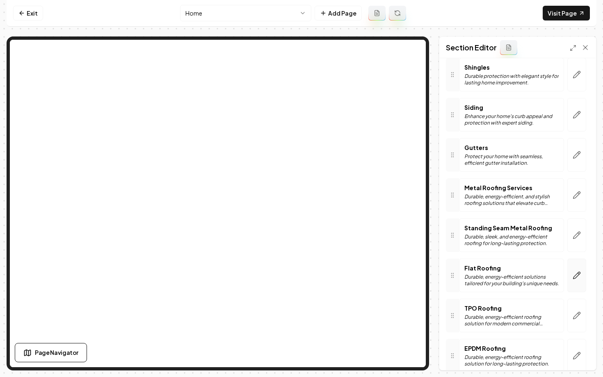
click at [580, 271] on button "button" at bounding box center [576, 276] width 19 height 34
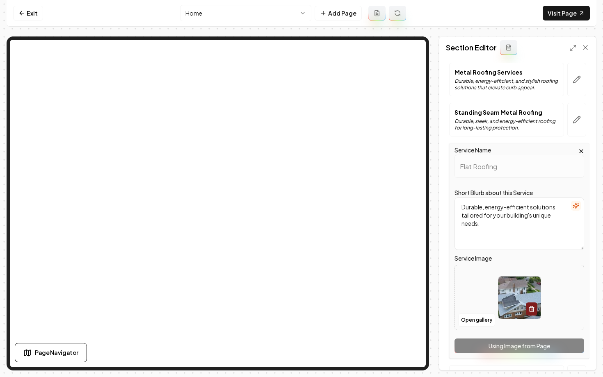
scroll to position [276, 0]
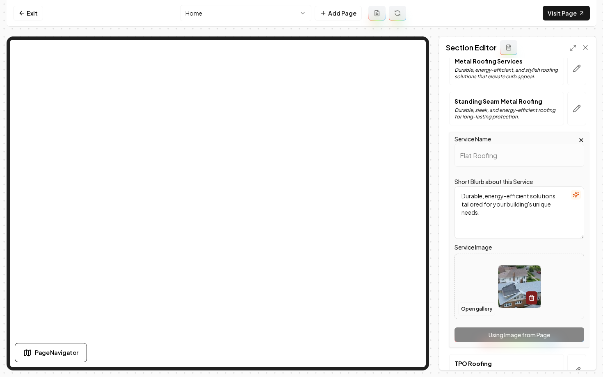
click at [478, 307] on button "Open gallery" at bounding box center [476, 309] width 37 height 13
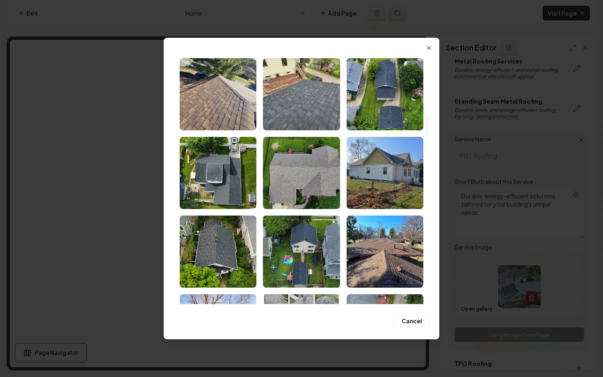
scroll to position [765, 0]
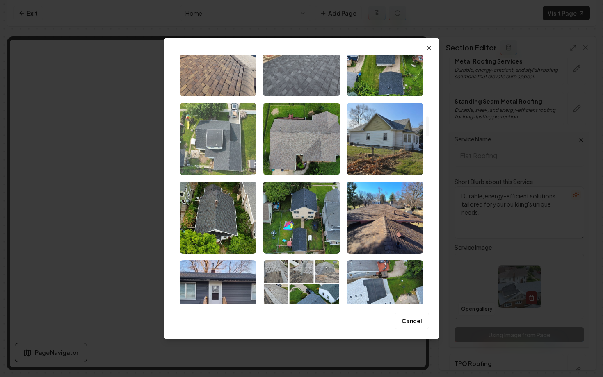
click at [216, 149] on img "Select image image_688d02625c7cd75eb84a0dbb.jpeg" at bounding box center [218, 139] width 77 height 72
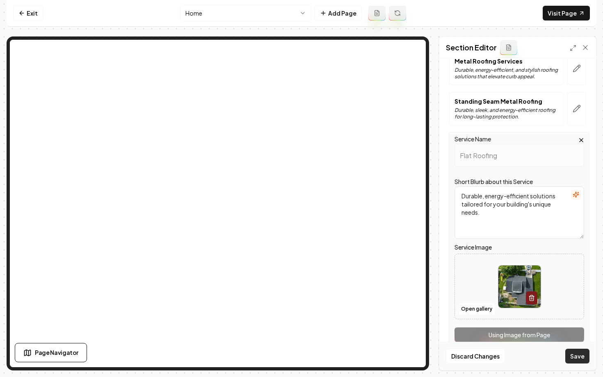
click at [583, 354] on button "Save" at bounding box center [577, 356] width 24 height 15
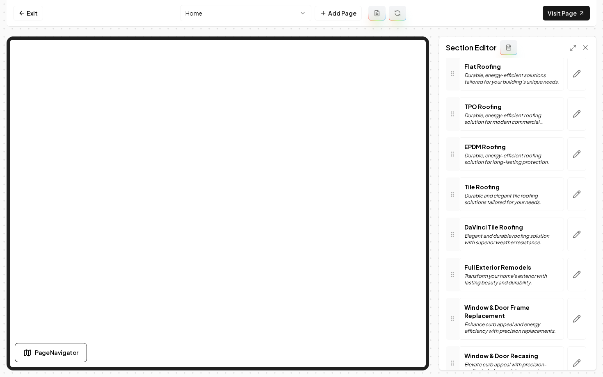
scroll to position [356, 0]
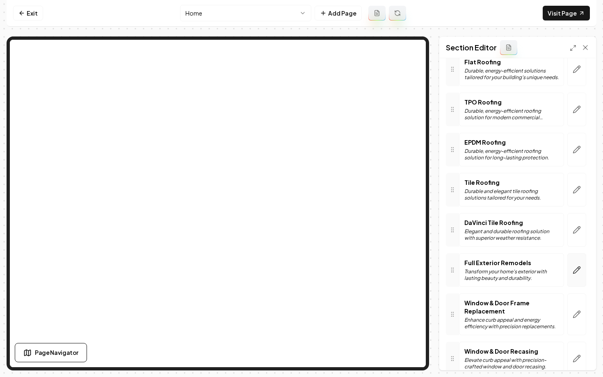
click at [577, 272] on icon "button" at bounding box center [576, 270] width 8 height 8
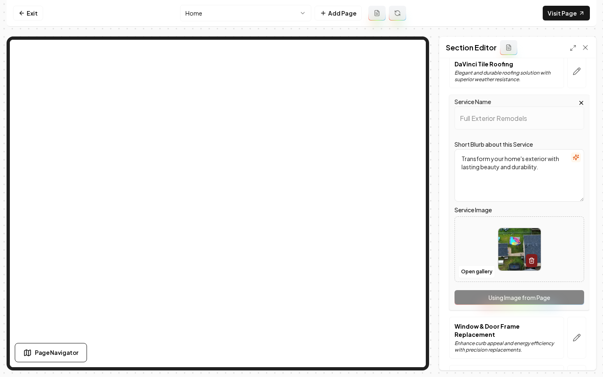
scroll to position [522, 0]
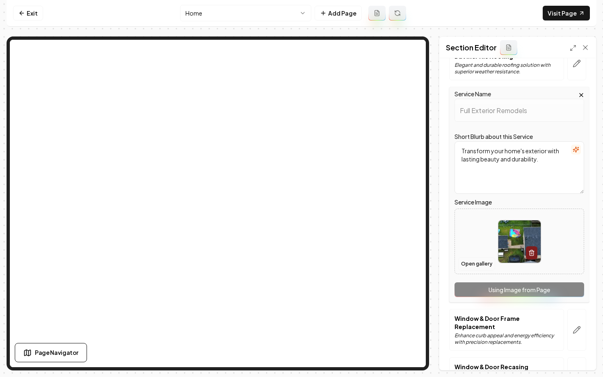
click at [470, 263] on button "Open gallery" at bounding box center [476, 263] width 37 height 13
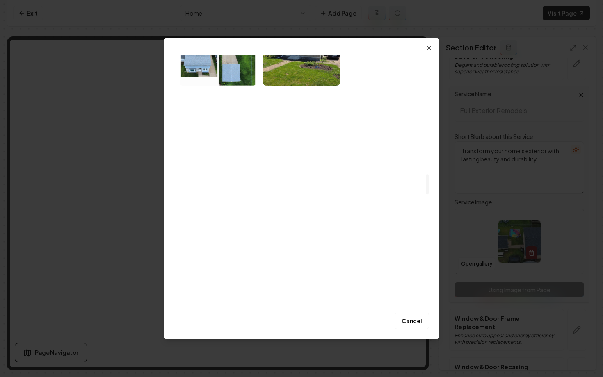
scroll to position [1484, 0]
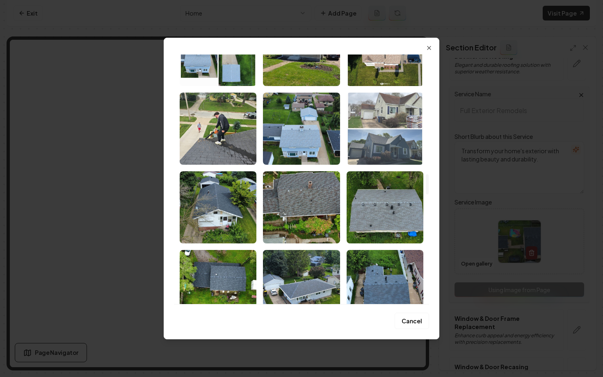
click at [397, 132] on img "Select image image_688d02625c7cd75eb84a0cd5.jpeg" at bounding box center [384, 129] width 77 height 72
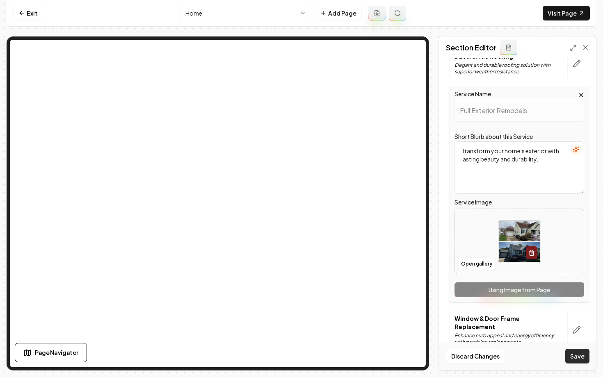
click at [578, 357] on button "Save" at bounding box center [577, 356] width 24 height 15
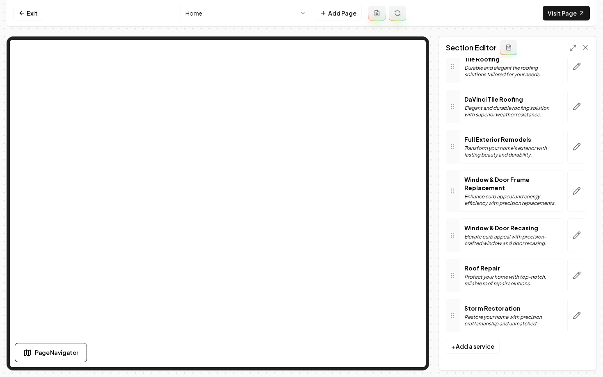
scroll to position [479, 0]
click at [31, 3] on nav "Exit Home Add Page Visit Page" at bounding box center [302, 13] width 590 height 27
click at [30, 8] on link "Exit" at bounding box center [28, 13] width 30 height 15
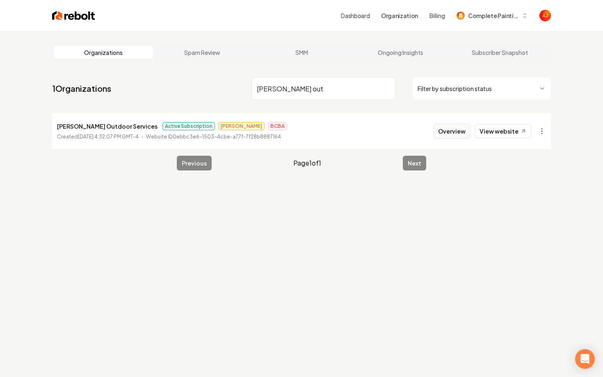
type input "phillips out"
click at [444, 130] on button "Overview" at bounding box center [451, 131] width 36 height 15
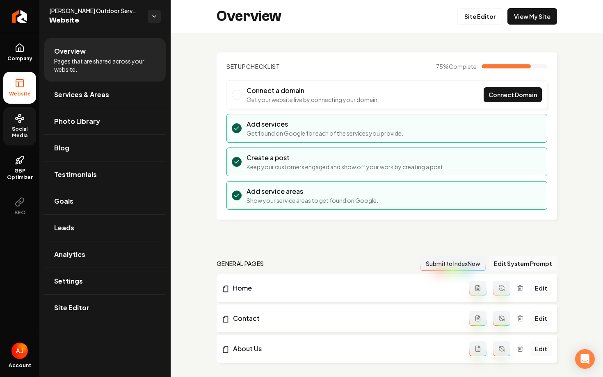
click at [20, 122] on icon at bounding box center [20, 119] width 10 height 10
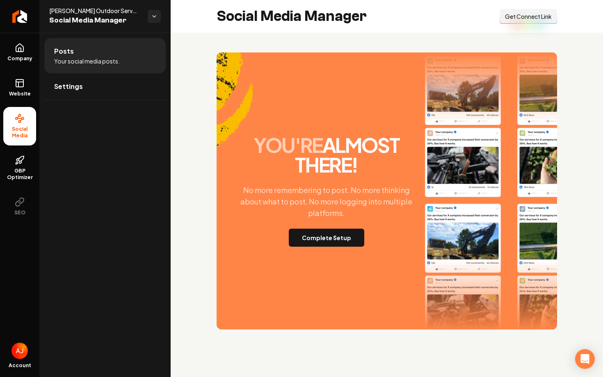
click at [303, 227] on div "you're almost there! No more remembering to post. No more thinking about what t…" at bounding box center [326, 191] width 190 height 112
click at [304, 233] on button "Complete Setup" at bounding box center [326, 238] width 75 height 18
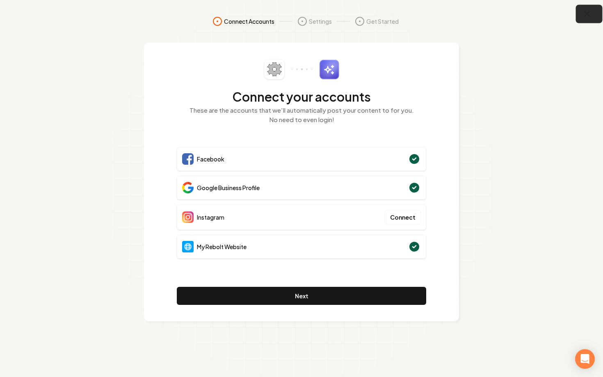
click at [594, 14] on button "button" at bounding box center [589, 14] width 27 height 18
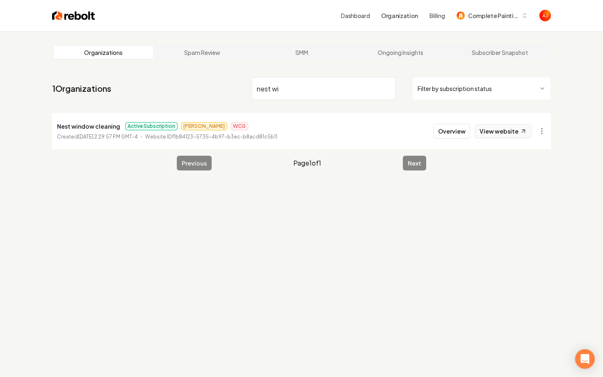
click at [506, 129] on link "View website" at bounding box center [503, 131] width 56 height 14
drag, startPoint x: 283, startPoint y: 88, endPoint x: 212, endPoint y: 88, distance: 70.5
click at [212, 88] on nav "1 Organizations nest wi Filter by subscription status" at bounding box center [301, 92] width 499 height 36
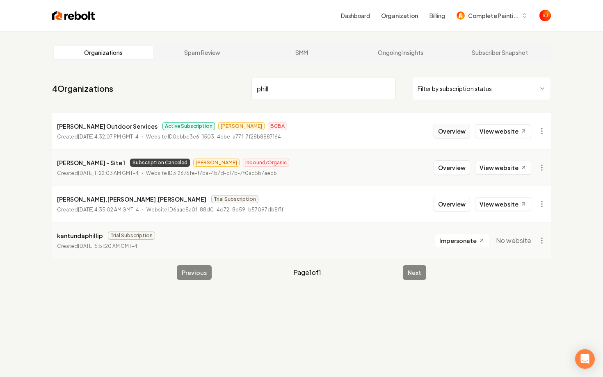
type input "phill"
click at [451, 130] on button "Overview" at bounding box center [451, 131] width 36 height 15
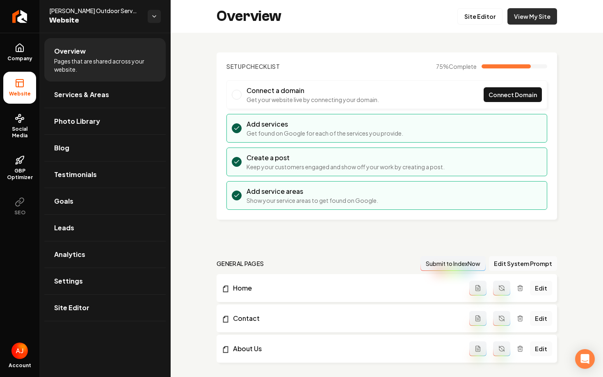
click at [523, 24] on link "View My Site" at bounding box center [532, 16] width 50 height 16
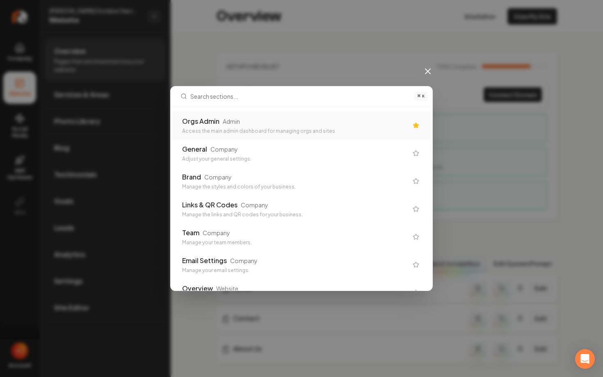
type input "\"
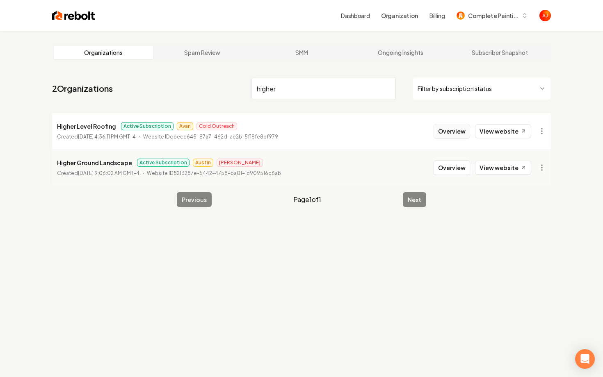
type input "higher"
click at [449, 133] on button "Overview" at bounding box center [451, 131] width 36 height 15
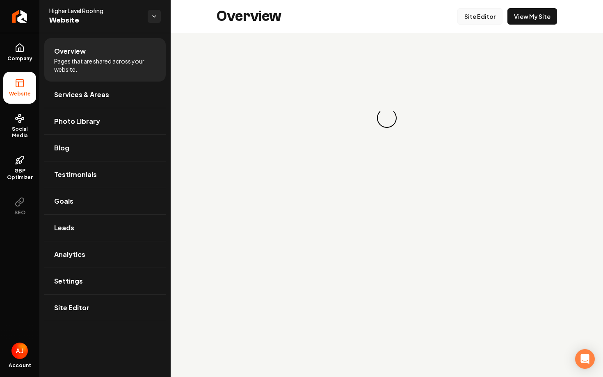
click at [481, 14] on link "Site Editor" at bounding box center [479, 16] width 45 height 16
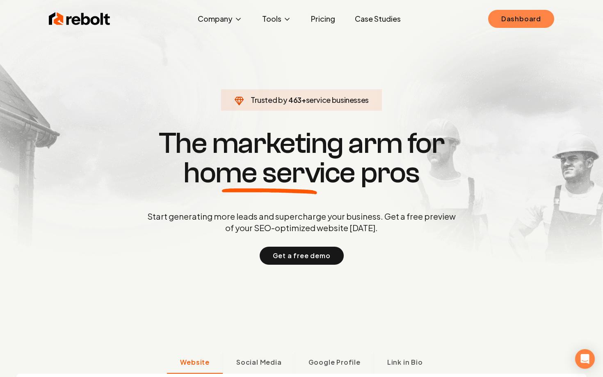
click at [499, 25] on link "Dashboard" at bounding box center [521, 19] width 66 height 18
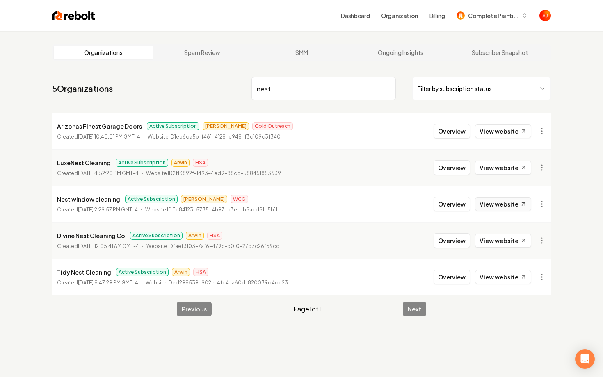
type input "nest"
click at [509, 205] on link "View website" at bounding box center [503, 204] width 56 height 14
click at [452, 203] on button "Overview" at bounding box center [451, 204] width 36 height 15
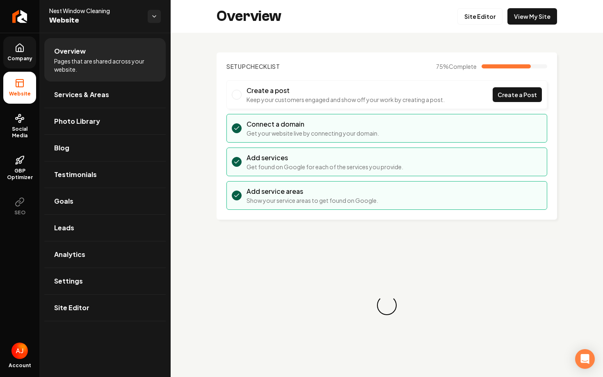
click at [23, 56] on span "Company" at bounding box center [20, 58] width 32 height 7
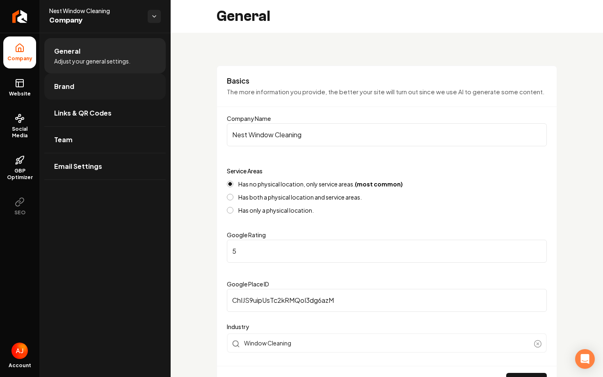
click at [78, 94] on link "Brand" at bounding box center [104, 86] width 121 height 26
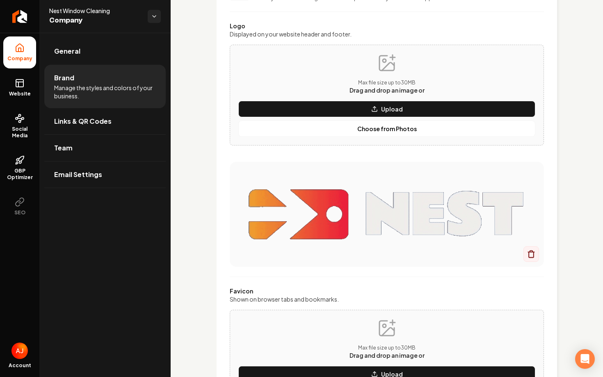
scroll to position [87, 0]
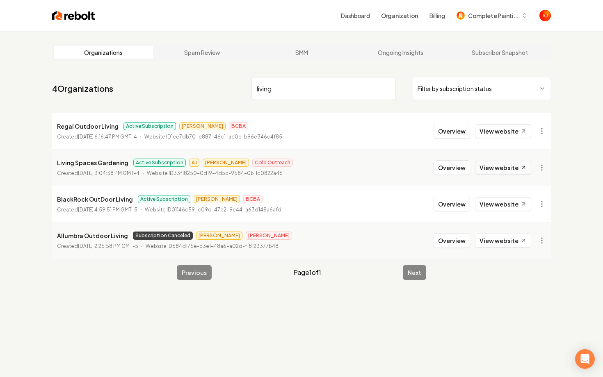
click at [487, 171] on link "View website" at bounding box center [503, 168] width 56 height 14
drag, startPoint x: 303, startPoint y: 81, endPoint x: 203, endPoint y: 95, distance: 101.4
click at [203, 94] on nav "4 Organizations living Filter by subscription status" at bounding box center [301, 92] width 499 height 36
click at [290, 87] on input "living" at bounding box center [323, 88] width 144 height 23
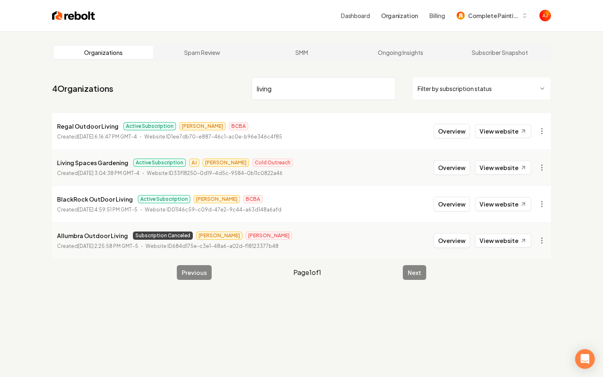
click at [290, 87] on input "living" at bounding box center [323, 88] width 144 height 23
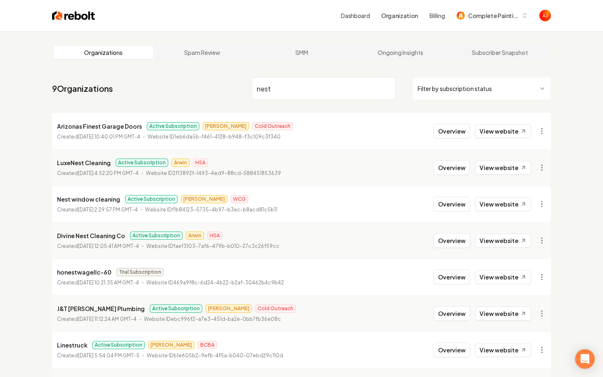
type input "nest"
click at [455, 211] on button "Overview" at bounding box center [451, 204] width 36 height 15
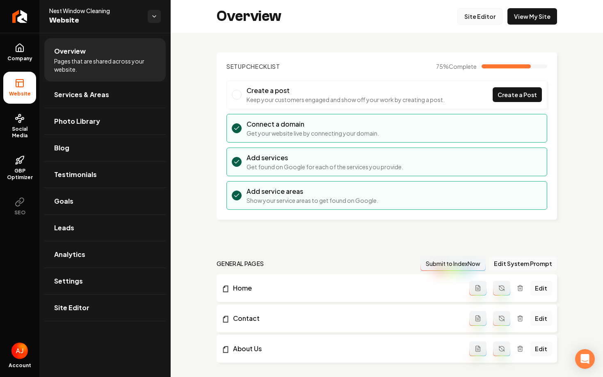
click at [474, 17] on link "Site Editor" at bounding box center [479, 16] width 45 height 16
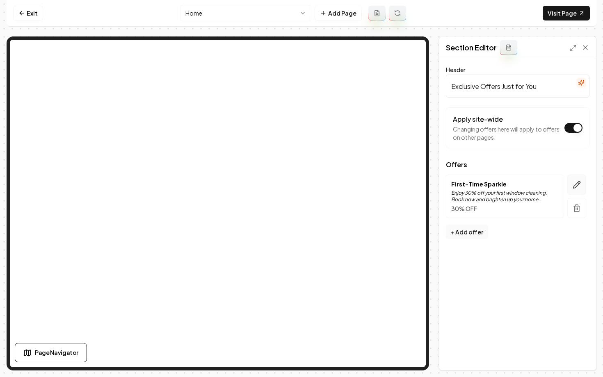
click at [574, 184] on icon "button" at bounding box center [576, 185] width 8 height 8
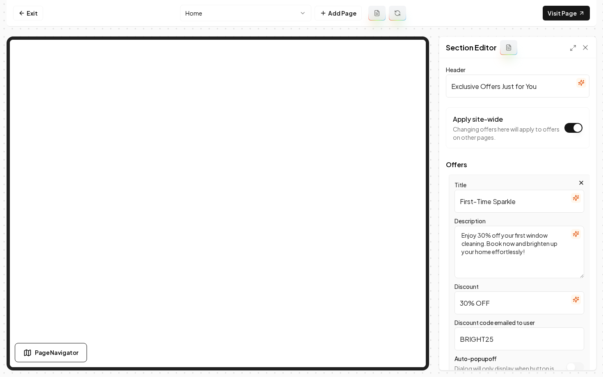
click at [489, 236] on textarea "Enjoy 30% off your first window cleaning. Book now and brighten up your home ef…" at bounding box center [519, 252] width 130 height 52
type textarea "Enjoy $100 off your first window cleaning. Book now and brighten up your home e…"
click at [475, 302] on input "30% OFF" at bounding box center [519, 303] width 130 height 23
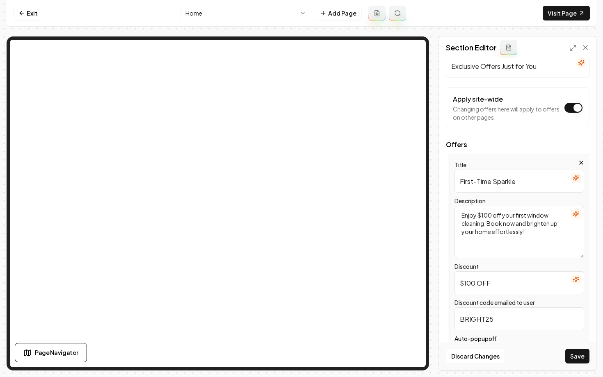
scroll to position [27, 0]
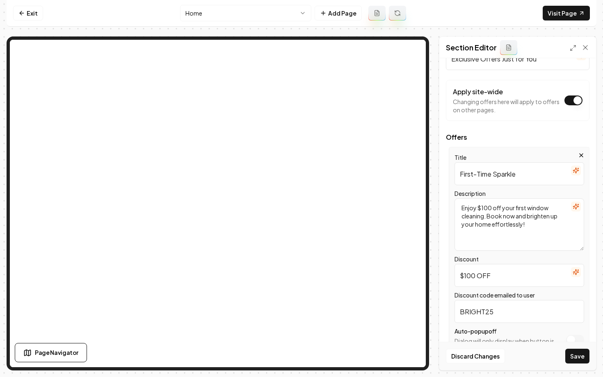
type input "$100 OFF"
click at [492, 316] on input "BRIGHT25" at bounding box center [519, 311] width 130 height 23
type input "BRIGHT100"
click at [576, 356] on button "Save" at bounding box center [577, 356] width 24 height 15
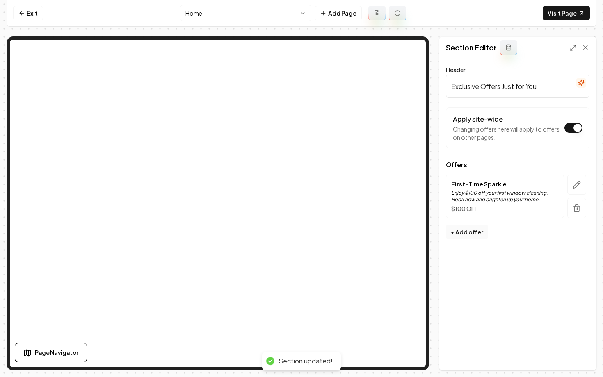
scroll to position [0, 0]
click at [27, 9] on link "Exit" at bounding box center [28, 13] width 30 height 15
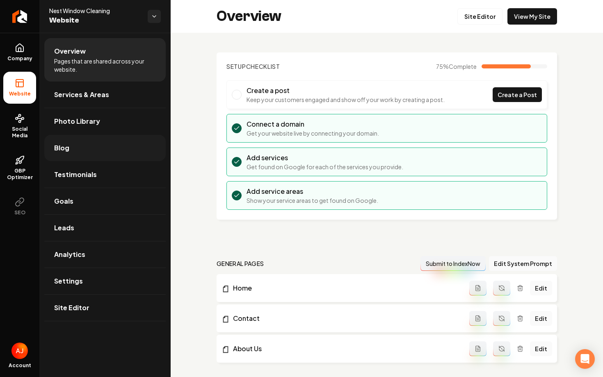
click at [92, 155] on link "Blog" at bounding box center [104, 148] width 121 height 26
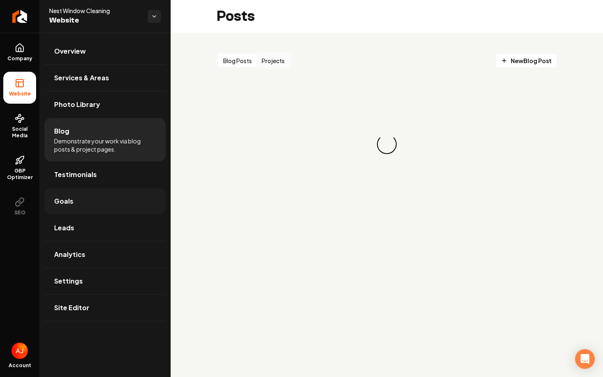
click at [86, 208] on link "Goals" at bounding box center [104, 201] width 121 height 26
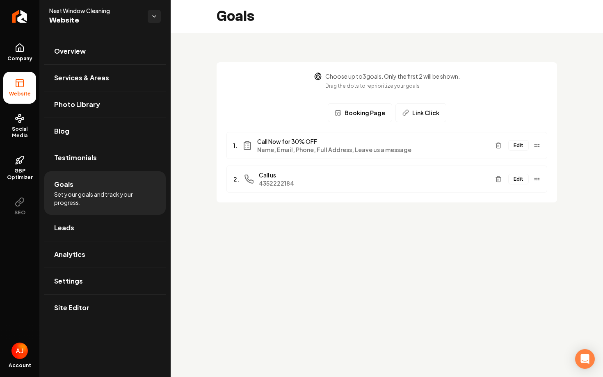
click at [517, 149] on button "Edit" at bounding box center [518, 145] width 21 height 11
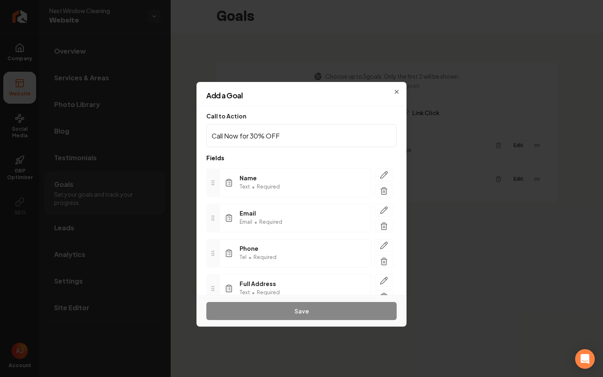
click at [258, 137] on input "Call Now for 30% OFF" at bounding box center [301, 135] width 190 height 23
click at [264, 137] on input "Call Now for 30% OFF" at bounding box center [301, 135] width 190 height 23
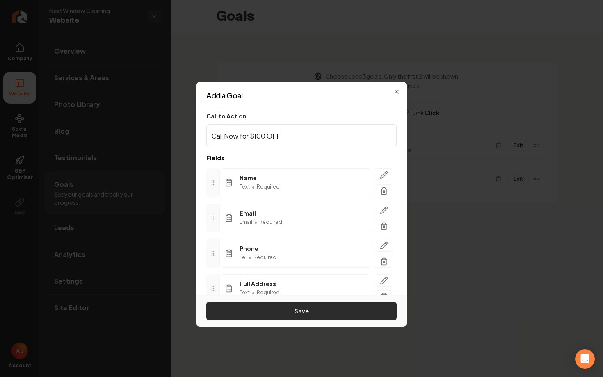
type input "Call Now for $100 OFF"
click at [312, 308] on button "Save" at bounding box center [301, 311] width 190 height 18
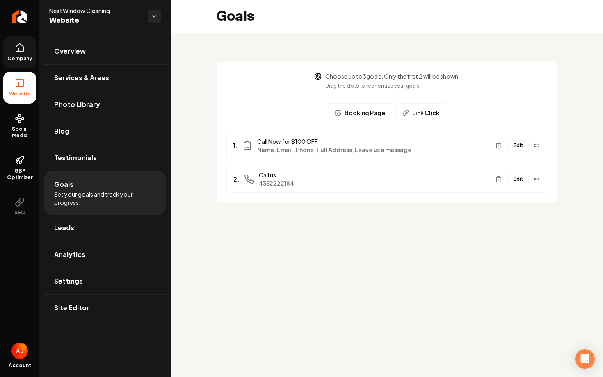
click at [17, 52] on icon at bounding box center [19, 48] width 7 height 8
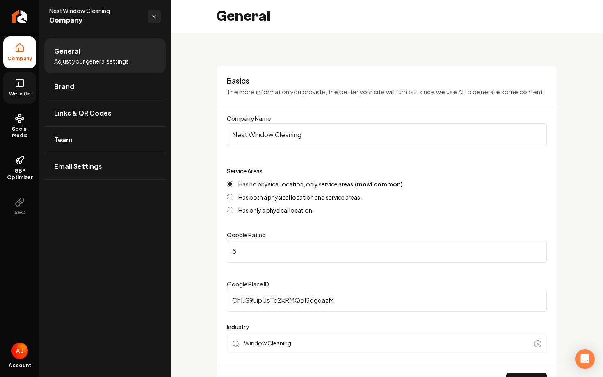
click at [20, 87] on icon at bounding box center [20, 83] width 10 height 10
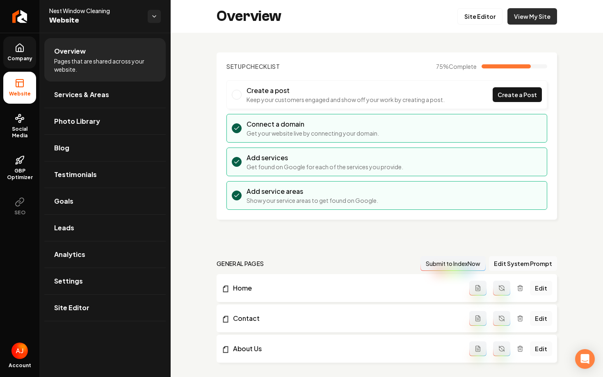
click at [519, 23] on link "View My Site" at bounding box center [532, 16] width 50 height 16
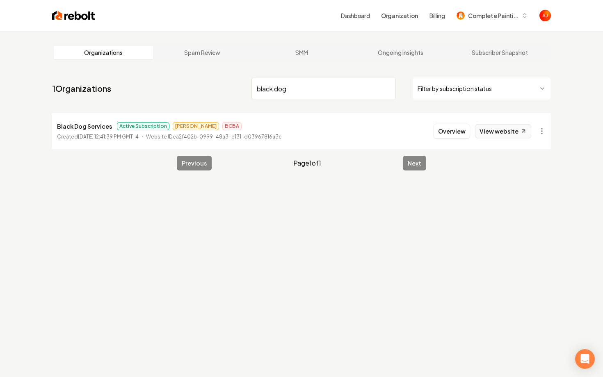
click at [494, 131] on link "View website" at bounding box center [503, 131] width 56 height 14
drag, startPoint x: 291, startPoint y: 87, endPoint x: 228, endPoint y: 87, distance: 63.1
click at [234, 87] on nav "1 Organizations black dog Filter by subscription status" at bounding box center [301, 92] width 499 height 36
type input "palm b"
click at [449, 133] on button "Overview" at bounding box center [451, 131] width 36 height 15
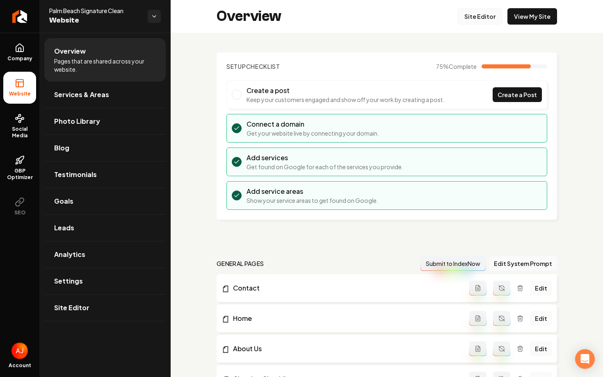
click at [482, 21] on link "Site Editor" at bounding box center [479, 16] width 45 height 16
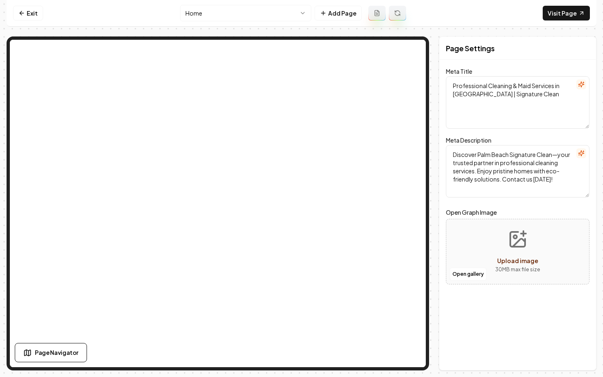
click at [216, 8] on html "Computer Required This feature is only available on a computer. Please switch t…" at bounding box center [301, 188] width 603 height 377
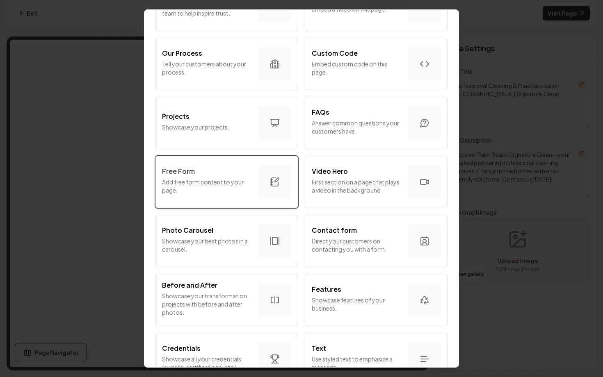
scroll to position [341, 0]
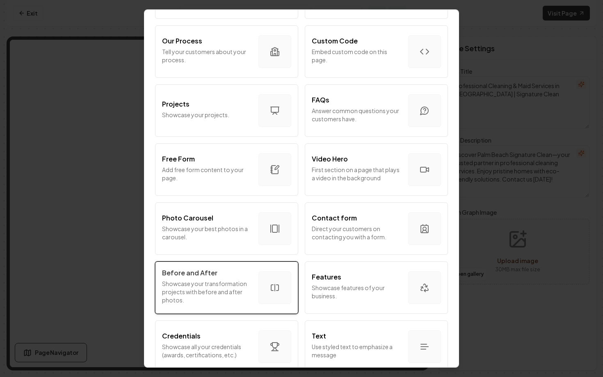
click at [245, 301] on p "Showcase your transformation projects with before and after photos." at bounding box center [207, 292] width 90 height 25
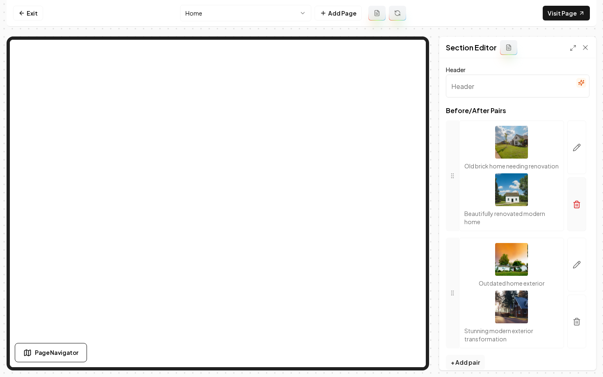
click at [574, 208] on icon "button" at bounding box center [576, 205] width 5 height 5
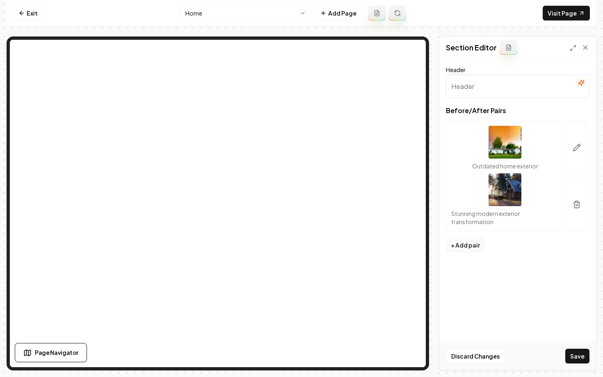
click at [574, 210] on button "button" at bounding box center [576, 205] width 19 height 54
click at [574, 147] on icon "button" at bounding box center [576, 148] width 8 height 8
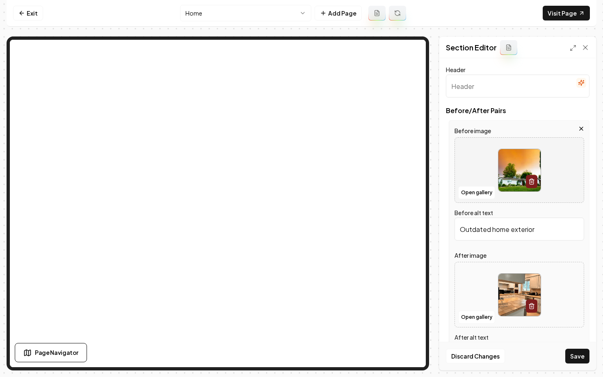
type input "Clean, modern Palm Beach kitchen with tile counters and organized appliances."
click at [572, 358] on button "Save" at bounding box center [577, 356] width 24 height 15
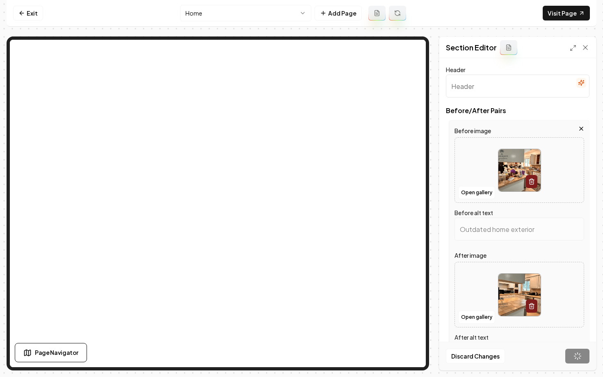
type input "Cluttered kitchen with various items on countertops, showcasing a busy househol…"
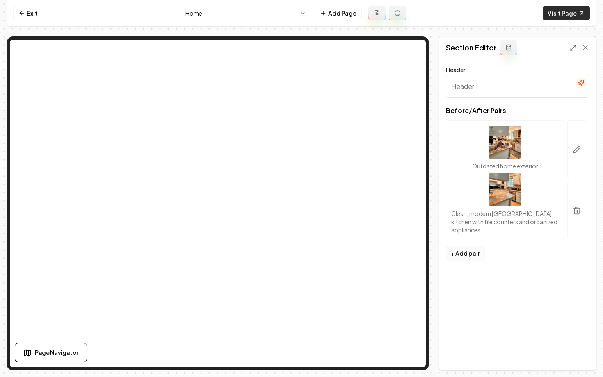
click at [551, 14] on link "Visit Page" at bounding box center [565, 13] width 47 height 15
click at [25, 14] on link "Exit" at bounding box center [28, 13] width 30 height 15
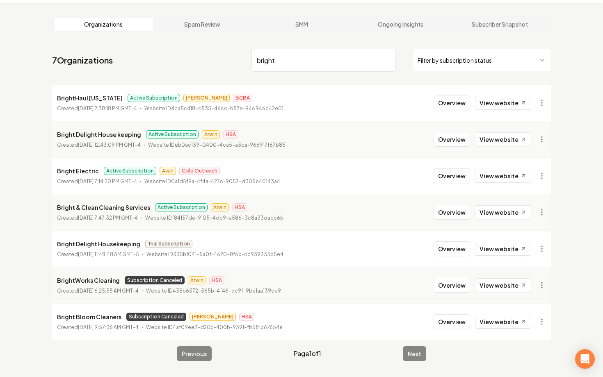
scroll to position [31, 0]
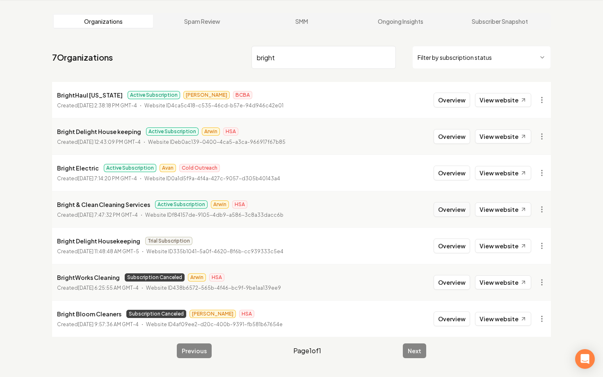
type input "bright"
click at [444, 206] on button "Overview" at bounding box center [451, 209] width 36 height 15
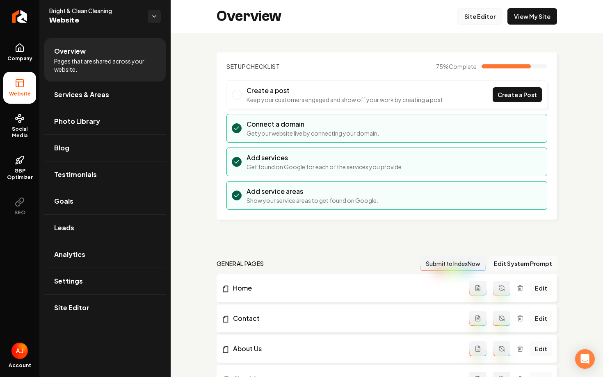
click at [472, 19] on link "Site Editor" at bounding box center [479, 16] width 45 height 16
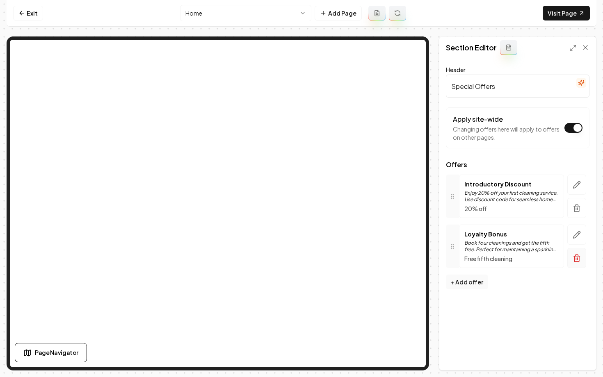
click at [575, 256] on icon "button" at bounding box center [576, 258] width 8 height 8
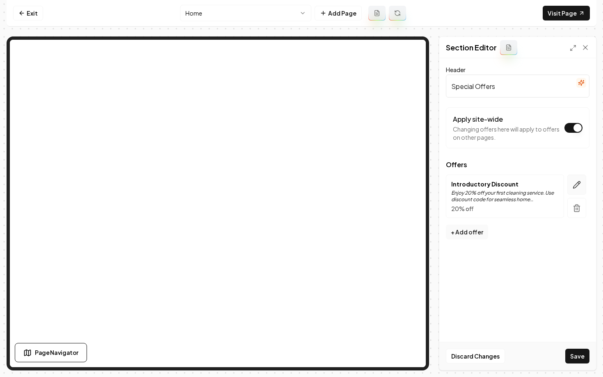
click at [577, 188] on icon "button" at bounding box center [576, 185] width 8 height 8
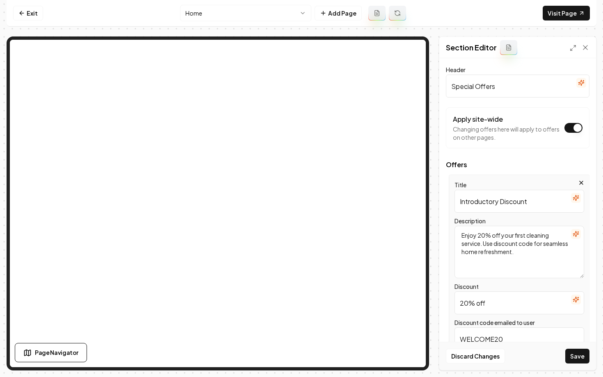
click at [491, 235] on textarea "Enjoy 20% off your first cleaning service. Use discount code for seamless home …" at bounding box center [519, 252] width 130 height 52
type textarea "Enjoy $50 off your first cleaning service. Use discount code for seamless home …"
click at [501, 301] on input "20% off" at bounding box center [519, 303] width 130 height 23
click at [473, 304] on input "20% off" at bounding box center [519, 303] width 130 height 23
click at [477, 306] on input "$50 off" at bounding box center [519, 303] width 130 height 23
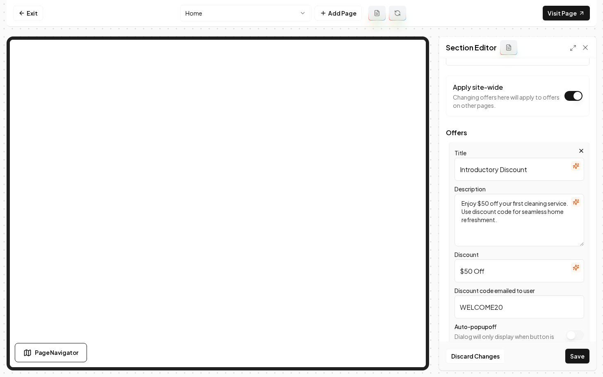
scroll to position [43, 0]
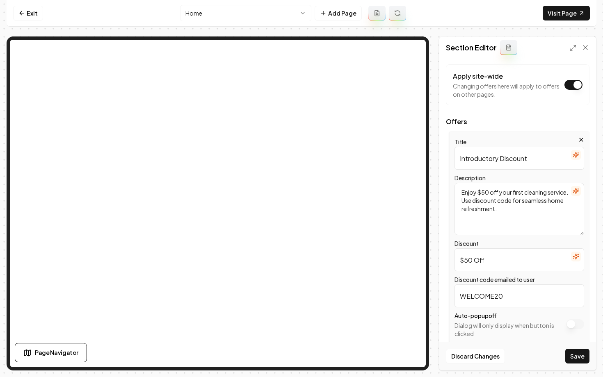
type input "$50 Off"
click at [510, 294] on input "WELCOME20" at bounding box center [519, 296] width 130 height 23
type input "WELCOME50"
click at [574, 353] on button "Save" at bounding box center [577, 356] width 24 height 15
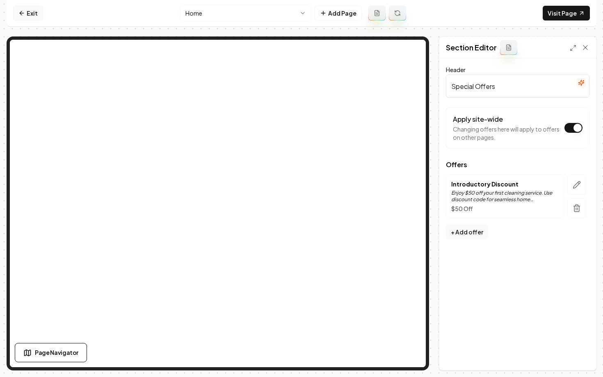
click at [29, 12] on link "Exit" at bounding box center [28, 13] width 30 height 15
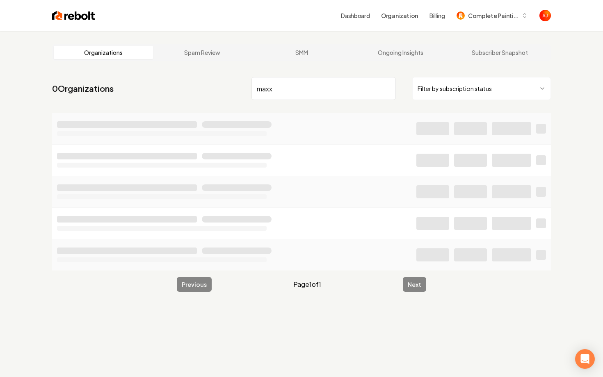
type input "maxx"
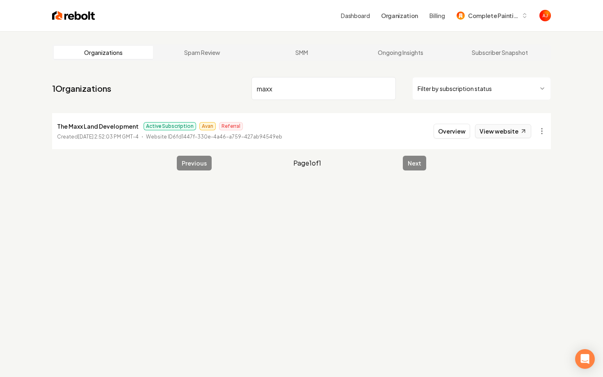
click at [490, 132] on link "View website" at bounding box center [503, 131] width 56 height 14
click at [439, 133] on button "Overview" at bounding box center [451, 131] width 36 height 15
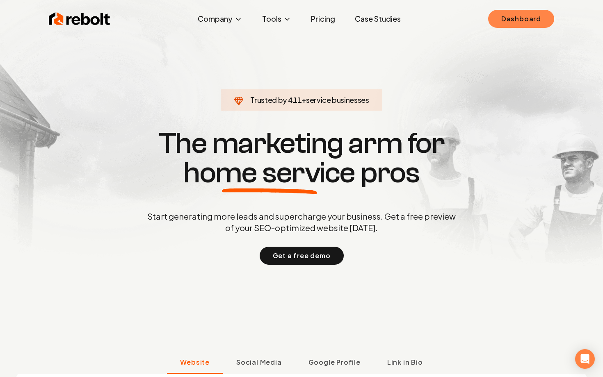
click at [526, 16] on link "Dashboard" at bounding box center [521, 19] width 66 height 18
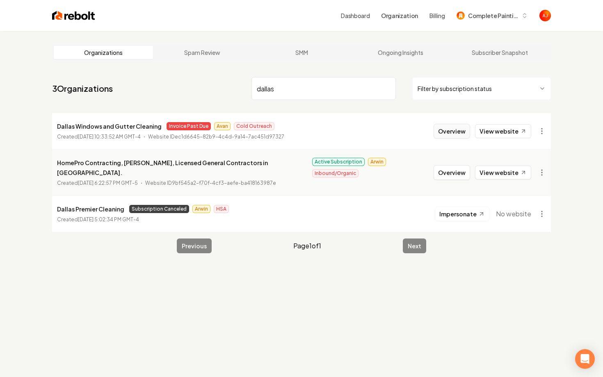
type input "dallas"
click at [442, 132] on button "Overview" at bounding box center [451, 131] width 36 height 15
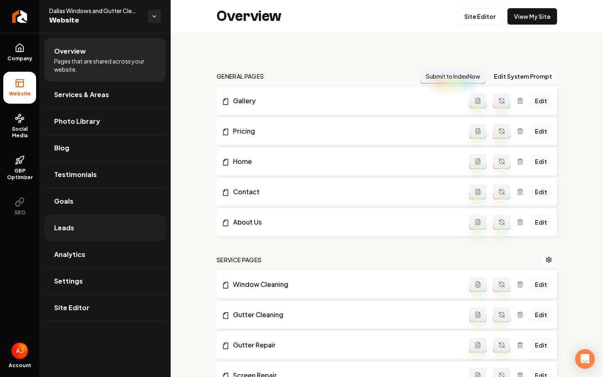
click at [85, 221] on link "Leads" at bounding box center [104, 228] width 121 height 26
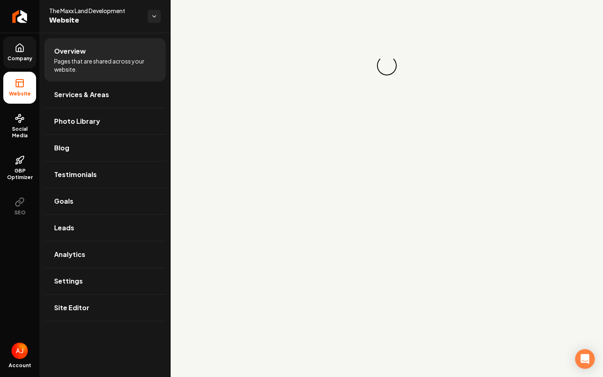
click at [27, 52] on link "Company" at bounding box center [19, 52] width 33 height 32
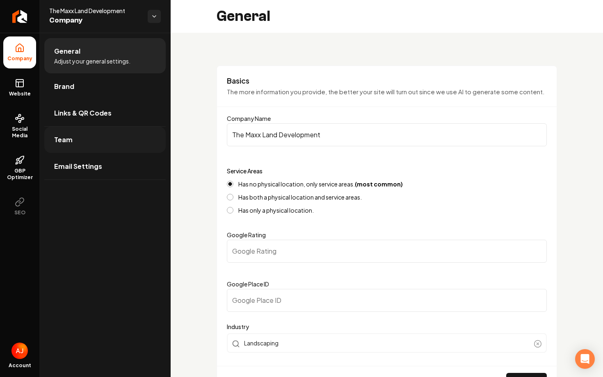
click at [75, 132] on link "Team" at bounding box center [104, 140] width 121 height 26
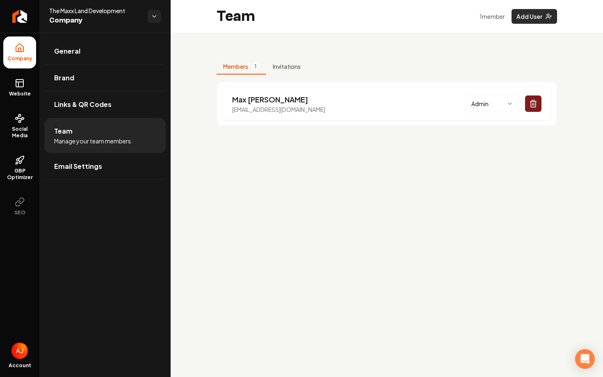
click at [519, 20] on button "Add User" at bounding box center [534, 16] width 46 height 15
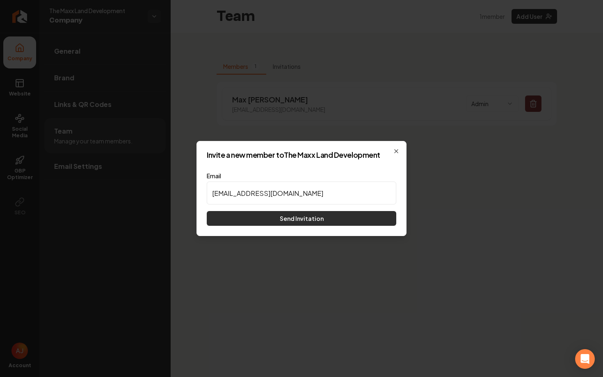
type input "Themaxxlanddevelopment@gmail.com"
click at [323, 223] on button "Send Invitation" at bounding box center [301, 218] width 189 height 15
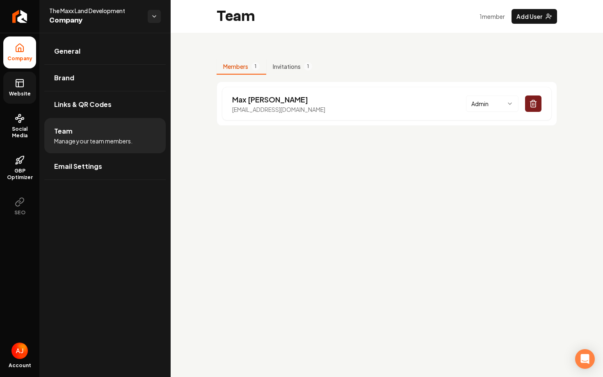
click at [19, 91] on span "Website" at bounding box center [20, 94] width 28 height 7
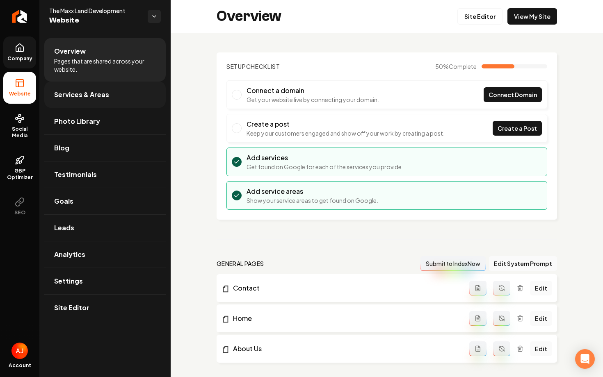
click at [103, 101] on link "Services & Areas" at bounding box center [104, 95] width 121 height 26
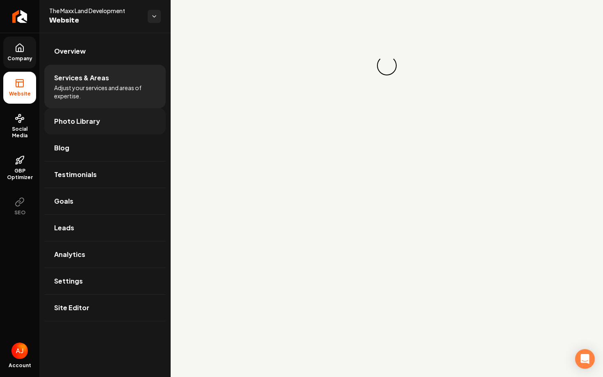
click at [95, 129] on link "Photo Library" at bounding box center [104, 121] width 121 height 26
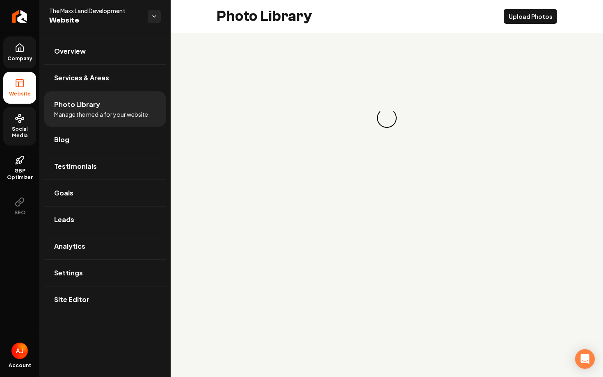
click at [18, 128] on span "Social Media" at bounding box center [19, 132] width 33 height 13
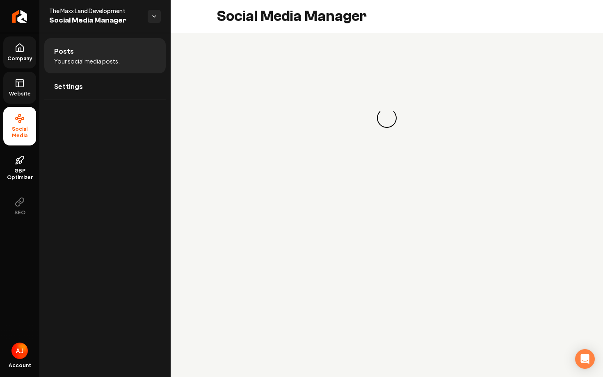
click at [19, 88] on icon at bounding box center [20, 83] width 10 height 10
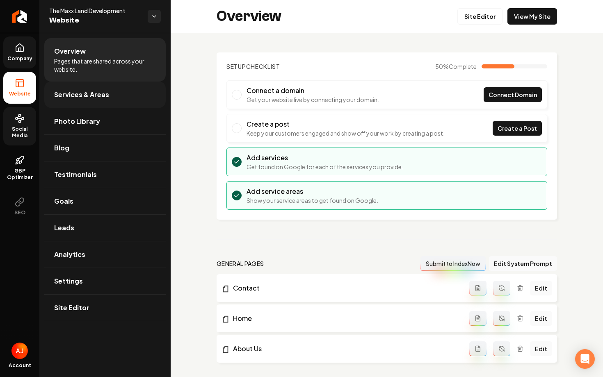
click at [114, 94] on link "Services & Areas" at bounding box center [104, 95] width 121 height 26
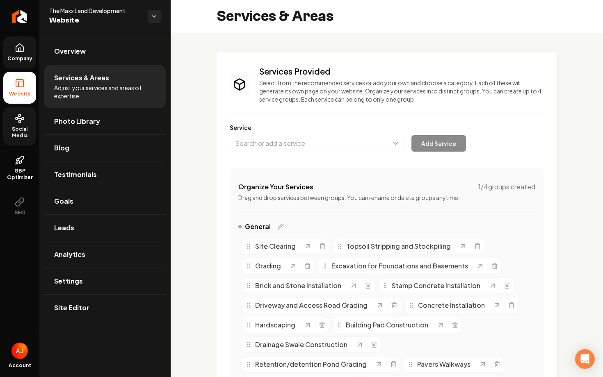
click at [21, 131] on span "Social Media" at bounding box center [19, 132] width 33 height 13
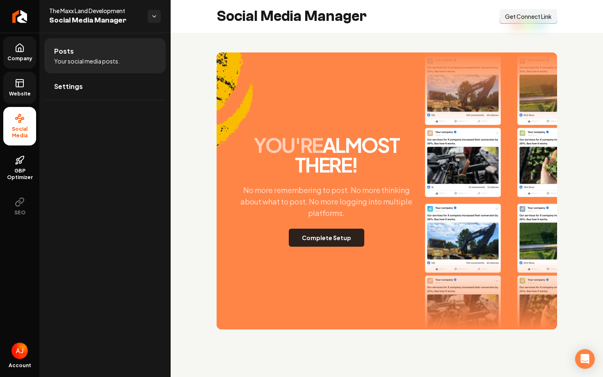
click at [328, 240] on button "Complete Setup" at bounding box center [326, 238] width 75 height 18
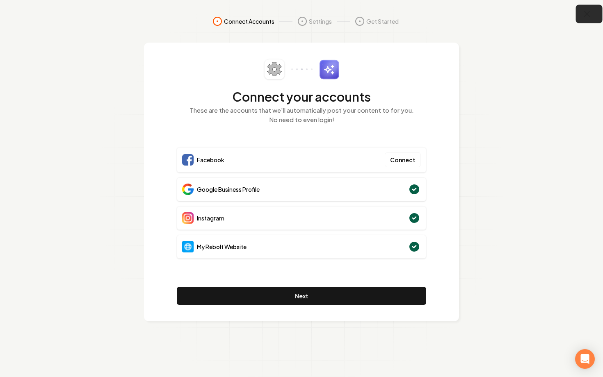
click at [589, 14] on icon "button" at bounding box center [587, 14] width 10 height 10
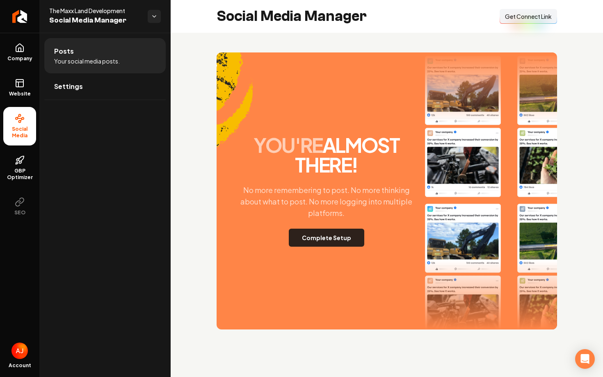
click at [319, 239] on button "Complete Setup" at bounding box center [326, 238] width 75 height 18
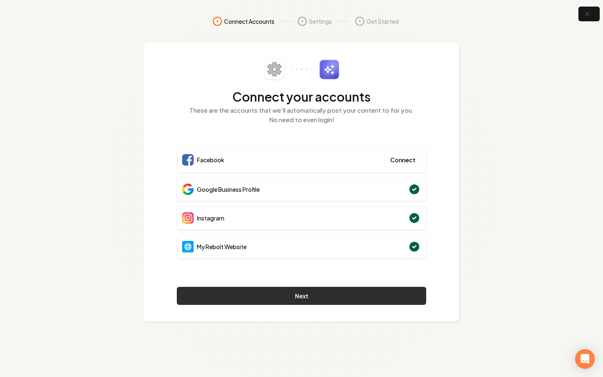
click at [316, 297] on button "Next" at bounding box center [301, 296] width 249 height 18
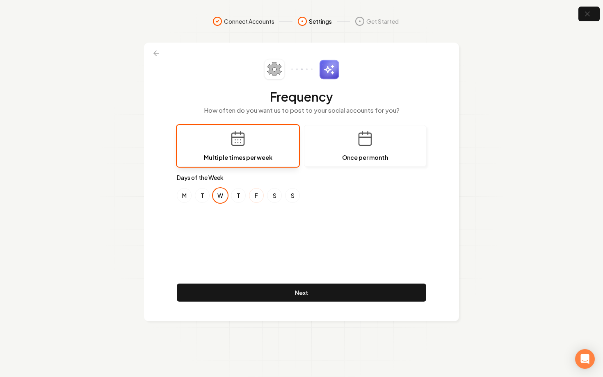
click at [255, 197] on button "F" at bounding box center [256, 195] width 15 height 15
click at [181, 196] on button "M" at bounding box center [184, 195] width 15 height 15
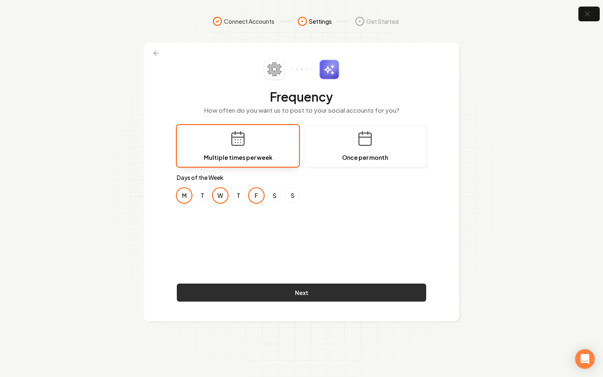
click at [303, 290] on button "Next" at bounding box center [301, 293] width 249 height 18
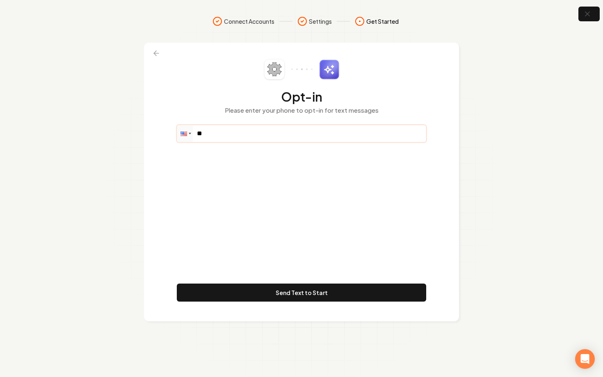
click at [252, 134] on input "**" at bounding box center [301, 133] width 248 height 16
paste input "**********"
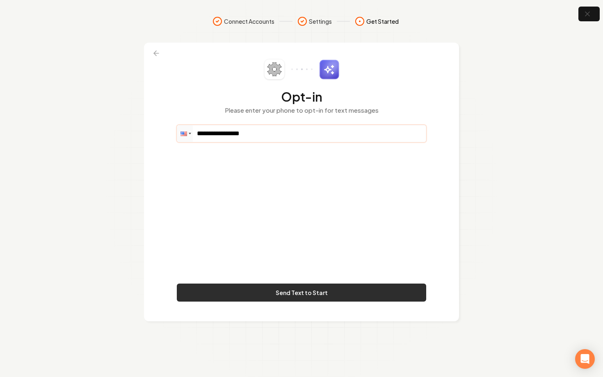
type input "**********"
click at [273, 293] on button "Send Text to Start" at bounding box center [301, 293] width 249 height 18
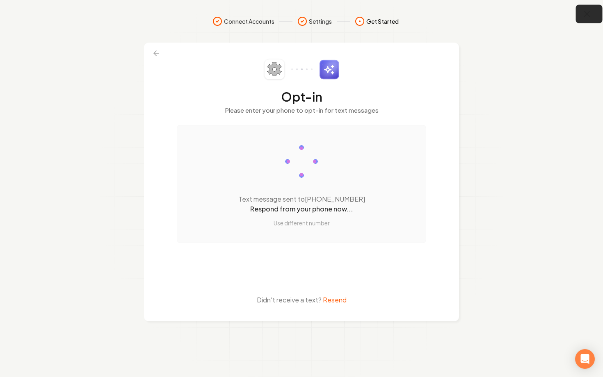
click at [582, 11] on icon "button" at bounding box center [587, 14] width 10 height 10
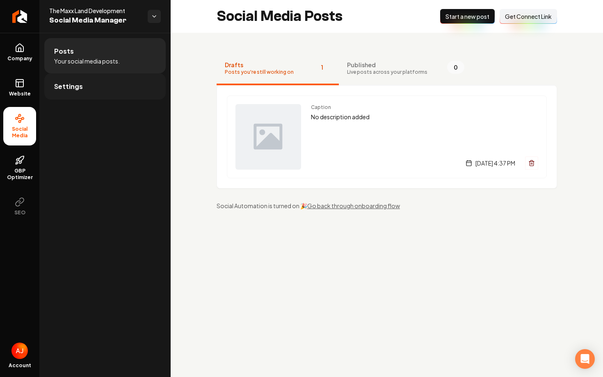
click at [85, 84] on link "Settings" at bounding box center [104, 86] width 121 height 26
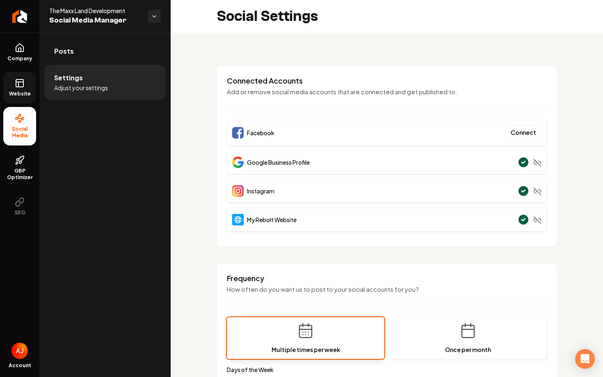
click at [14, 91] on span "Website" at bounding box center [20, 94] width 28 height 7
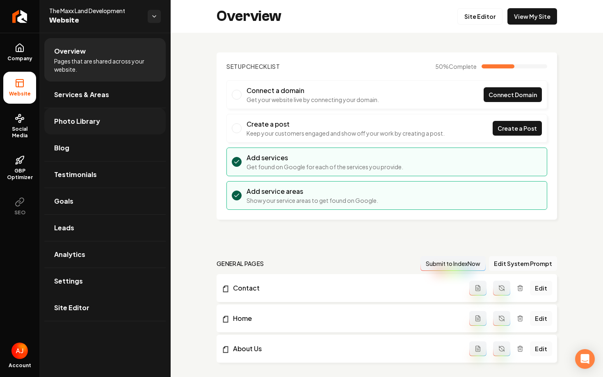
click at [91, 120] on span "Photo Library" at bounding box center [77, 121] width 46 height 10
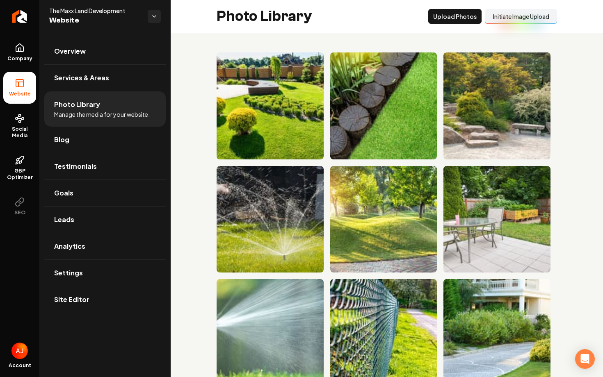
click at [519, 15] on button "Initiate Image Upload" at bounding box center [521, 16] width 72 height 15
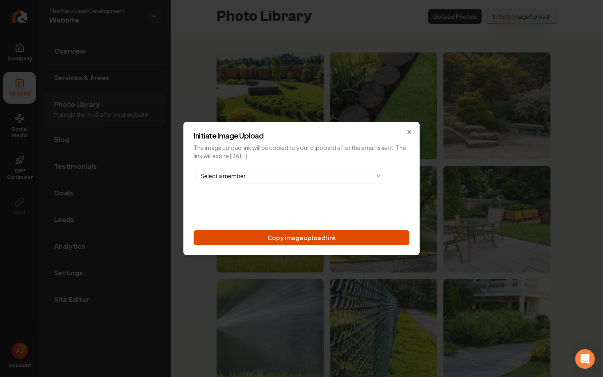
click at [279, 236] on button "Copy image upload link" at bounding box center [302, 237] width 216 height 15
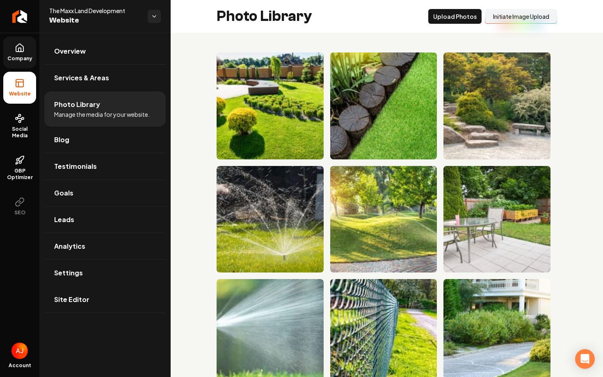
click at [24, 59] on span "Company" at bounding box center [20, 58] width 32 height 7
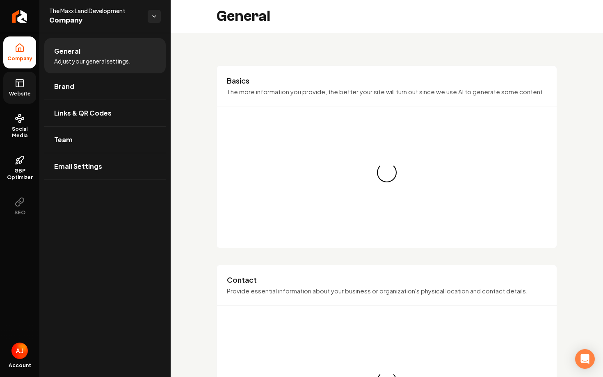
click at [7, 93] on span "Website" at bounding box center [20, 94] width 28 height 7
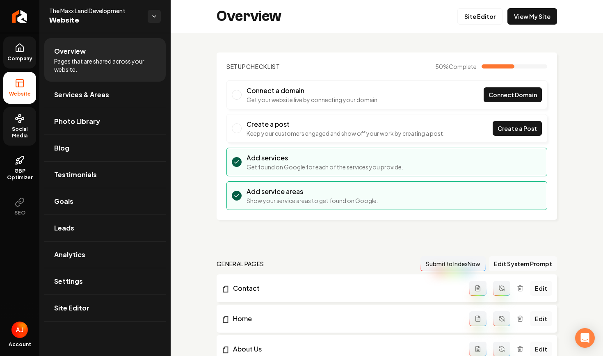
click at [14, 132] on span "Social Media" at bounding box center [19, 132] width 33 height 13
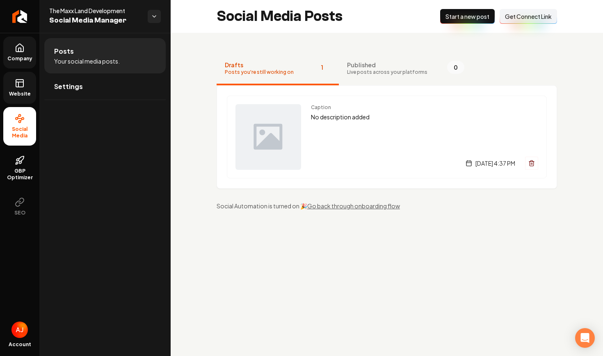
click at [518, 15] on span "Get Connect Link" at bounding box center [528, 16] width 47 height 8
click at [17, 81] on icon at bounding box center [20, 83] width 10 height 10
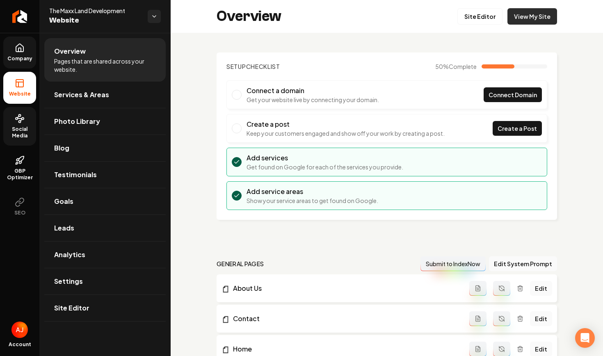
click at [556, 14] on link "View My Site" at bounding box center [532, 16] width 50 height 16
click at [20, 134] on span "Social Media" at bounding box center [19, 132] width 33 height 13
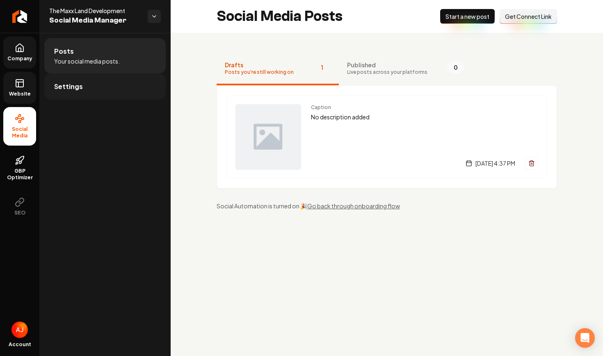
click at [61, 92] on link "Settings" at bounding box center [104, 86] width 121 height 26
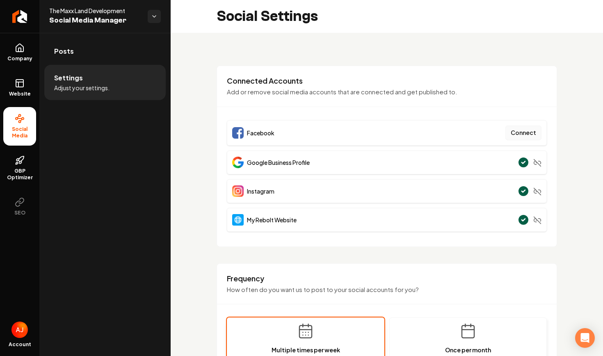
click at [529, 132] on button "Connect" at bounding box center [523, 132] width 36 height 15
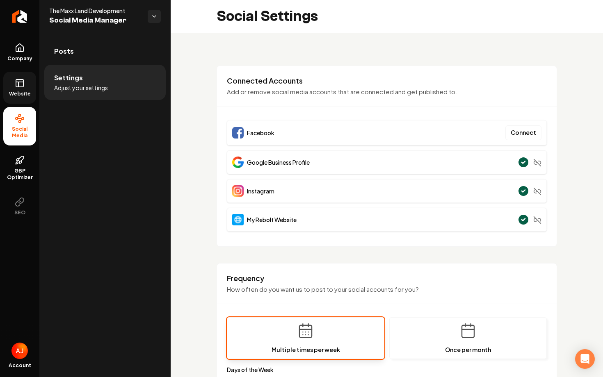
click at [21, 90] on link "Website" at bounding box center [19, 88] width 33 height 32
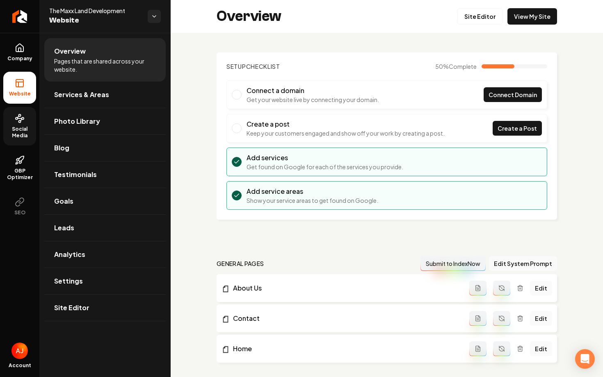
click at [15, 132] on span "Social Media" at bounding box center [19, 132] width 33 height 13
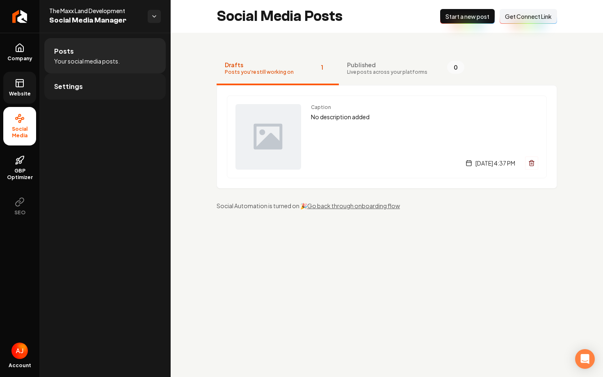
click at [79, 87] on span "Settings" at bounding box center [68, 87] width 29 height 10
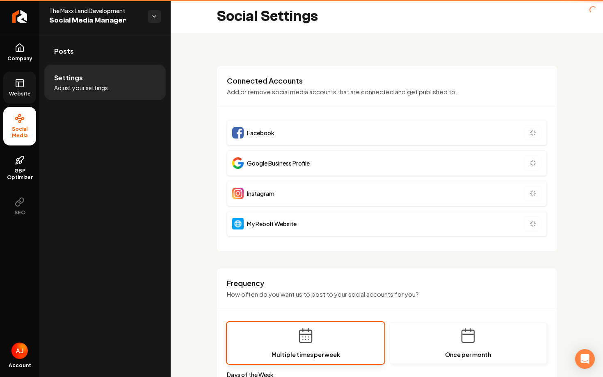
type input "**********"
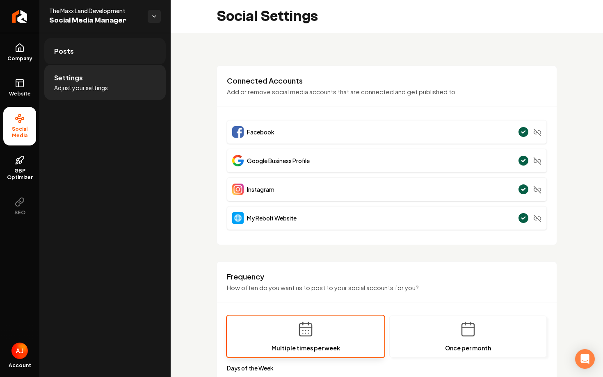
click at [104, 48] on link "Posts" at bounding box center [104, 51] width 121 height 26
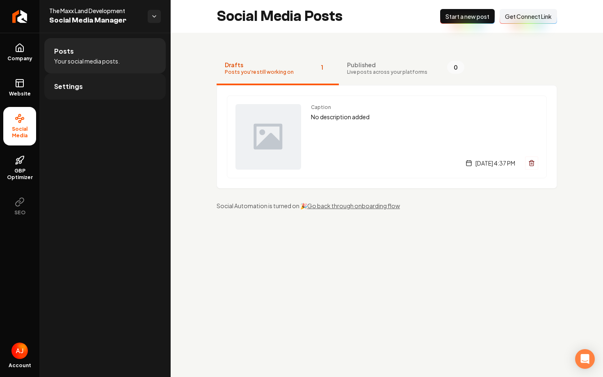
click at [121, 77] on link "Settings" at bounding box center [104, 86] width 121 height 26
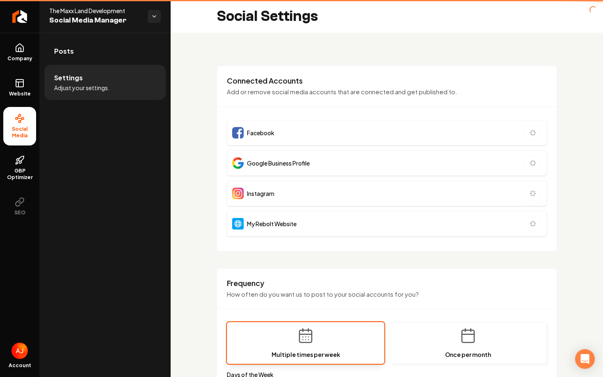
type input "**********"
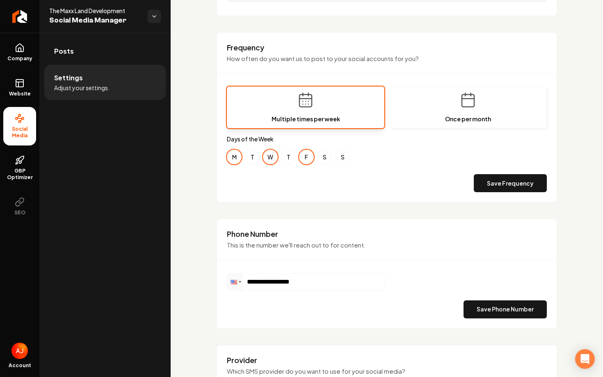
scroll to position [357, 0]
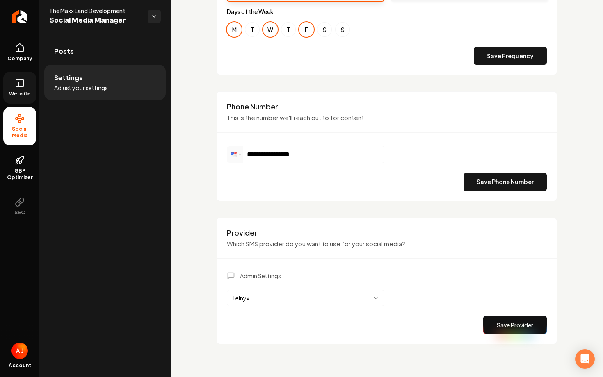
click at [11, 93] on span "Website" at bounding box center [20, 94] width 28 height 7
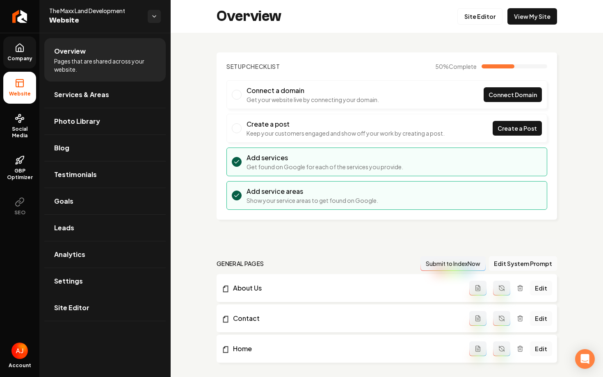
click at [23, 55] on span "Company" at bounding box center [20, 58] width 32 height 7
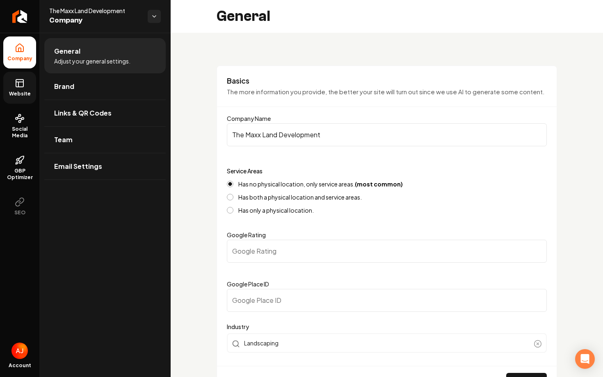
click at [20, 98] on link "Website" at bounding box center [19, 88] width 33 height 32
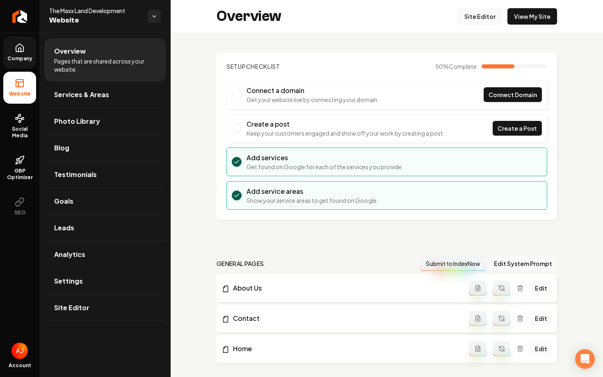
click at [474, 11] on link "Site Editor" at bounding box center [479, 16] width 45 height 16
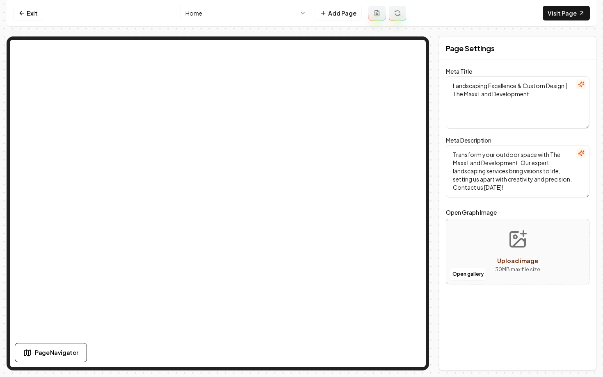
click at [200, 15] on html "Computer Required This feature is only available on a computer. Please switch t…" at bounding box center [301, 188] width 603 height 377
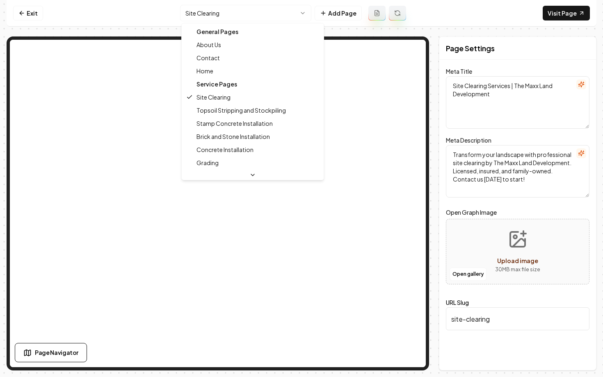
click at [204, 19] on html "Computer Required This feature is only available on a computer. Please switch t…" at bounding box center [301, 188] width 603 height 377
type textarea "Landscaping Excellence & Custom Design | The Maxx Land Development"
type textarea "Transform your outdoor space with The Maxx Land Development. Our expert landsca…"
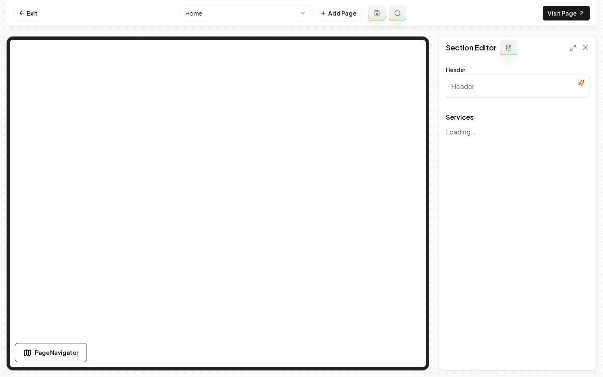
type input "Our Expert Landscaping Services"
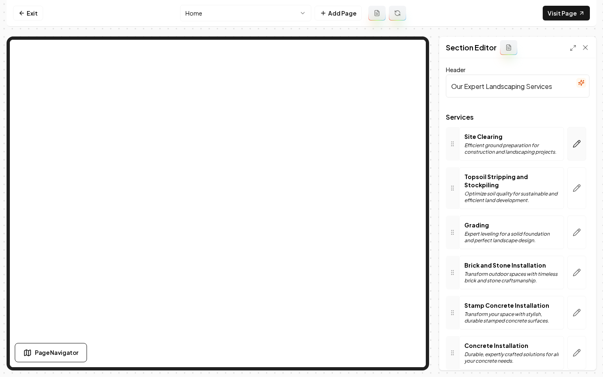
click at [574, 147] on icon "button" at bounding box center [576, 144] width 7 height 7
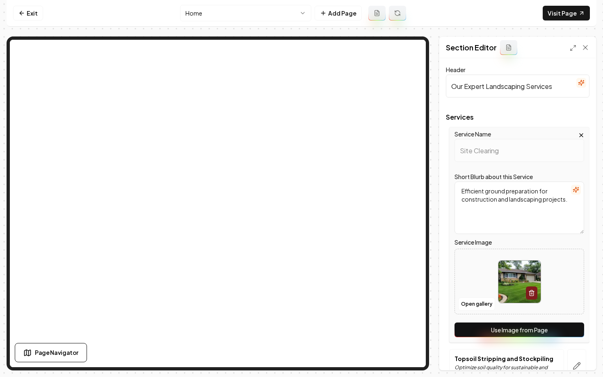
click at [500, 324] on button "Use Image from Page" at bounding box center [519, 330] width 130 height 15
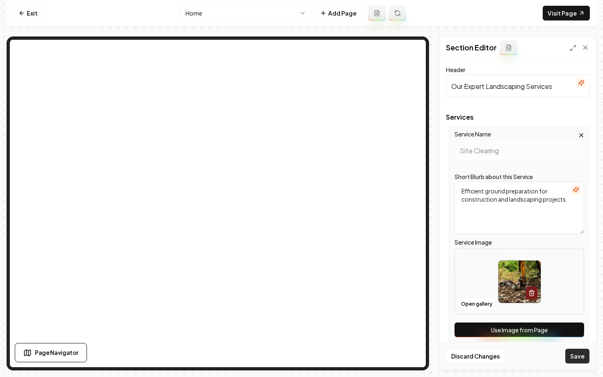
click at [580, 352] on button "Save" at bounding box center [577, 356] width 24 height 15
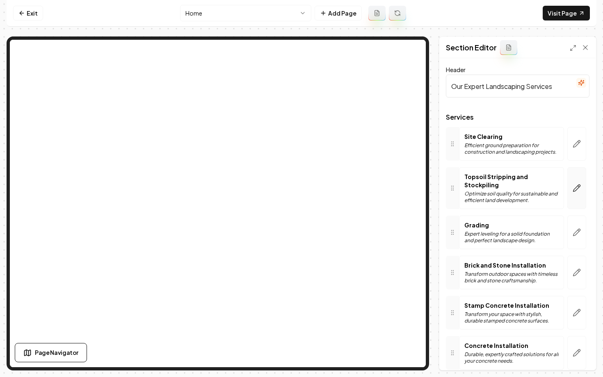
click at [572, 186] on icon "button" at bounding box center [576, 188] width 8 height 8
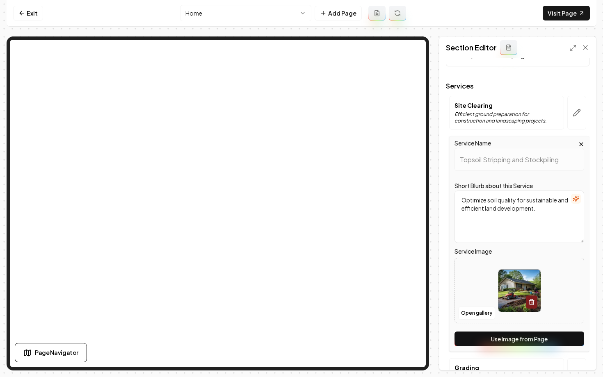
scroll to position [33, 0]
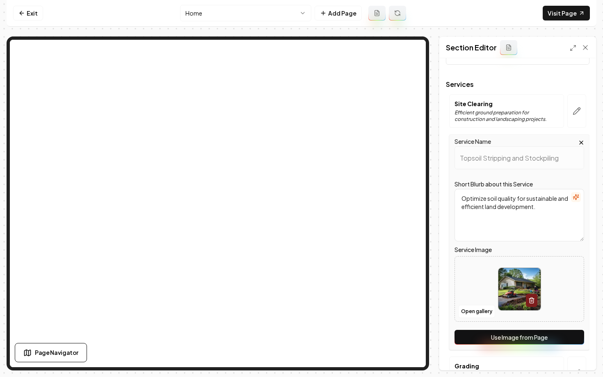
click at [492, 336] on button "Use Image from Page" at bounding box center [519, 337] width 130 height 15
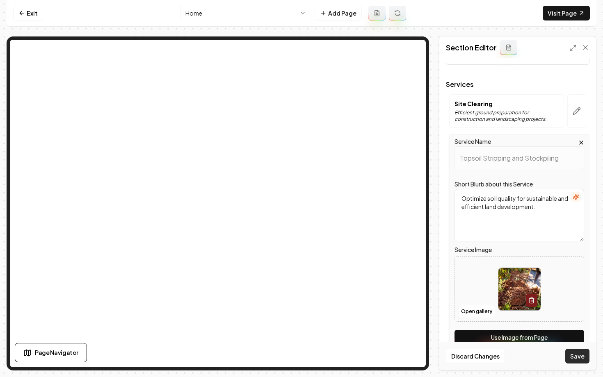
click at [581, 358] on button "Save" at bounding box center [577, 356] width 24 height 15
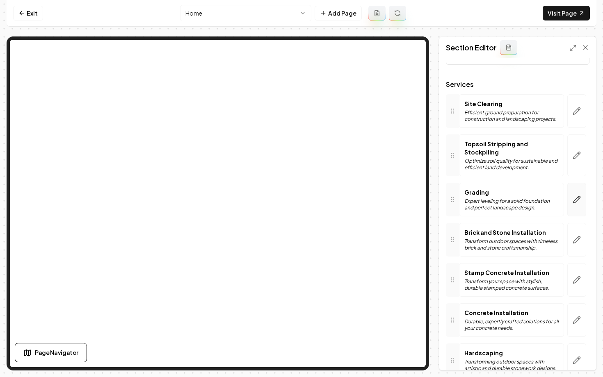
click at [577, 196] on icon "button" at bounding box center [576, 200] width 8 height 8
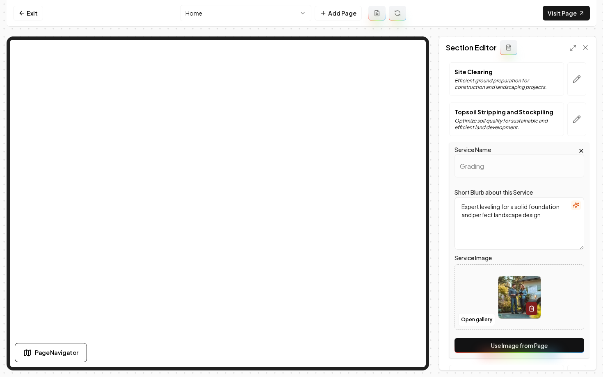
scroll to position [71, 0]
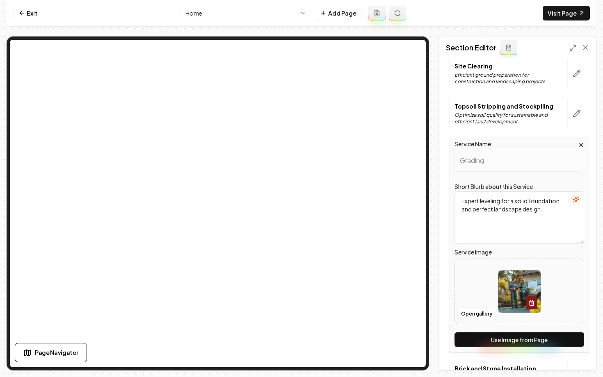
click at [492, 337] on button "Use Image from Page" at bounding box center [519, 340] width 130 height 15
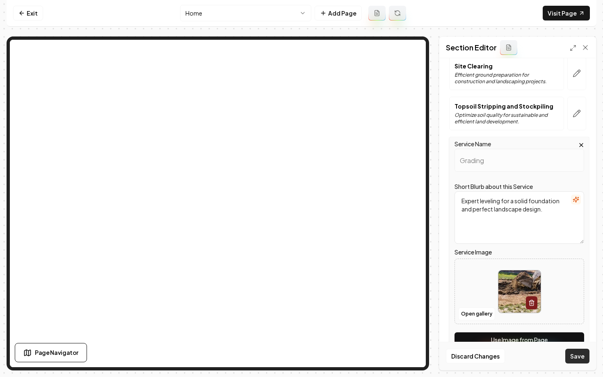
click at [581, 353] on button "Save" at bounding box center [577, 356] width 24 height 15
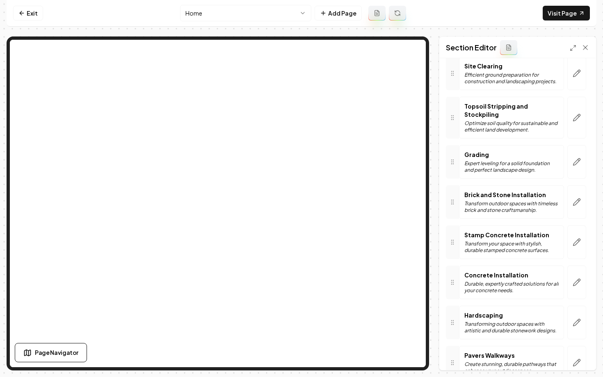
click at [437, 293] on div "Page Settings Section Editor Header Our Expert Landscaping Services Services Si…" at bounding box center [302, 203] width 590 height 334
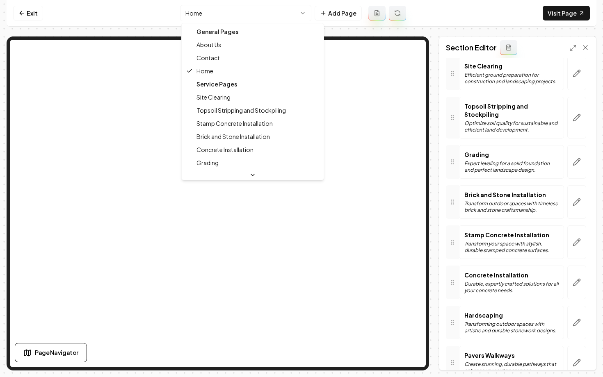
click at [285, 14] on html "Computer Required This feature is only available on a computer. Please switch t…" at bounding box center [301, 188] width 603 height 377
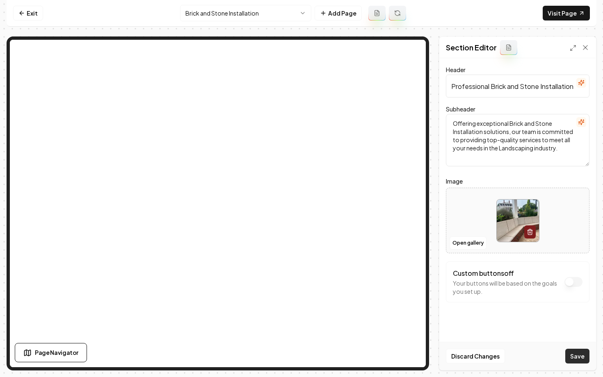
click at [574, 357] on button "Save" at bounding box center [577, 356] width 24 height 15
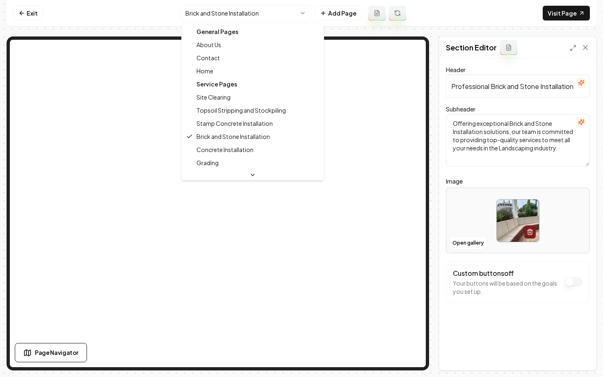
click at [248, 18] on html "Computer Required This feature is only available on a computer. Please switch t…" at bounding box center [301, 188] width 603 height 377
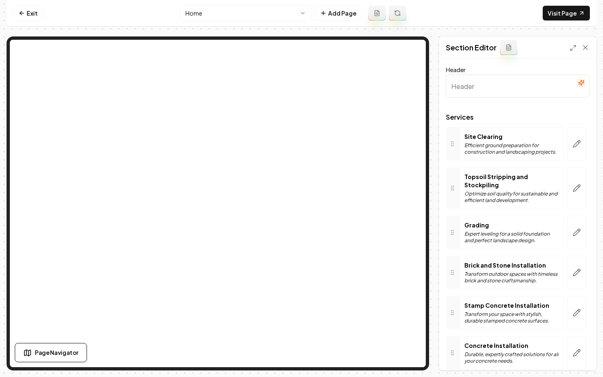
type input "Our Expert Landscaping Services"
click at [575, 269] on icon "button" at bounding box center [576, 273] width 8 height 8
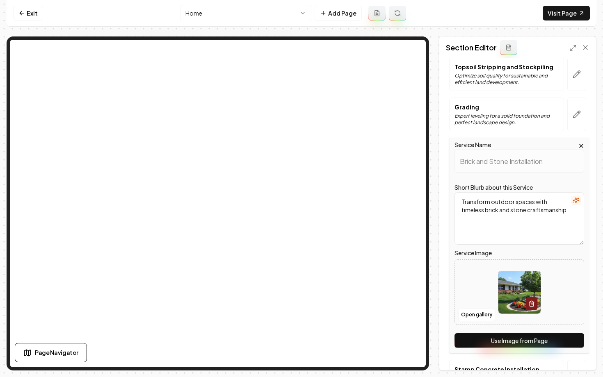
scroll to position [122, 0]
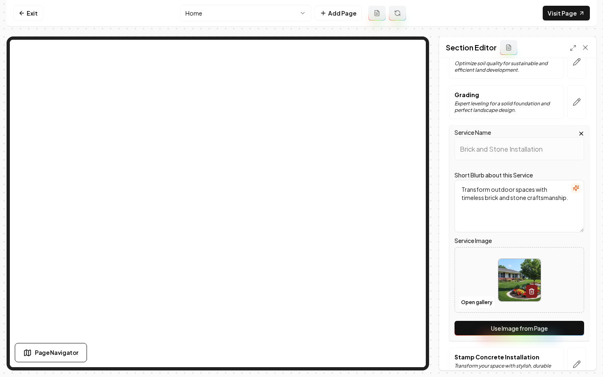
click at [497, 328] on button "Use Image from Page" at bounding box center [519, 328] width 130 height 15
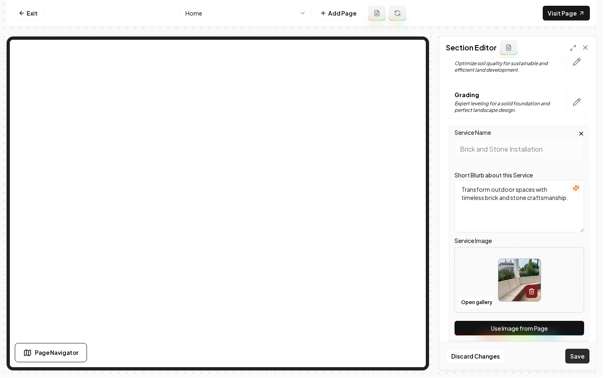
click at [582, 360] on button "Save" at bounding box center [577, 356] width 24 height 15
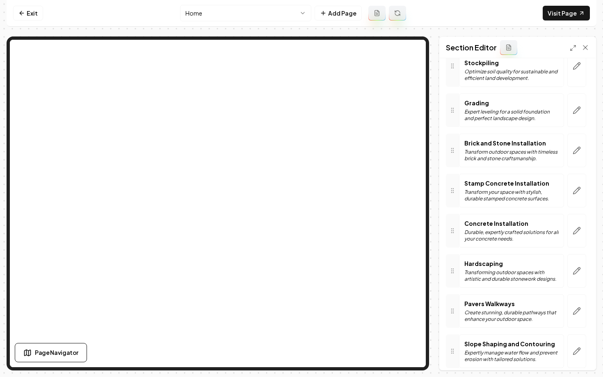
click at [227, 16] on html "Computer Required This feature is only available on a computer. Please switch t…" at bounding box center [301, 188] width 603 height 377
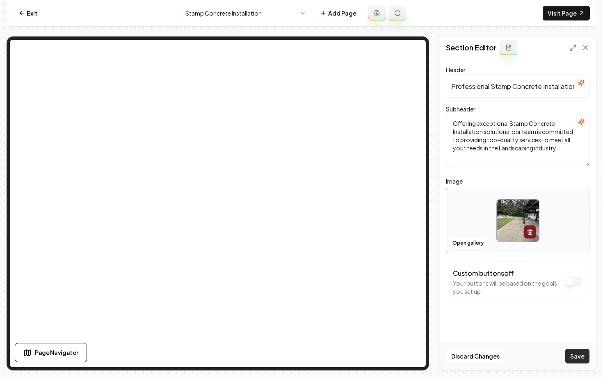
click at [574, 355] on button "Save" at bounding box center [577, 356] width 24 height 15
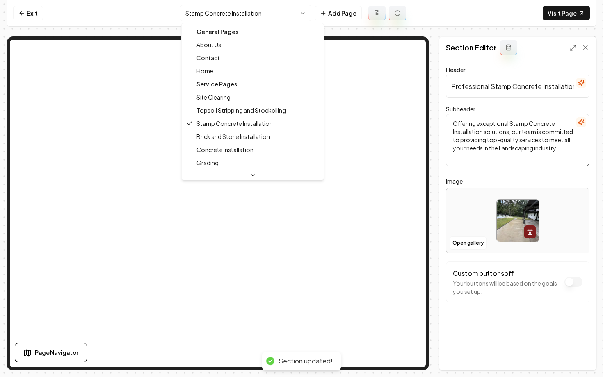
click at [212, 9] on html "Computer Required This feature is only available on a computer. Please switch t…" at bounding box center [301, 188] width 603 height 377
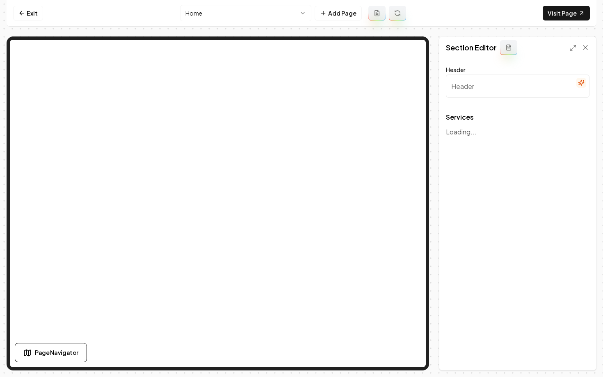
type input "Our Expert Landscaping Services"
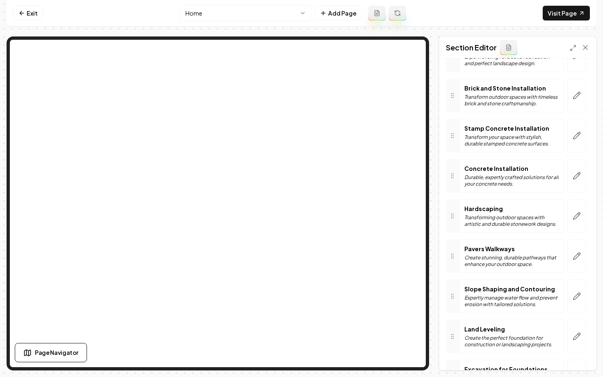
scroll to position [170, 0]
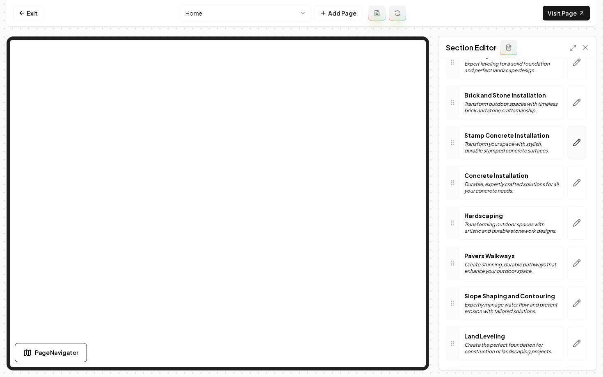
click at [574, 139] on icon "button" at bounding box center [576, 143] width 8 height 8
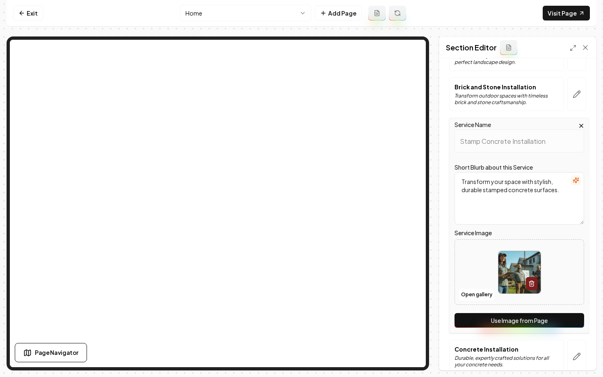
click at [494, 319] on button "Use Image from Page" at bounding box center [519, 320] width 130 height 15
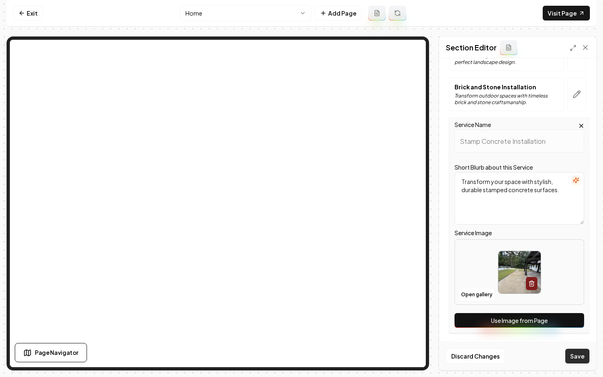
click at [573, 355] on button "Save" at bounding box center [577, 356] width 24 height 15
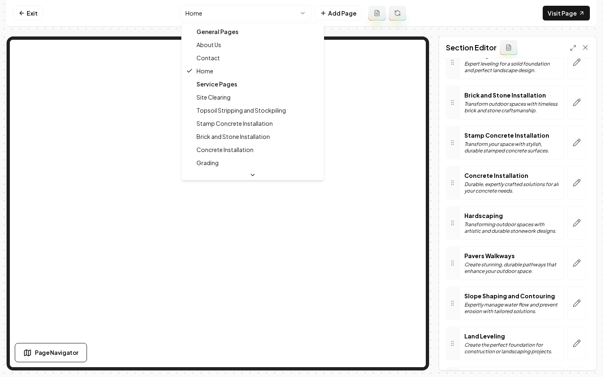
click at [232, 14] on html "Computer Required This feature is only available on a computer. Please switch t…" at bounding box center [301, 188] width 603 height 377
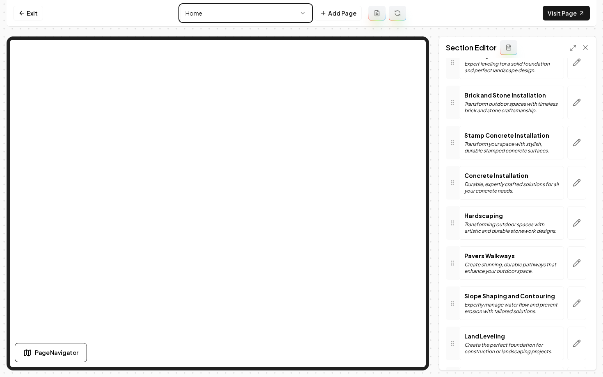
click at [445, 182] on html "Computer Required This feature is only available on a computer. Please switch t…" at bounding box center [301, 188] width 603 height 377
click at [260, 11] on html "Computer Required This feature is only available on a computer. Please switch t…" at bounding box center [301, 188] width 603 height 377
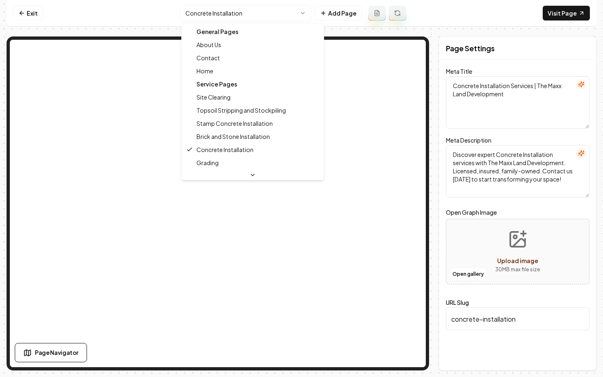
click at [219, 13] on html "Computer Required This feature is only available on a computer. Please switch t…" at bounding box center [301, 188] width 603 height 377
type textarea "Landscaping Excellence & Custom Design | The Maxx Land Development"
type textarea "Transform your outdoor space with The Maxx Land Development. Our expert landsca…"
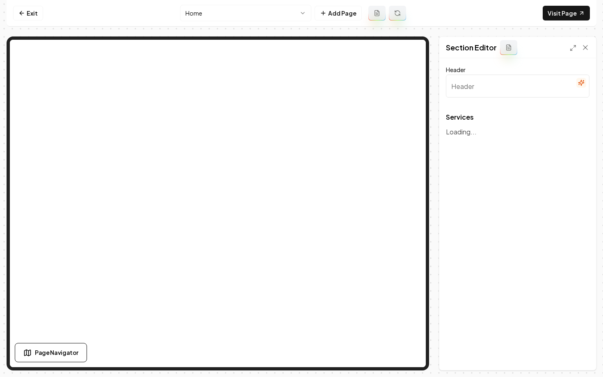
type input "Our Expert Landscaping Services"
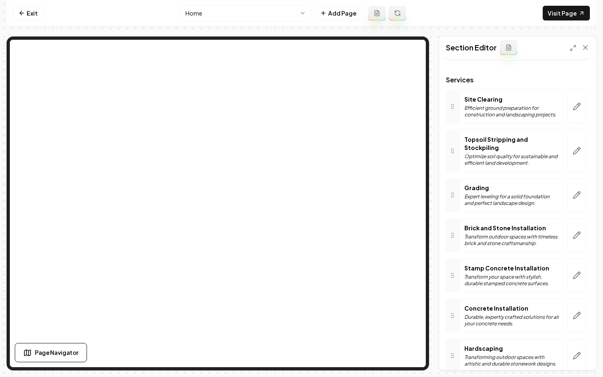
scroll to position [55, 0]
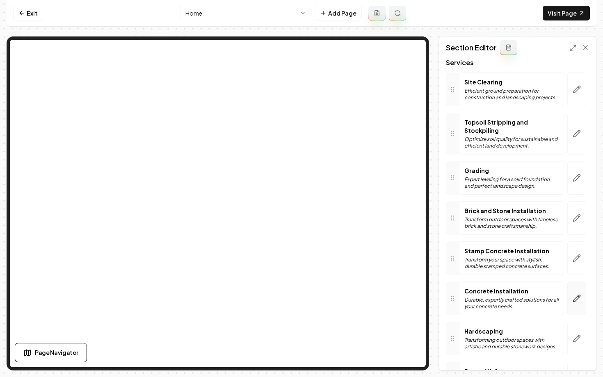
click at [582, 291] on button "button" at bounding box center [576, 299] width 19 height 34
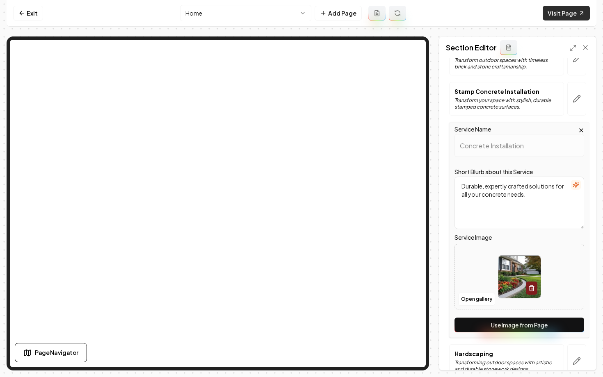
scroll to position [233, 0]
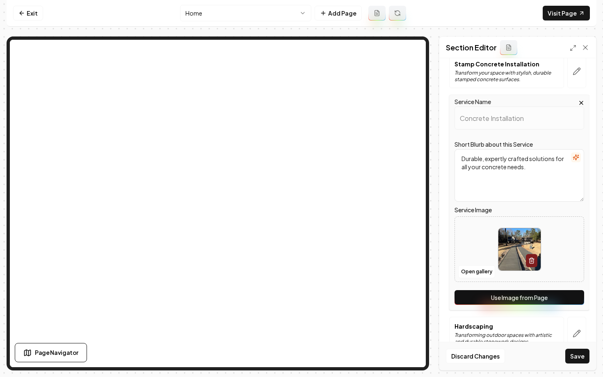
click at [494, 296] on button "Use Image from Page" at bounding box center [519, 297] width 130 height 15
click at [478, 272] on button "Open gallery" at bounding box center [476, 271] width 37 height 13
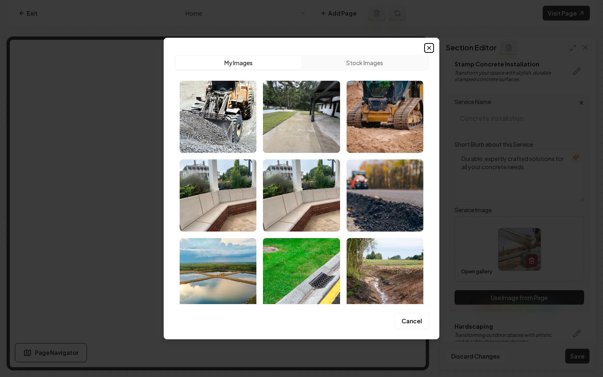
click at [430, 47] on icon "button" at bounding box center [428, 47] width 3 height 3
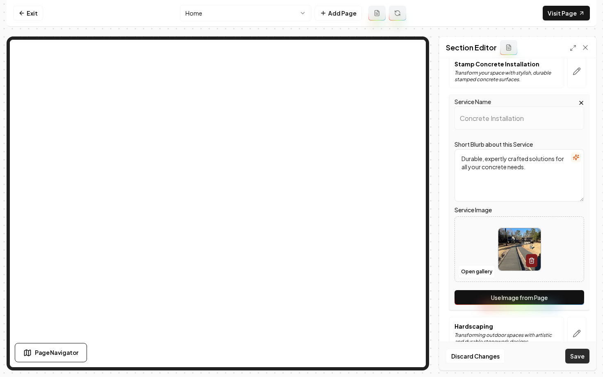
click at [575, 362] on button "Save" at bounding box center [577, 356] width 24 height 15
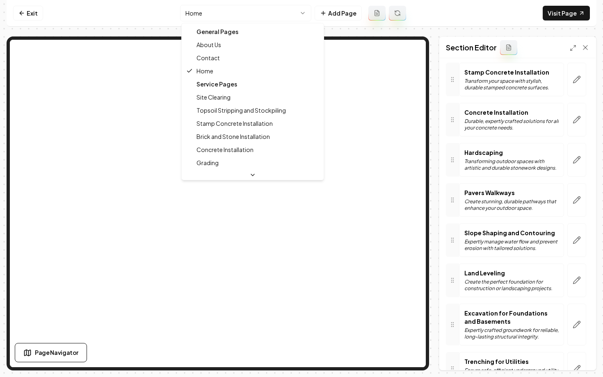
click at [215, 13] on html "Computer Required This feature is only available on a computer. Please switch t…" at bounding box center [301, 188] width 603 height 377
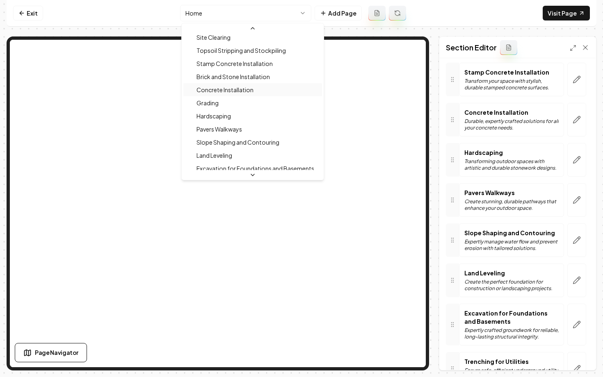
scroll to position [70, 0]
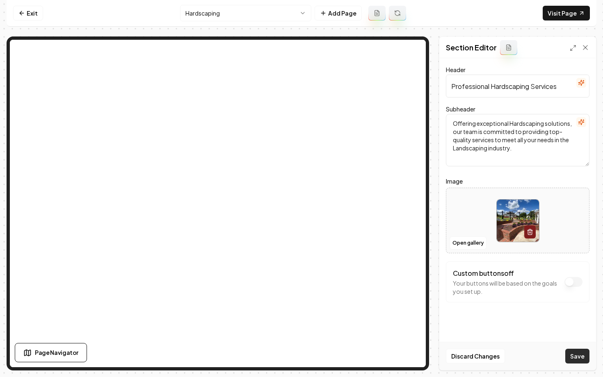
click at [577, 358] on button "Save" at bounding box center [577, 356] width 24 height 15
click at [234, 18] on html "Computer Required This feature is only available on a computer. Please switch t…" at bounding box center [301, 188] width 603 height 377
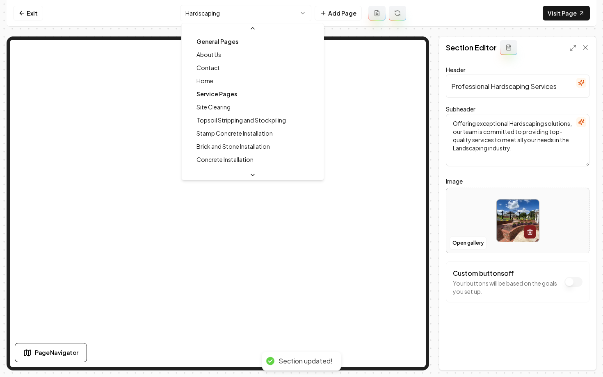
scroll to position [22, 0]
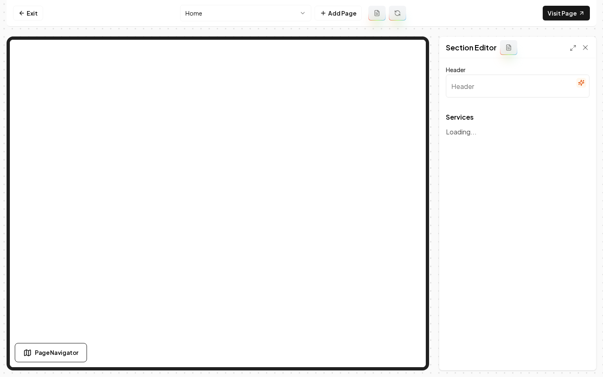
type input "Our Expert Landscaping Services"
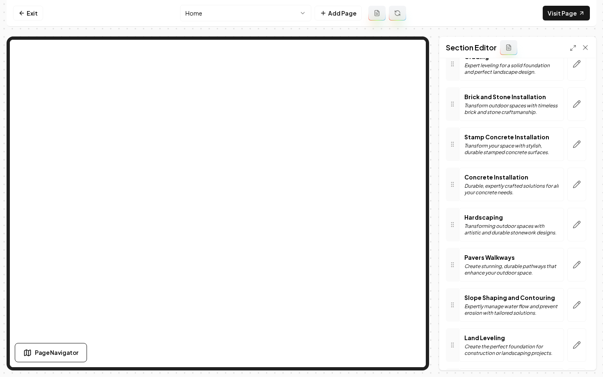
scroll to position [174, 0]
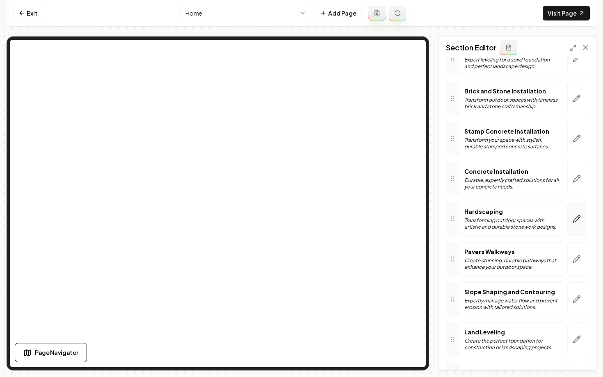
click at [571, 214] on button "button" at bounding box center [576, 219] width 19 height 34
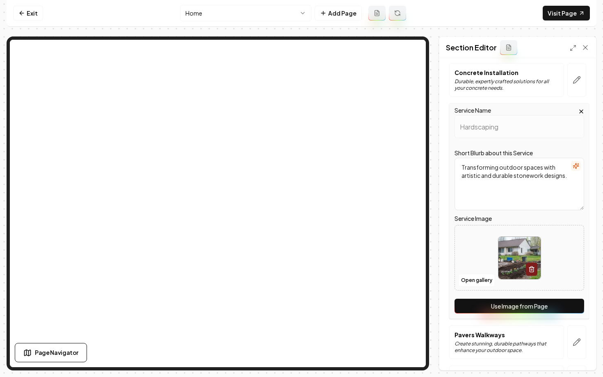
scroll to position [282, 0]
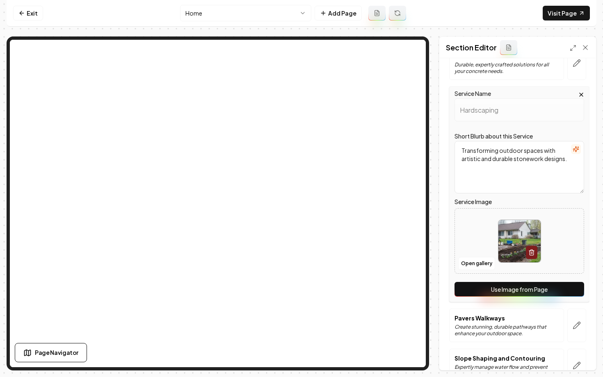
click at [499, 286] on button "Use Image from Page" at bounding box center [519, 289] width 130 height 15
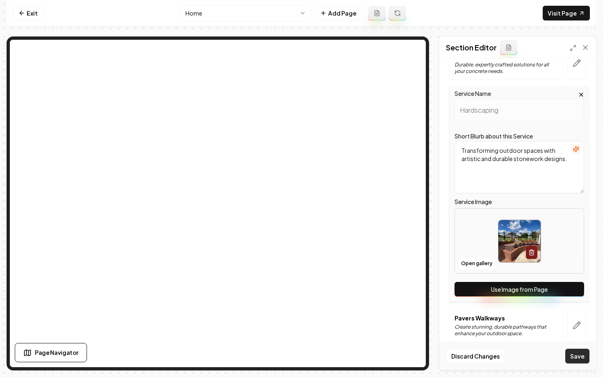
click at [575, 351] on button "Save" at bounding box center [577, 356] width 24 height 15
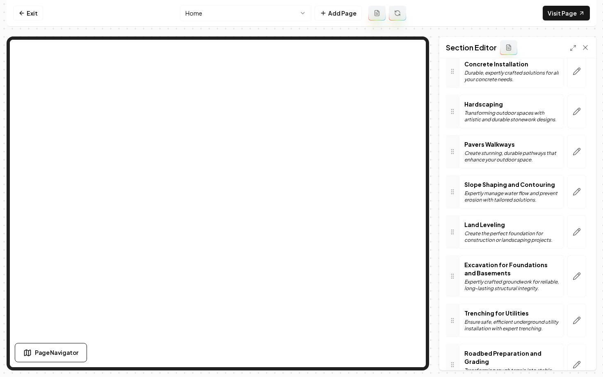
click at [509, 151] on p "Create stunning, durable pathways that enhance your outdoor space." at bounding box center [511, 156] width 94 height 13
click at [585, 155] on button "button" at bounding box center [576, 152] width 19 height 34
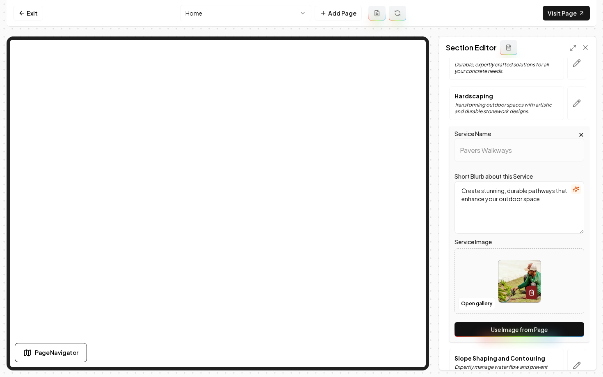
click at [534, 330] on button "Use Image from Page" at bounding box center [519, 329] width 130 height 15
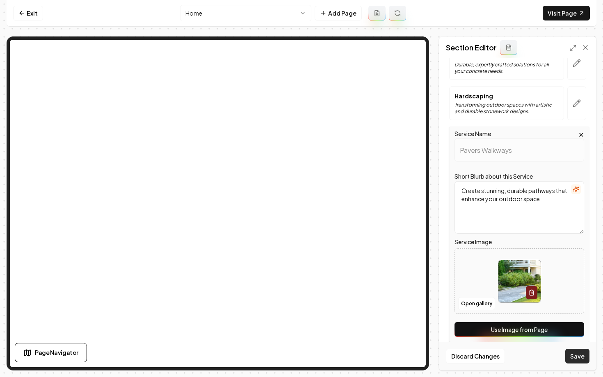
click at [574, 355] on button "Save" at bounding box center [577, 356] width 24 height 15
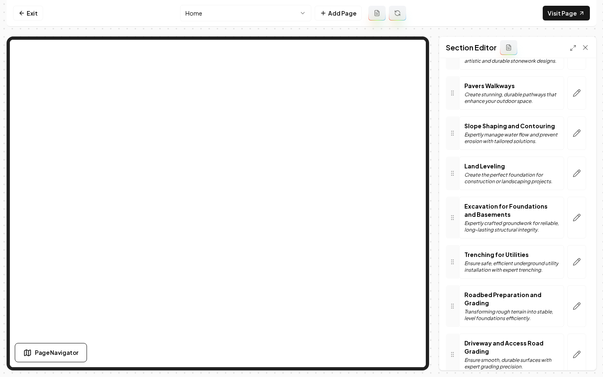
scroll to position [344, 0]
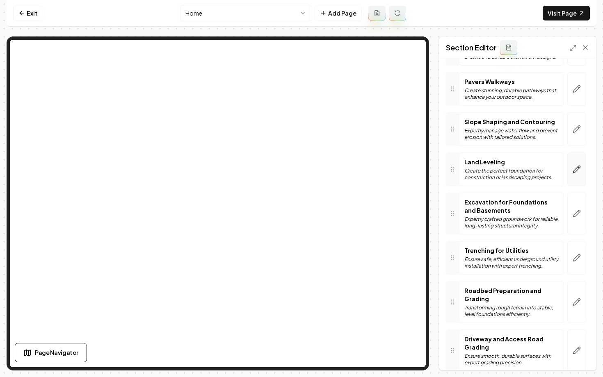
click at [571, 163] on button "button" at bounding box center [576, 170] width 19 height 34
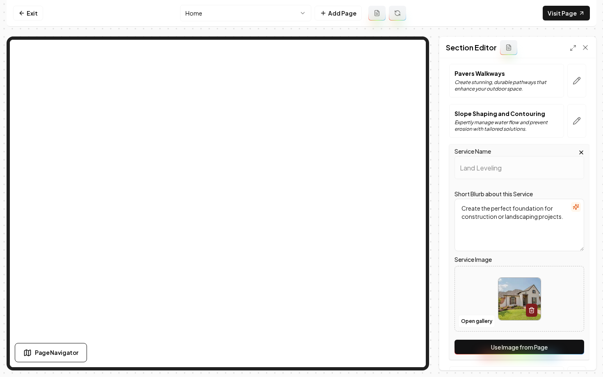
click at [490, 347] on button "Use Image from Page" at bounding box center [519, 347] width 130 height 15
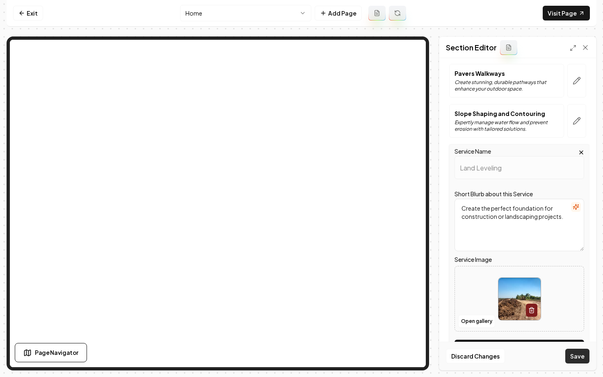
click at [579, 358] on button "Save" at bounding box center [577, 356] width 24 height 15
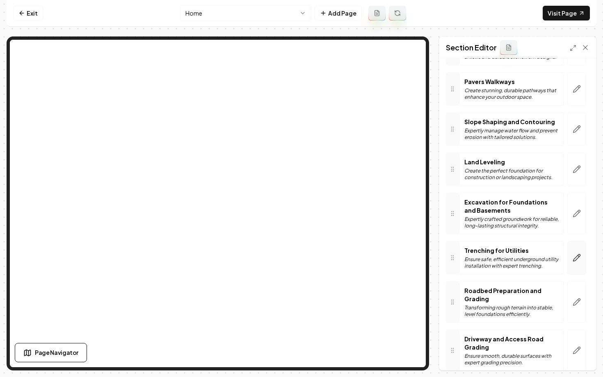
click at [577, 254] on icon "button" at bounding box center [576, 258] width 8 height 8
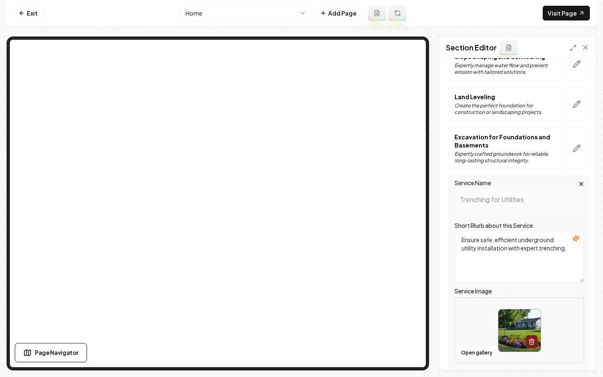
scroll to position [412, 0]
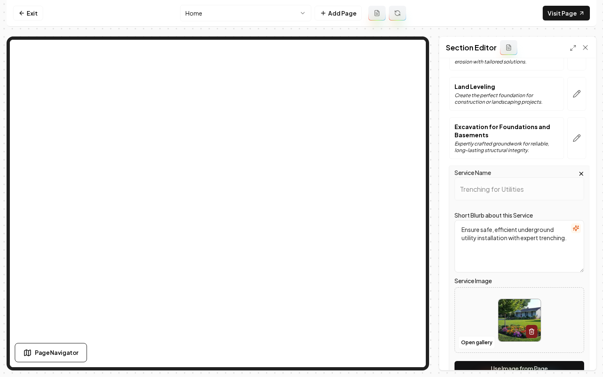
click at [485, 365] on button "Use Image from Page" at bounding box center [519, 368] width 130 height 15
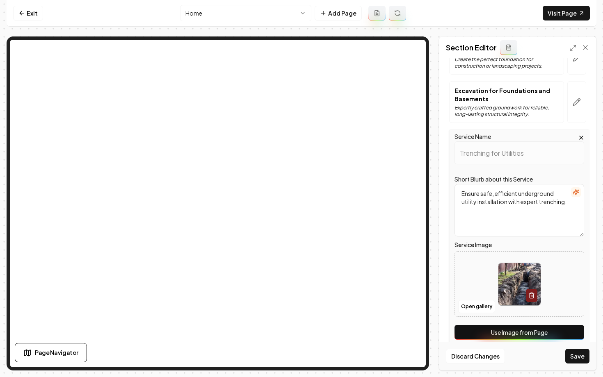
scroll to position [458, 0]
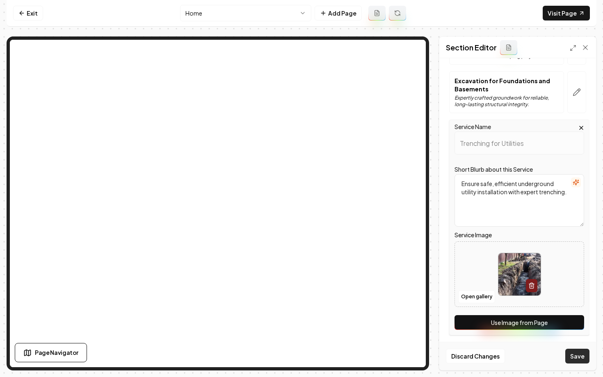
click at [575, 361] on button "Save" at bounding box center [577, 356] width 24 height 15
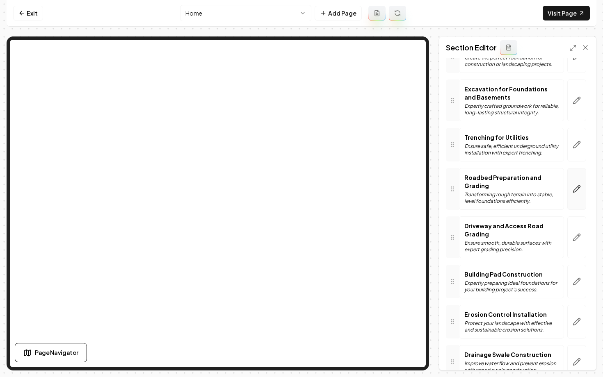
click at [572, 185] on icon "button" at bounding box center [576, 189] width 8 height 8
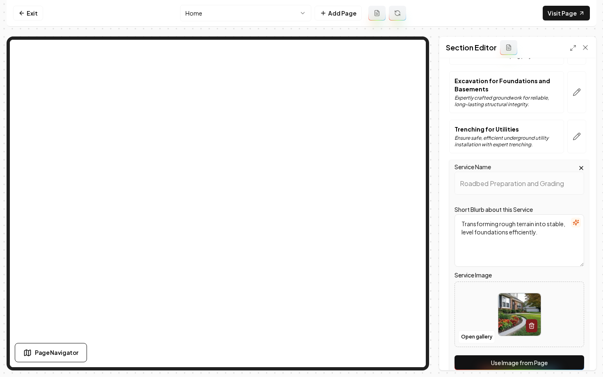
scroll to position [505, 0]
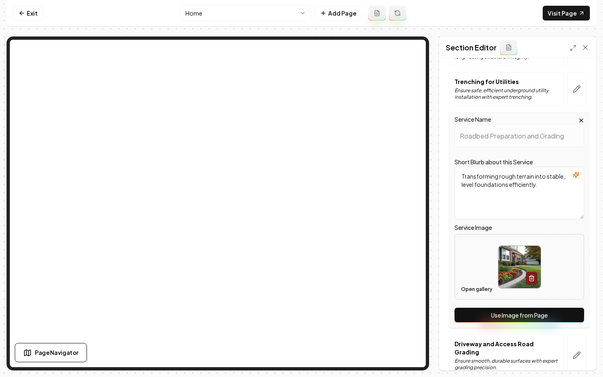
click at [471, 292] on button "Open gallery" at bounding box center [476, 289] width 37 height 13
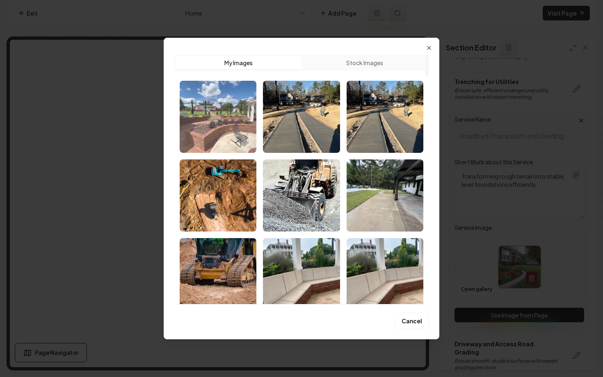
click at [216, 137] on img "Select image image_689bbaf65c7cd75eb87c7834.HEIC" at bounding box center [218, 117] width 77 height 72
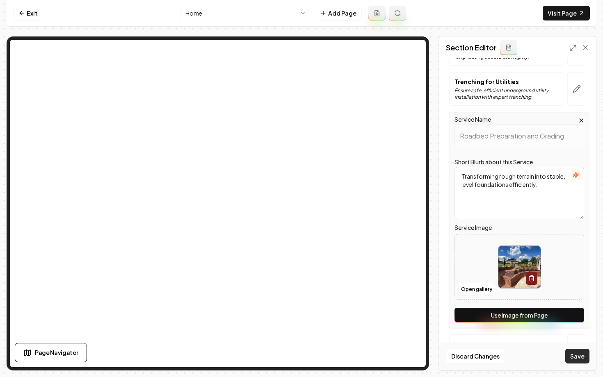
click at [577, 357] on button "Save" at bounding box center [577, 356] width 24 height 15
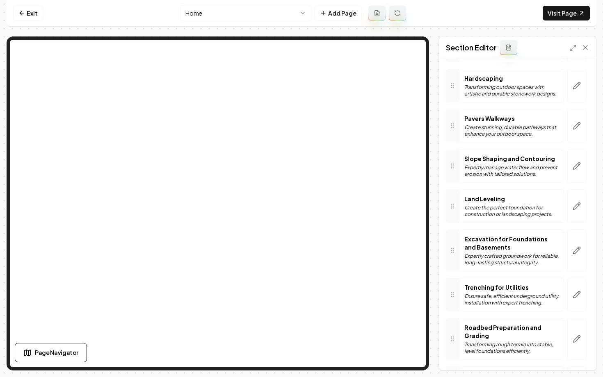
scroll to position [263, 0]
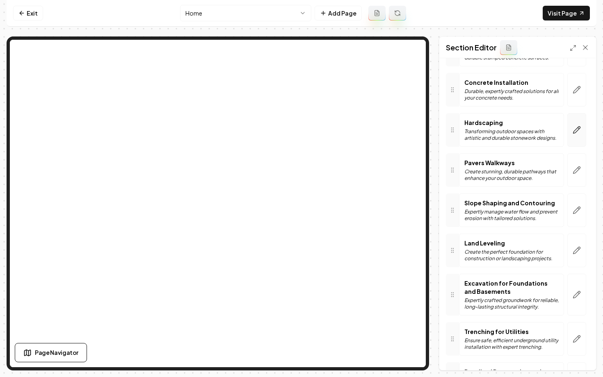
click at [579, 129] on button "button" at bounding box center [576, 130] width 19 height 34
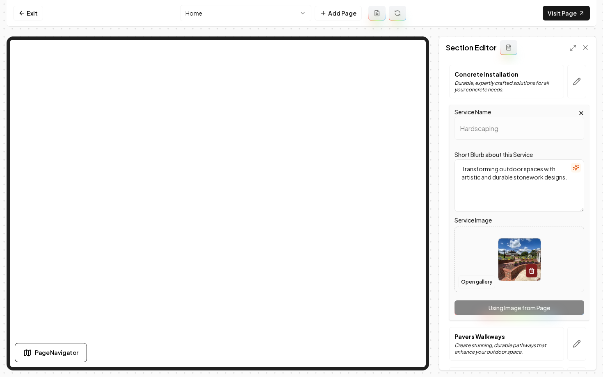
click at [481, 284] on button "Open gallery" at bounding box center [476, 282] width 37 height 13
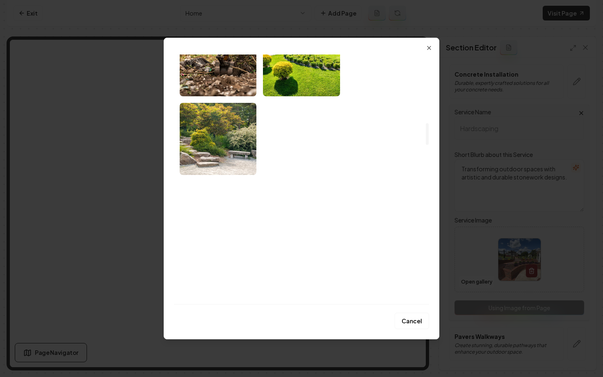
scroll to position [784, 0]
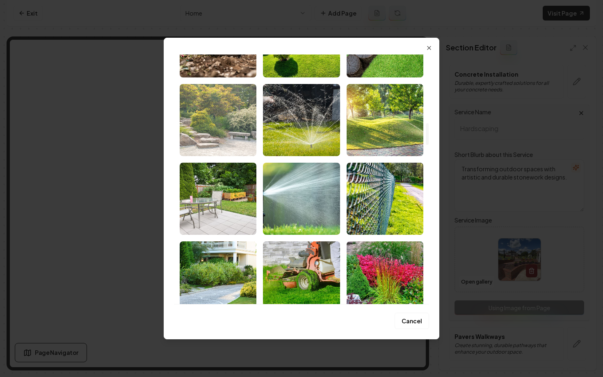
click at [219, 133] on img "Select image image_689b9c7a5c7cd75eb8a53a8a.jpeg" at bounding box center [218, 120] width 77 height 72
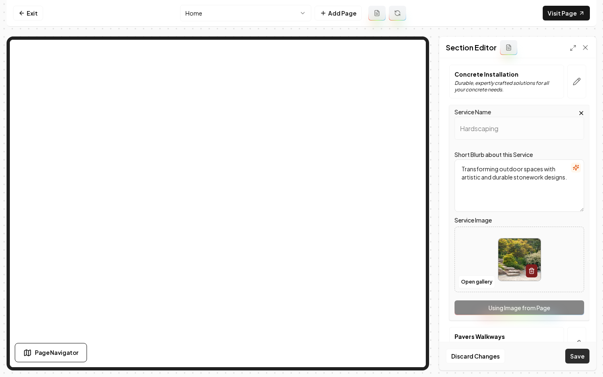
click at [575, 356] on button "Save" at bounding box center [577, 356] width 24 height 15
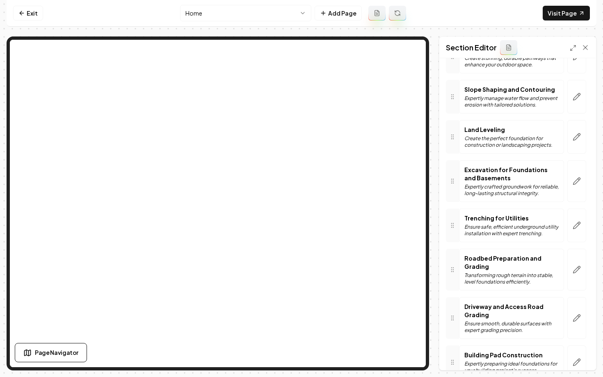
scroll to position [378, 0]
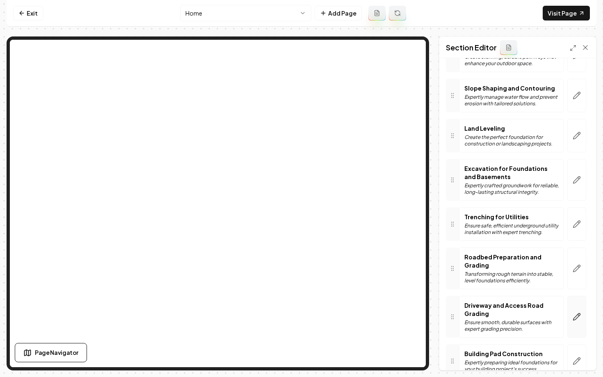
click at [571, 305] on button "button" at bounding box center [576, 317] width 19 height 42
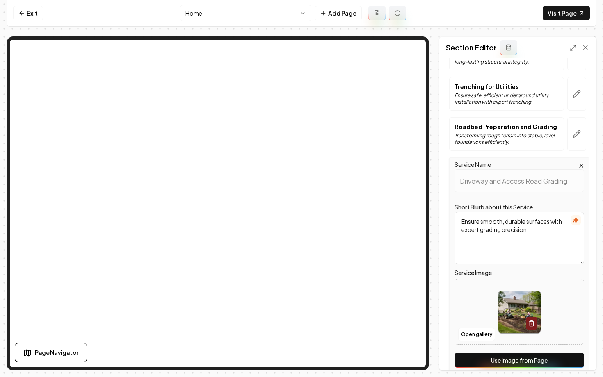
scroll to position [517, 0]
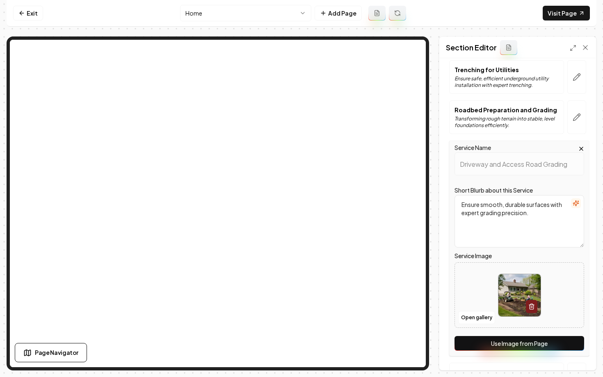
click at [501, 346] on button "Use Image from Page" at bounding box center [519, 343] width 130 height 15
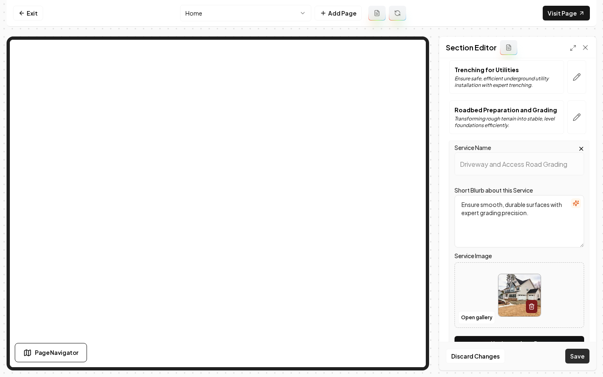
click at [584, 358] on button "Save" at bounding box center [577, 356] width 24 height 15
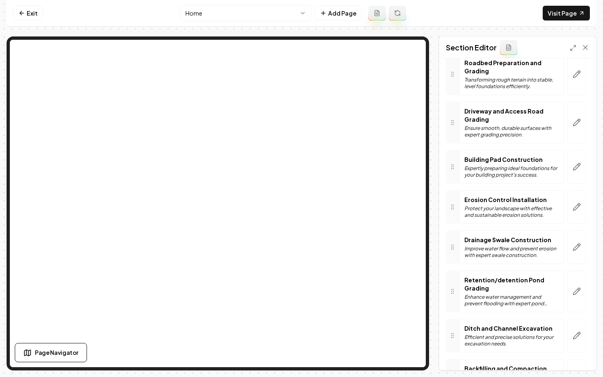
scroll to position [576, 0]
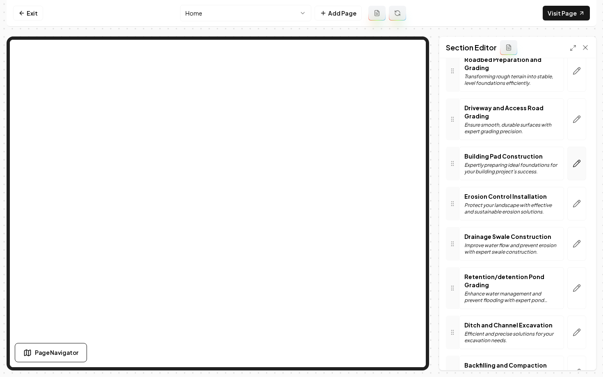
click at [575, 159] on icon "button" at bounding box center [576, 163] width 8 height 8
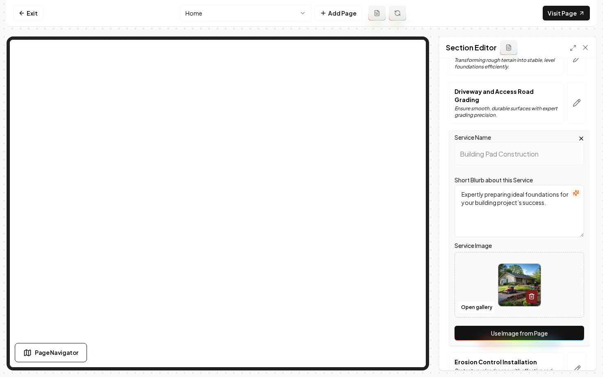
click at [502, 329] on button "Use Image from Page" at bounding box center [519, 333] width 130 height 15
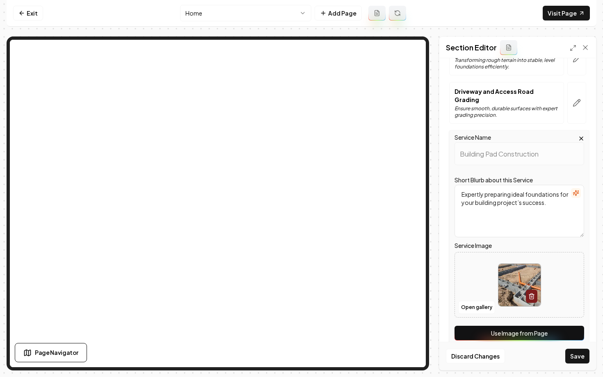
click at [526, 327] on button "Use Image from Page" at bounding box center [519, 333] width 130 height 15
click at [571, 355] on button "Save" at bounding box center [577, 356] width 24 height 15
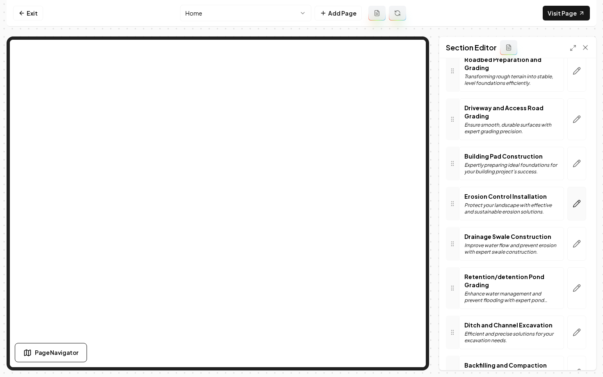
click at [579, 188] on button "button" at bounding box center [576, 204] width 19 height 34
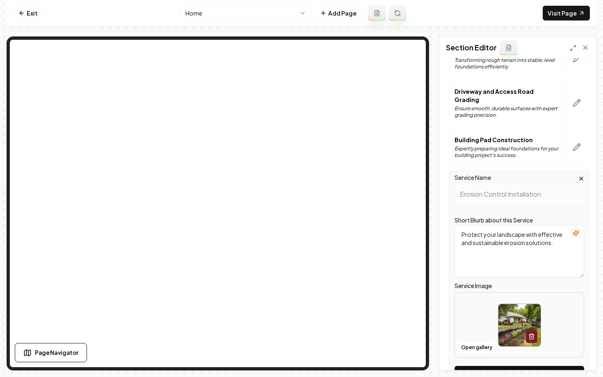
click at [502, 366] on button "Use Image from Page" at bounding box center [519, 373] width 130 height 15
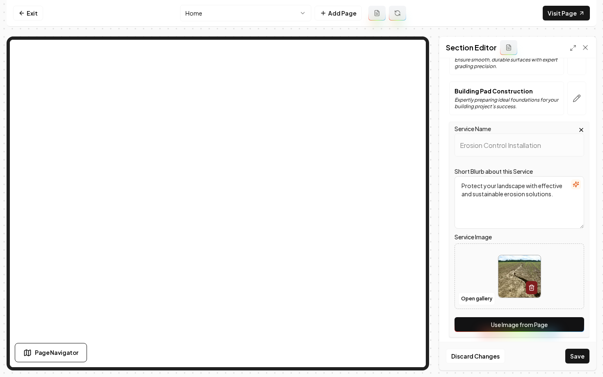
scroll to position [625, 0]
click at [569, 357] on button "Save" at bounding box center [577, 356] width 24 height 15
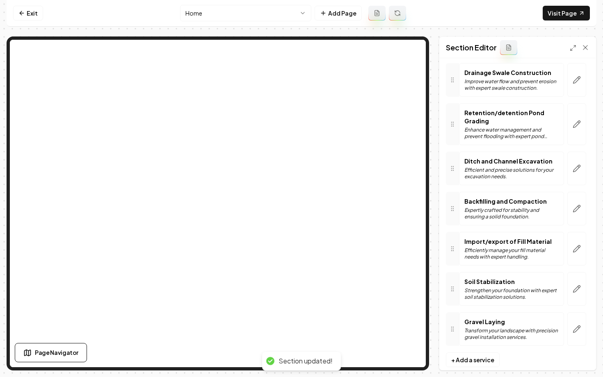
click at [578, 246] on icon "button" at bounding box center [576, 249] width 7 height 7
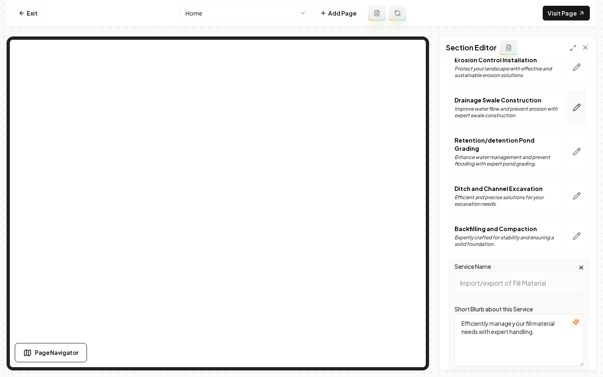
click at [574, 106] on button "button" at bounding box center [576, 108] width 19 height 34
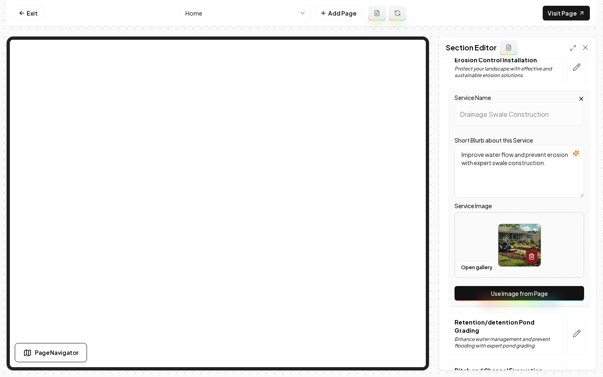
click at [517, 289] on button "Use Image from Page" at bounding box center [519, 293] width 130 height 15
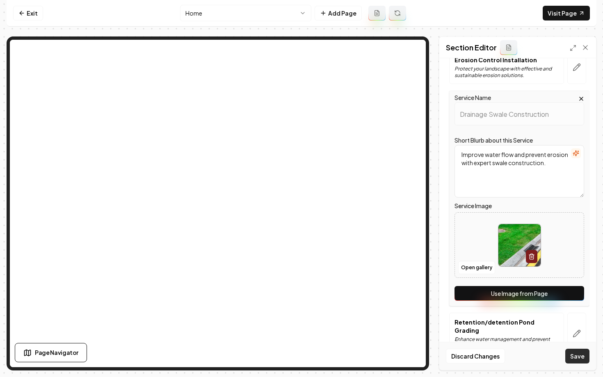
click at [574, 355] on button "Save" at bounding box center [577, 356] width 24 height 15
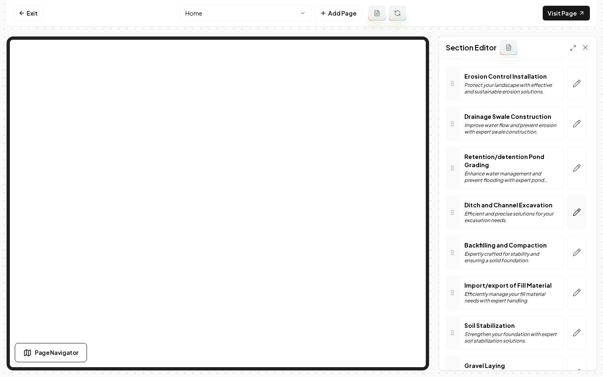
click at [573, 208] on icon "button" at bounding box center [576, 212] width 8 height 8
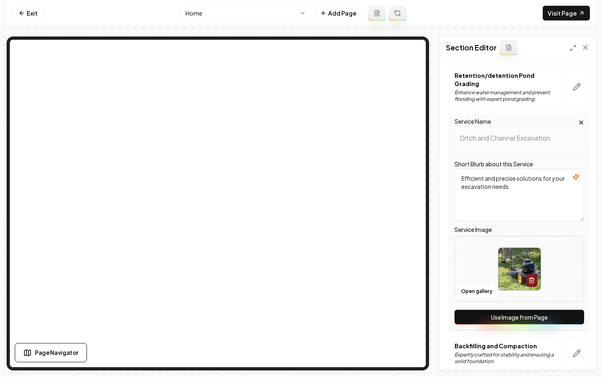
scroll to position [762, 0]
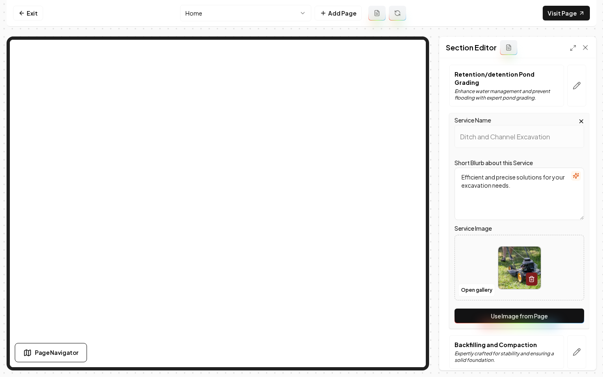
click at [499, 309] on button "Use Image from Page" at bounding box center [519, 316] width 130 height 15
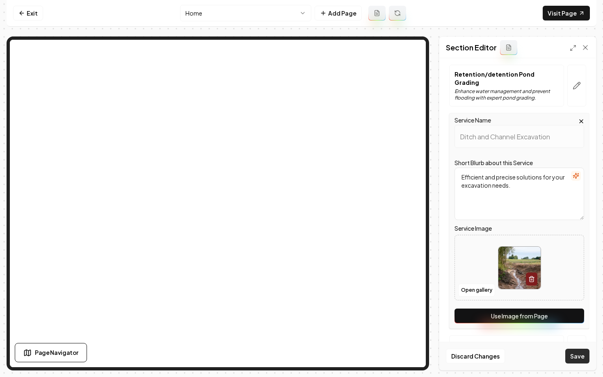
click at [574, 354] on button "Save" at bounding box center [577, 356] width 24 height 15
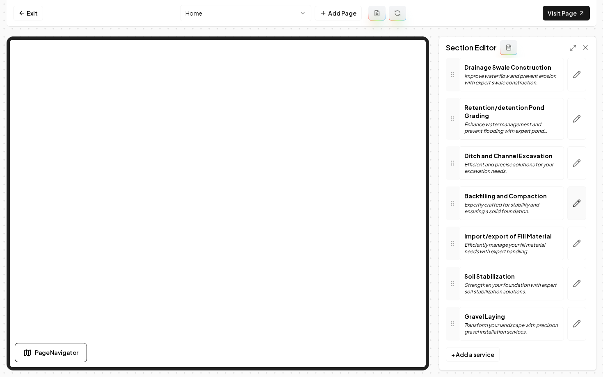
click at [574, 199] on icon "button" at bounding box center [576, 203] width 8 height 8
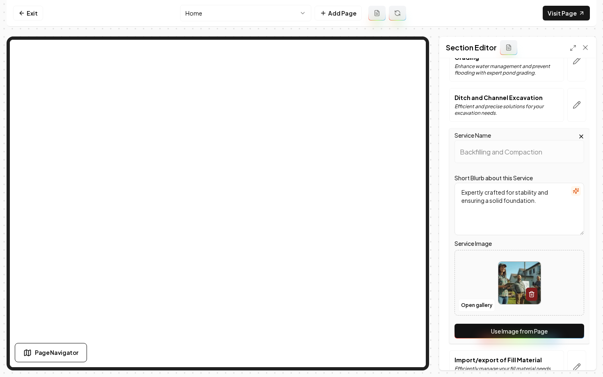
scroll to position [787, 0]
click at [503, 323] on button "Use Image from Page" at bounding box center [519, 330] width 130 height 15
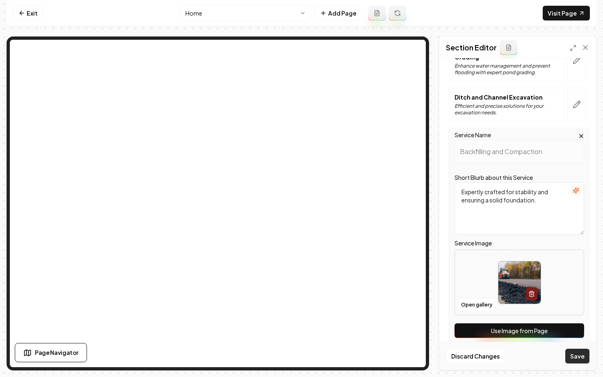
click at [572, 355] on button "Save" at bounding box center [577, 356] width 24 height 15
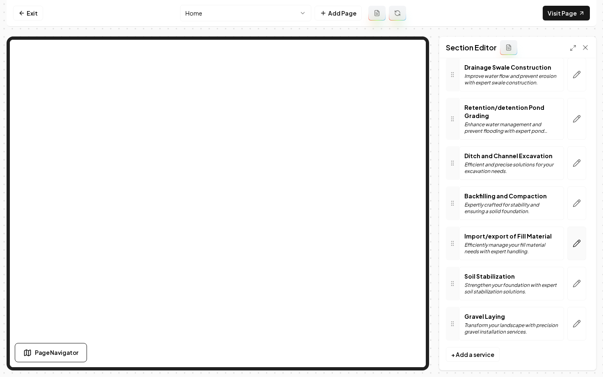
click at [569, 239] on button "button" at bounding box center [576, 244] width 19 height 34
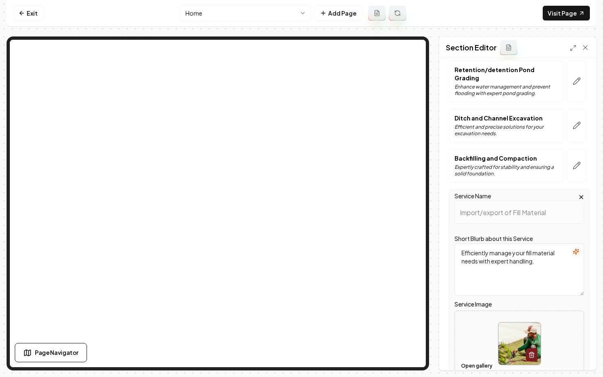
scroll to position [780, 0]
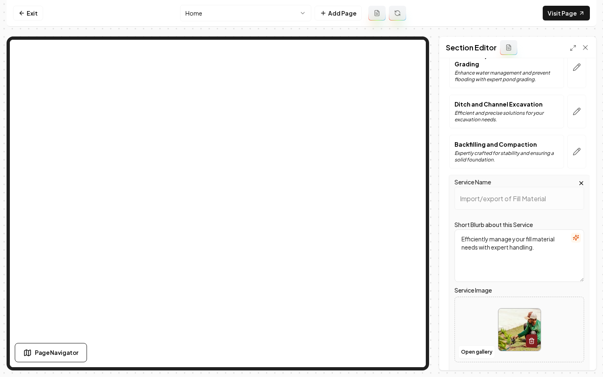
click at [535, 371] on button "Use Image from Page" at bounding box center [519, 378] width 130 height 15
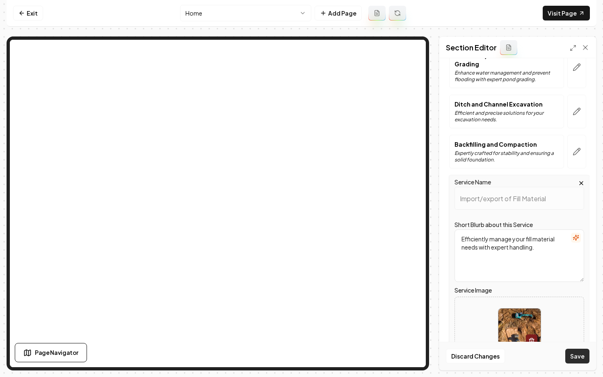
click at [575, 356] on button "Save" at bounding box center [577, 356] width 24 height 15
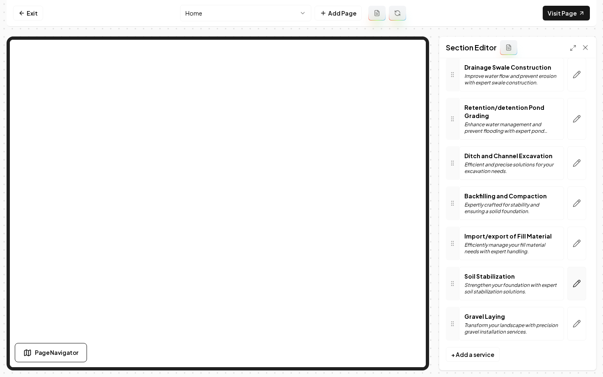
click at [570, 280] on button "button" at bounding box center [576, 284] width 19 height 34
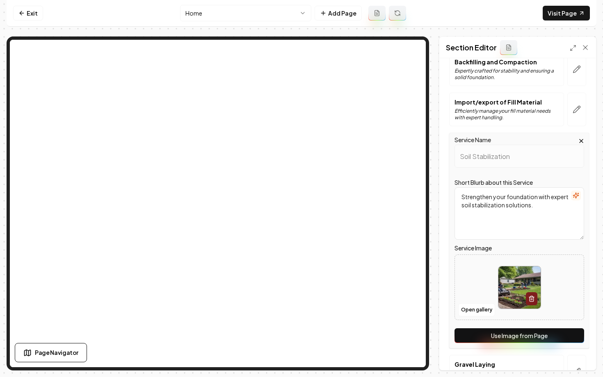
scroll to position [879, 0]
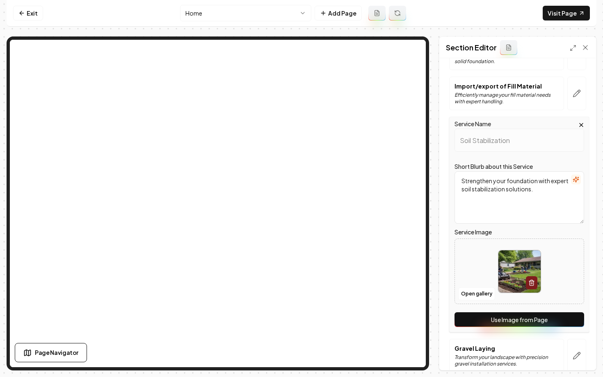
click at [513, 312] on button "Use Image from Page" at bounding box center [519, 319] width 130 height 15
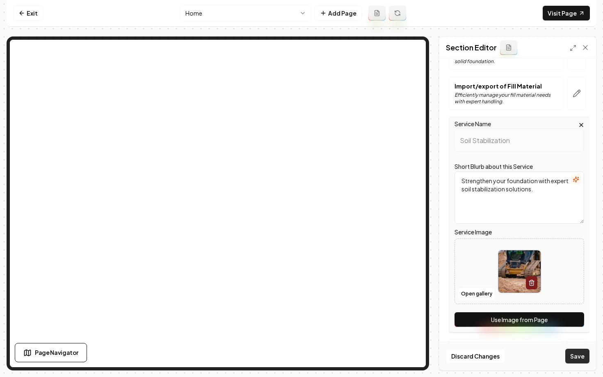
click at [574, 361] on button "Save" at bounding box center [577, 356] width 24 height 15
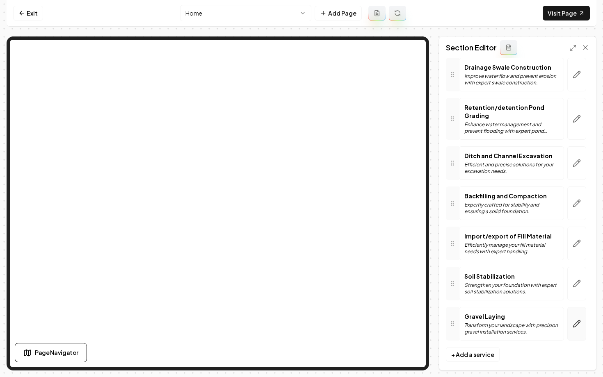
click at [576, 320] on icon "button" at bounding box center [576, 324] width 8 height 8
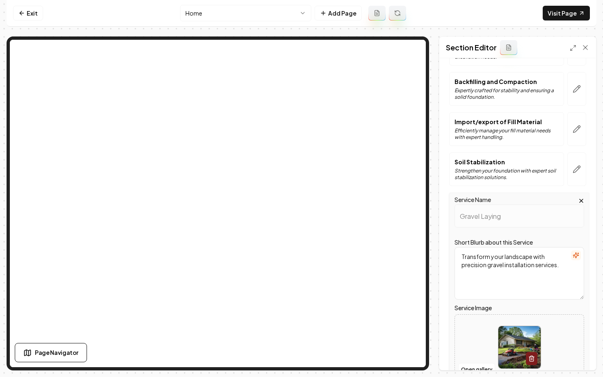
scroll to position [857, 0]
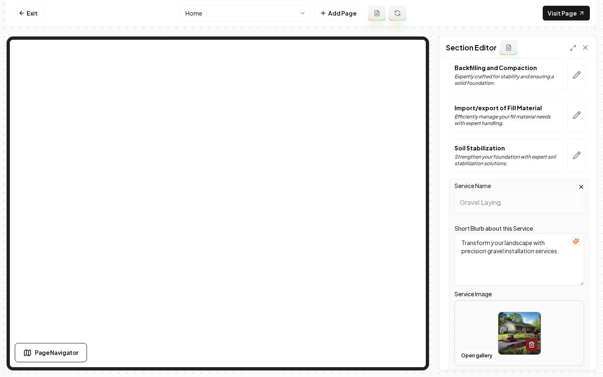
click at [491, 374] on button "Use Image from Page" at bounding box center [519, 381] width 130 height 15
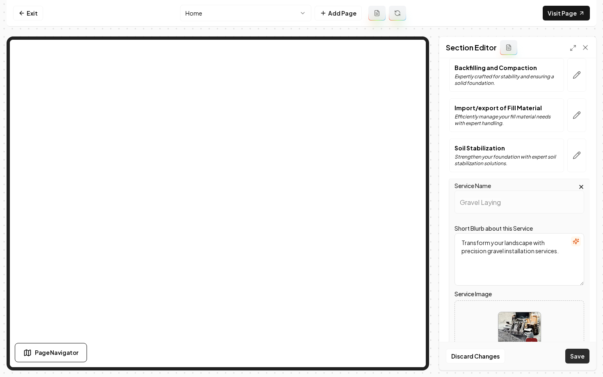
click at [583, 354] on button "Save" at bounding box center [577, 356] width 24 height 15
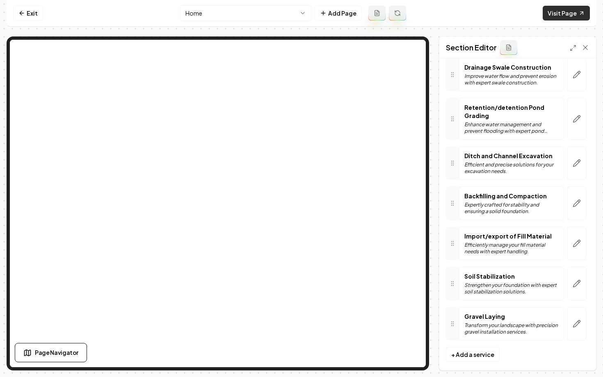
click at [566, 9] on link "Visit Page" at bounding box center [565, 13] width 47 height 15
click at [28, 15] on link "Exit" at bounding box center [28, 13] width 30 height 15
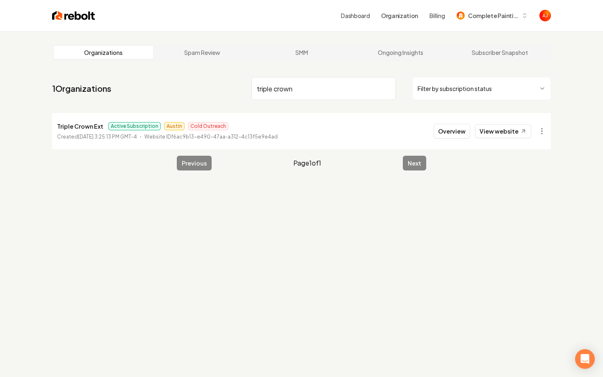
type input "triple crown"
click at [451, 139] on li "Triple Crown Ext Active Subscription Austin Cold Outreach Created April 2, 2025…" at bounding box center [301, 131] width 499 height 36
click at [450, 136] on button "Overview" at bounding box center [451, 131] width 36 height 15
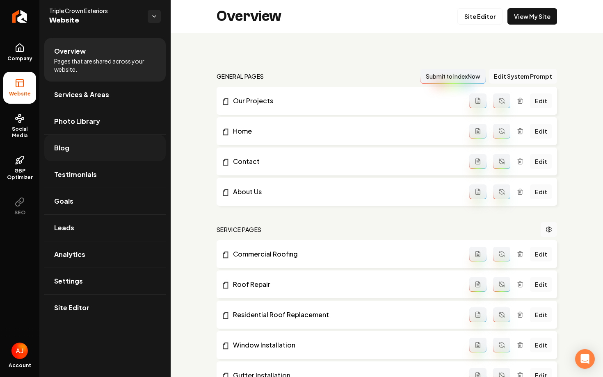
click at [74, 156] on link "Blog" at bounding box center [104, 148] width 121 height 26
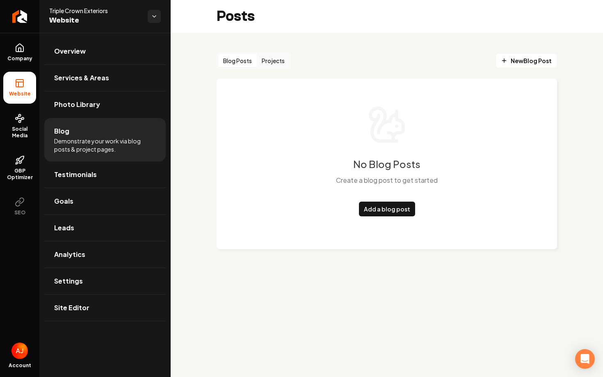
click at [21, 89] on li "Website" at bounding box center [19, 88] width 33 height 32
click at [103, 49] on link "Overview" at bounding box center [104, 51] width 121 height 26
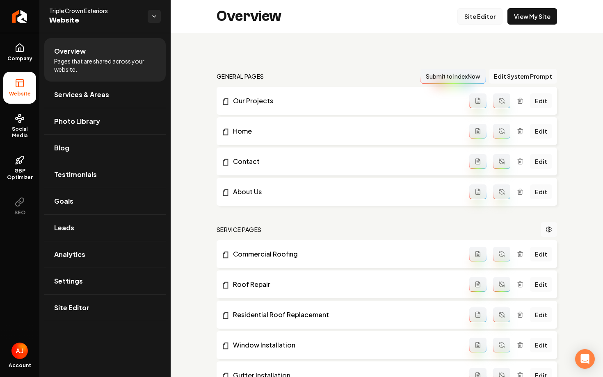
click at [474, 18] on link "Site Editor" at bounding box center [479, 16] width 45 height 16
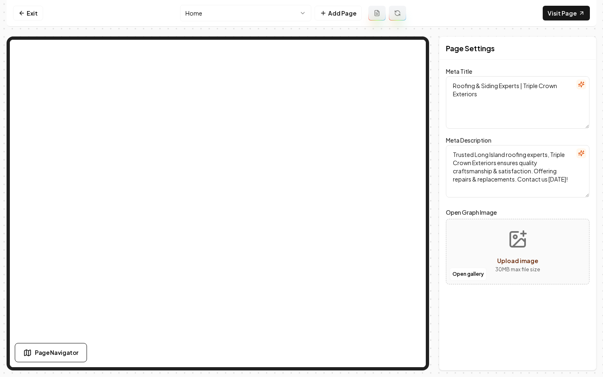
click at [224, 15] on html "Computer Required This feature is only available on a computer. Please switch t…" at bounding box center [301, 188] width 603 height 377
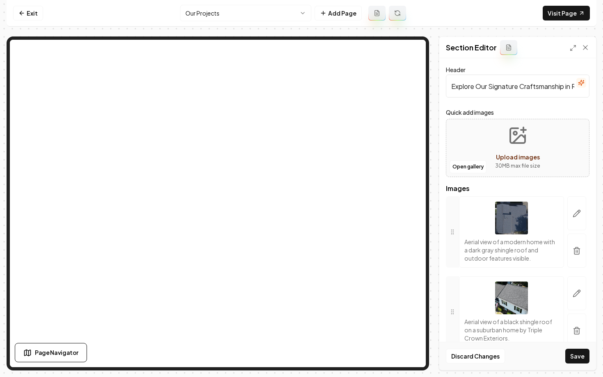
drag, startPoint x: 453, startPoint y: 285, endPoint x: 454, endPoint y: 242, distance: 43.1
click at [572, 355] on button "Save" at bounding box center [577, 356] width 24 height 15
click at [30, 9] on link "Exit" at bounding box center [28, 13] width 30 height 15
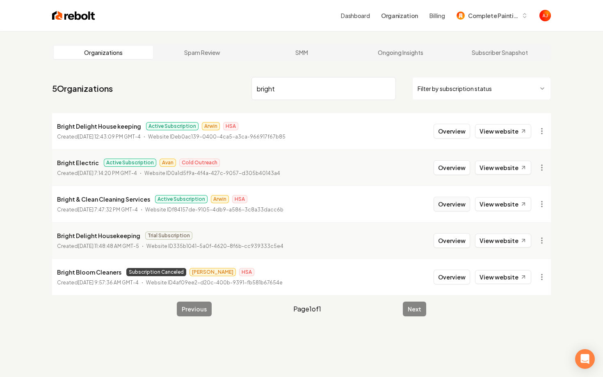
type input "bright"
click at [461, 207] on button "Overview" at bounding box center [451, 204] width 36 height 15
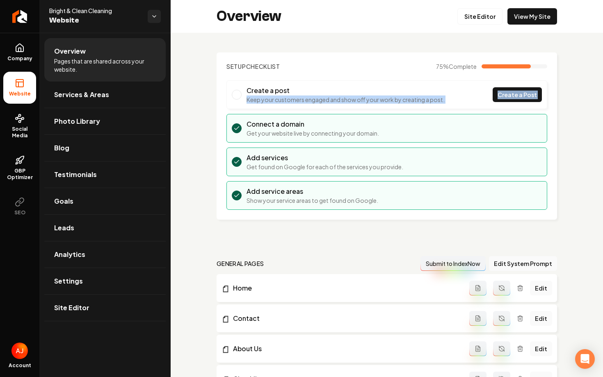
drag, startPoint x: 375, startPoint y: 116, endPoint x: 383, endPoint y: -15, distance: 131.5
click at [383, 0] on html "Company Website Social Media GBP Optimizer SEO Account Bright & Clean Cleaning …" at bounding box center [301, 188] width 603 height 377
click at [23, 97] on li "Website" at bounding box center [19, 88] width 33 height 32
click at [469, 17] on link "Site Editor" at bounding box center [479, 16] width 45 height 16
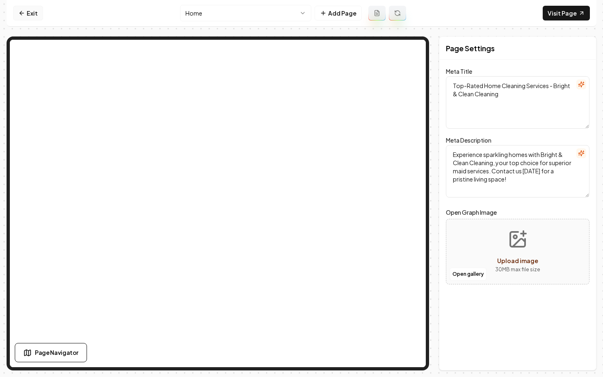
click at [22, 7] on link "Exit" at bounding box center [28, 13] width 30 height 15
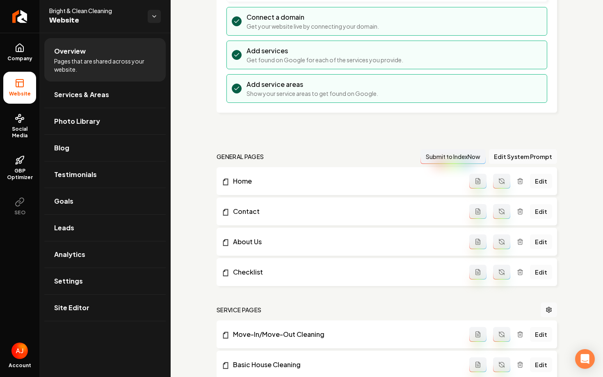
scroll to position [112, 0]
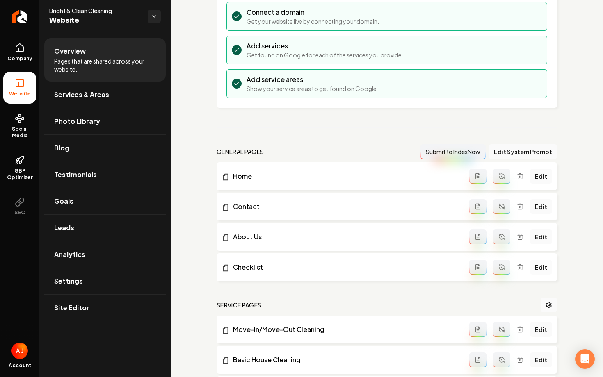
click at [546, 267] on link "Edit" at bounding box center [541, 267] width 22 height 15
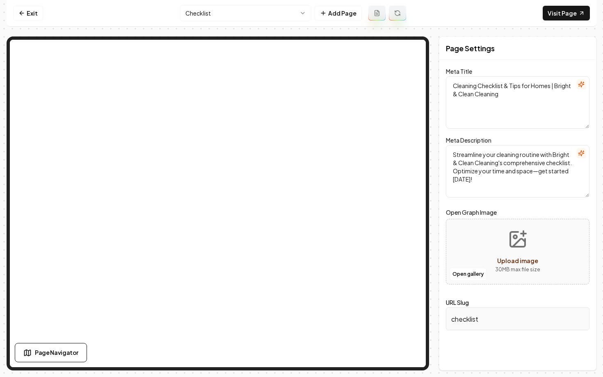
click at [461, 321] on input "checklist" at bounding box center [518, 319] width 144 height 23
click at [486, 321] on input "checklist" at bounding box center [518, 319] width 144 height 23
click at [480, 321] on input "checklist" at bounding box center [518, 319] width 144 height 23
click at [21, 18] on link "Exit" at bounding box center [28, 13] width 30 height 15
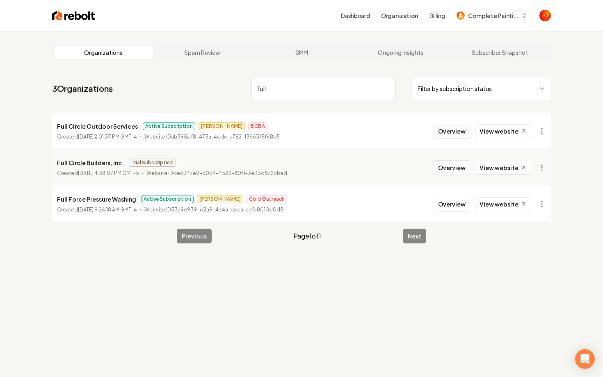
type input "full"
click at [447, 132] on button "Overview" at bounding box center [451, 131] width 36 height 15
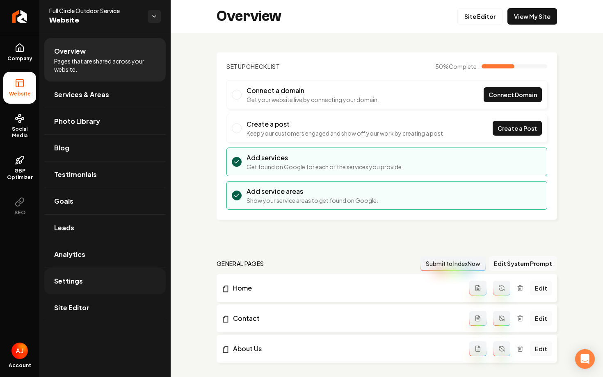
click at [128, 271] on link "Settings" at bounding box center [104, 281] width 121 height 26
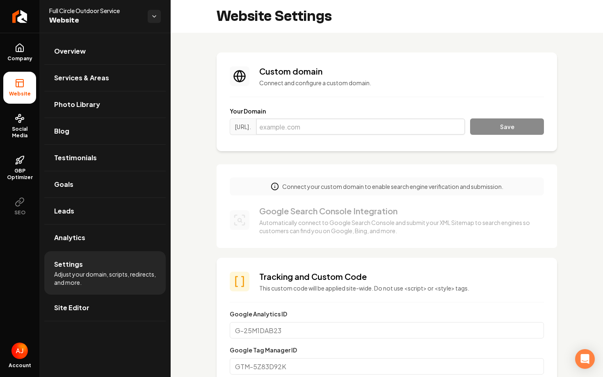
click at [327, 125] on input "Main content area" at bounding box center [360, 126] width 209 height 16
paste input "[DOMAIN_NAME]"
type input "[DOMAIN_NAME]"
click at [487, 131] on button "Save" at bounding box center [507, 126] width 74 height 16
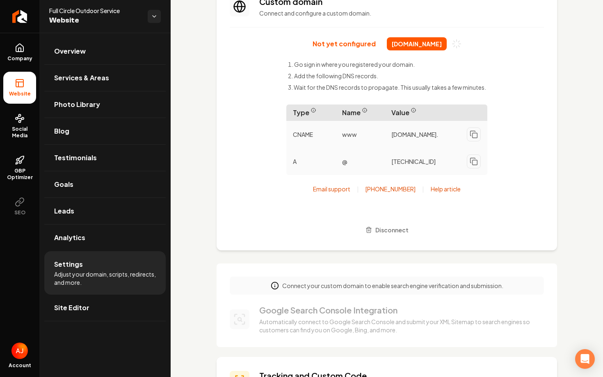
scroll to position [57, 0]
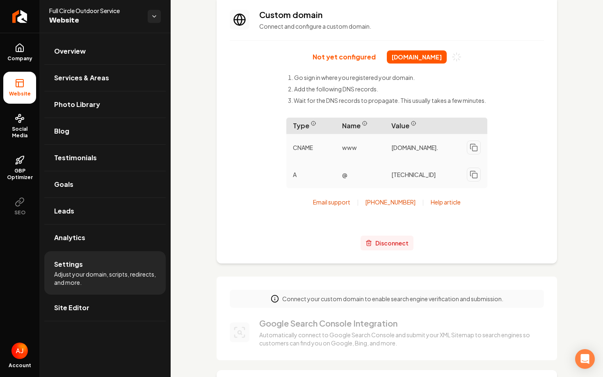
click at [367, 241] on icon "Main content area" at bounding box center [368, 240] width 2 height 1
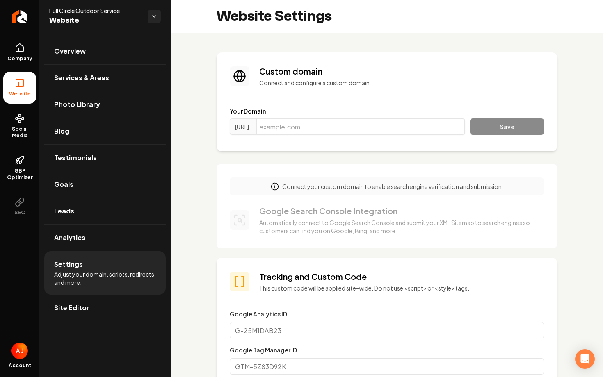
click at [425, 131] on input "Main content area" at bounding box center [360, 126] width 209 height 16
paste input "[DOMAIN_NAME]"
type input "[DOMAIN_NAME]"
click at [503, 134] on button "Save" at bounding box center [507, 126] width 74 height 16
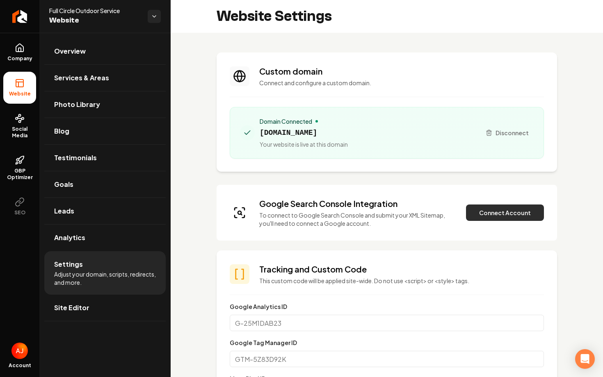
click at [502, 216] on button "Connect Account" at bounding box center [505, 213] width 78 height 16
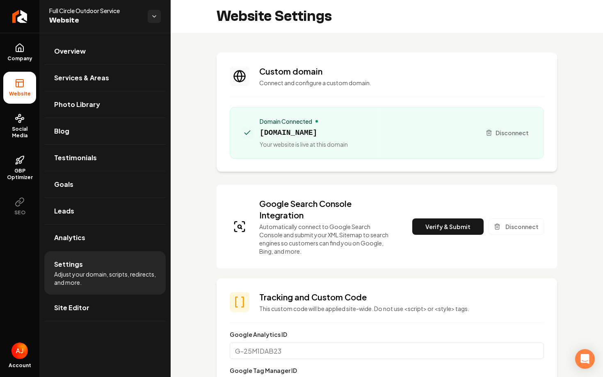
click at [465, 217] on div "Google Search Console Integration Automatically connect to Google Search Consol…" at bounding box center [387, 226] width 314 height 57
click at [465, 221] on button "Verify & Submit" at bounding box center [447, 227] width 71 height 16
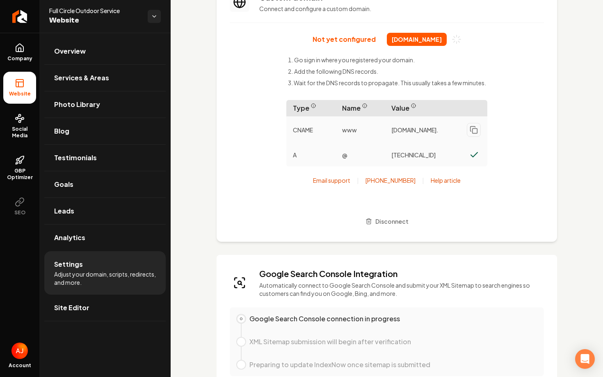
scroll to position [73, 0]
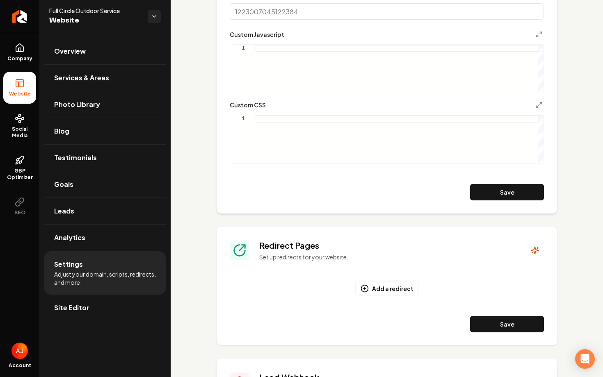
scroll to position [507, 0]
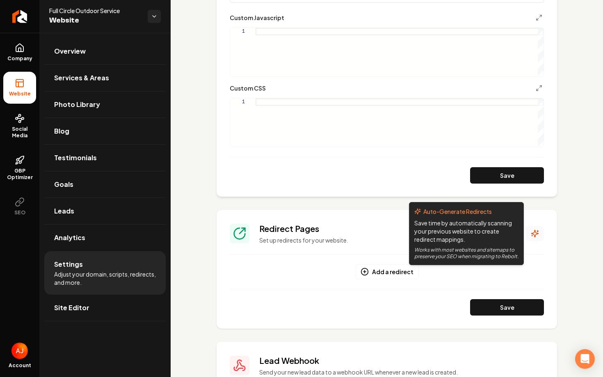
click at [534, 237] on icon "Main content area" at bounding box center [534, 233] width 7 height 7
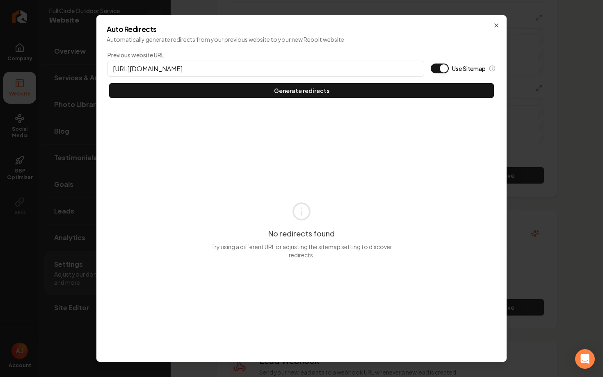
type input "[URL][DOMAIN_NAME]"
click at [440, 73] on button "Use Sitemap" at bounding box center [440, 69] width 18 height 10
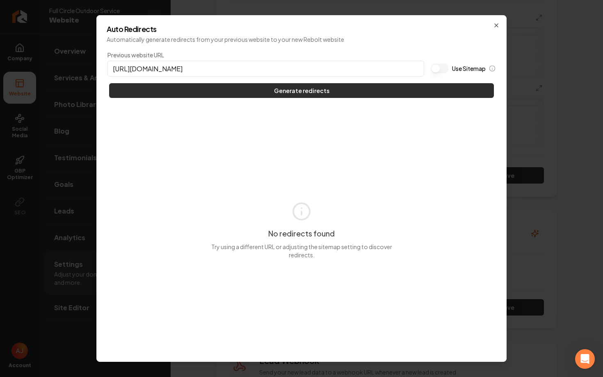
click at [438, 83] on button "Generate redirects" at bounding box center [301, 90] width 385 height 15
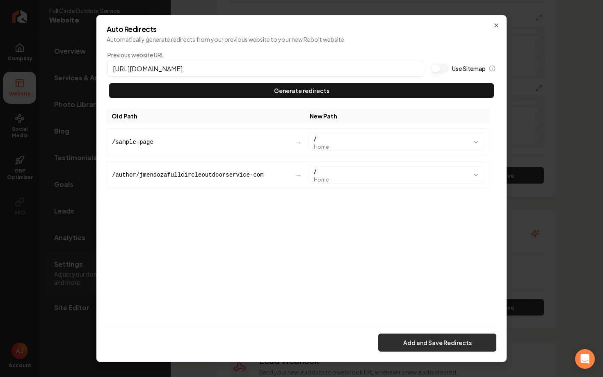
click at [404, 342] on button "Add and Save Redirects" at bounding box center [437, 343] width 118 height 18
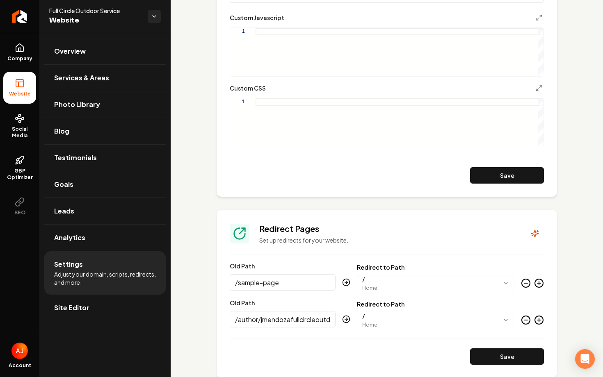
scroll to position [0, 0]
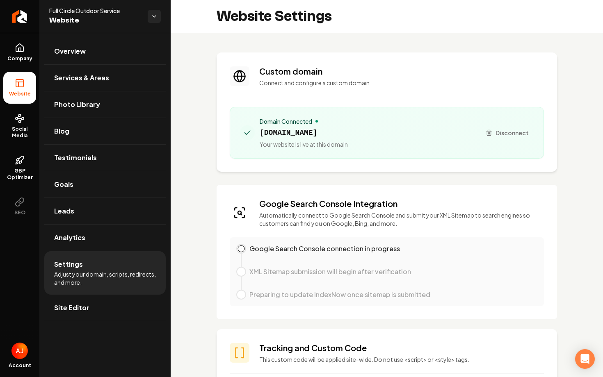
drag, startPoint x: 377, startPoint y: 133, endPoint x: 260, endPoint y: 134, distance: 117.3
click at [260, 134] on div "Domain Connected [DOMAIN_NAME] Your website is live at this domain" at bounding box center [357, 132] width 234 height 31
copy span "[DOMAIN_NAME]"
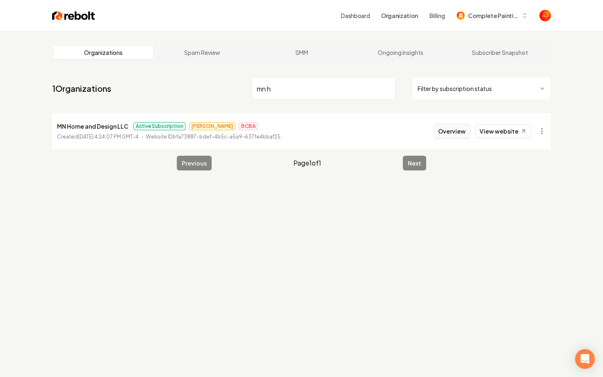
type input "mn h"
click at [439, 131] on button "Overview" at bounding box center [451, 131] width 36 height 15
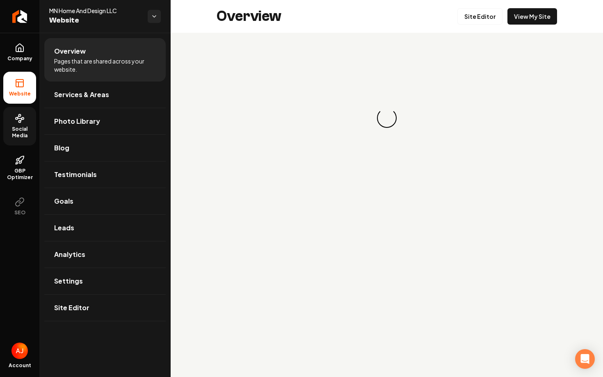
click at [15, 115] on icon at bounding box center [20, 119] width 10 height 10
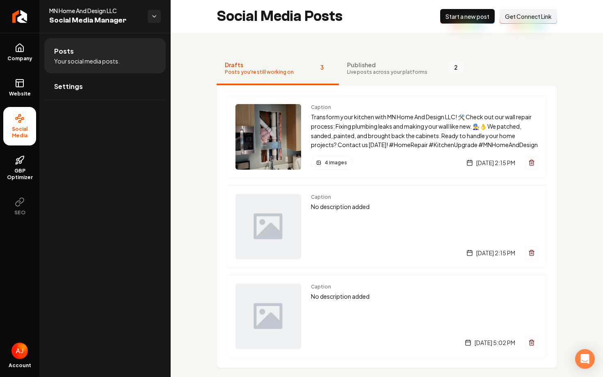
click at [357, 73] on span "Live posts across your platforms" at bounding box center [387, 72] width 80 height 7
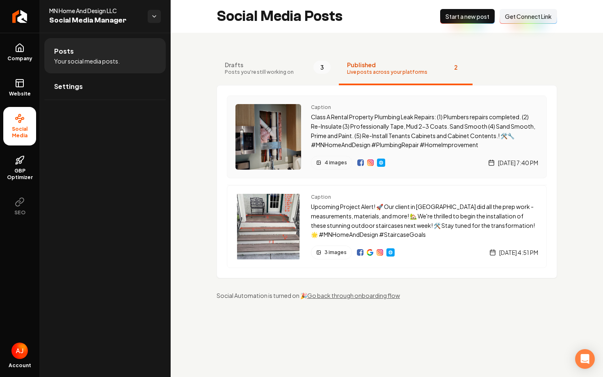
click at [337, 121] on p "Class A Rental Property Plumbing Leak Repairs: (1) Plumbers repairs completed. …" at bounding box center [424, 130] width 227 height 37
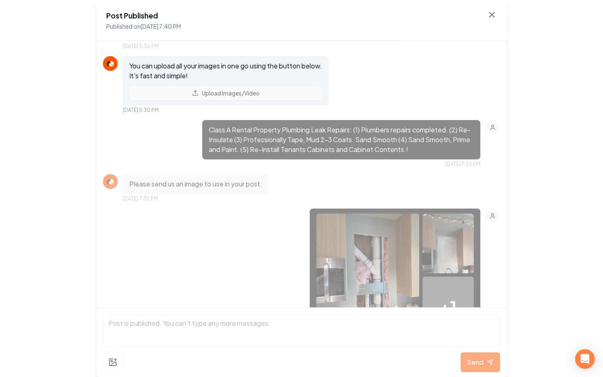
scroll to position [185, 0]
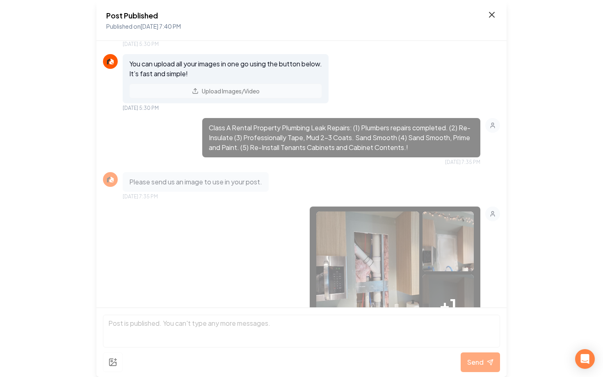
click at [494, 14] on icon at bounding box center [492, 15] width 10 height 10
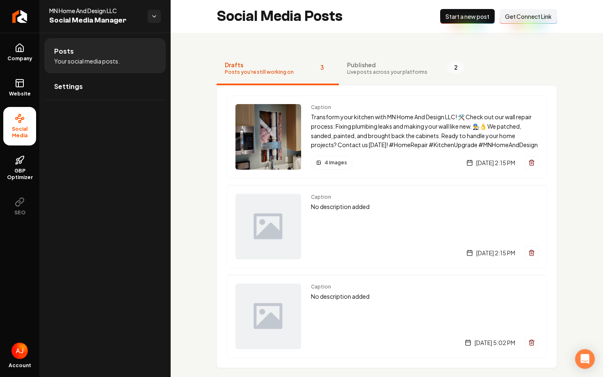
click at [391, 63] on span "Published" at bounding box center [387, 65] width 80 height 8
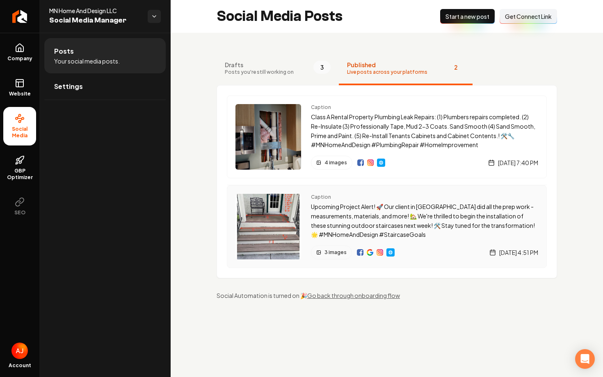
click at [399, 219] on p "Upcoming Project Alert! 🚀 Our client in [GEOGRAPHIC_DATA] did all the prep work…" at bounding box center [424, 220] width 227 height 37
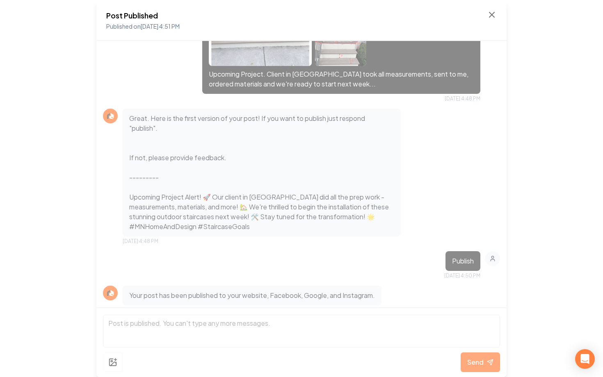
scroll to position [260, 0]
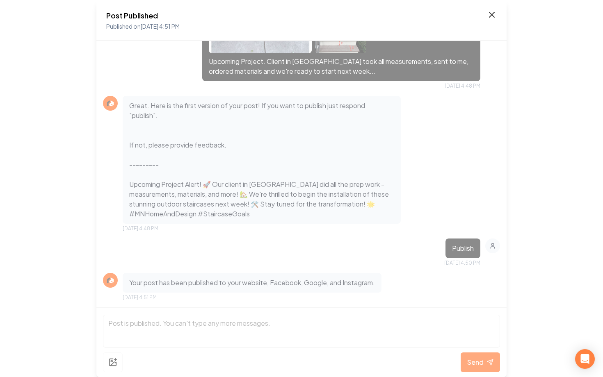
click at [492, 15] on icon at bounding box center [492, 15] width 10 height 10
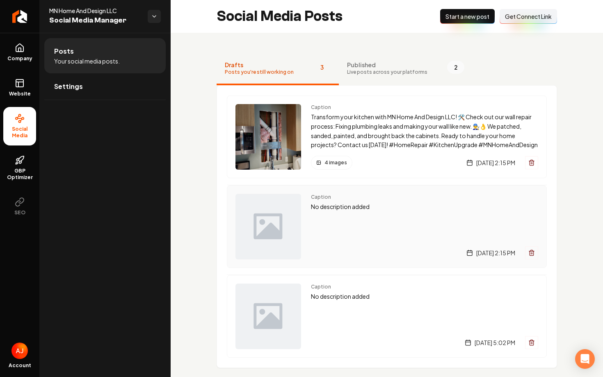
click at [393, 232] on div "Caption No description added [DATE] 2:15 PM" at bounding box center [424, 227] width 227 height 66
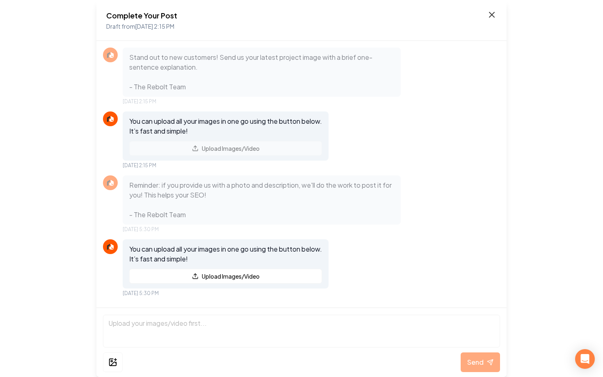
click at [490, 15] on icon at bounding box center [491, 14] width 5 height 5
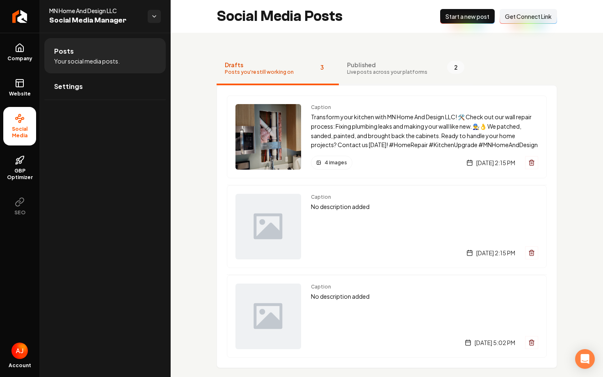
click at [363, 73] on span "Live posts across your platforms" at bounding box center [387, 72] width 80 height 7
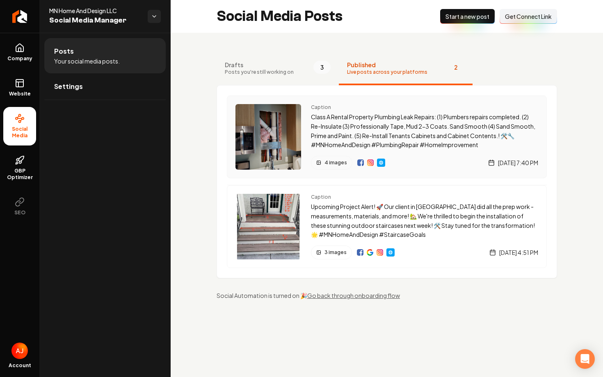
click at [396, 127] on p "Class A Rental Property Plumbing Leak Repairs: (1) Plumbers repairs completed. …" at bounding box center [424, 130] width 227 height 37
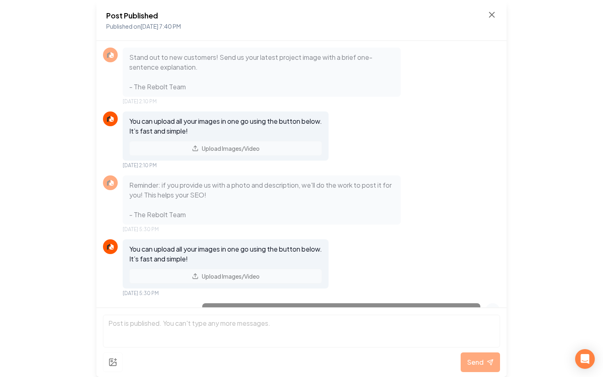
scroll to position [604, 0]
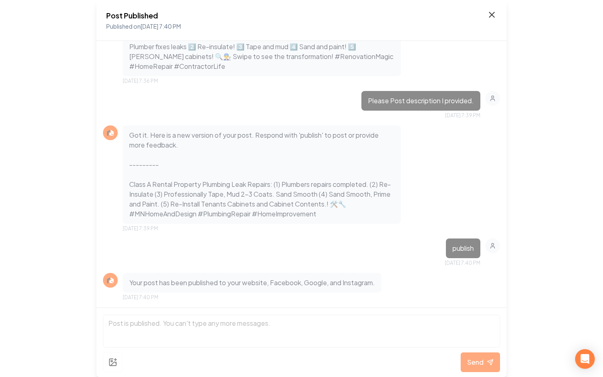
click at [490, 16] on icon at bounding box center [492, 15] width 10 height 10
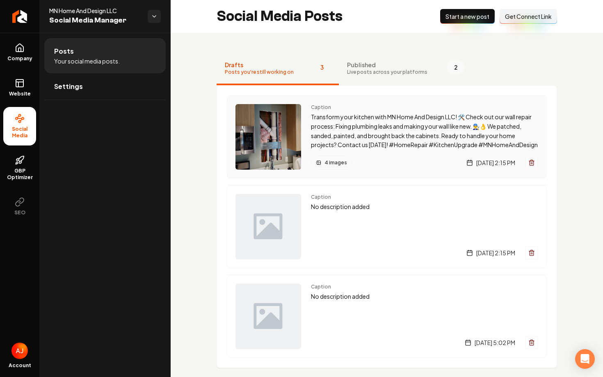
click at [387, 126] on p "Transform your kitchen with MN Home And Design LLC! 🛠️ Check out our wall repai…" at bounding box center [424, 130] width 227 height 37
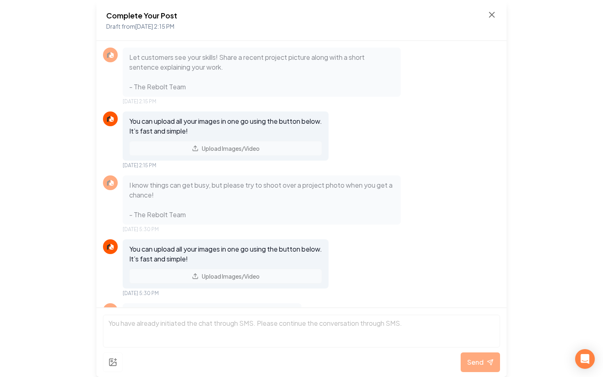
scroll to position [516, 0]
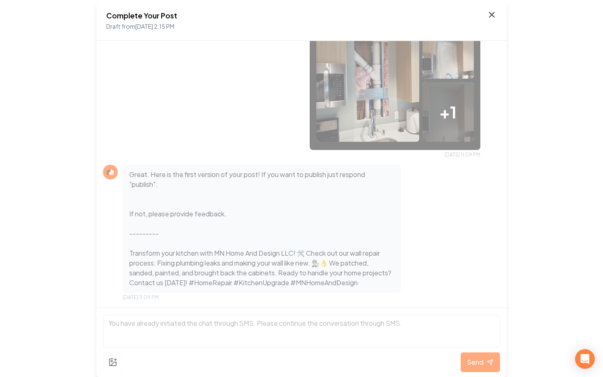
click at [491, 15] on icon at bounding box center [491, 14] width 5 height 5
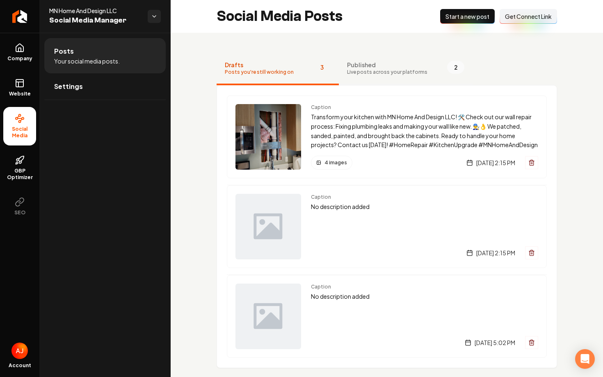
click at [366, 67] on span "Published" at bounding box center [387, 65] width 80 height 8
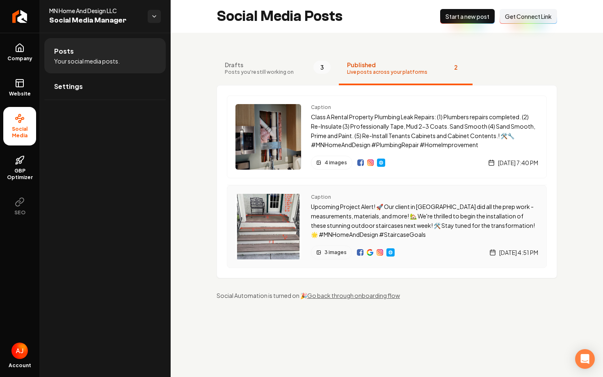
click at [369, 253] on img "Main content area" at bounding box center [370, 252] width 7 height 7
click at [391, 255] on img "Main content area" at bounding box center [390, 252] width 7 height 7
click at [296, 119] on img "Main content area" at bounding box center [268, 137] width 66 height 66
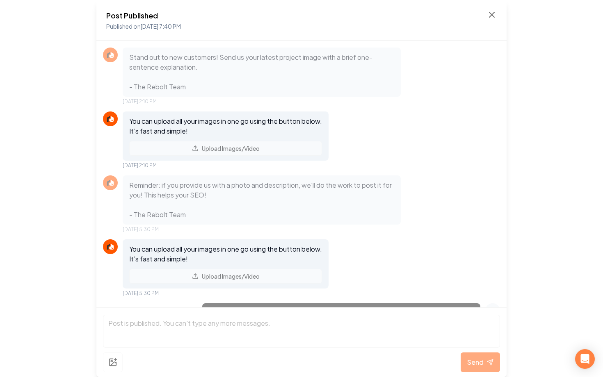
scroll to position [604, 0]
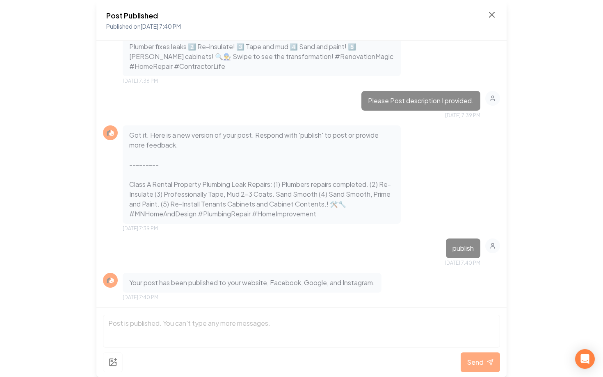
click at [549, 100] on div "Post Published Published on [DATE] 7:40 PM Stand out to new customers! Send us …" at bounding box center [301, 188] width 603 height 377
click at [496, 16] on icon at bounding box center [492, 15] width 10 height 10
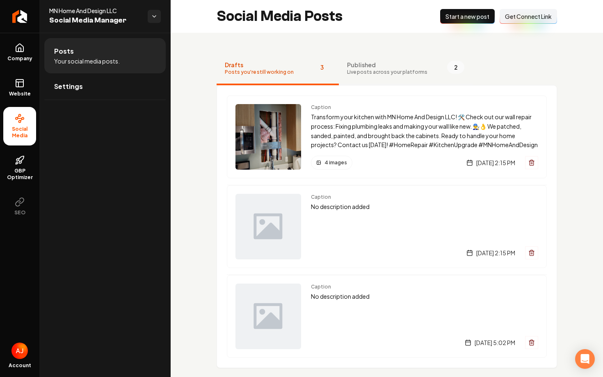
click at [367, 74] on span "Live posts across your platforms" at bounding box center [387, 72] width 80 height 7
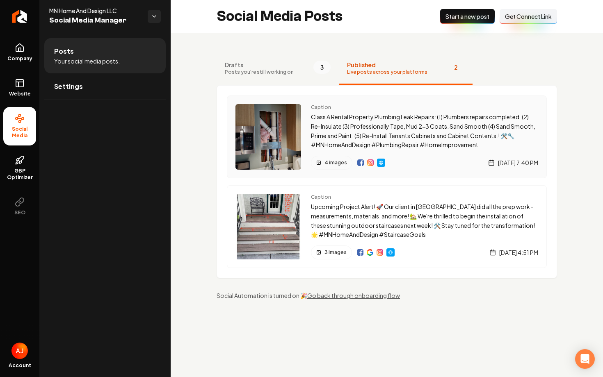
click at [381, 164] on img "Main content area" at bounding box center [381, 162] width 7 height 7
click at [379, 163] on img "Main content area" at bounding box center [381, 162] width 7 height 7
click at [16, 89] on link "Website" at bounding box center [19, 88] width 33 height 32
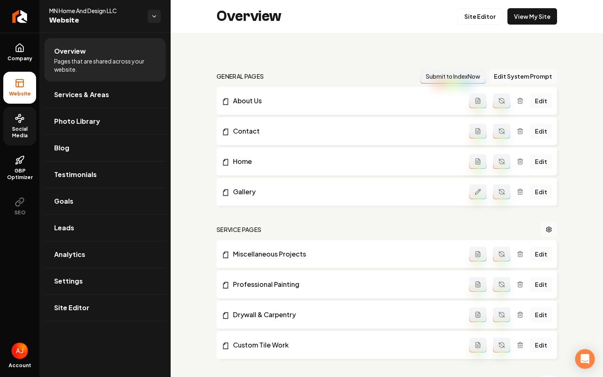
click at [22, 121] on icon at bounding box center [20, 119] width 10 height 10
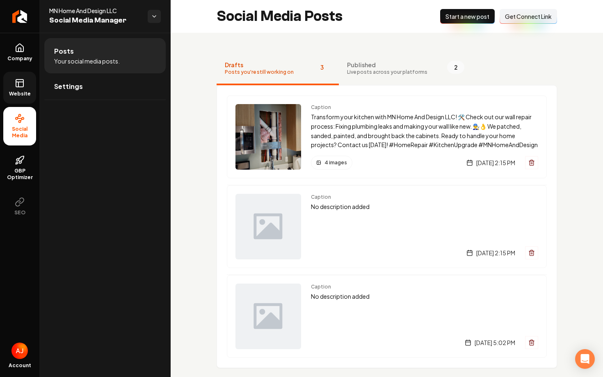
click at [29, 97] on link "Website" at bounding box center [19, 88] width 33 height 32
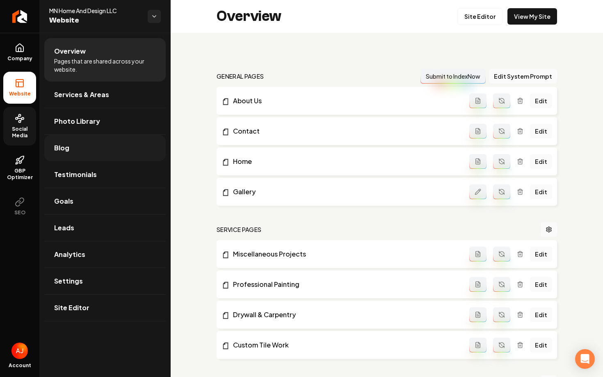
click at [78, 157] on link "Blog" at bounding box center [104, 148] width 121 height 26
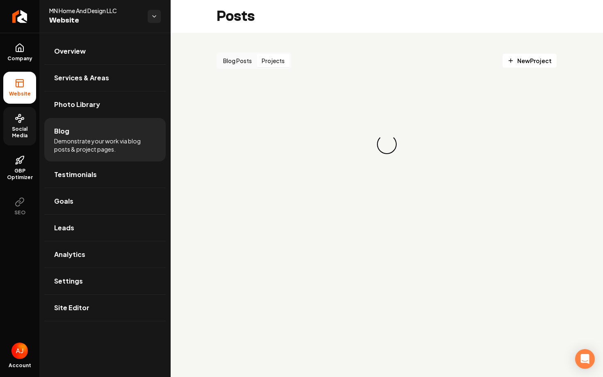
click at [270, 63] on button "Projects" at bounding box center [273, 60] width 33 height 13
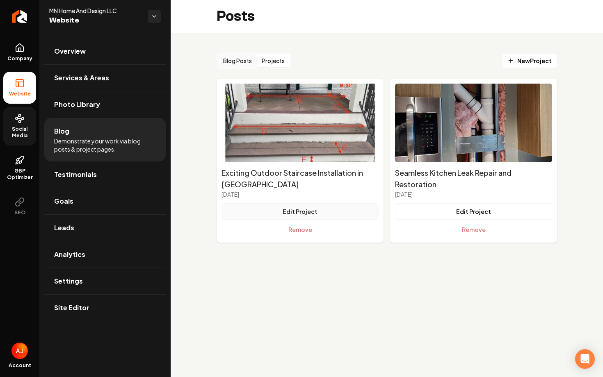
click at [333, 209] on button "Edit Project" at bounding box center [299, 211] width 157 height 16
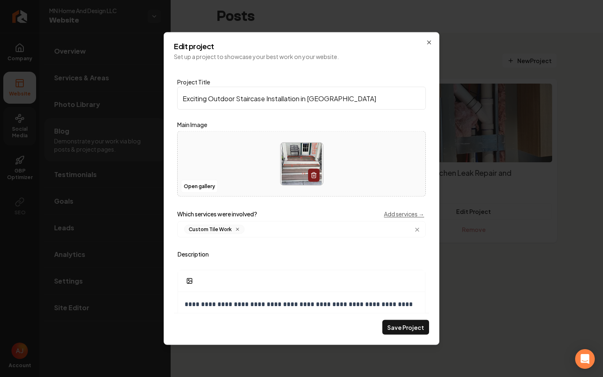
click at [232, 231] on div "Custom Tile Work" at bounding box center [214, 229] width 60 height 9
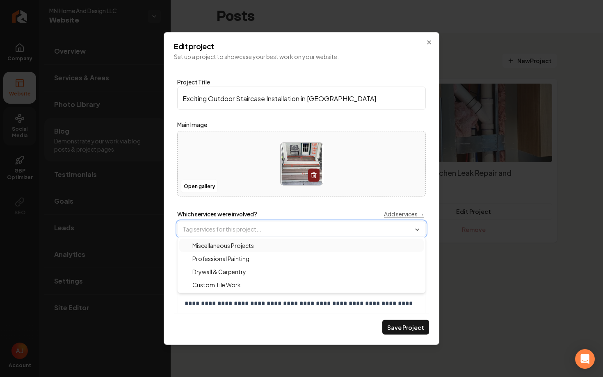
click at [228, 246] on span "Miscellaneous Projects" at bounding box center [217, 245] width 71 height 8
click at [407, 331] on button "Save Project" at bounding box center [405, 327] width 47 height 15
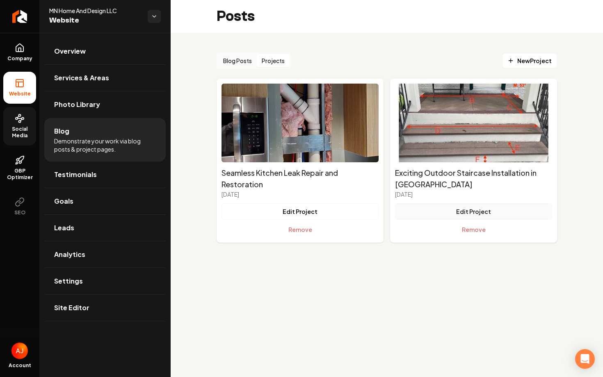
click at [456, 214] on button "Edit Project" at bounding box center [473, 211] width 157 height 16
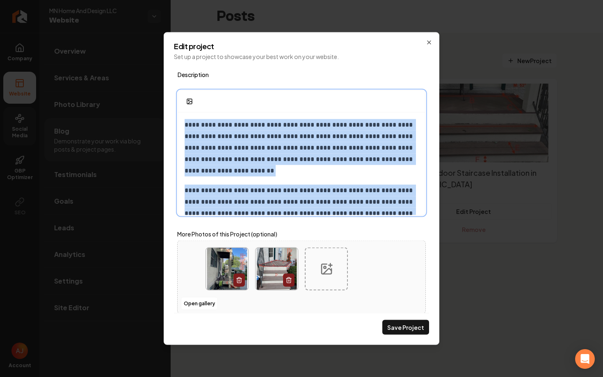
scroll to position [153, 0]
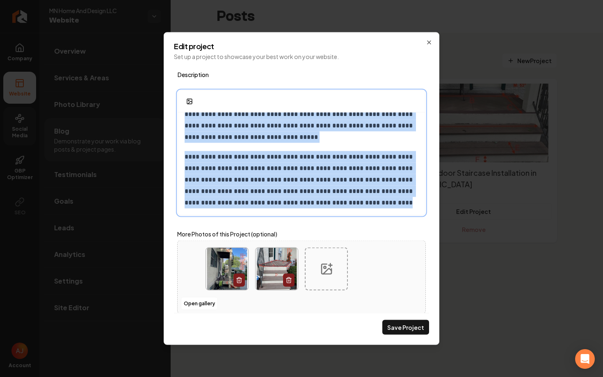
drag, startPoint x: 186, startPoint y: 127, endPoint x: 426, endPoint y: 303, distance: 297.4
click at [426, 303] on div "**********" at bounding box center [301, 190] width 255 height 246
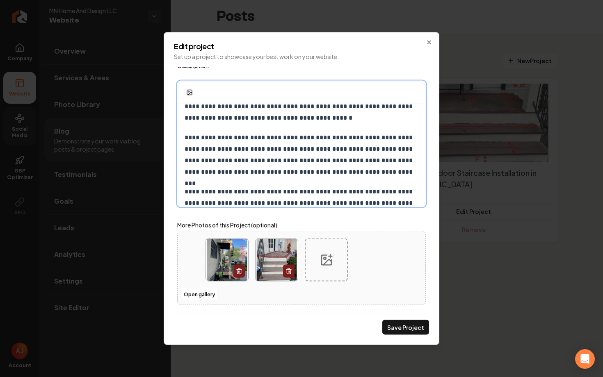
scroll to position [0, 0]
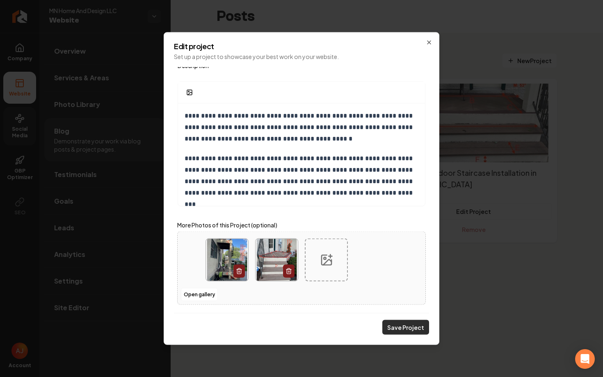
click at [388, 323] on button "Save Project" at bounding box center [405, 327] width 47 height 15
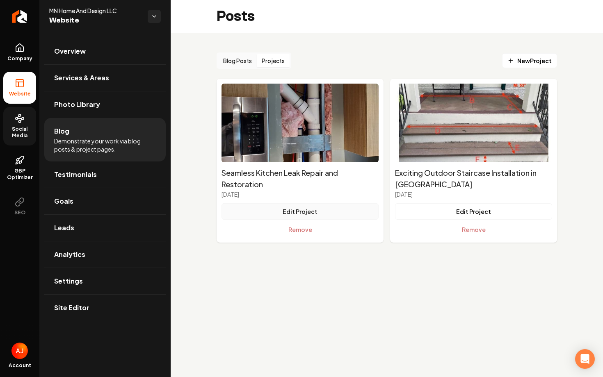
click at [310, 208] on button "Edit Project" at bounding box center [299, 211] width 157 height 16
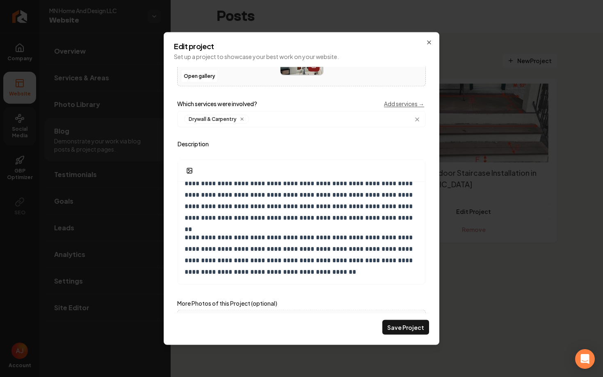
scroll to position [111, 0]
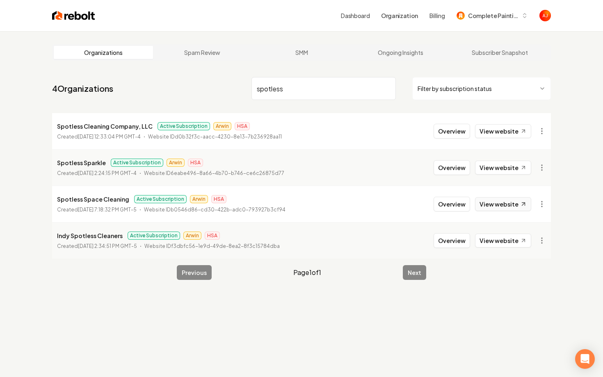
type input "spotless"
click at [487, 207] on link "View website" at bounding box center [503, 204] width 56 height 14
